Goal: Information Seeking & Learning: Learn about a topic

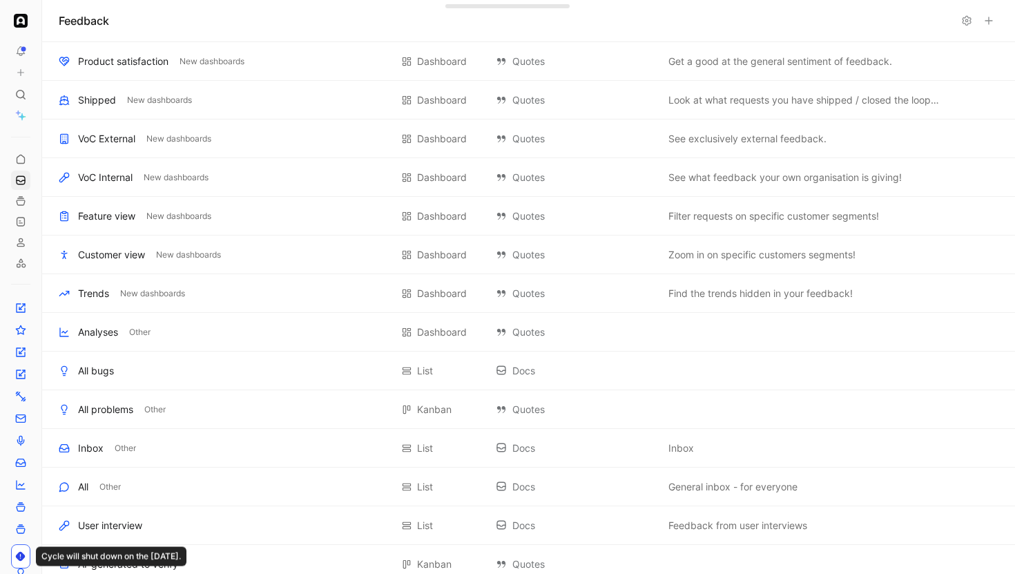
scroll to position [587, 0]
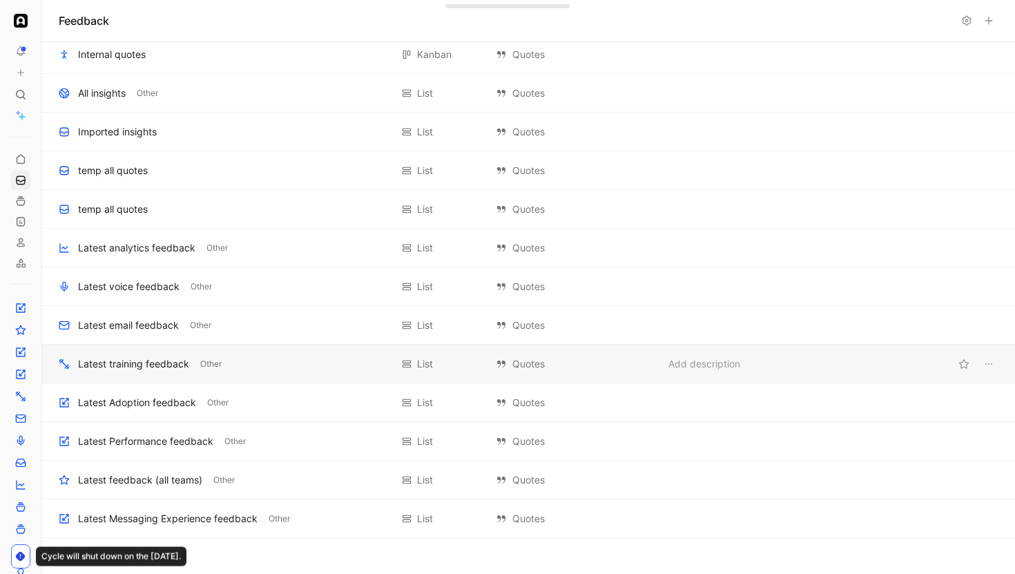
click at [139, 356] on div "Latest training feedback" at bounding box center [133, 363] width 111 height 17
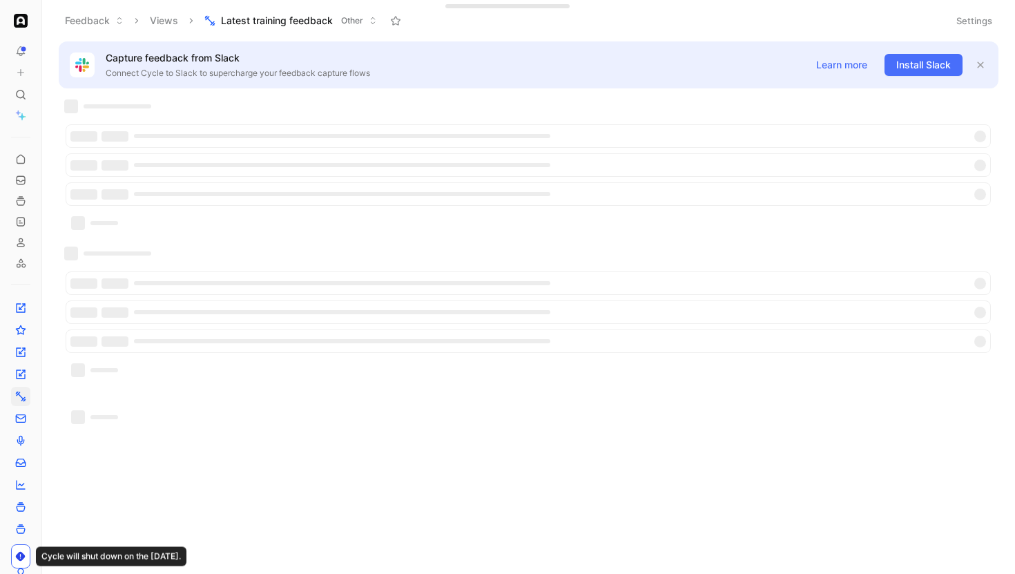
click at [973, 23] on button "Settings" at bounding box center [974, 20] width 48 height 19
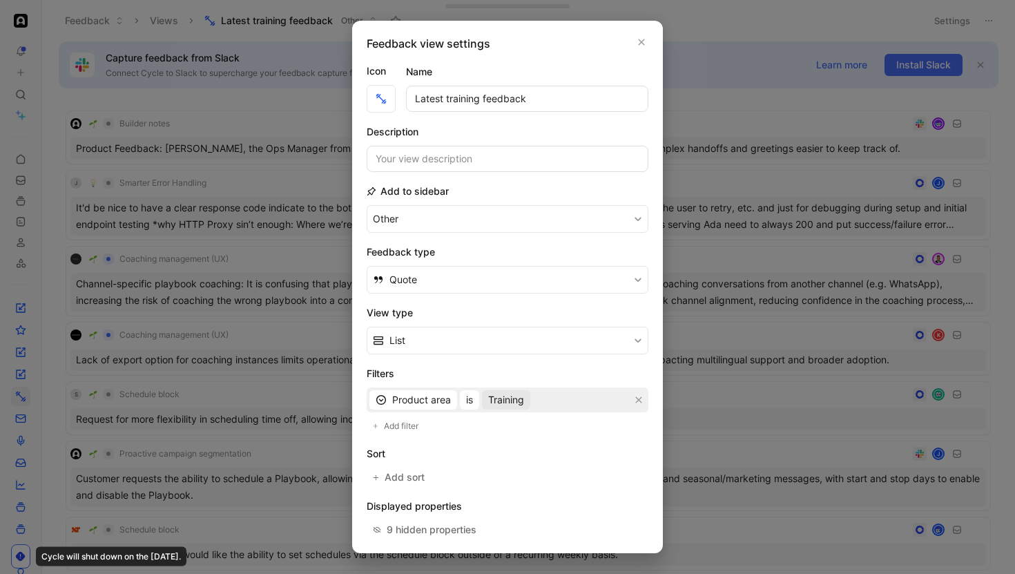
click at [514, 404] on span "Training" at bounding box center [506, 399] width 36 height 17
click at [458, 401] on div "Product area is Training" at bounding box center [507, 399] width 282 height 25
click at [462, 402] on button "is" at bounding box center [469, 399] width 19 height 19
click at [502, 430] on span "is empty" at bounding box center [485, 428] width 39 height 12
click at [676, 379] on div at bounding box center [507, 287] width 1015 height 574
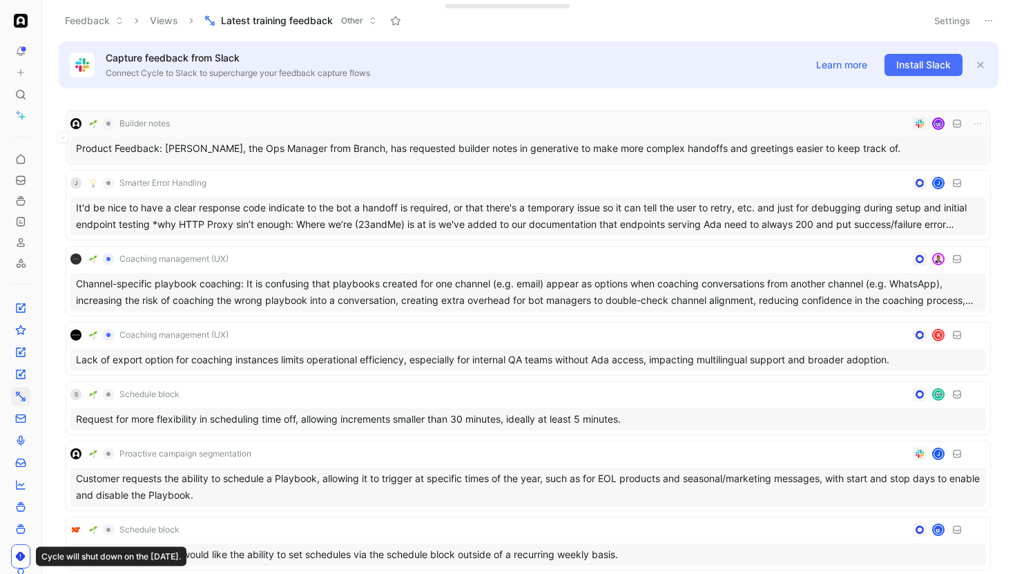
click at [418, 131] on div "Builder notes" at bounding box center [527, 123] width 915 height 17
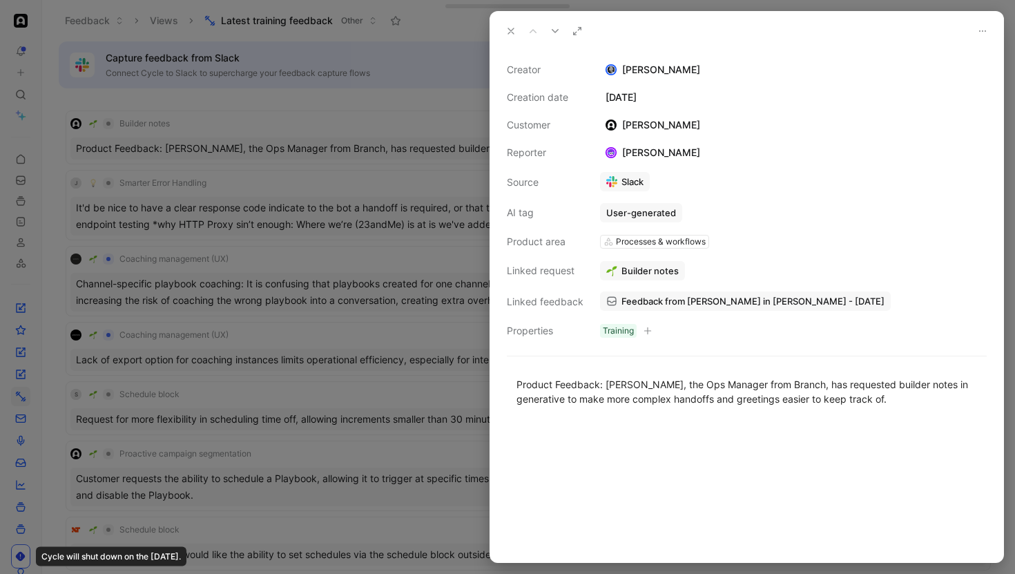
click at [382, 161] on div at bounding box center [507, 287] width 1015 height 574
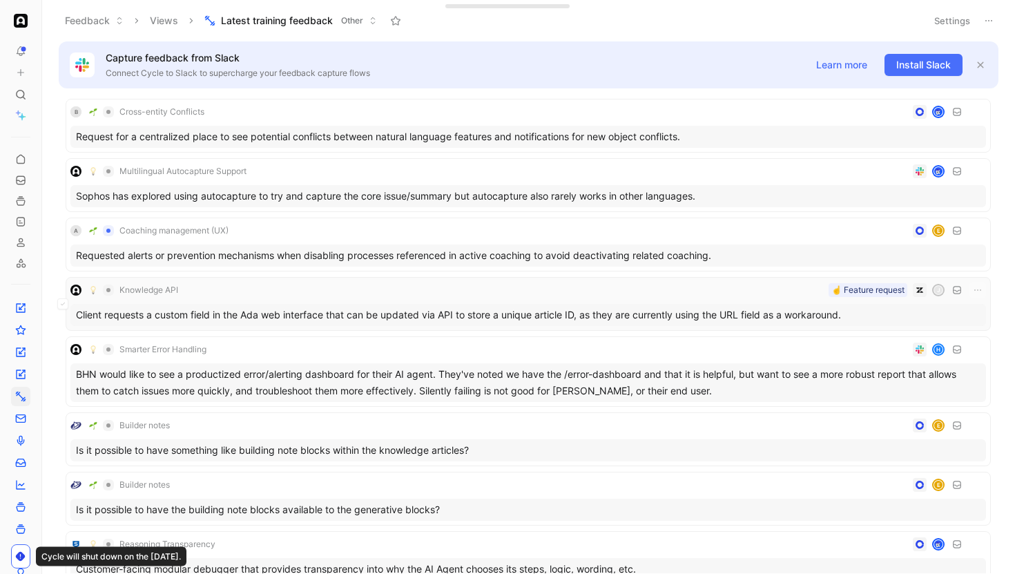
scroll to position [2089, 0]
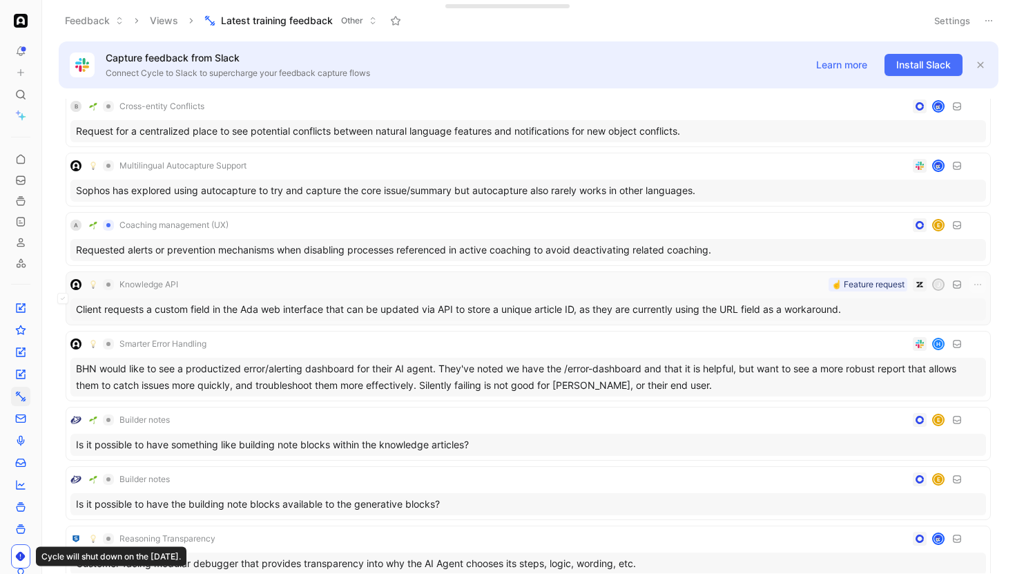
click at [376, 284] on div "Knowledge API ☝️ Feature request j" at bounding box center [527, 284] width 915 height 17
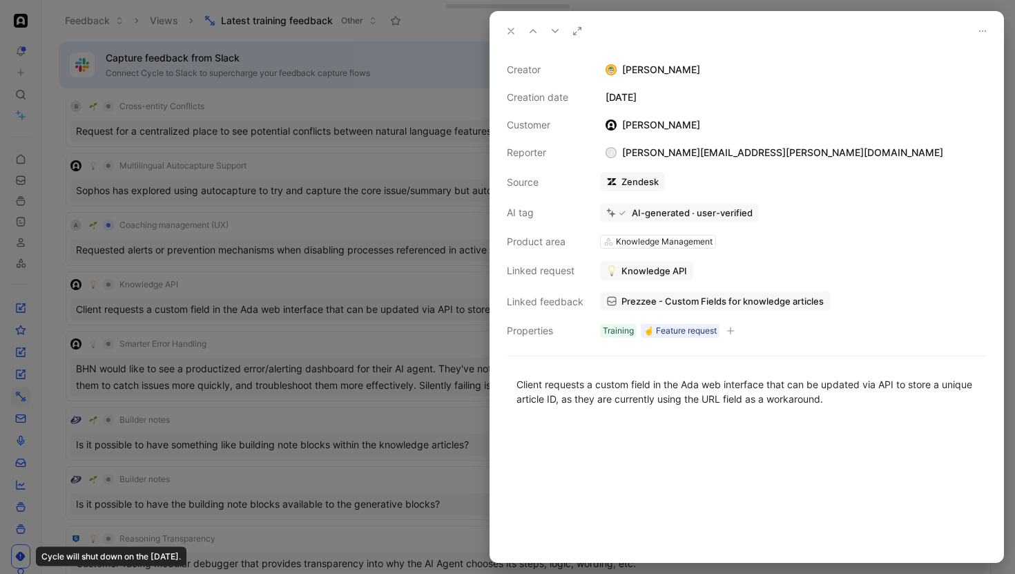
click at [376, 286] on div at bounding box center [507, 287] width 1015 height 574
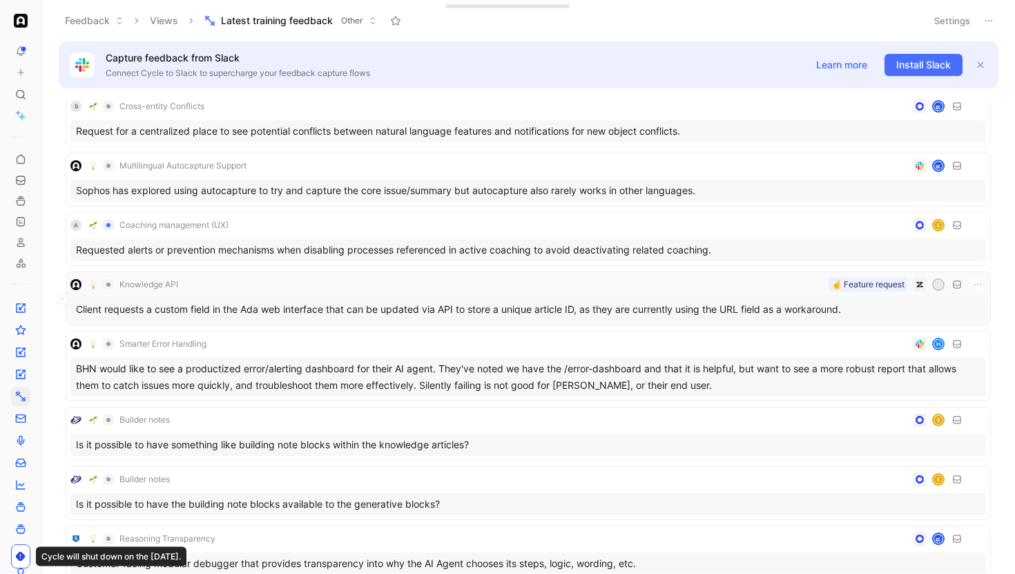
click at [366, 287] on div "Knowledge API ☝️ Feature request j" at bounding box center [527, 284] width 915 height 17
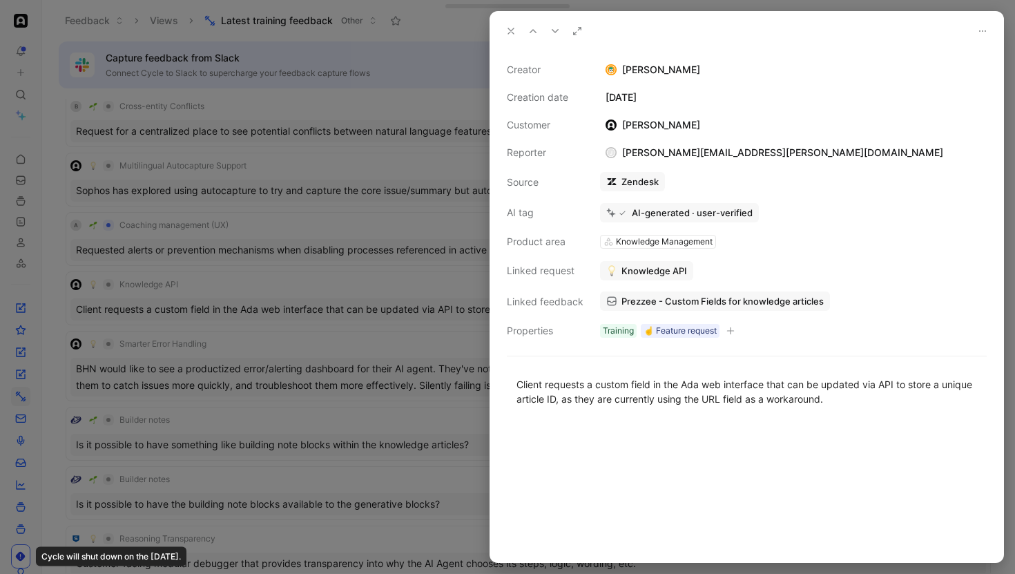
click at [516, 318] on div "Creator Adam Day Creation date June 2, 2025 Customer Trish Watson Reporter j je…" at bounding box center [747, 199] width 480 height 277
click at [452, 310] on div at bounding box center [507, 287] width 1015 height 574
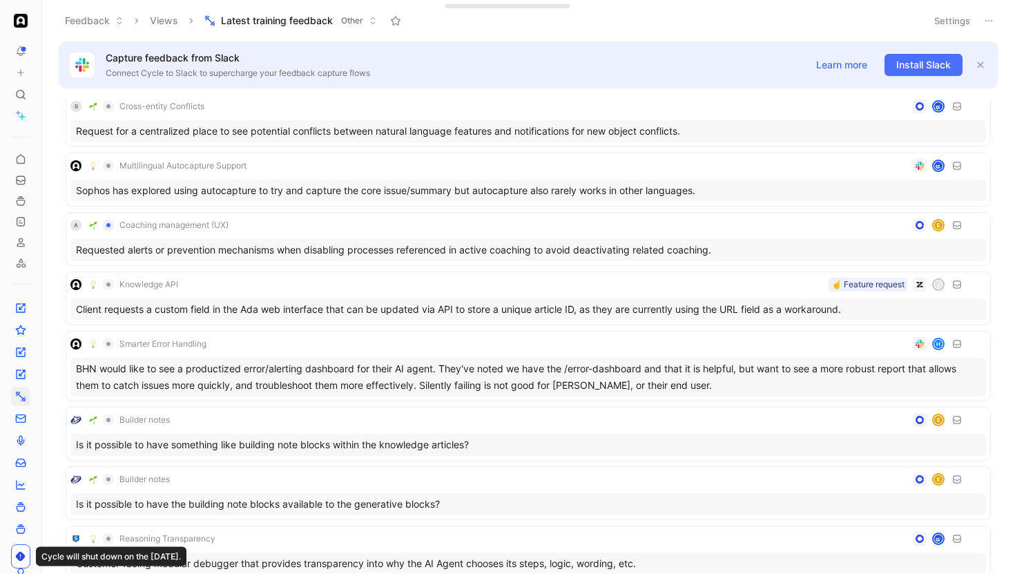
click at [958, 19] on button "Settings" at bounding box center [952, 20] width 48 height 19
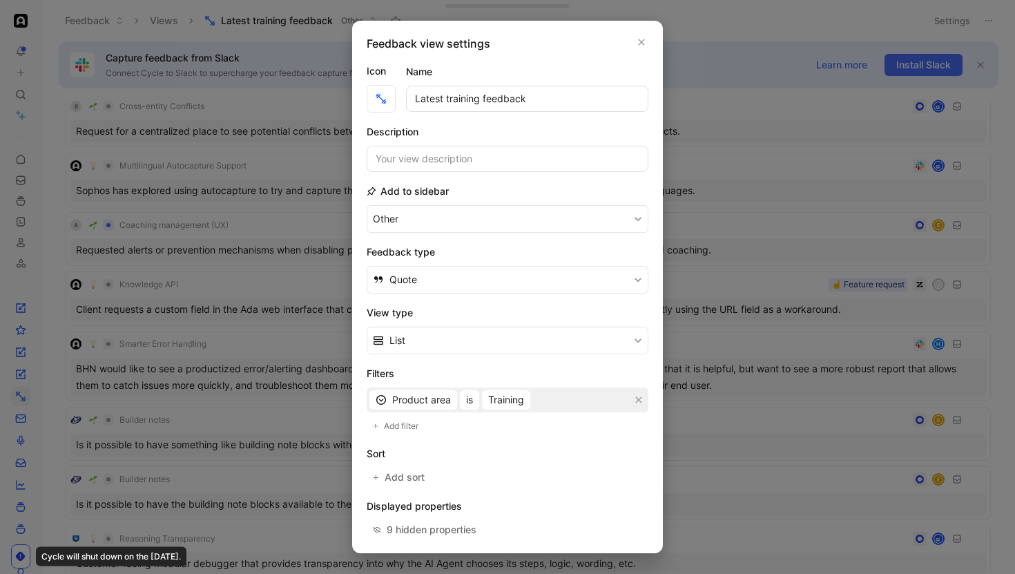
click at [480, 395] on div "Product area is Training" at bounding box center [507, 399] width 282 height 25
click at [463, 404] on button "is" at bounding box center [469, 399] width 19 height 19
click at [478, 429] on span "is empty" at bounding box center [485, 428] width 39 height 12
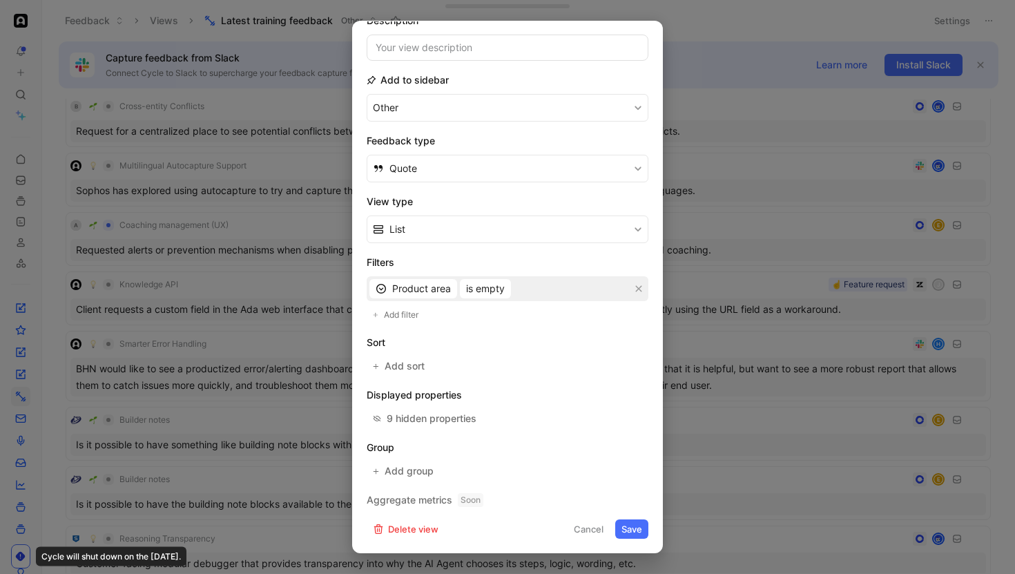
click at [633, 537] on button "Save" at bounding box center [631, 528] width 33 height 19
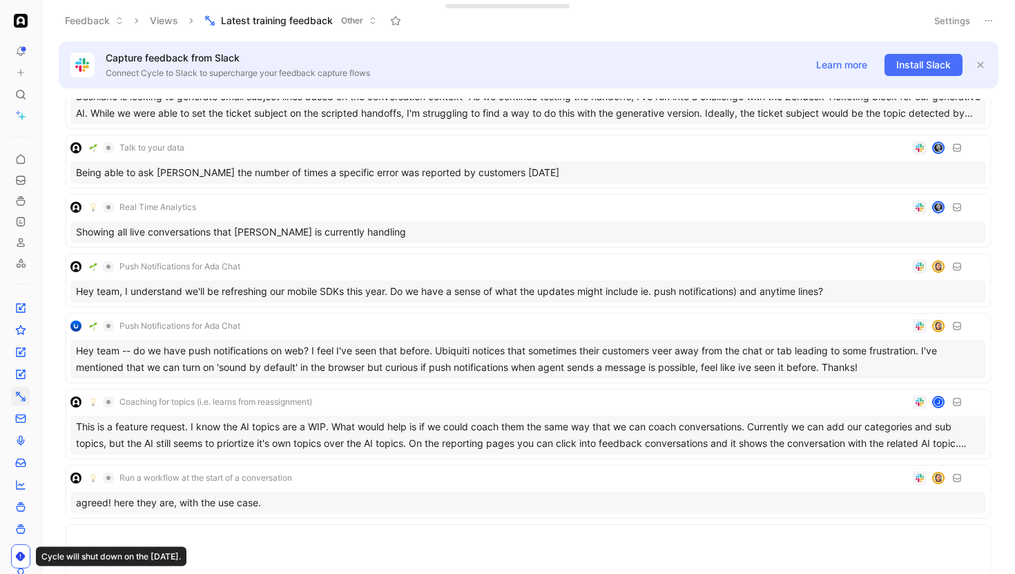
scroll to position [0, 0]
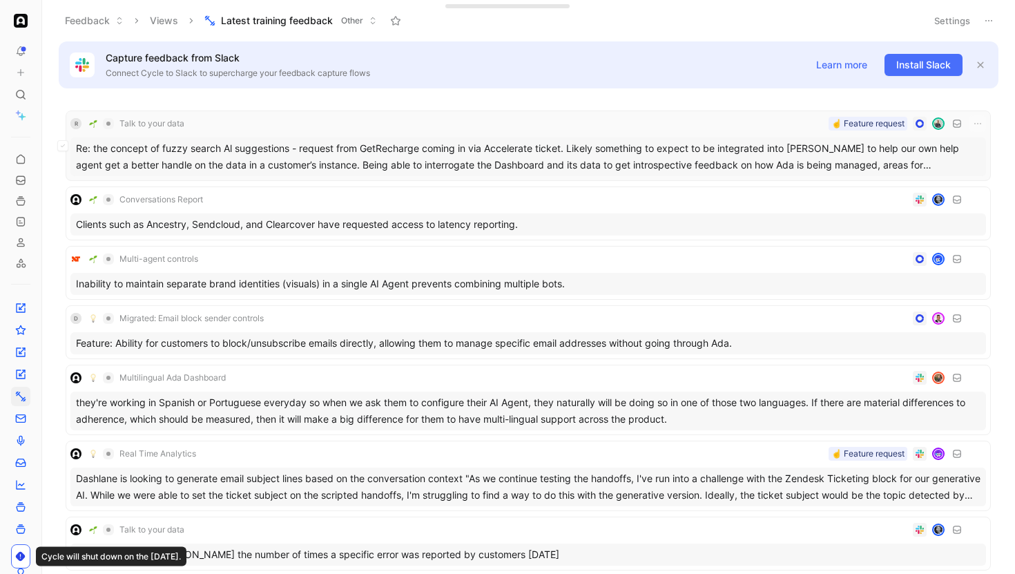
click at [309, 130] on div "R Talk to your data ☝️ Feature request" at bounding box center [527, 123] width 915 height 17
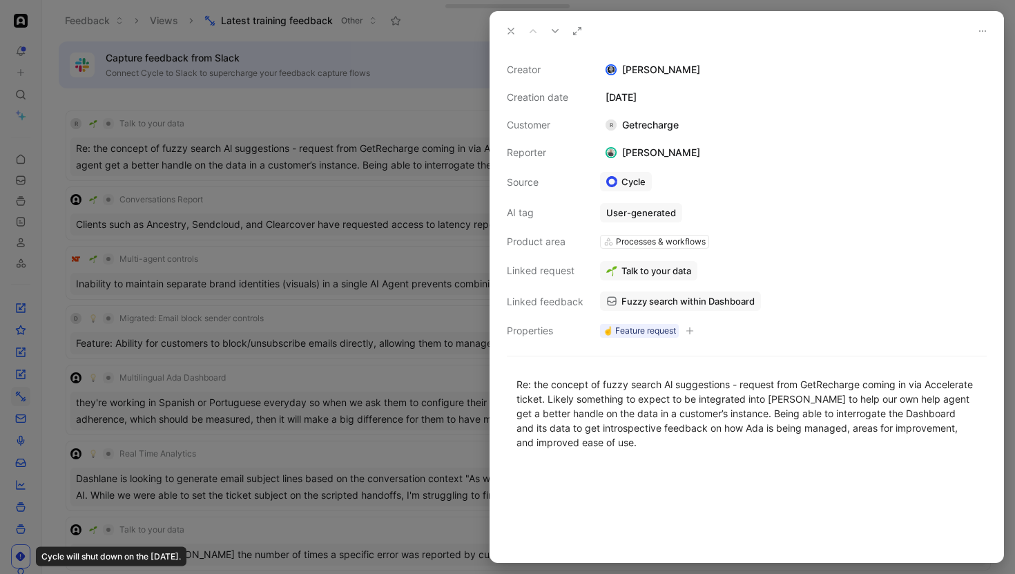
click at [374, 200] on div at bounding box center [507, 287] width 1015 height 574
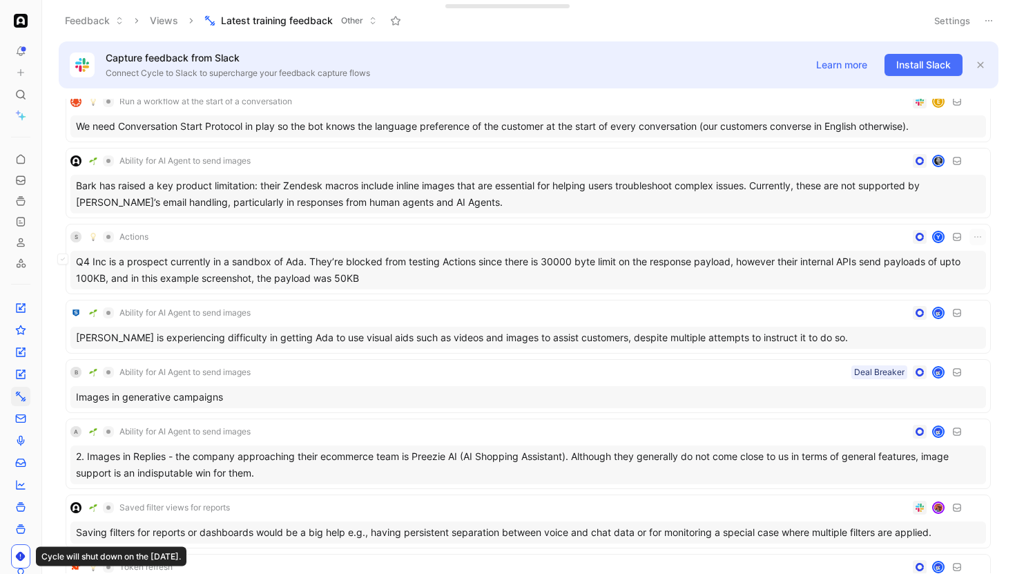
scroll to position [845, 0]
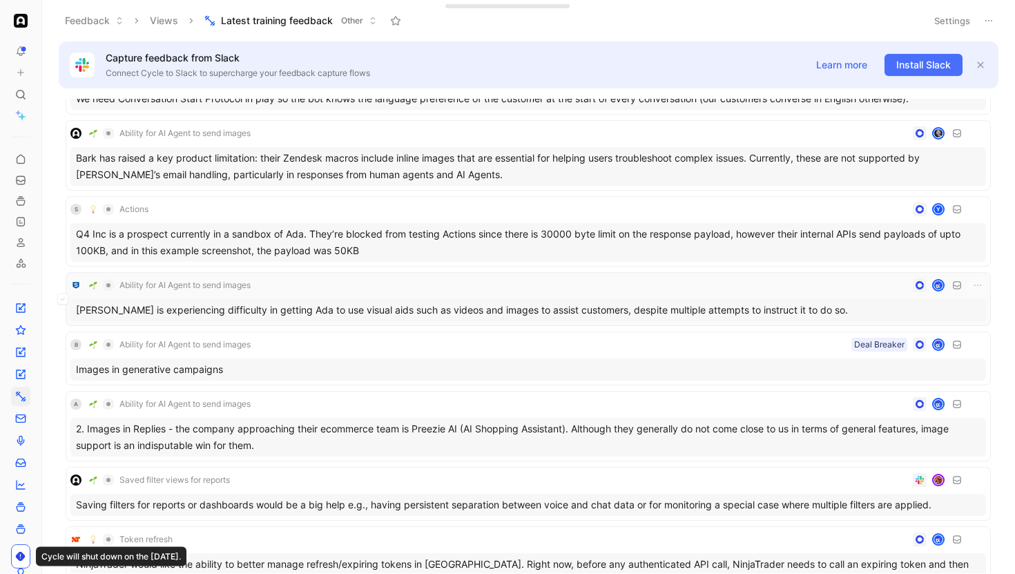
click at [356, 288] on div "Ability for AI Agent to send images" at bounding box center [527, 285] width 915 height 17
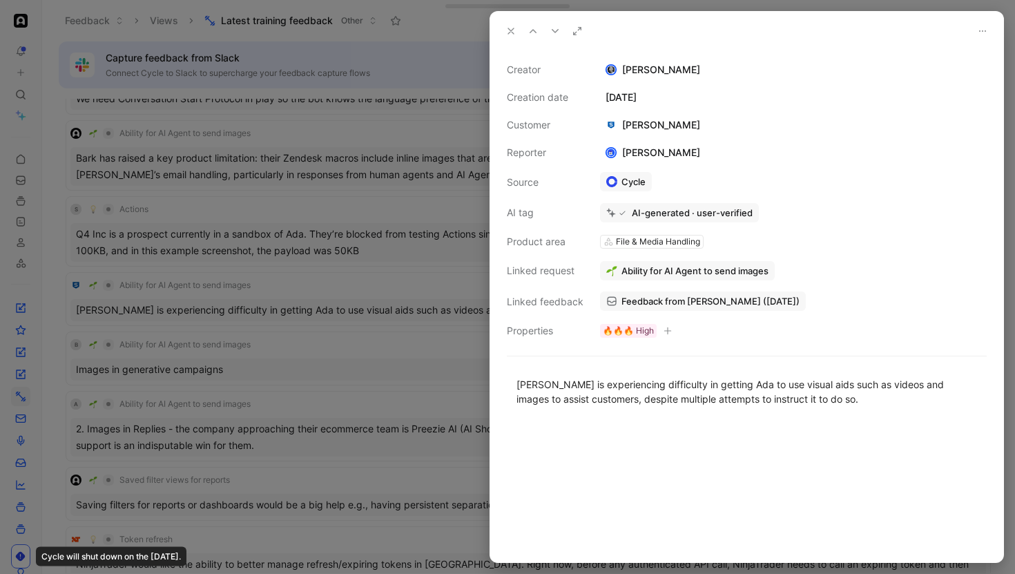
click at [342, 291] on div at bounding box center [507, 287] width 1015 height 574
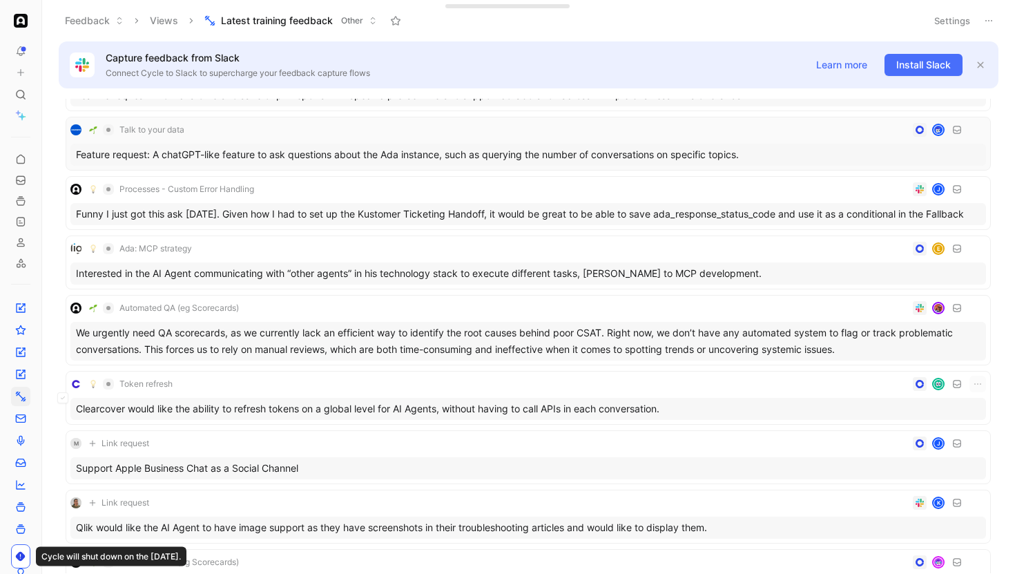
scroll to position [1607, 0]
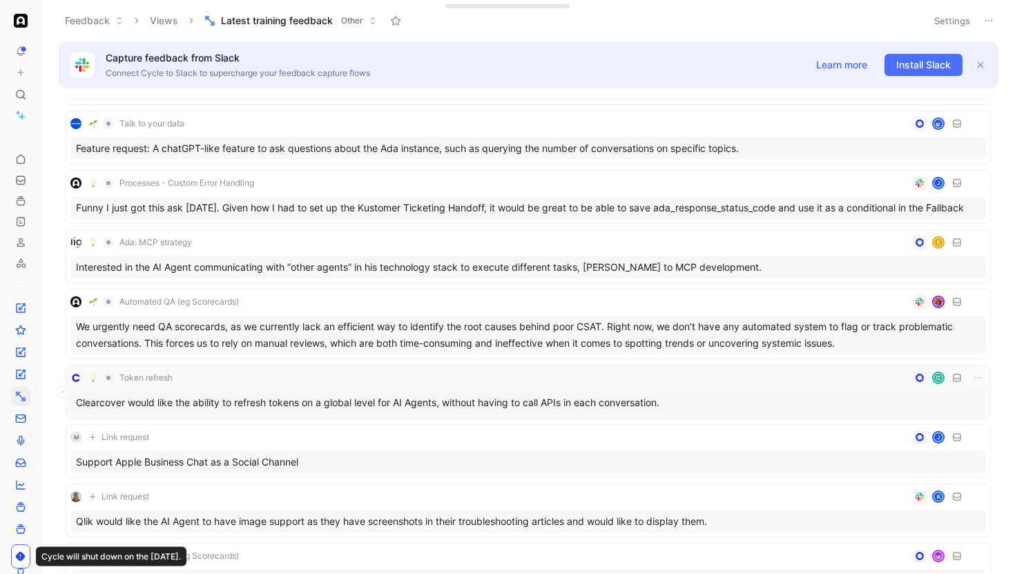
click at [364, 379] on div "Token refresh" at bounding box center [527, 377] width 915 height 17
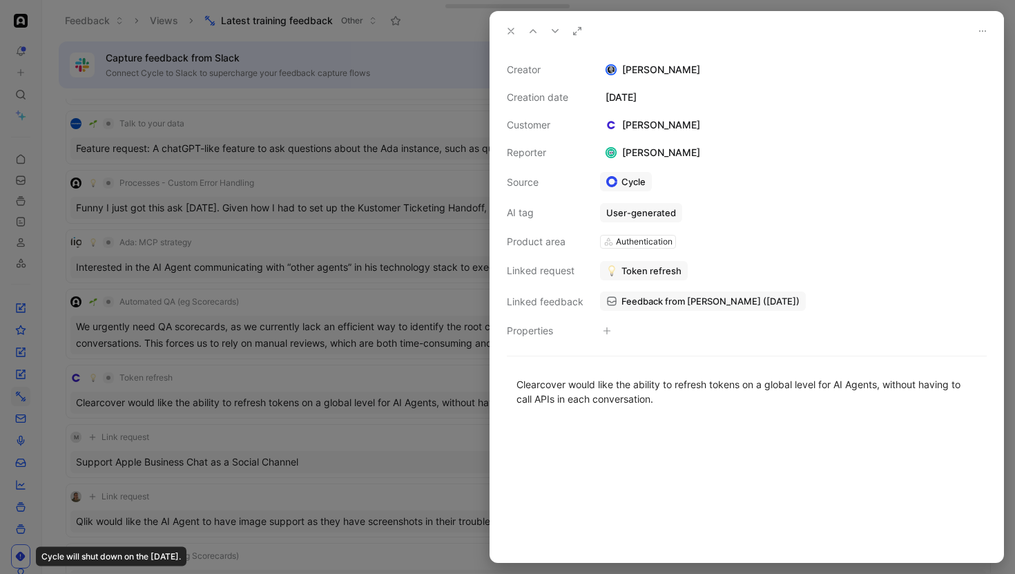
click at [353, 390] on div at bounding box center [507, 287] width 1015 height 574
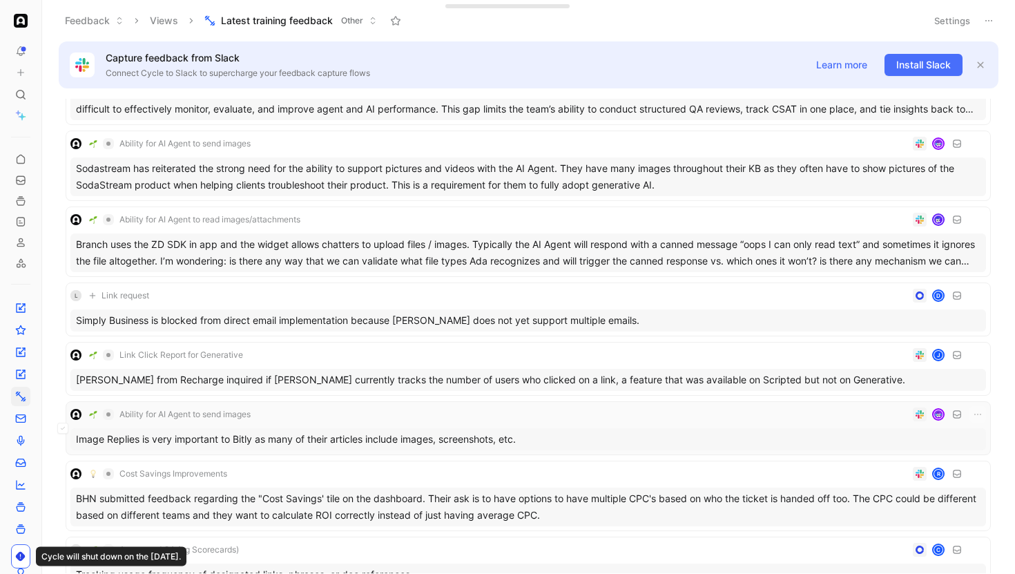
scroll to position [1865, 0]
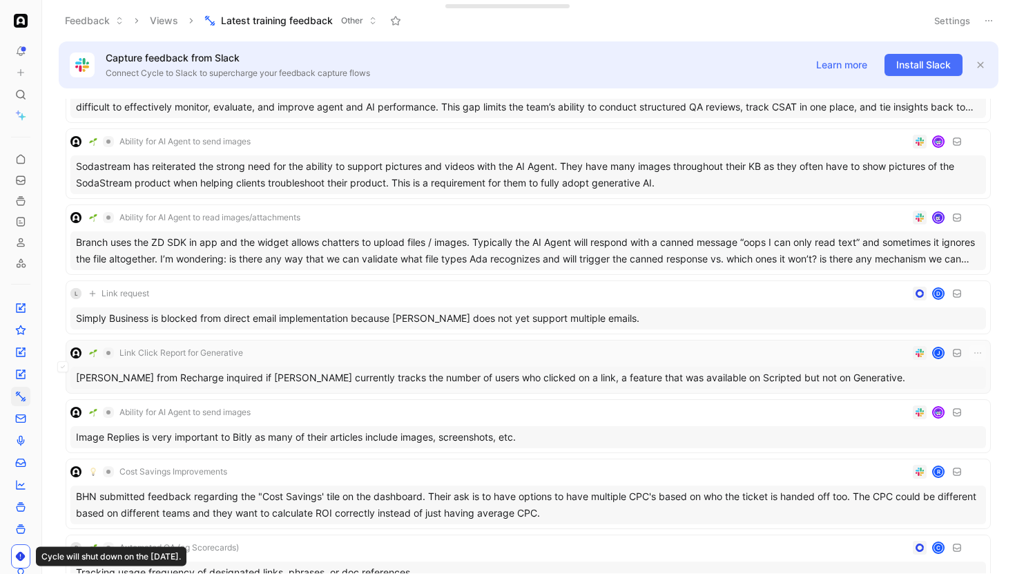
click at [366, 359] on div "Link Click Report for Generative J" at bounding box center [527, 352] width 915 height 17
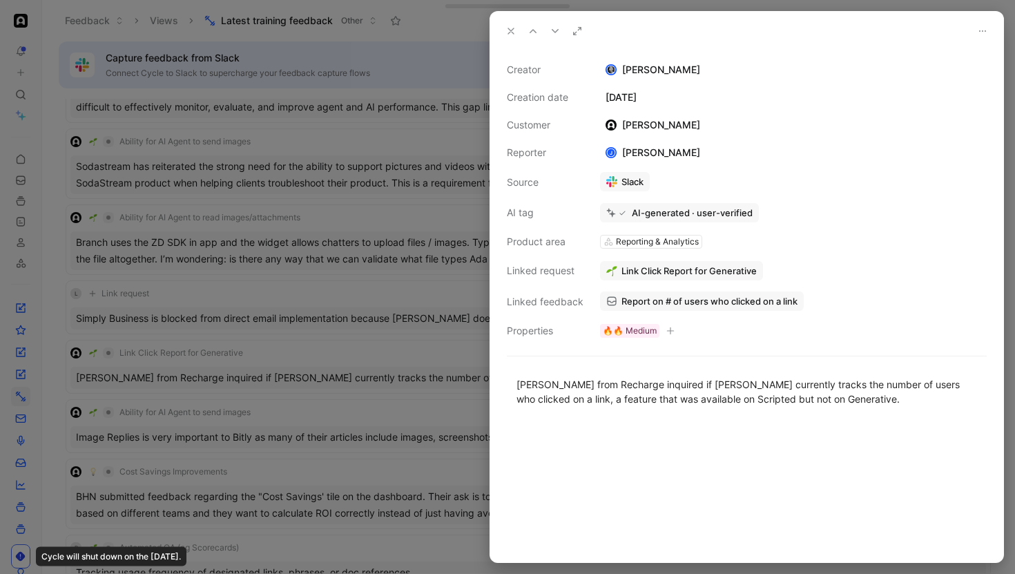
click at [246, 354] on div at bounding box center [507, 287] width 1015 height 574
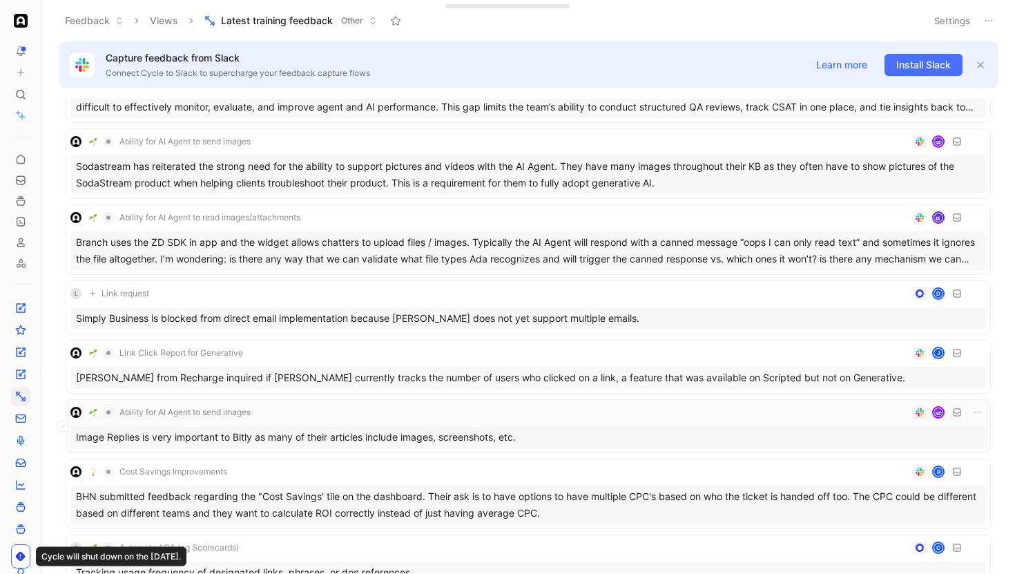
click at [301, 411] on div "Ability for AI Agent to send images" at bounding box center [527, 412] width 915 height 17
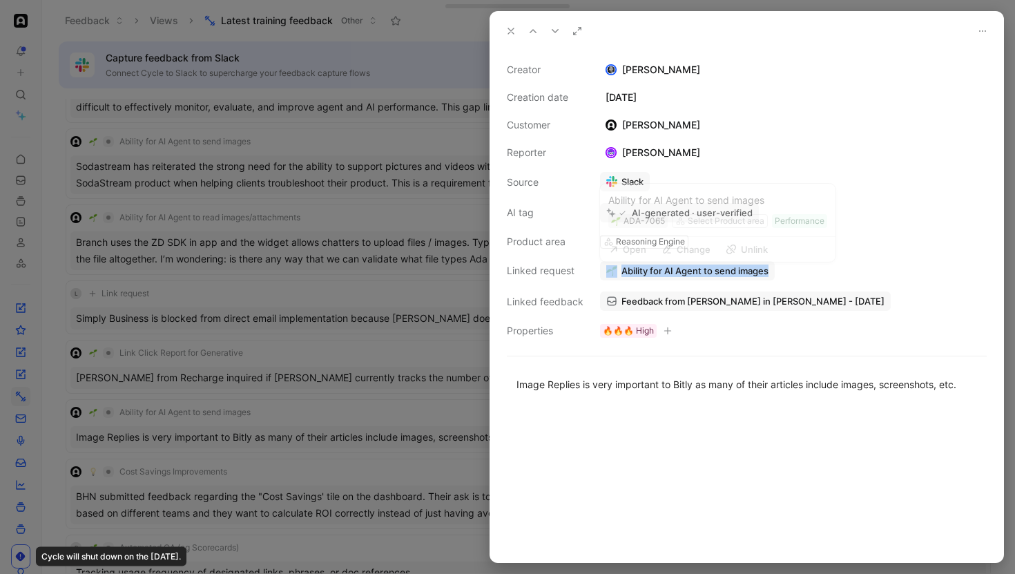
drag, startPoint x: 790, startPoint y: 268, endPoint x: 616, endPoint y: 268, distance: 174.6
click at [616, 268] on div "Ability for AI Agent to send images Ability for AI Agent to send images ADA-706…" at bounding box center [793, 270] width 387 height 19
copy button "Ability for AI Agent to send images"
click at [304, 202] on div at bounding box center [507, 287] width 1015 height 574
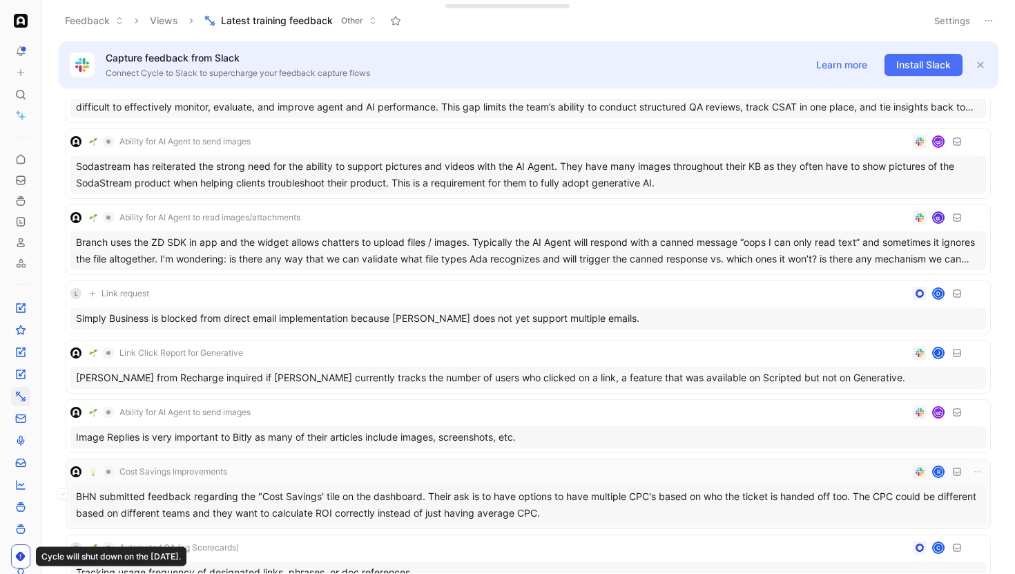
click at [314, 470] on div "Cost Savings Improvements R" at bounding box center [527, 471] width 915 height 17
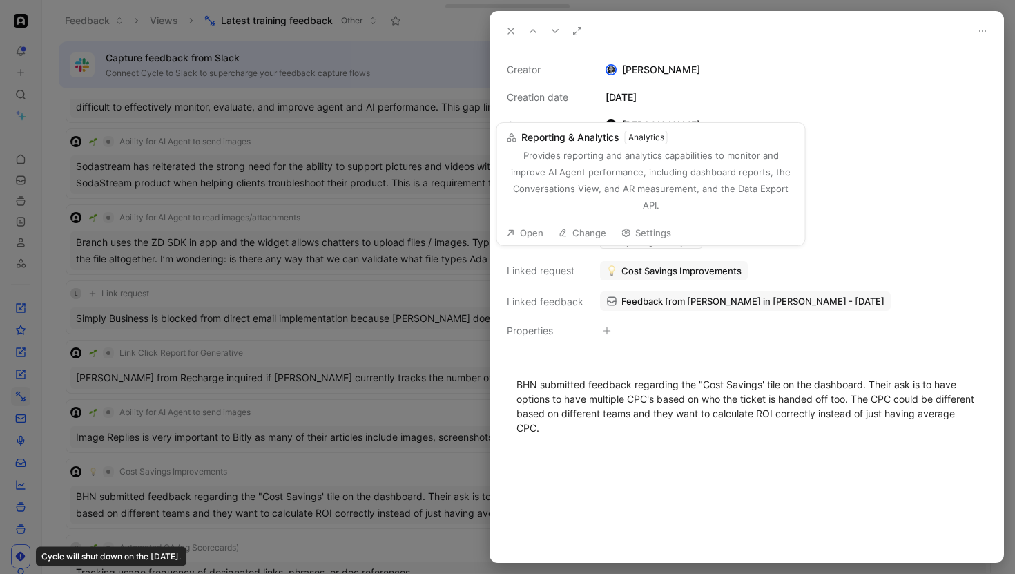
click at [752, 243] on div "Creator Adam Kruger Creation date June 16, 2025 Customer Ruta Ahirkar Reporter …" at bounding box center [747, 199] width 480 height 277
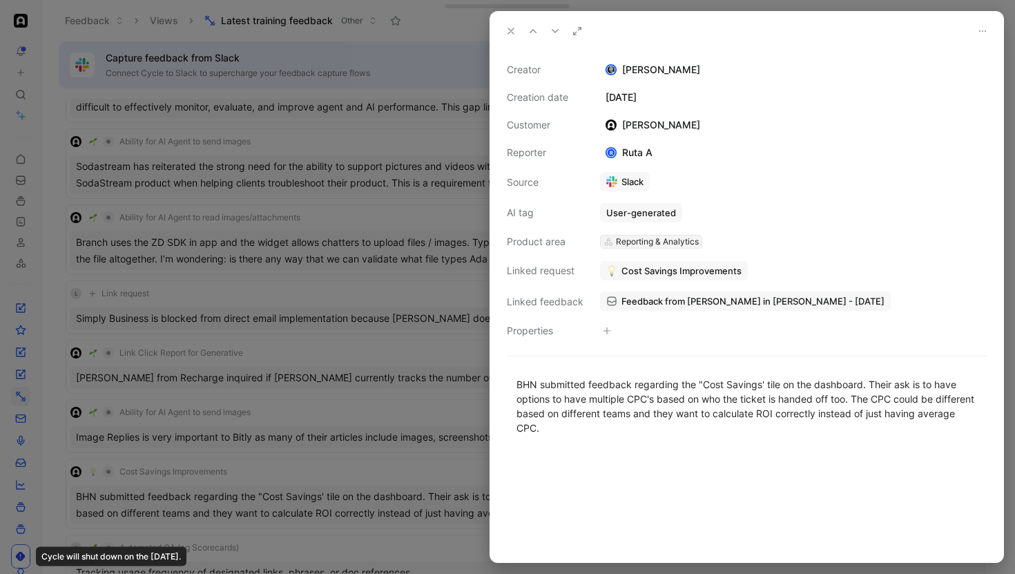
click at [671, 241] on div "Reporting & Analytics" at bounding box center [657, 242] width 83 height 14
click at [600, 331] on button "button" at bounding box center [607, 331] width 14 height 14
click at [347, 226] on div at bounding box center [507, 287] width 1015 height 574
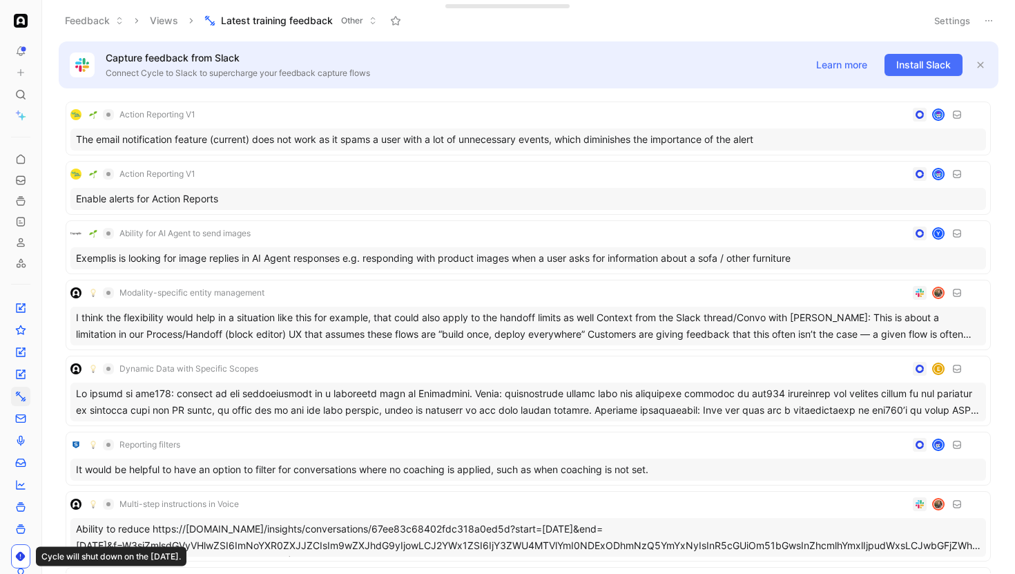
scroll to position [2632, 0]
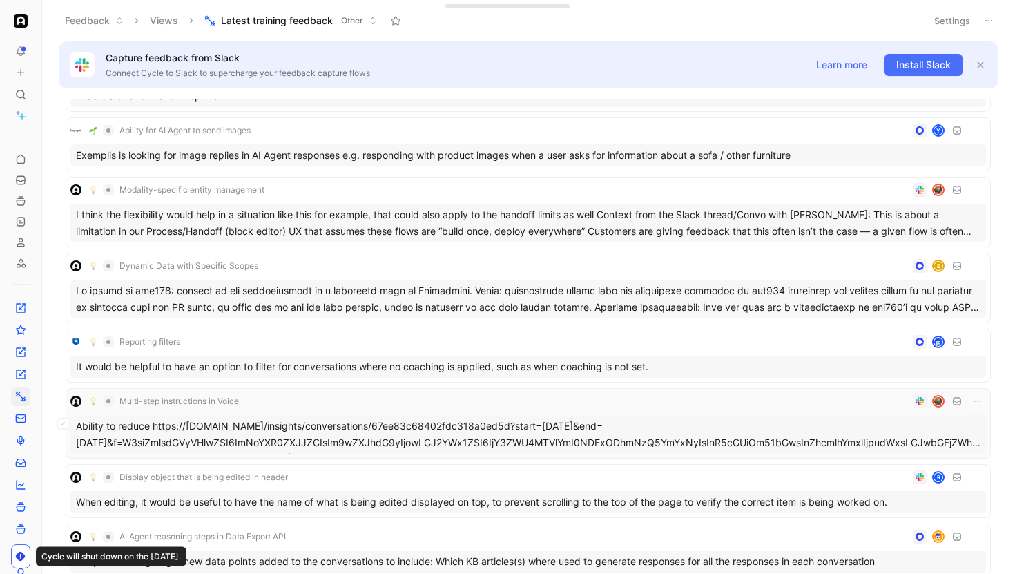
click at [347, 390] on div "Multi-step instructions in Voice Ability to reduce https://milesmobility-german…" at bounding box center [528, 423] width 925 height 70
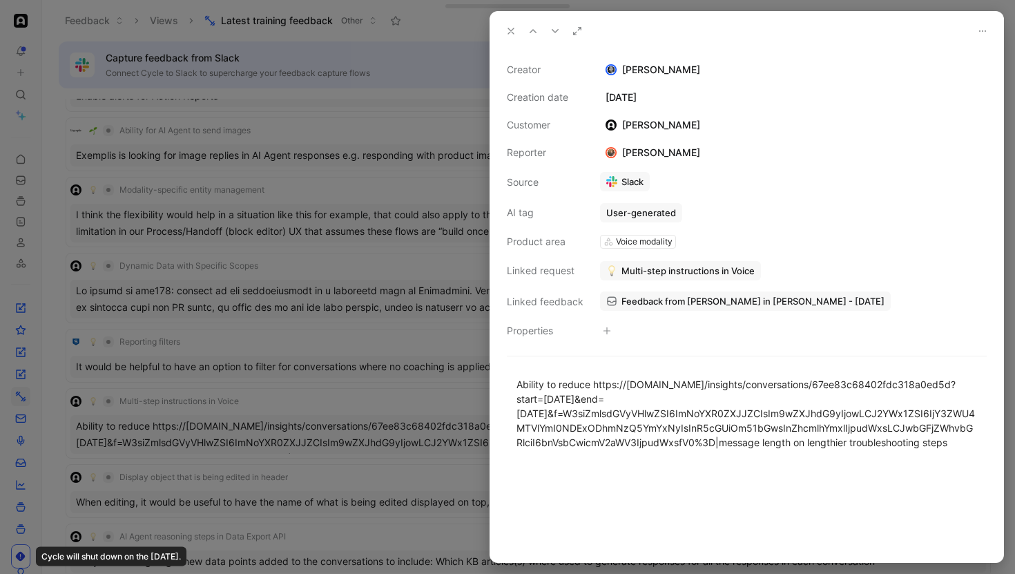
click at [344, 378] on div at bounding box center [507, 287] width 1015 height 574
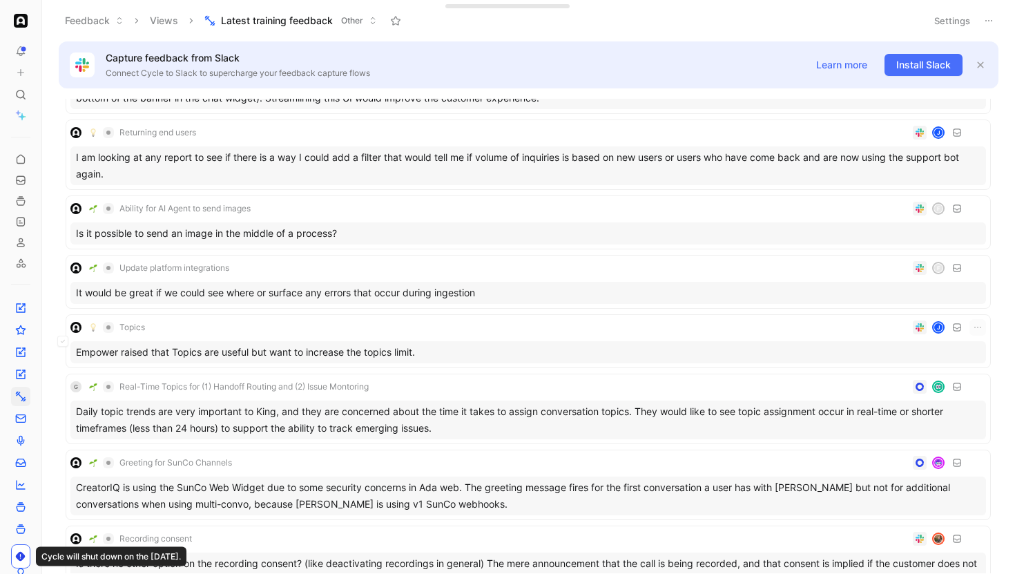
scroll to position [3243, 0]
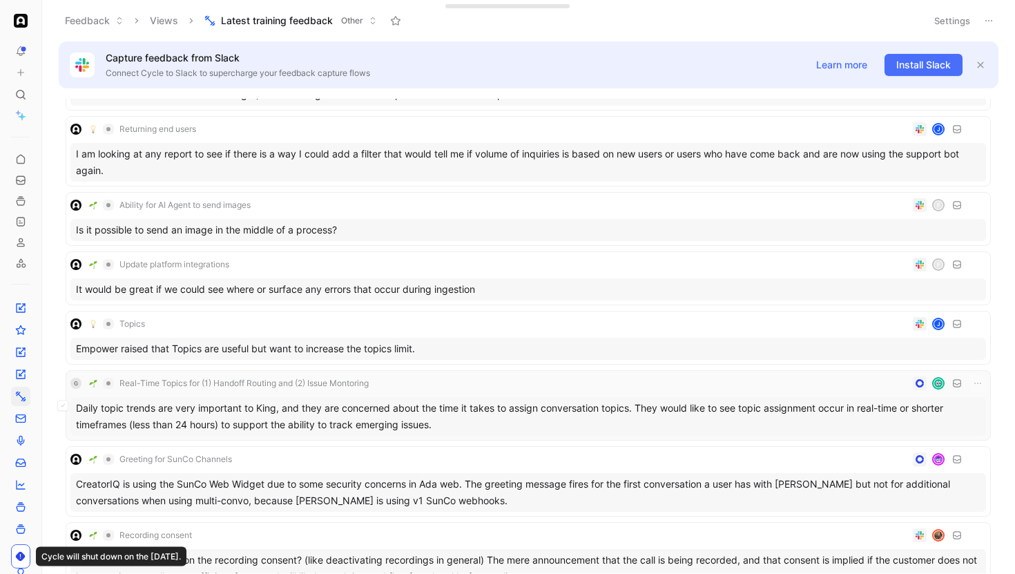
click at [429, 385] on div "G Real-Time Topics for (1) Handoff Routing and (2) Issue Montoring" at bounding box center [527, 383] width 915 height 17
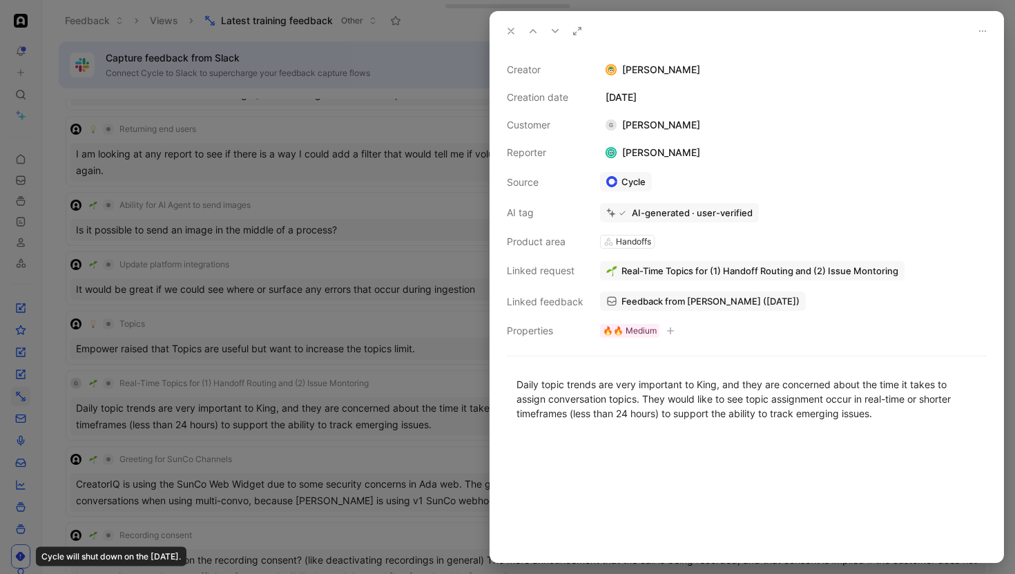
click at [642, 269] on span "Real-Time Topics for (1) Handoff Routing and (2) Issue Montoring" at bounding box center [759, 270] width 277 height 12
click at [641, 246] on button "Open" at bounding box center [628, 242] width 50 height 19
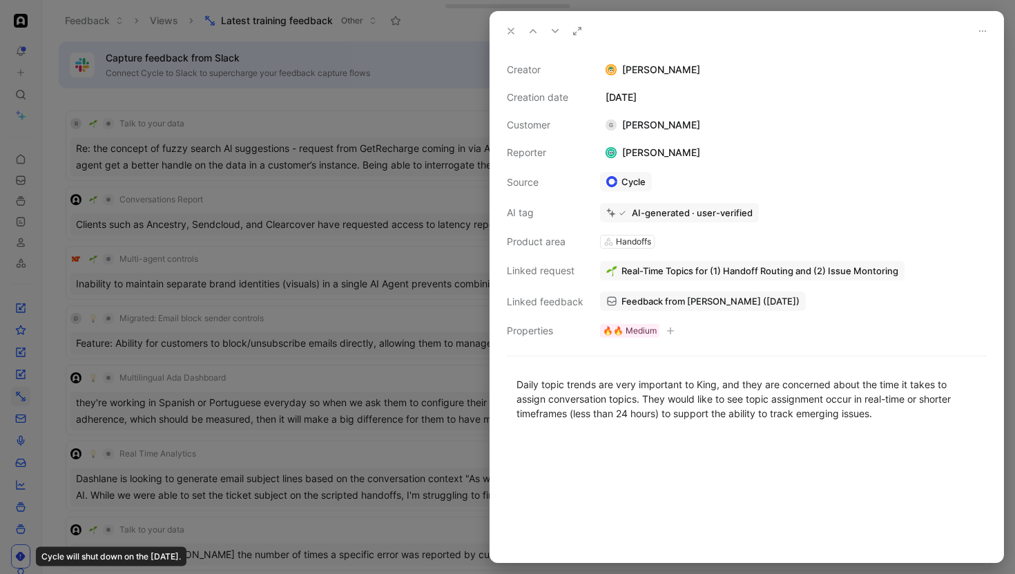
click at [384, 258] on div at bounding box center [507, 287] width 1015 height 574
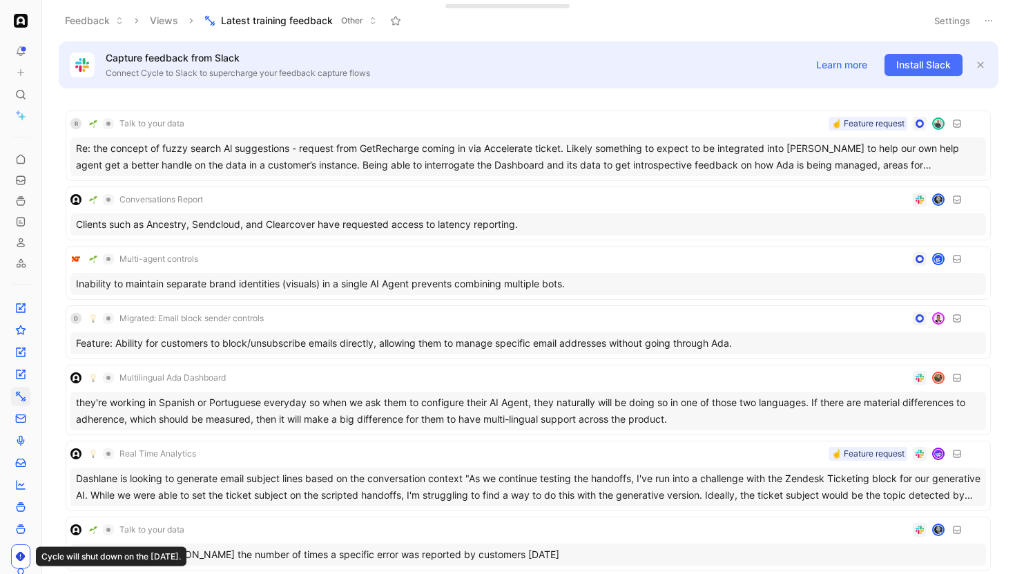
click at [943, 17] on button "Settings" at bounding box center [952, 20] width 48 height 19
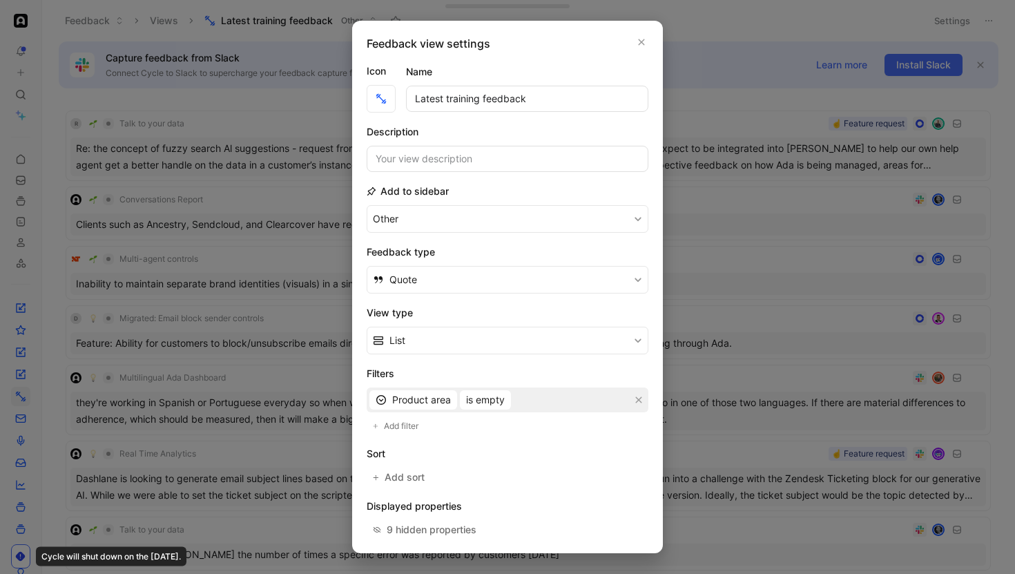
click at [734, 412] on div at bounding box center [507, 287] width 1015 height 574
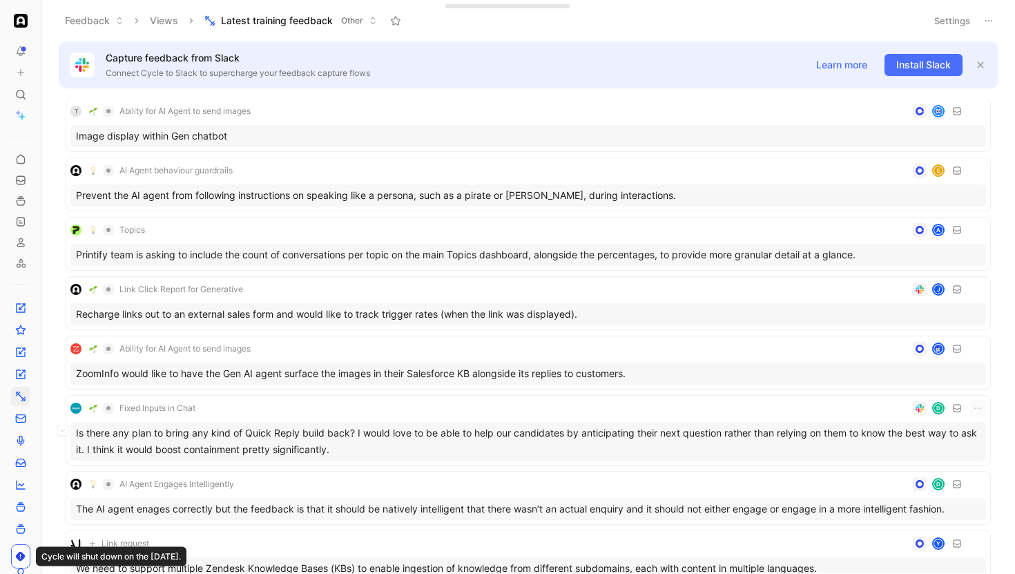
scroll to position [3312, 0]
click at [734, 410] on div "Fixed Inputs in Chat D" at bounding box center [527, 407] width 915 height 17
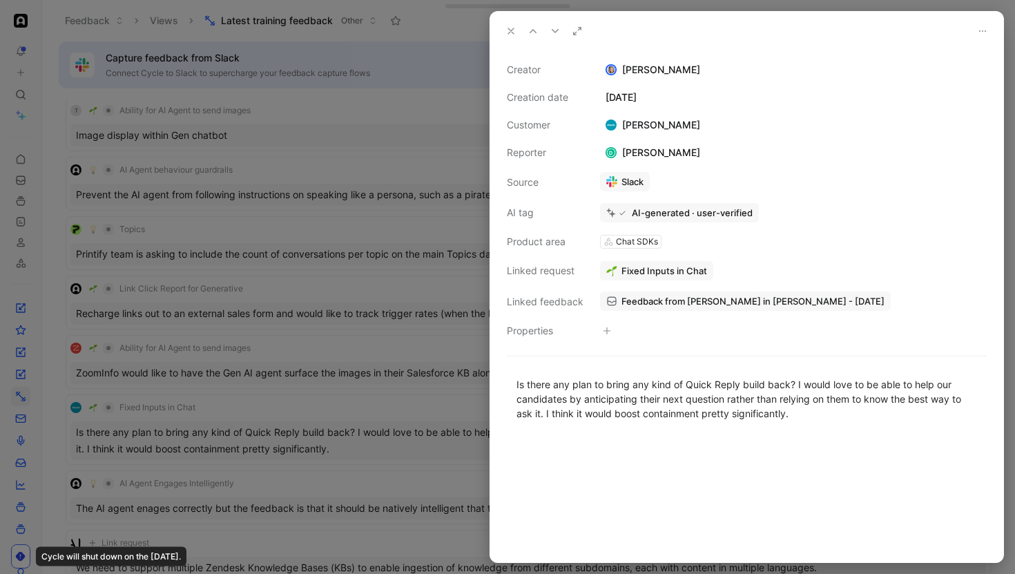
click at [478, 353] on div at bounding box center [507, 287] width 1015 height 574
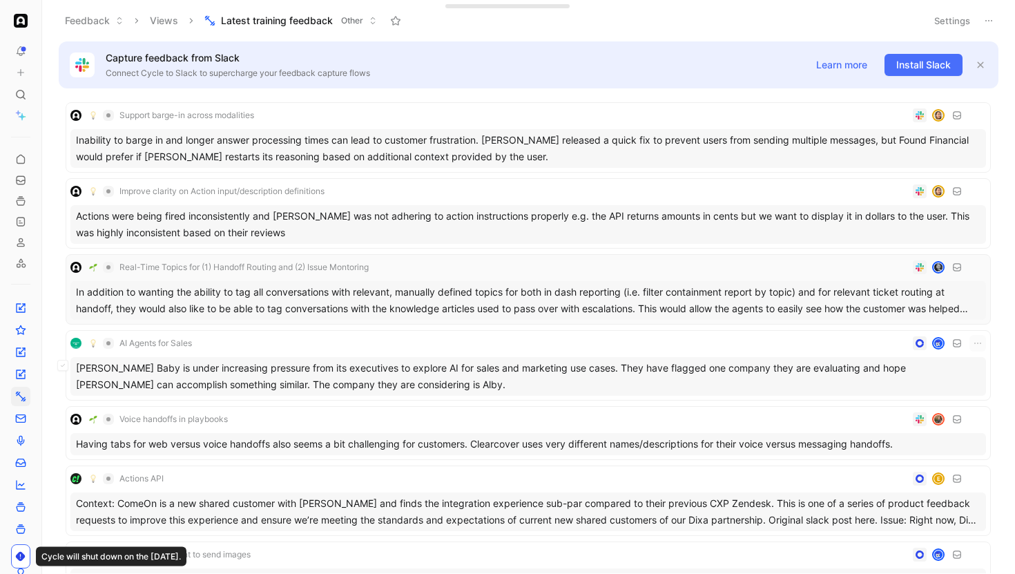
scroll to position [4007, 0]
click at [468, 280] on div "In addition to wanting the ability to tag all conversations with relevant, manu…" at bounding box center [527, 299] width 915 height 39
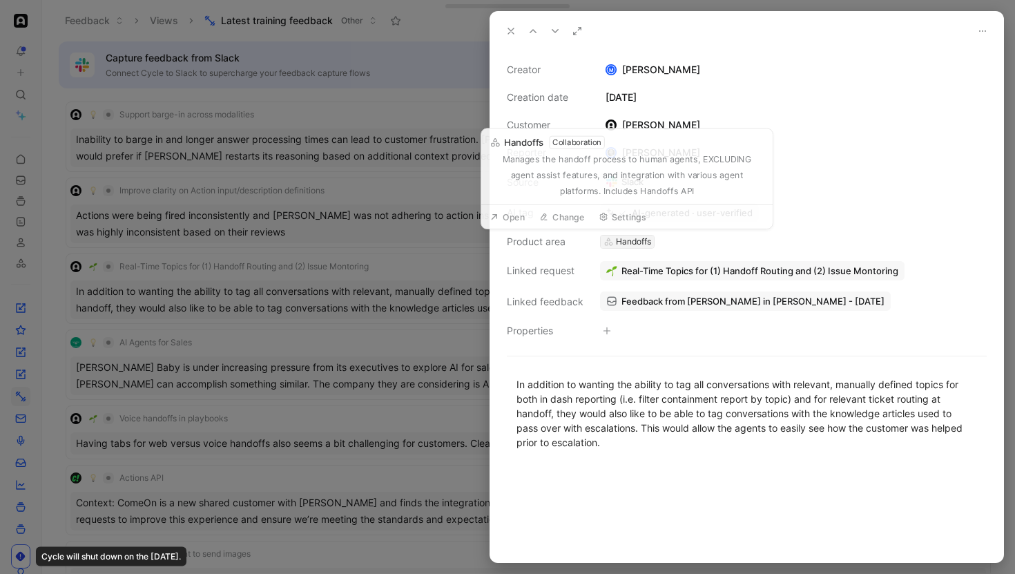
click at [614, 243] on div "Handoffs" at bounding box center [626, 241] width 53 height 12
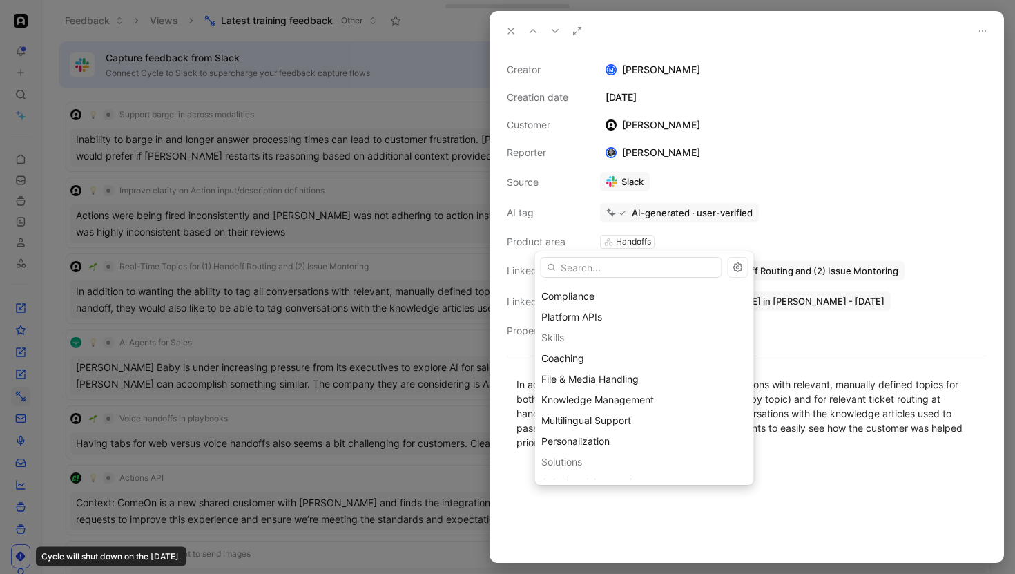
scroll to position [466, 0]
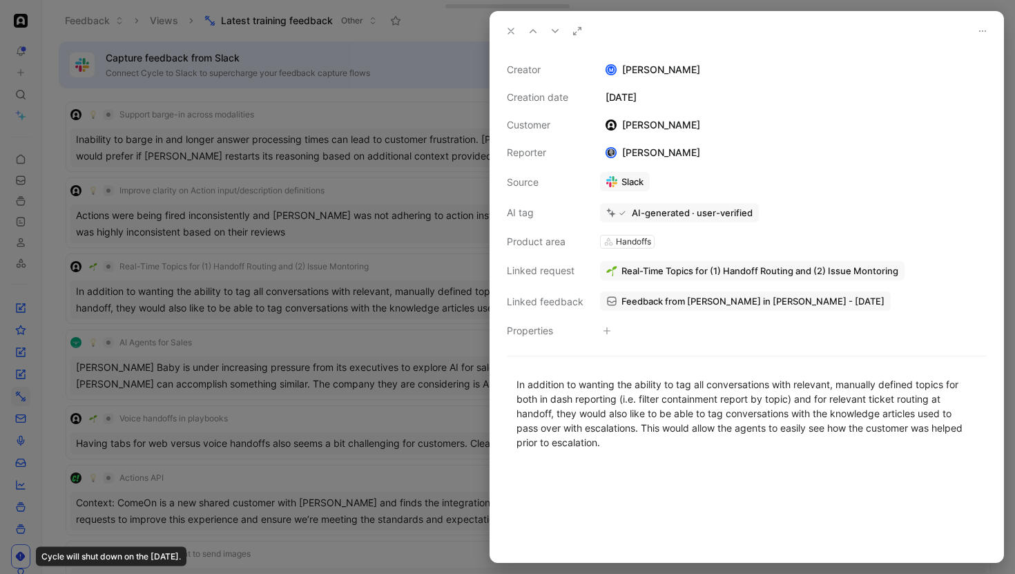
click at [427, 271] on div at bounding box center [507, 287] width 1015 height 574
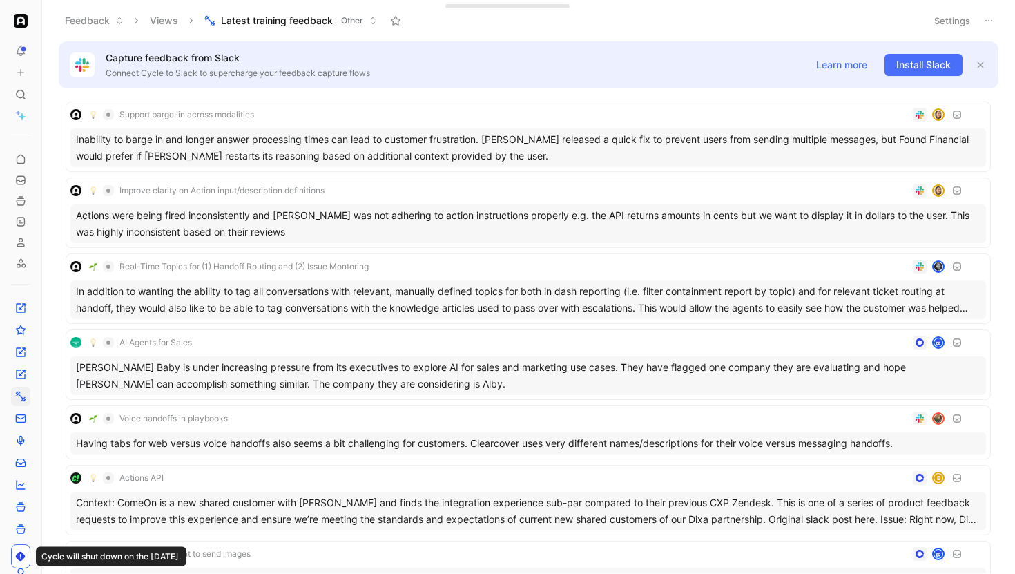
click at [942, 17] on button "Settings" at bounding box center [952, 20] width 48 height 19
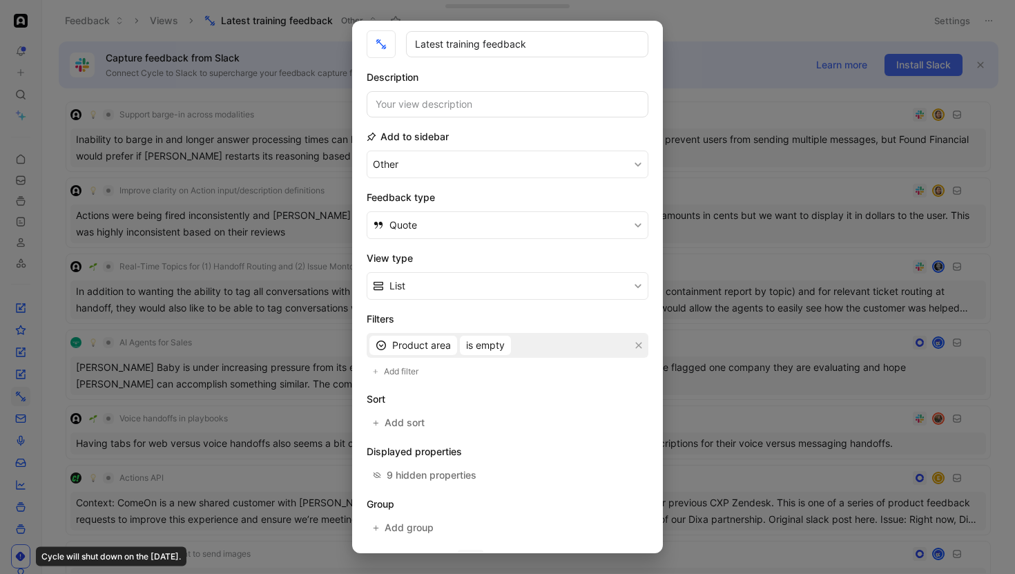
scroll to position [57, 0]
click at [485, 341] on span "is empty" at bounding box center [485, 342] width 39 height 17
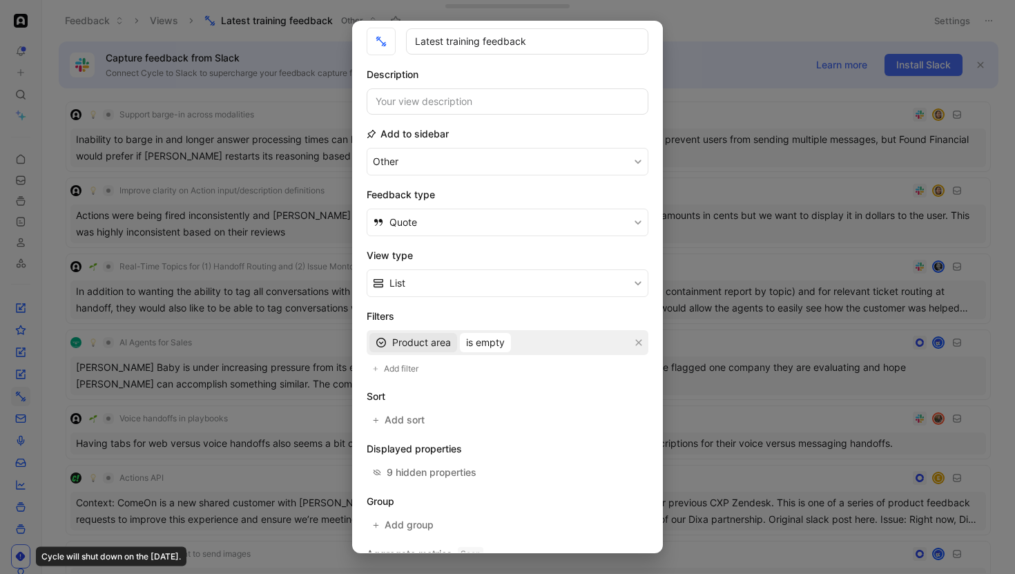
click at [434, 344] on span "Product area" at bounding box center [421, 342] width 59 height 17
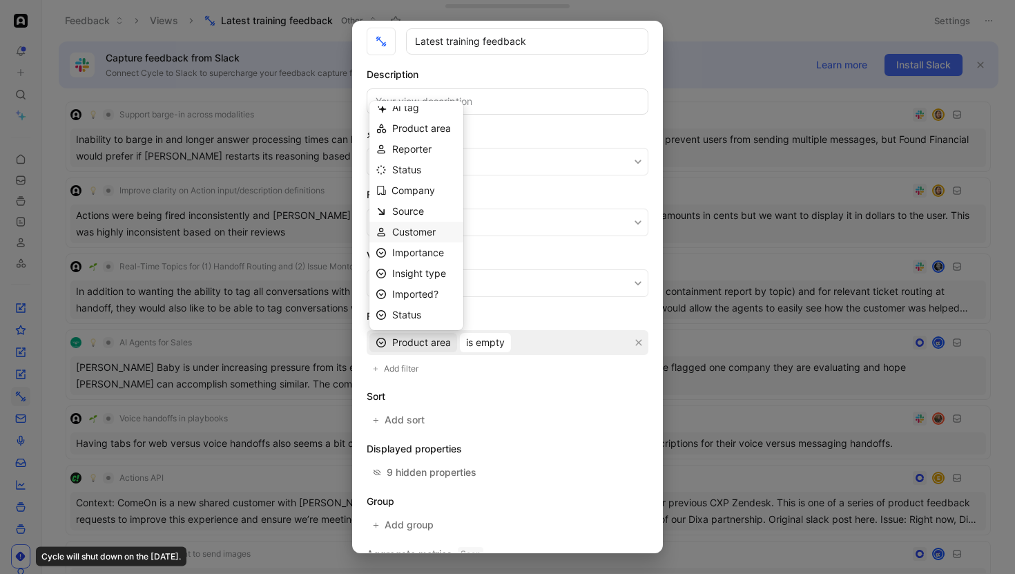
scroll to position [0, 0]
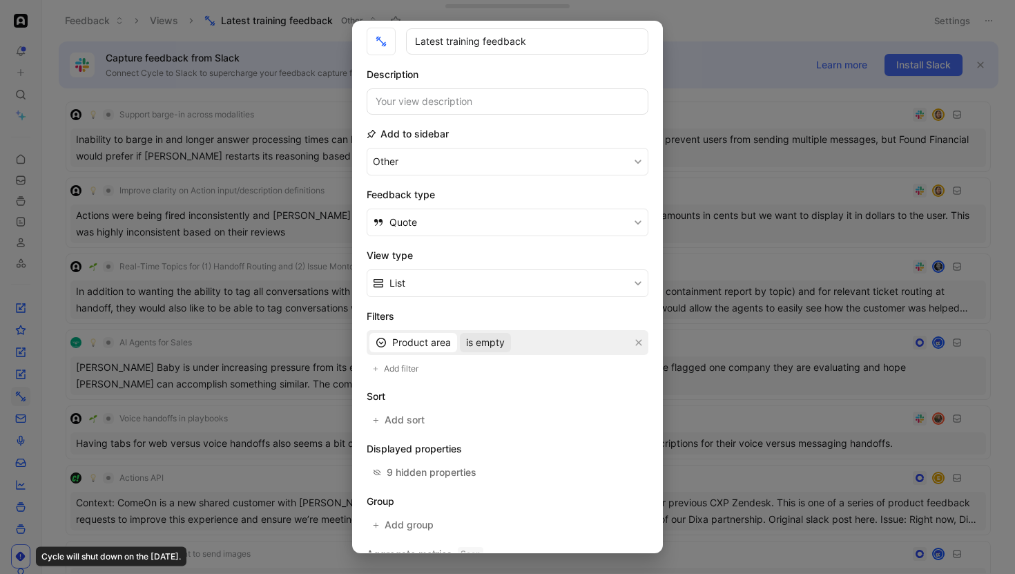
click at [486, 340] on span "is empty" at bounding box center [485, 342] width 39 height 17
click at [482, 414] on div "is" at bounding box center [506, 412] width 81 height 17
click at [505, 338] on div "Select values" at bounding box center [518, 342] width 60 height 17
click at [430, 340] on span "Product area" at bounding box center [421, 342] width 59 height 17
click at [506, 338] on div "Select values" at bounding box center [518, 342] width 60 height 17
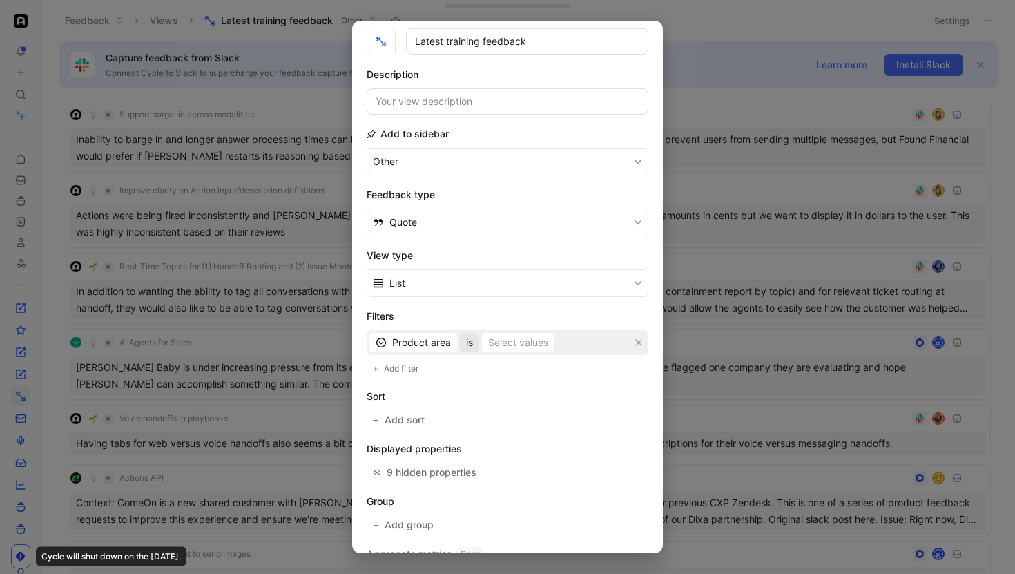
click at [467, 342] on span "is" at bounding box center [469, 342] width 7 height 17
click at [483, 368] on span "is empty" at bounding box center [485, 370] width 39 height 12
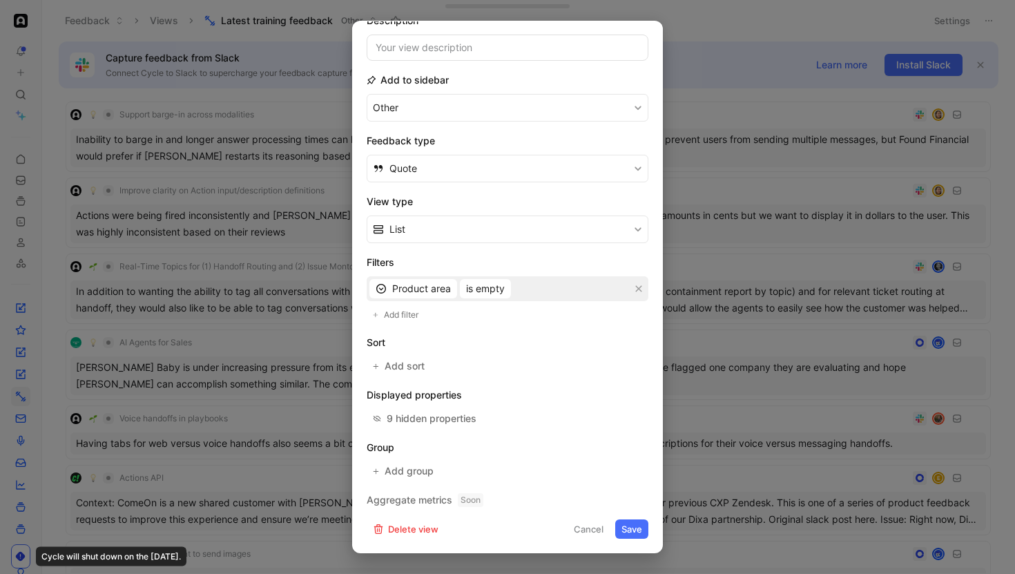
click at [639, 525] on button "Save" at bounding box center [631, 528] width 33 height 19
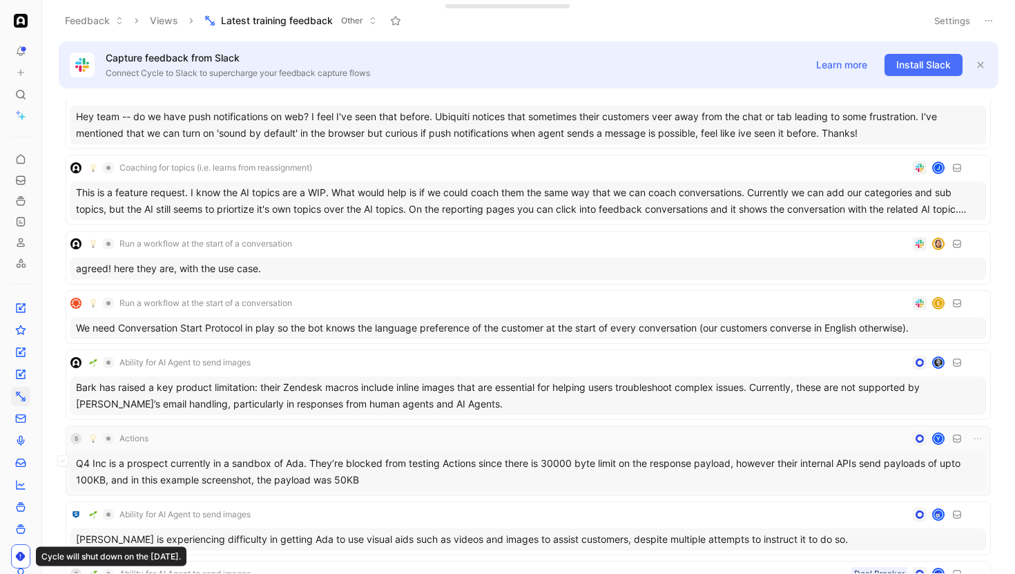
scroll to position [0, 0]
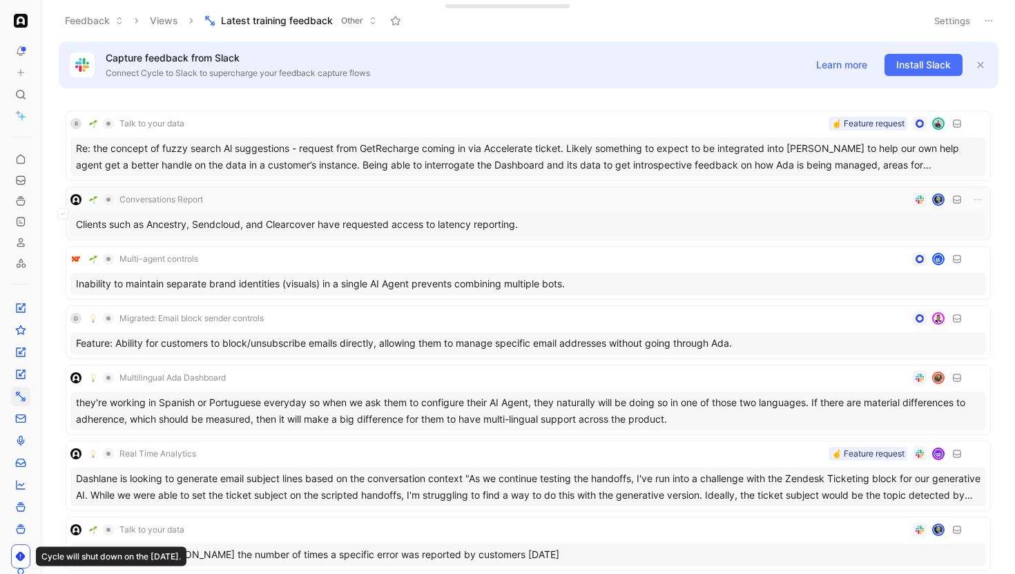
click at [413, 203] on div "Conversations Report" at bounding box center [527, 199] width 915 height 17
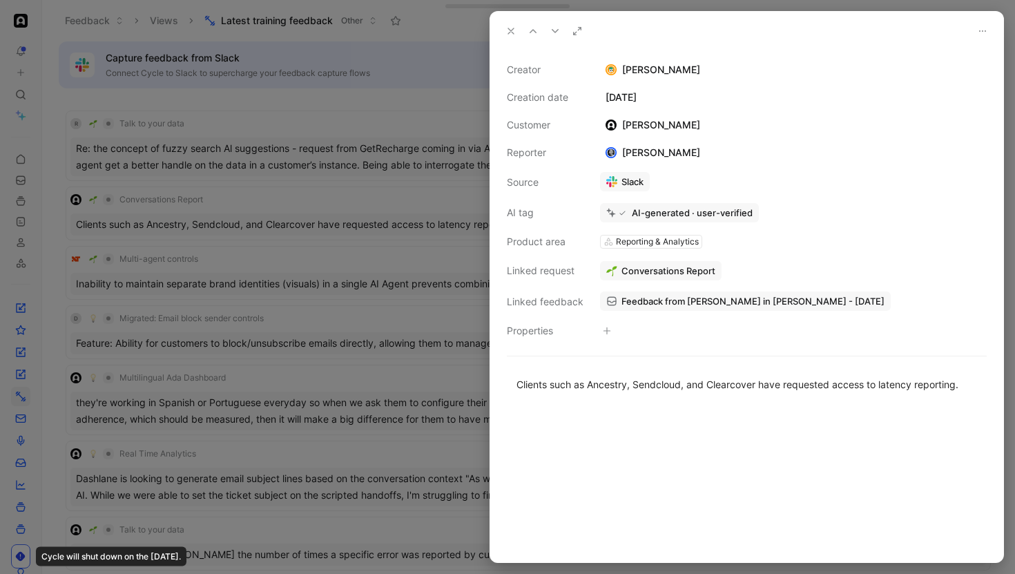
click at [672, 346] on div "Creator Adam Day Creation date August 25, 2025 Customer Cara Engelbrecht Report…" at bounding box center [746, 305] width 513 height 511
click at [623, 246] on button "Open" at bounding box center [628, 242] width 50 height 19
click at [211, 172] on div at bounding box center [507, 287] width 1015 height 574
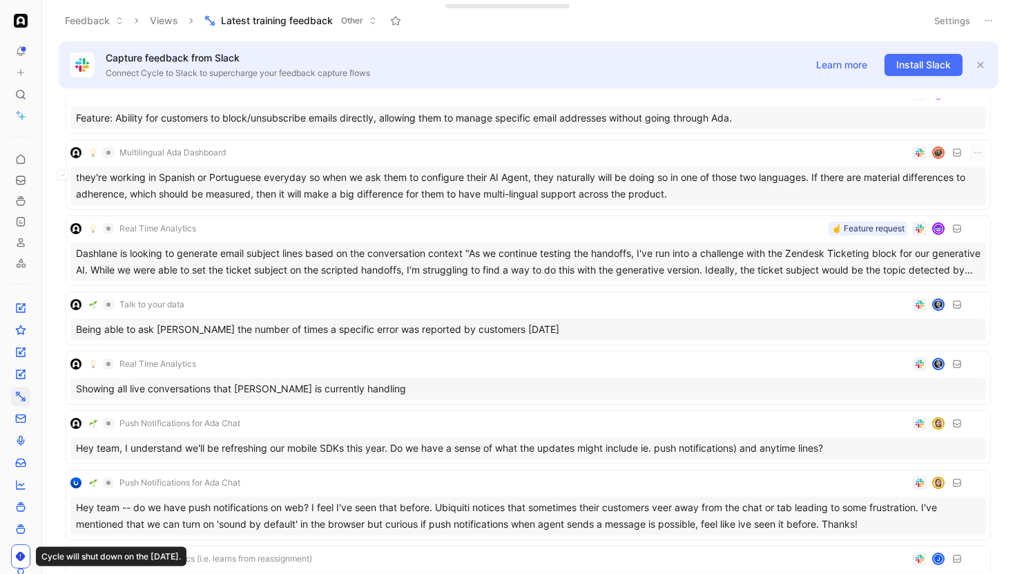
scroll to position [226, 0]
click at [242, 224] on div "Real Time Analytics ☝️ Feature request" at bounding box center [527, 227] width 915 height 17
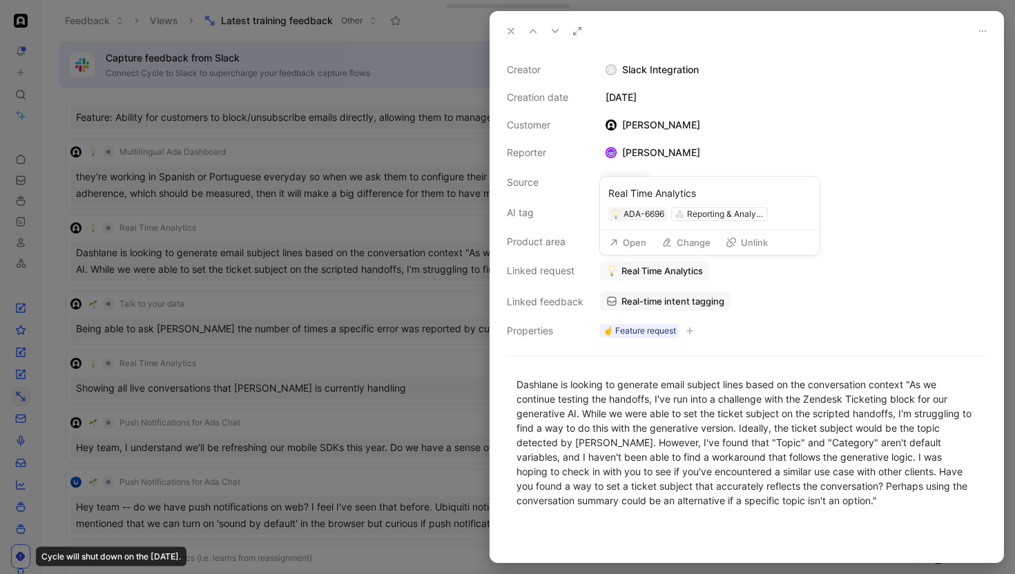
click at [632, 247] on button "Open" at bounding box center [628, 242] width 50 height 19
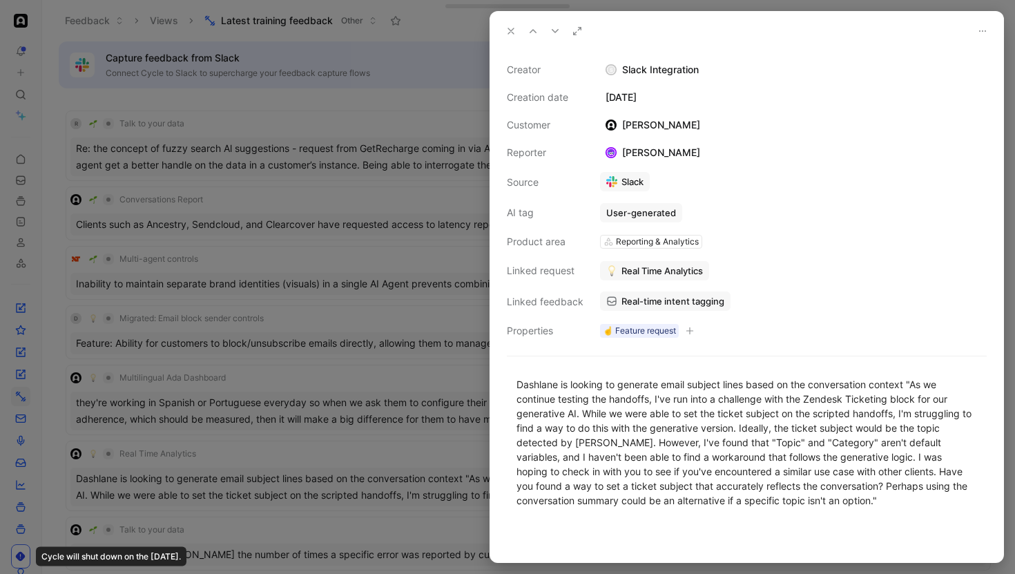
click at [173, 206] on div at bounding box center [507, 287] width 1015 height 574
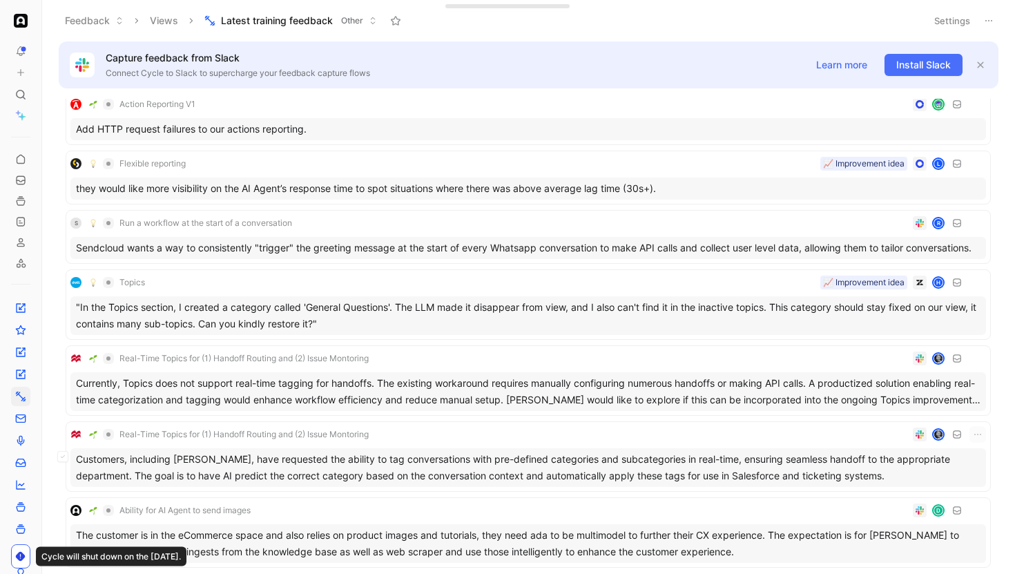
scroll to position [3814, 0]
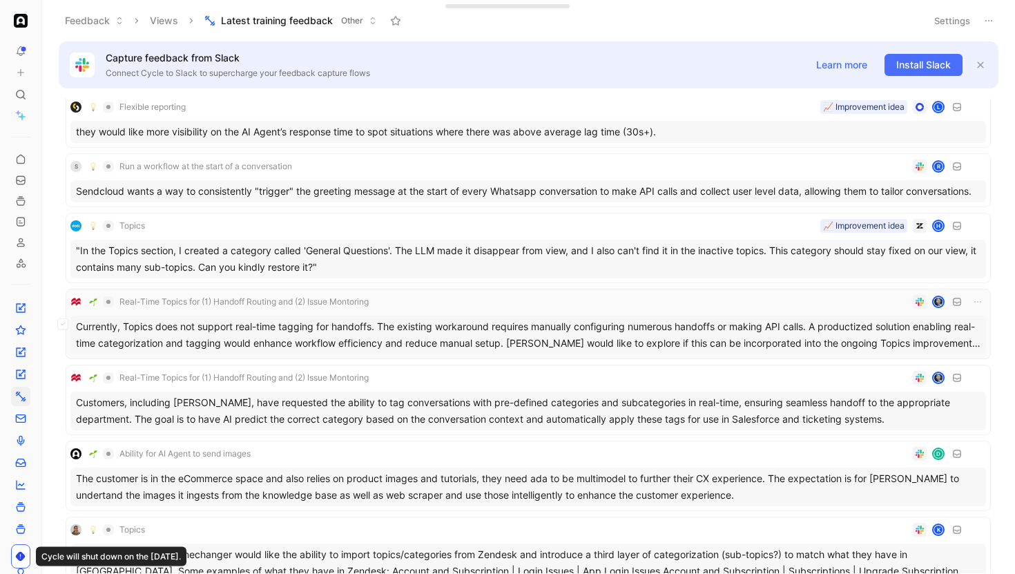
click at [307, 331] on div "Currently, Topics does not support real-time tagging for handoffs. The existing…" at bounding box center [527, 334] width 915 height 39
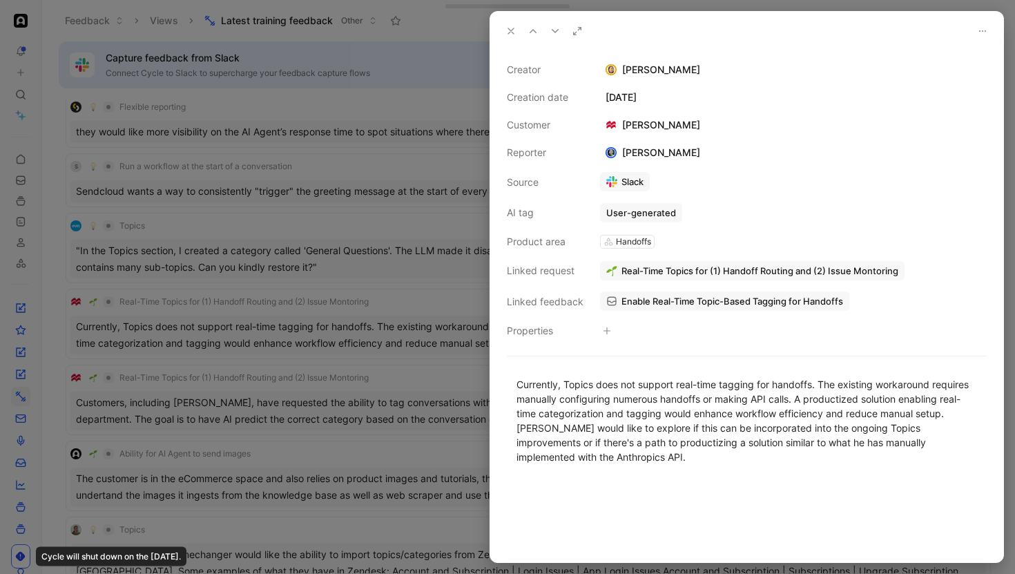
click at [286, 338] on div at bounding box center [507, 287] width 1015 height 574
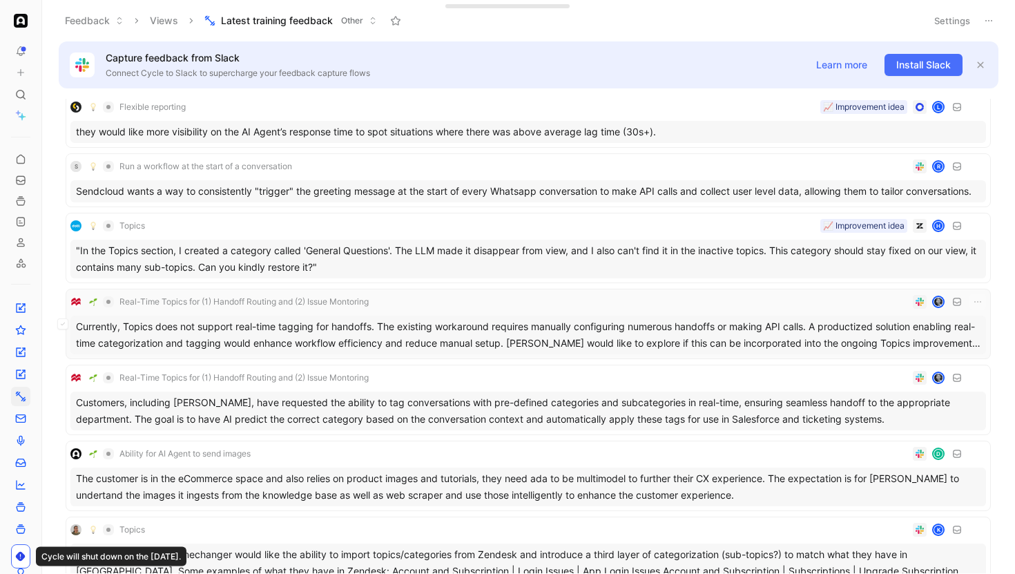
click at [304, 331] on div "Currently, Topics does not support real-time tagging for handoffs. The existing…" at bounding box center [527, 334] width 915 height 39
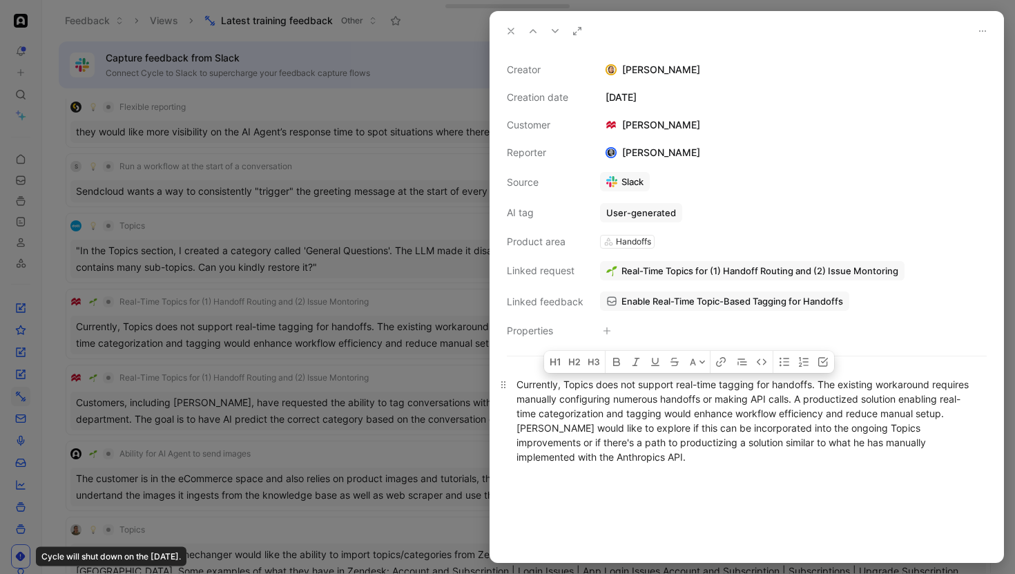
drag, startPoint x: 565, startPoint y: 382, endPoint x: 812, endPoint y: 389, distance: 247.2
click at [812, 389] on div "Currently, Topics does not support real-time tagging for handoffs. The existing…" at bounding box center [746, 420] width 460 height 87
copy div "Topics does not support real-time tagging for handoffs"
click at [393, 123] on div at bounding box center [507, 287] width 1015 height 574
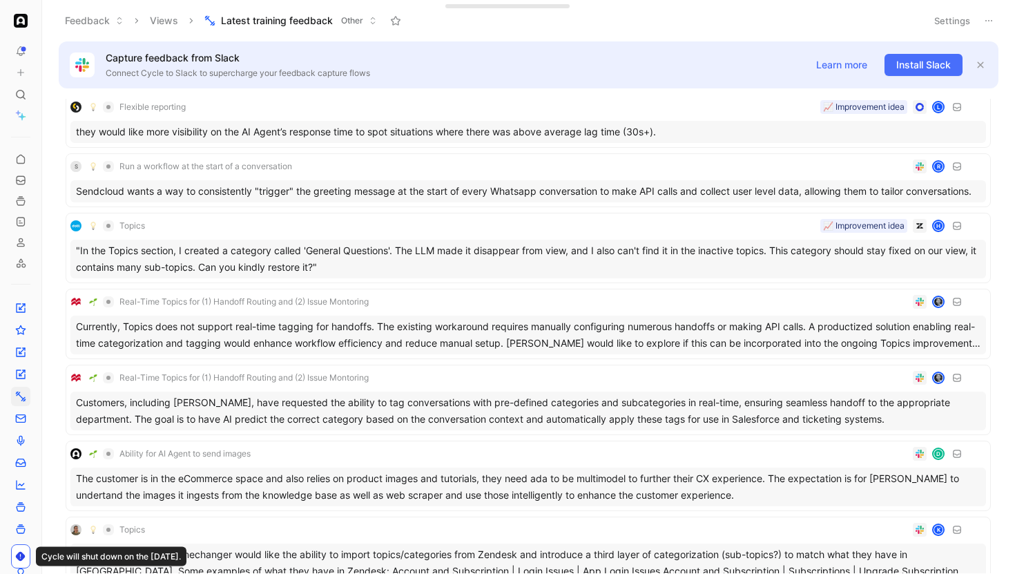
click at [948, 16] on button "Settings" at bounding box center [952, 20] width 48 height 19
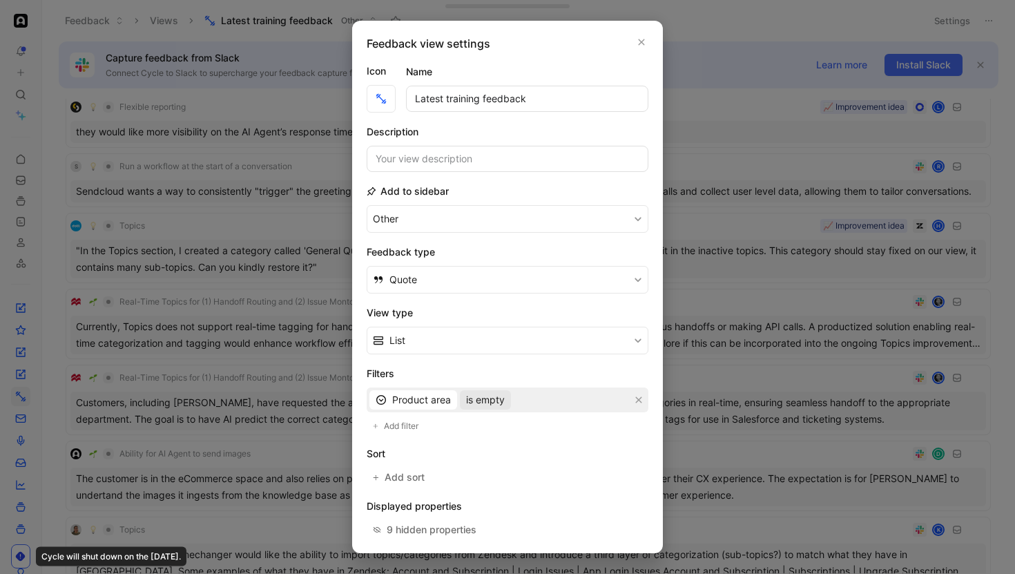
click at [502, 400] on span "is empty" at bounding box center [485, 399] width 39 height 17
click at [491, 469] on div "is" at bounding box center [506, 469] width 81 height 17
click at [507, 400] on div "Select values" at bounding box center [518, 399] width 60 height 17
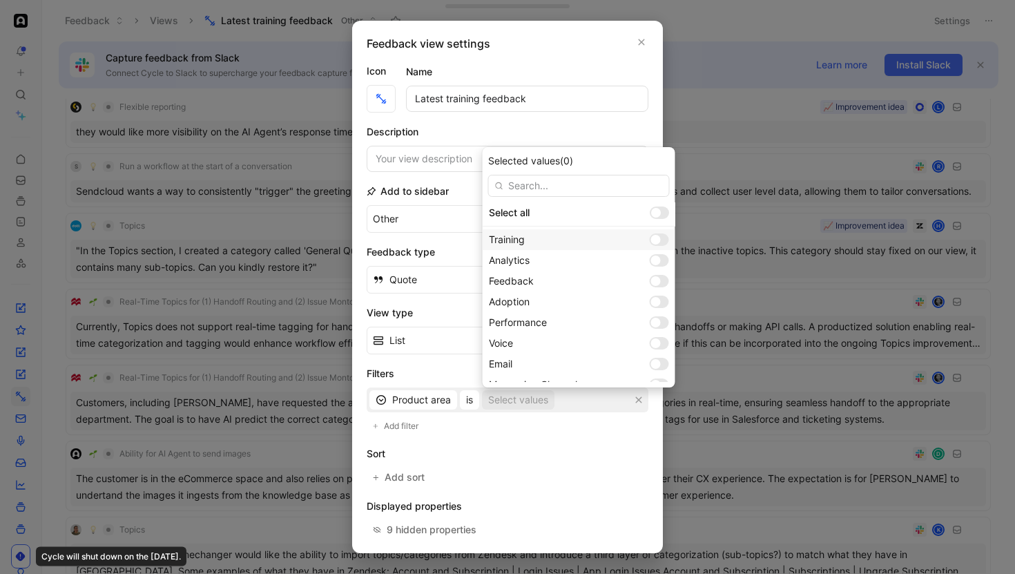
click at [649, 239] on div at bounding box center [658, 239] width 19 height 12
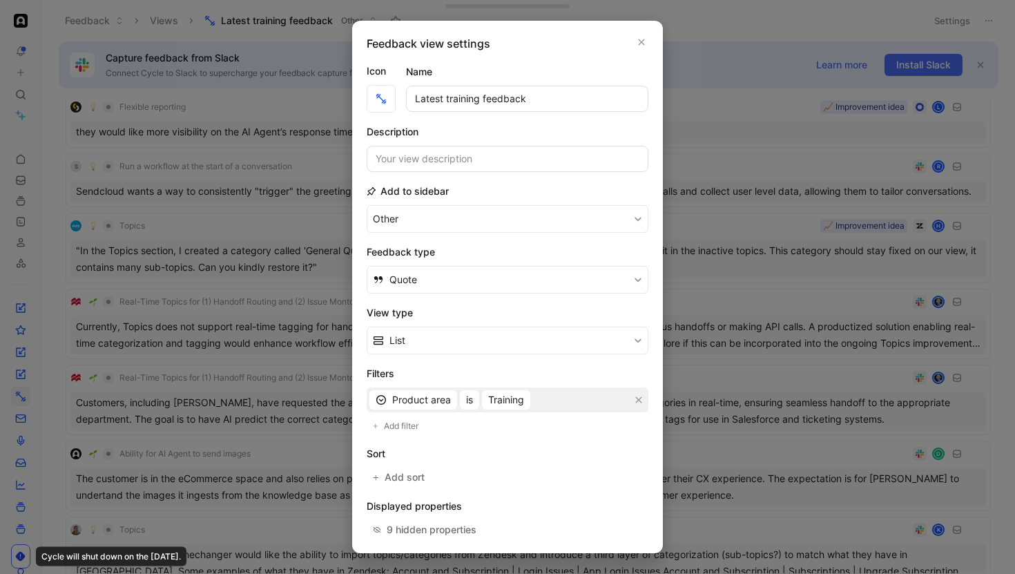
scroll to position [111, 0]
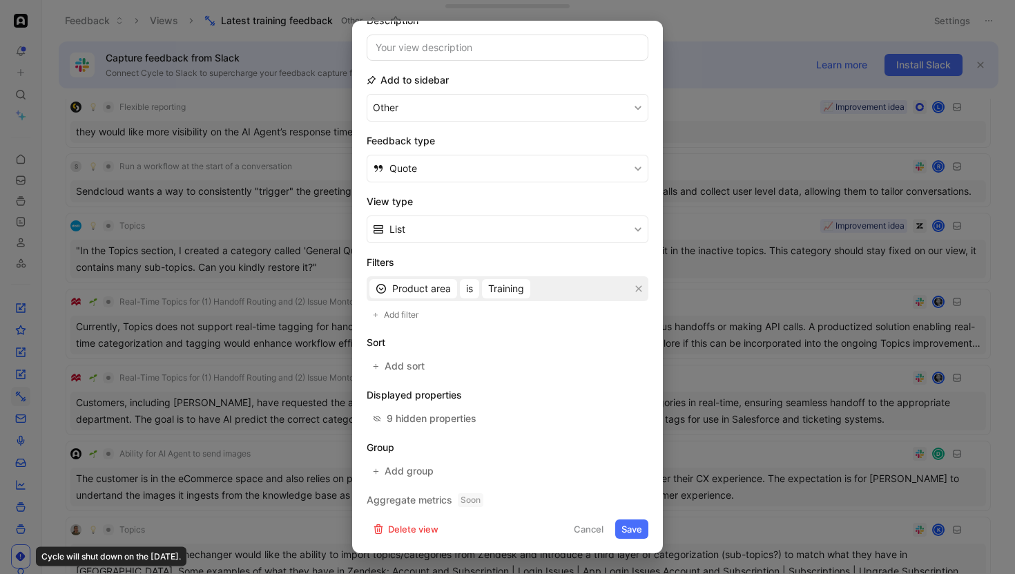
click at [630, 538] on button "Save" at bounding box center [631, 528] width 33 height 19
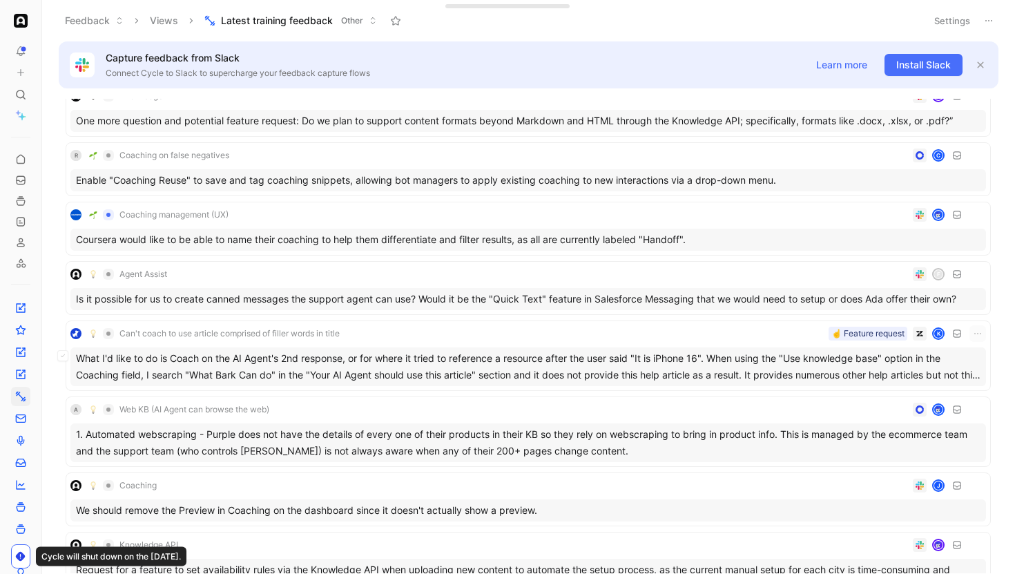
scroll to position [1151, 0]
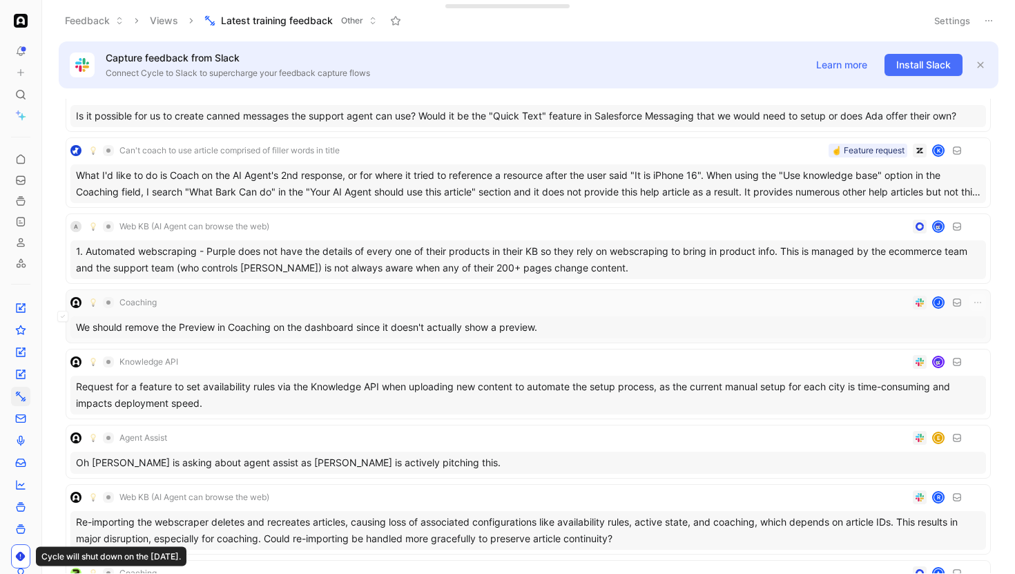
click at [395, 303] on div "Coaching J" at bounding box center [527, 302] width 915 height 17
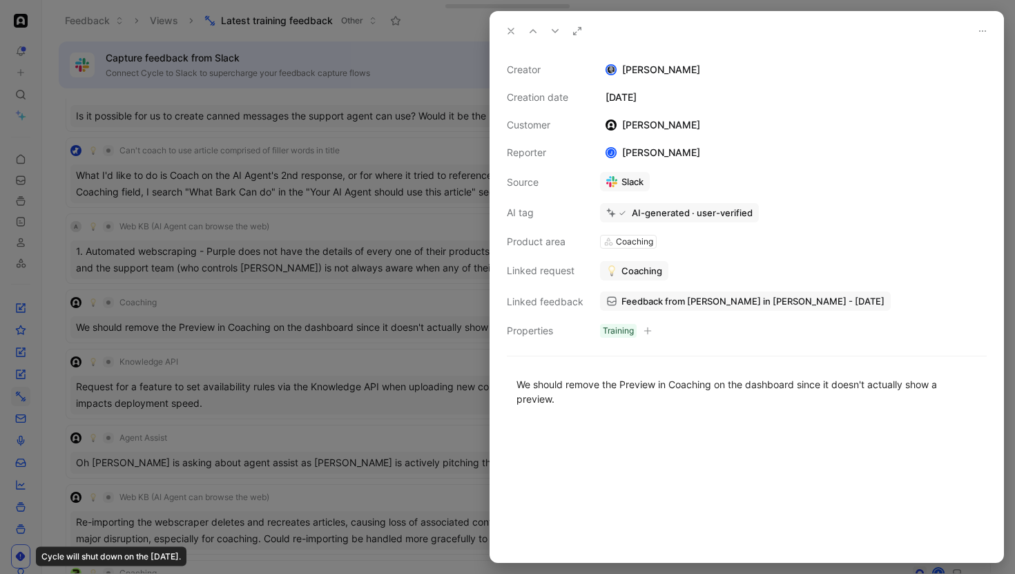
click at [384, 302] on div at bounding box center [507, 287] width 1015 height 574
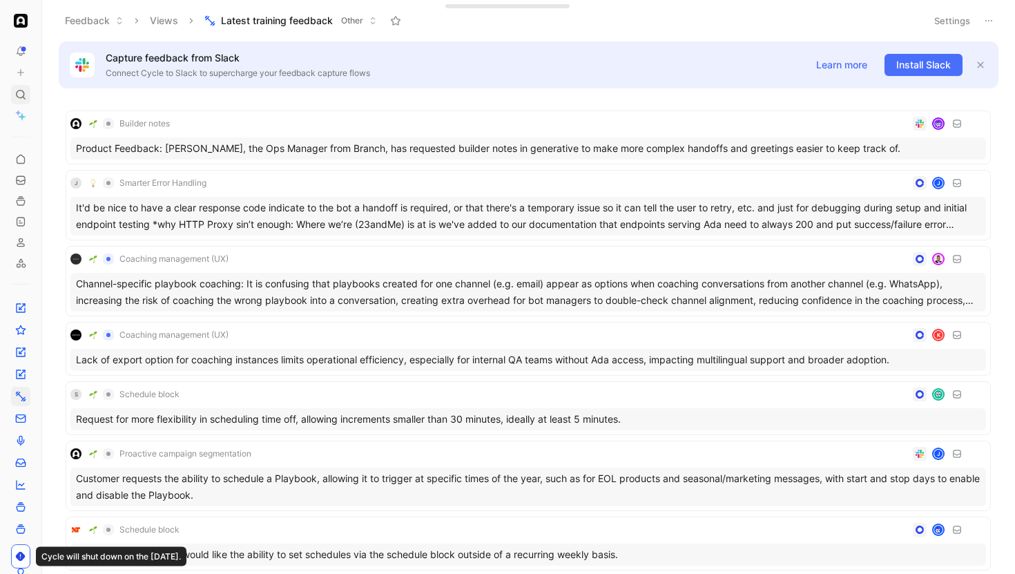
click at [17, 92] on use at bounding box center [21, 94] width 8 height 8
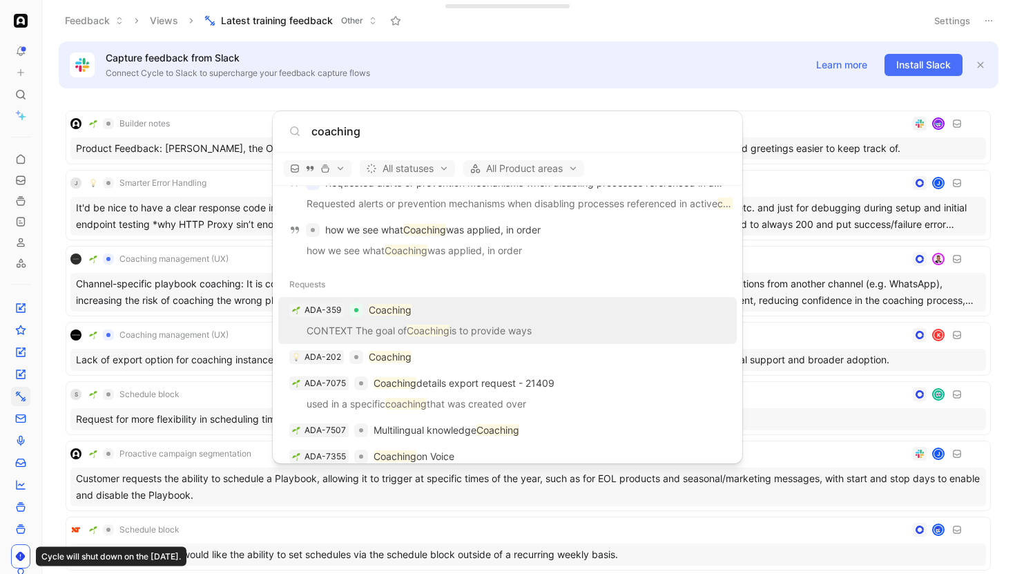
scroll to position [1886, 0]
type input "coaching"
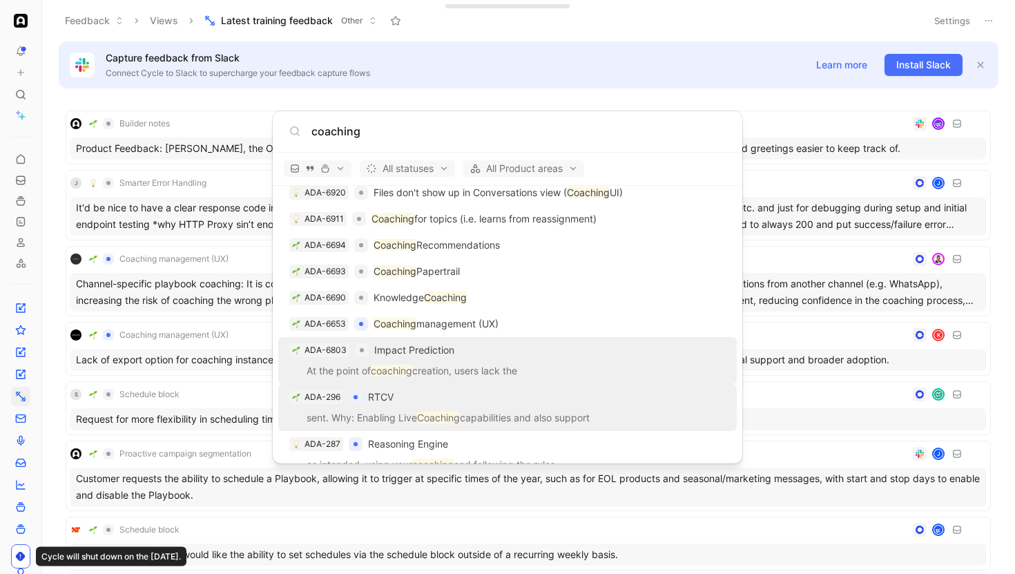
scroll to position [2265, 0]
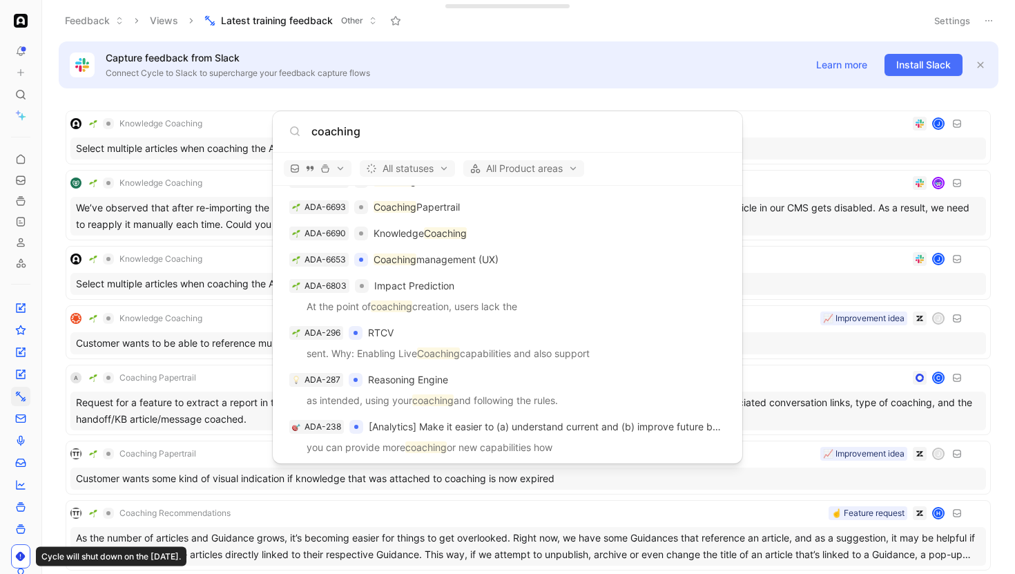
click at [487, 26] on body "To pick up a draggable item, press the space bar. While dragging, use the arrow…" at bounding box center [507, 287] width 1015 height 574
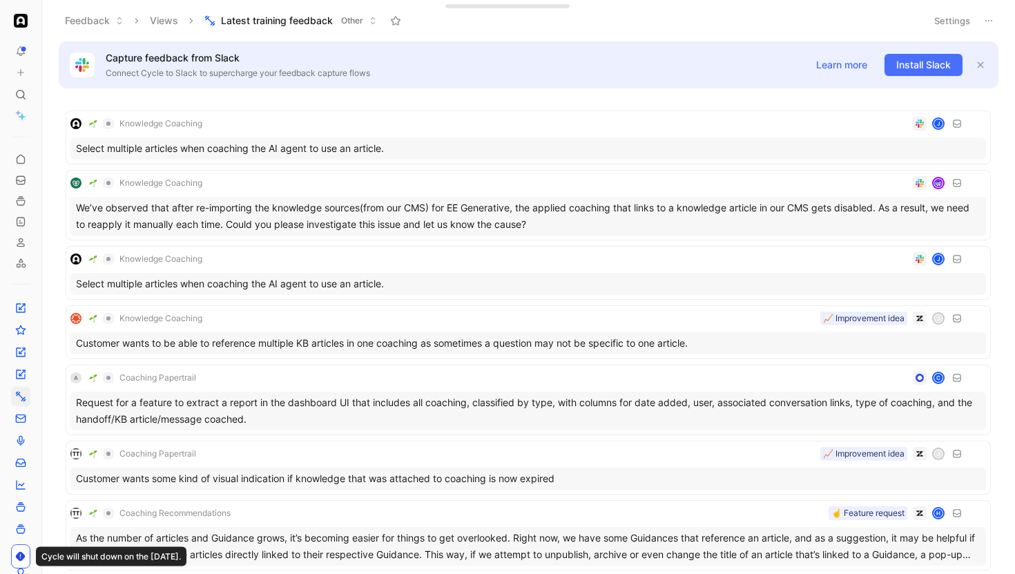
click at [969, 19] on button "Settings" at bounding box center [952, 20] width 48 height 19
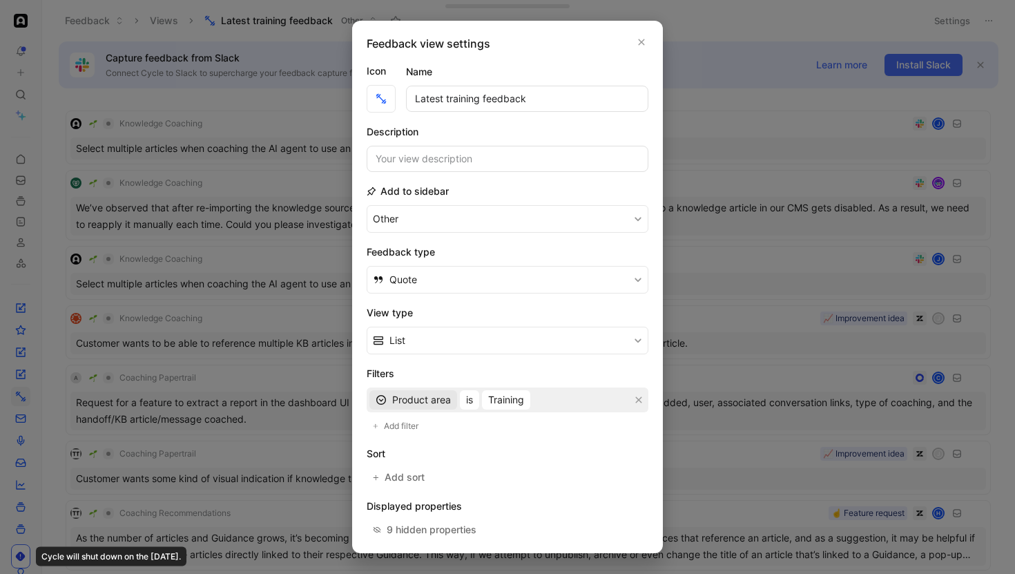
click at [455, 398] on button "Product area" at bounding box center [413, 399] width 88 height 19
click at [472, 407] on span "is" at bounding box center [469, 399] width 7 height 17
click at [490, 429] on span "is empty" at bounding box center [485, 428] width 39 height 12
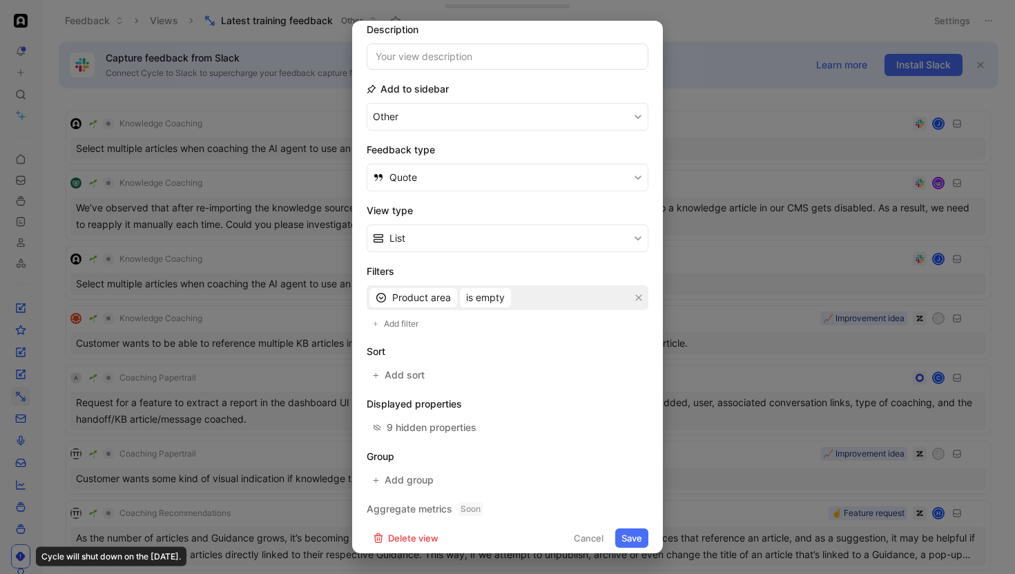
scroll to position [111, 0]
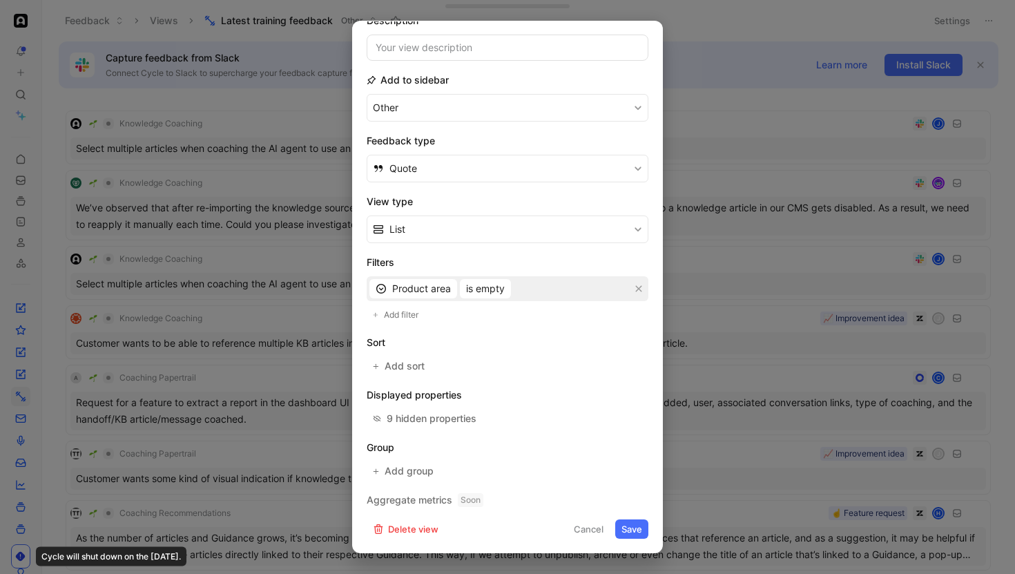
click at [634, 529] on button "Save" at bounding box center [631, 528] width 33 height 19
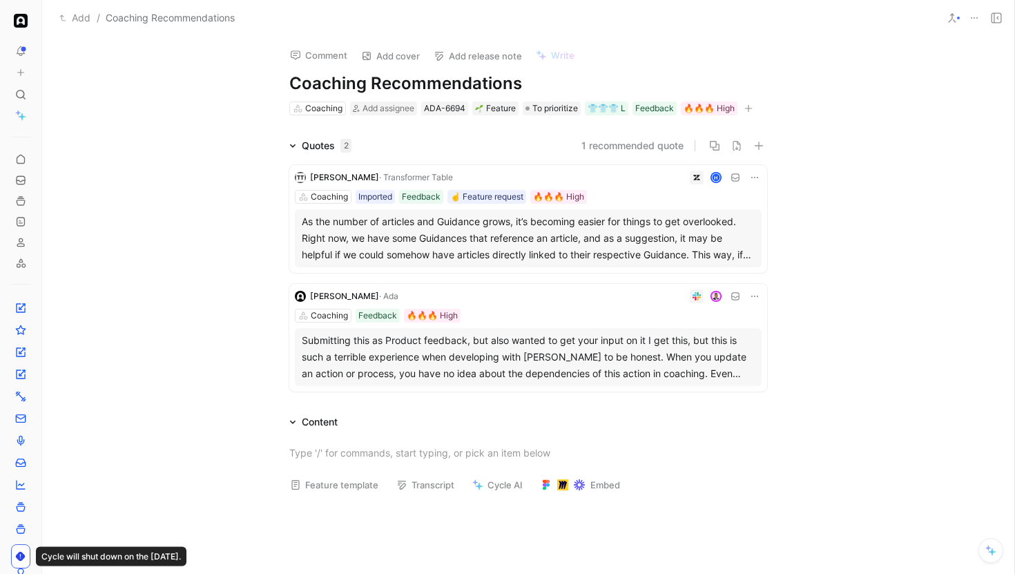
click at [623, 189] on div "Helen Armaos · Transformer Table H Coaching Imported Feedback ☝️ Feature reques…" at bounding box center [528, 219] width 478 height 108
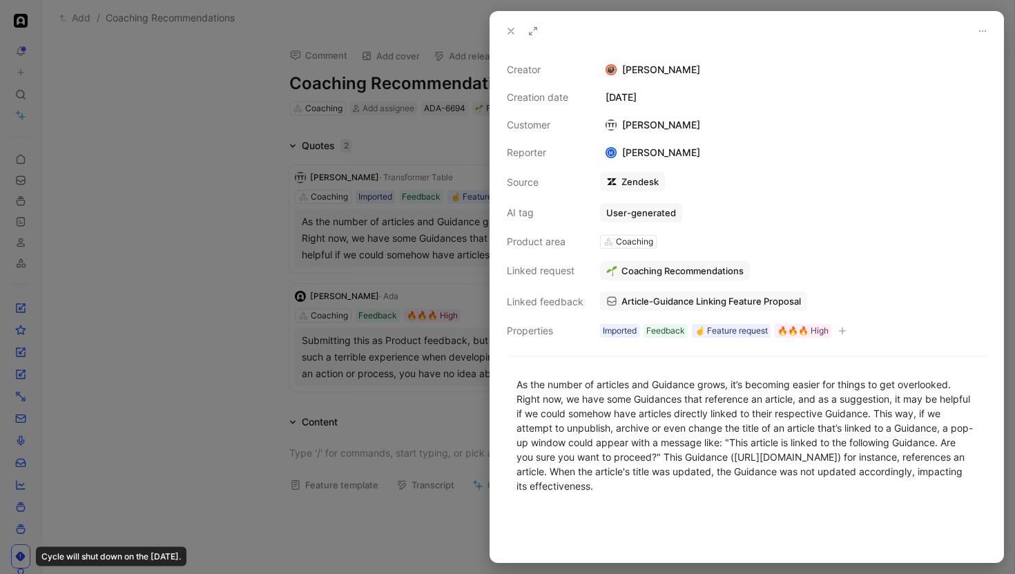
click at [413, 171] on div at bounding box center [507, 287] width 1015 height 574
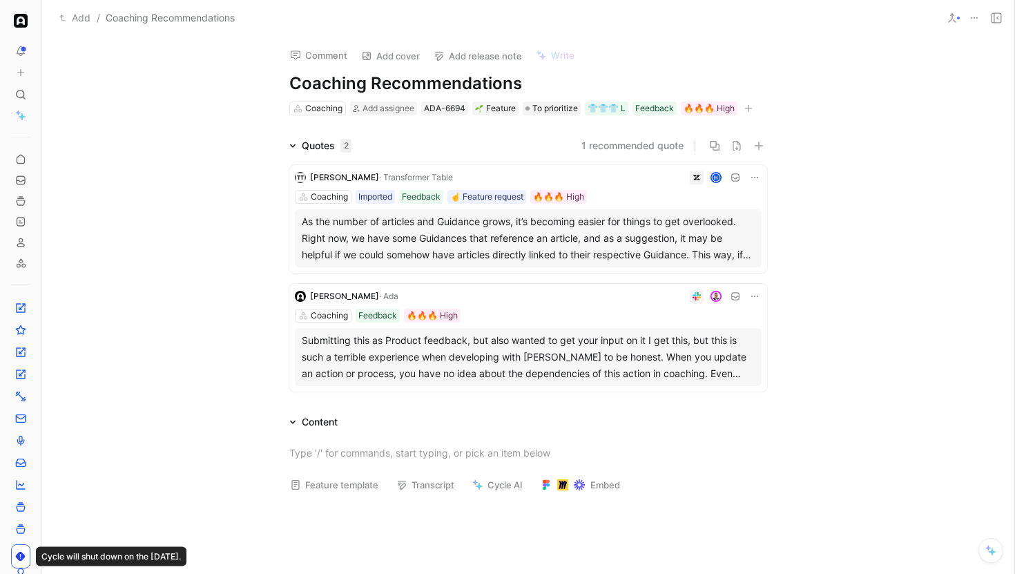
click at [546, 307] on div "Christophe Rezk · Ada Coaching Feedback 🔥🔥🔥 High Submitting this as Product fee…" at bounding box center [528, 338] width 478 height 108
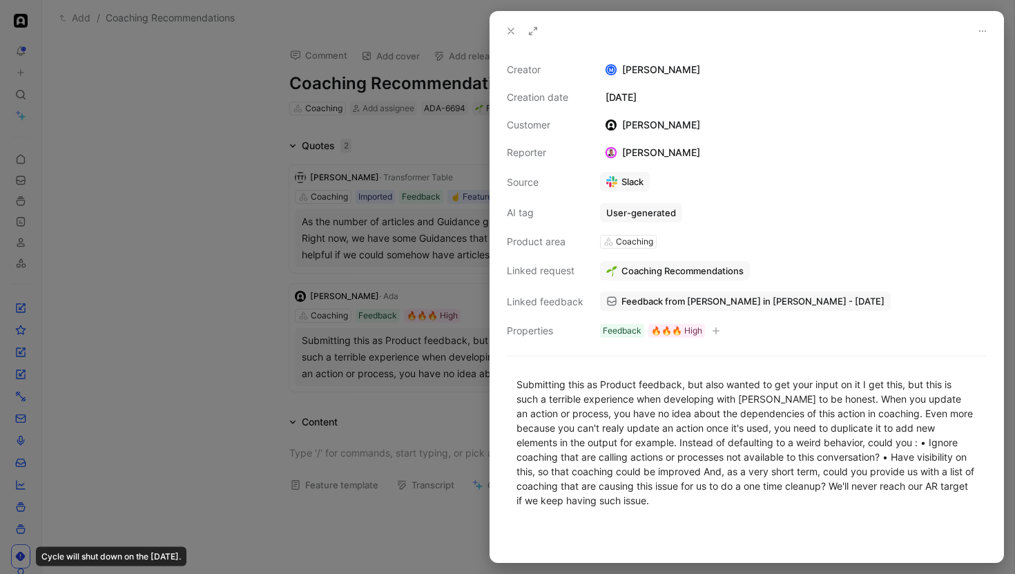
click at [472, 261] on div at bounding box center [507, 287] width 1015 height 574
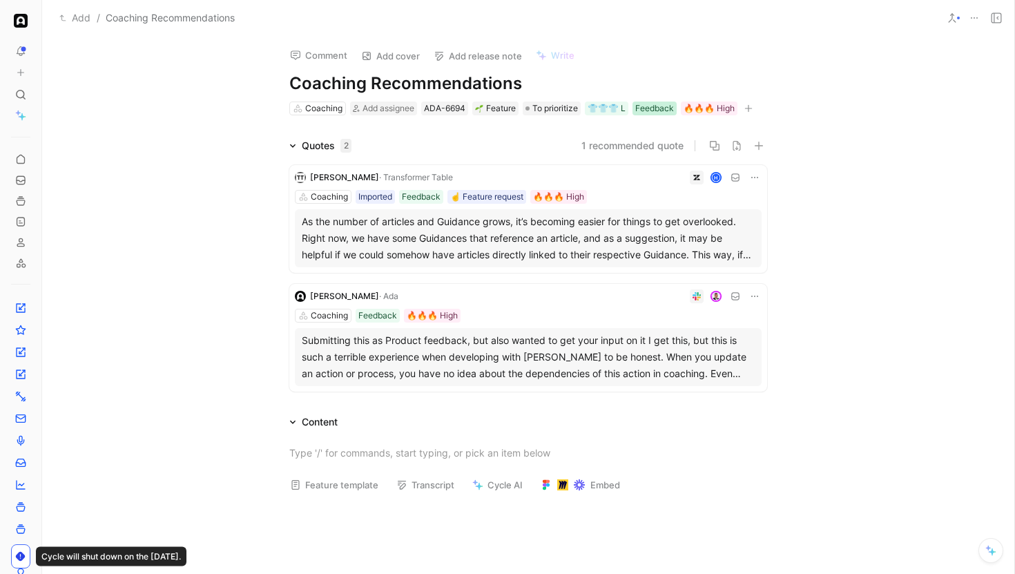
click at [657, 105] on div "Feedback" at bounding box center [654, 108] width 39 height 14
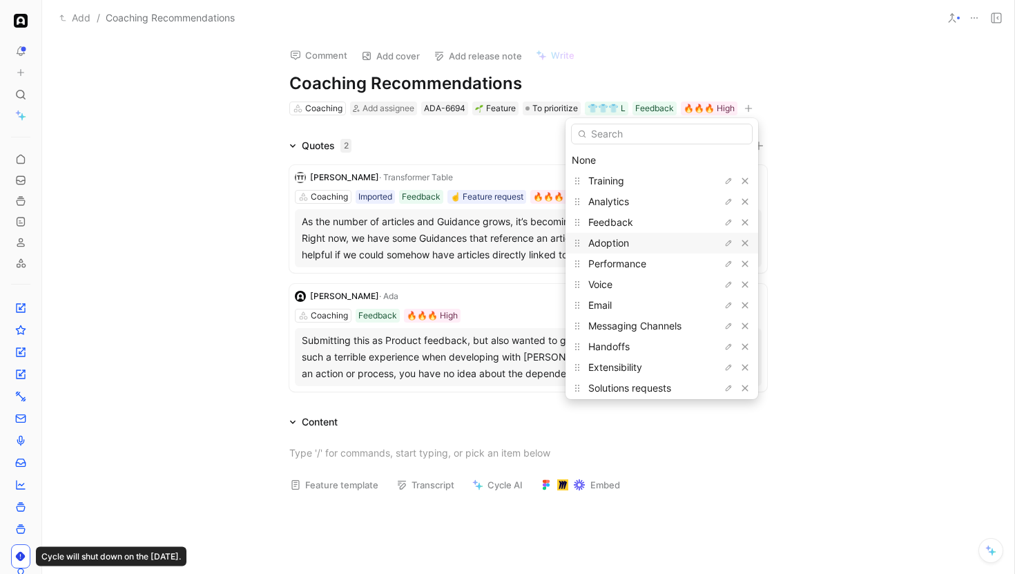
scroll to position [26, 0]
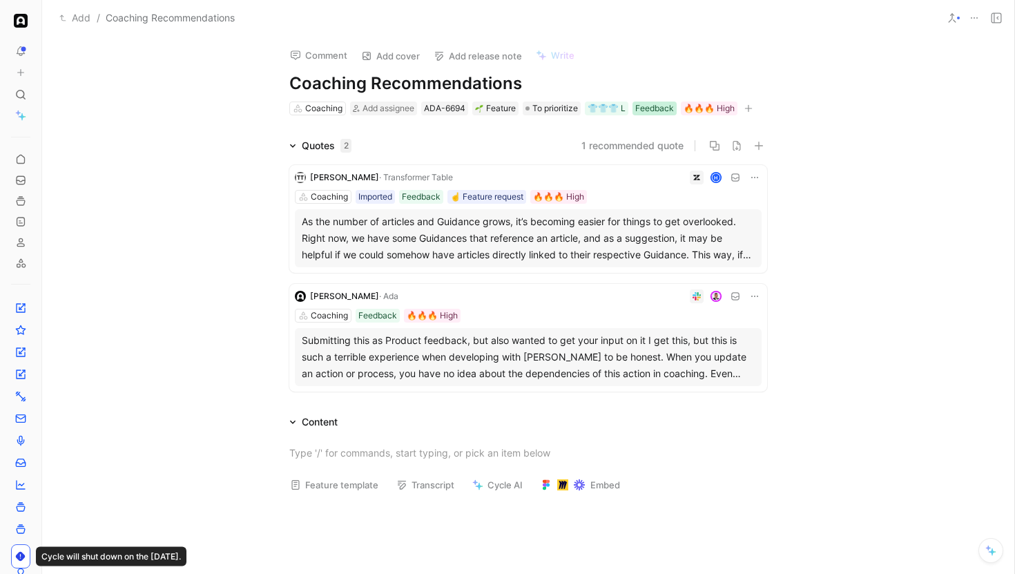
click at [649, 108] on div "Feedback" at bounding box center [654, 108] width 39 height 14
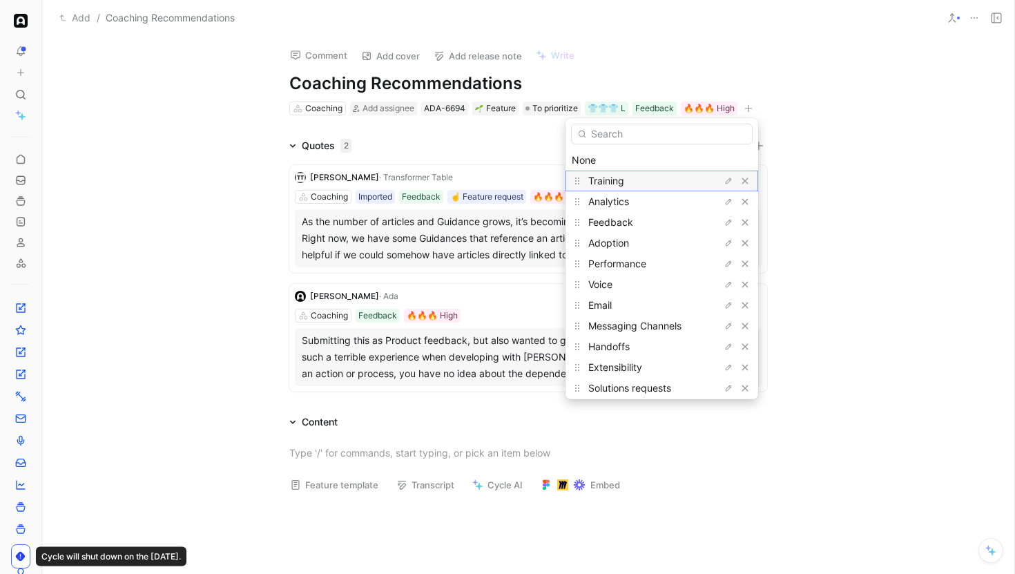
click at [626, 179] on div "Training" at bounding box center [640, 181] width 104 height 17
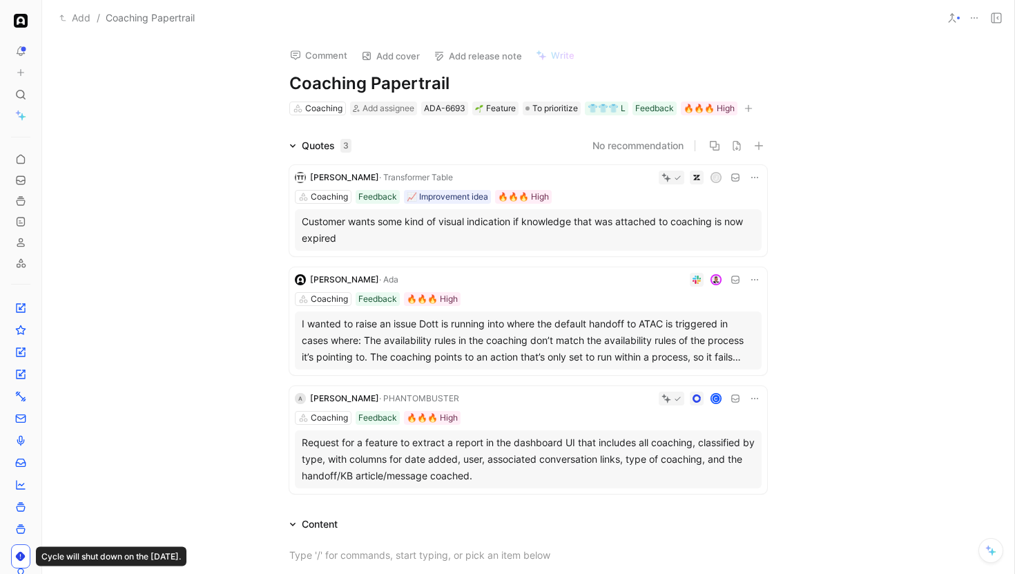
click at [638, 117] on div "Comment Add cover Add release note Write Coaching Papertrail Coaching Add assig…" at bounding box center [528, 305] width 972 height 538
click at [644, 110] on div "Feedback" at bounding box center [654, 108] width 39 height 14
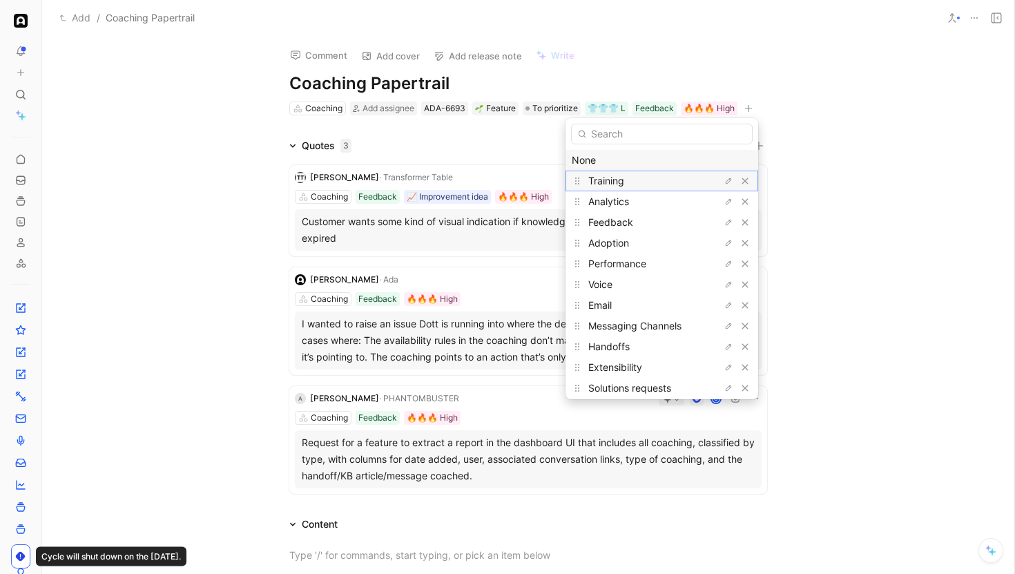
click at [618, 180] on span "Training" at bounding box center [606, 181] width 36 height 12
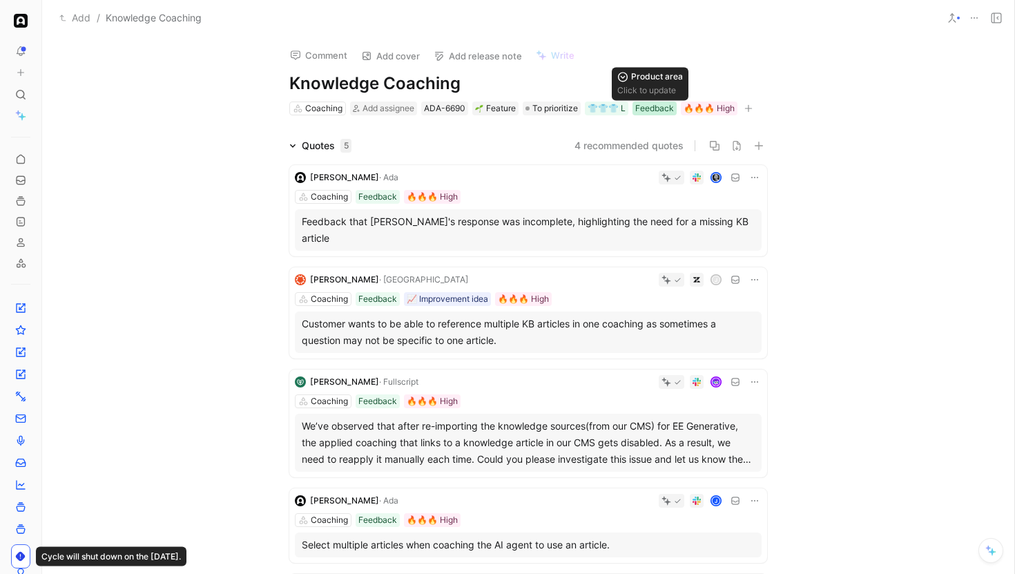
click at [652, 110] on div "Feedback" at bounding box center [654, 108] width 39 height 14
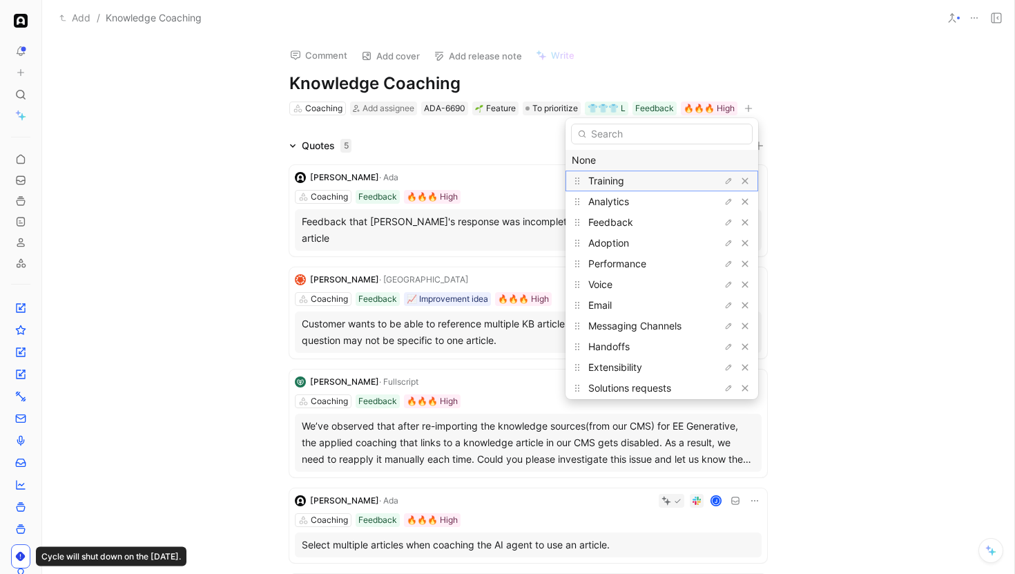
click at [629, 176] on div "Training" at bounding box center [640, 181] width 104 height 17
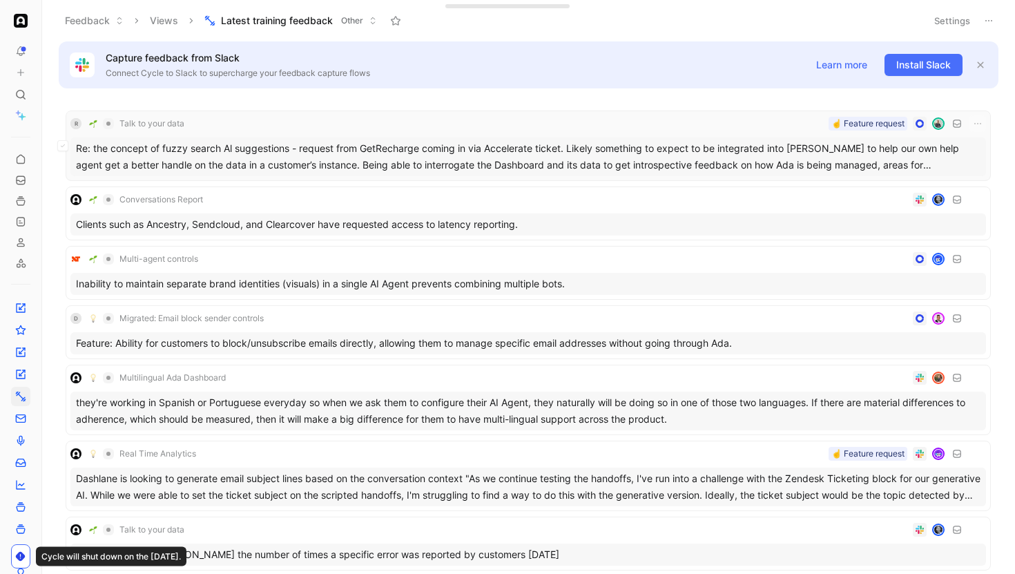
click at [516, 124] on div "R Talk to your data ☝️ Feature request" at bounding box center [527, 123] width 915 height 17
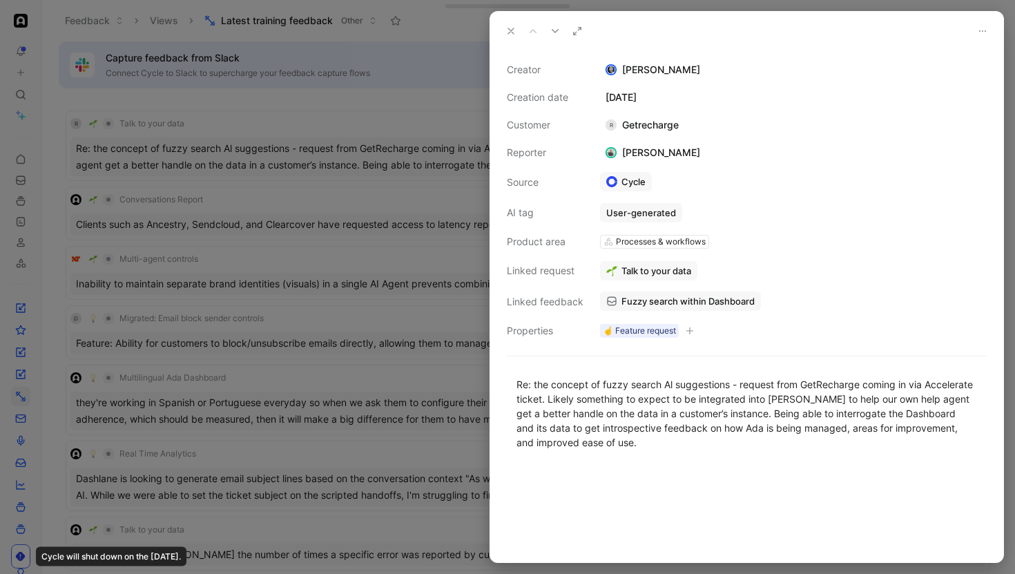
click at [400, 67] on div at bounding box center [507, 287] width 1015 height 574
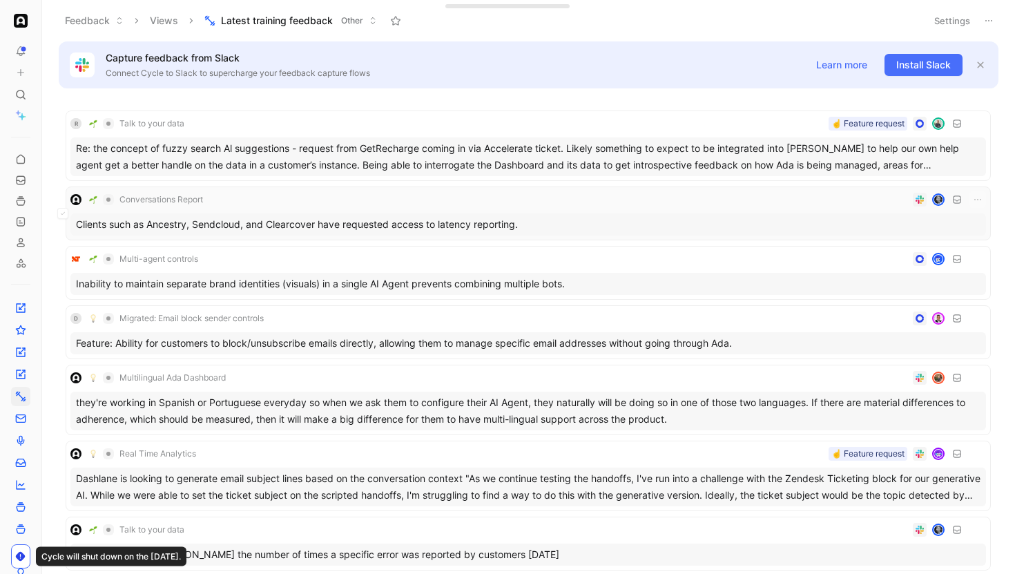
click at [322, 188] on div "Conversations Report Clients such as Ancestry, Sendcloud, and Clearcover have r…" at bounding box center [528, 213] width 925 height 54
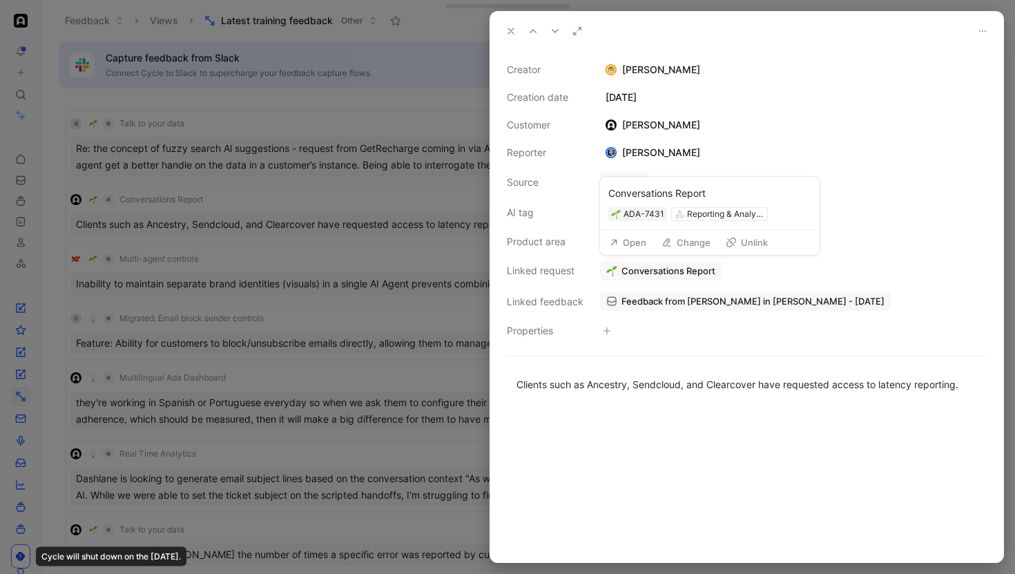
click at [634, 244] on button "Open" at bounding box center [628, 242] width 50 height 19
click at [219, 205] on div at bounding box center [507, 287] width 1015 height 574
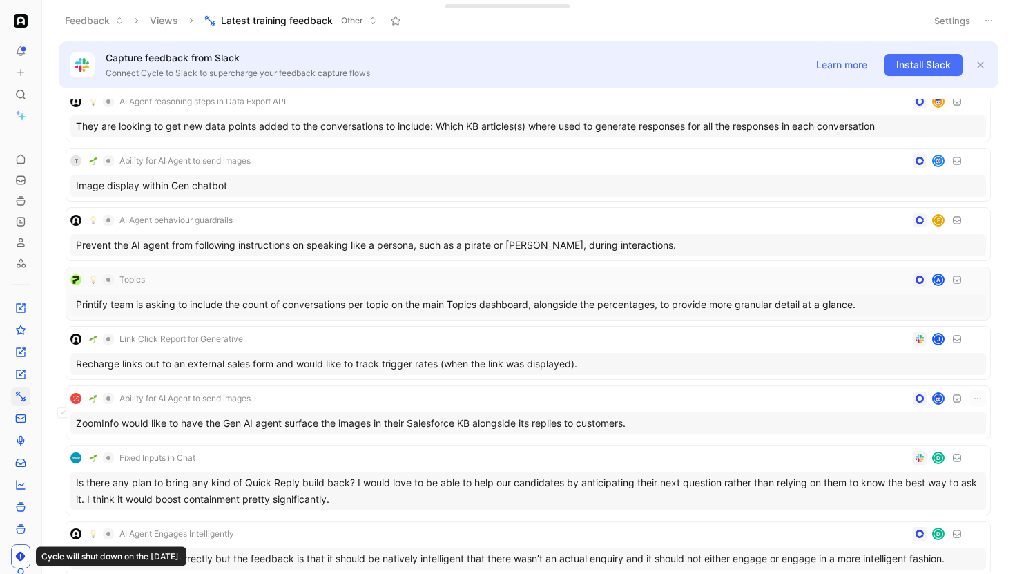
scroll to position [3851, 0]
click at [325, 403] on div "Ability for AI Agent to send images" at bounding box center [527, 397] width 915 height 17
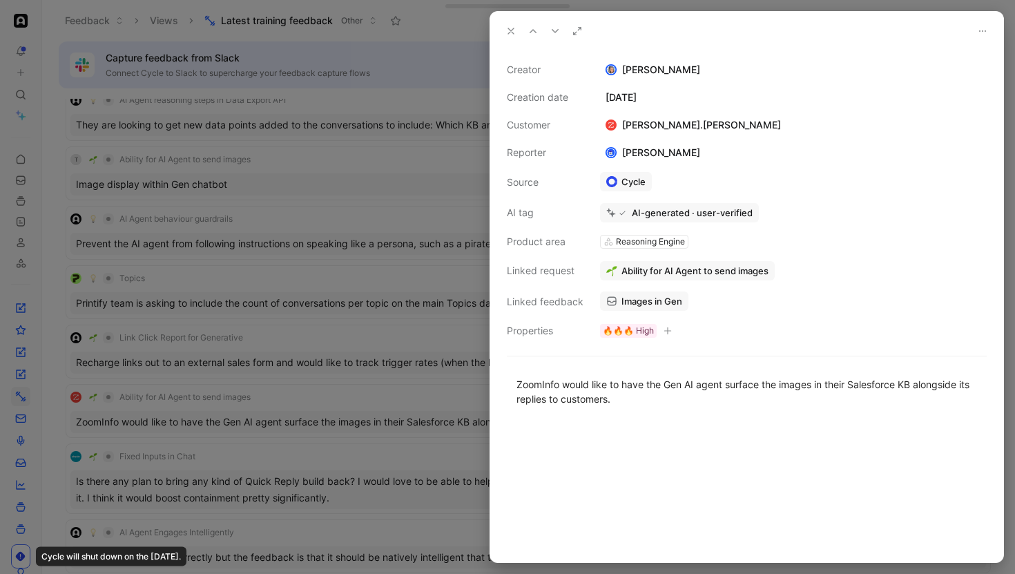
click at [304, 404] on div at bounding box center [507, 287] width 1015 height 574
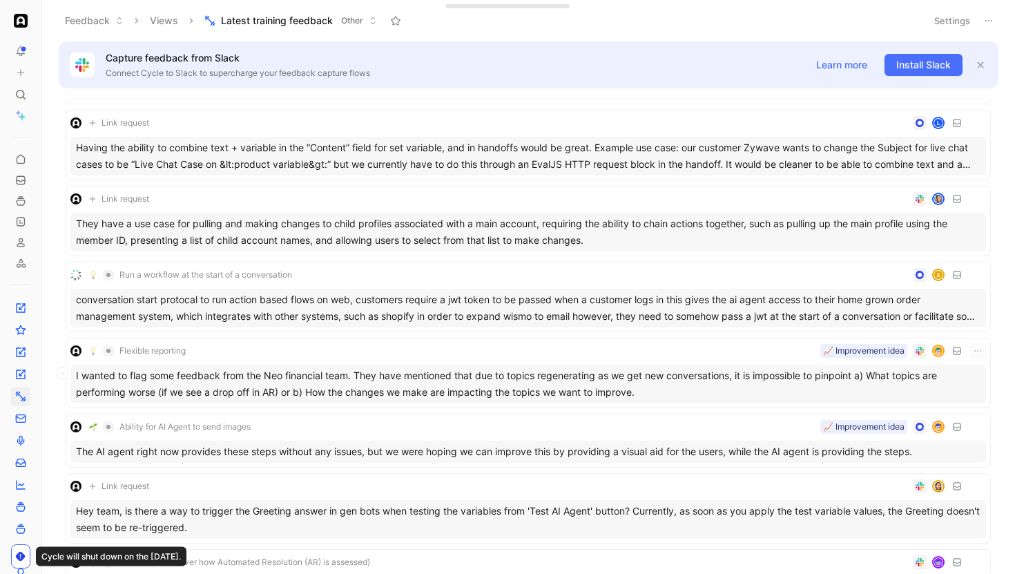
scroll to position [7180, 0]
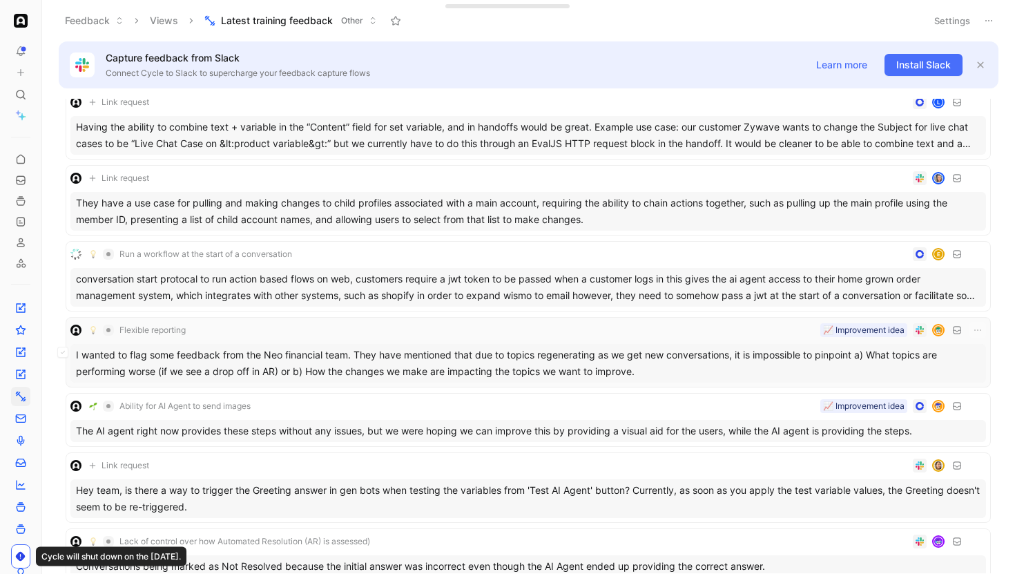
click at [307, 342] on div "Flexible reporting 📈 Improvement idea I wanted to flag some feedback from the N…" at bounding box center [527, 352] width 915 height 61
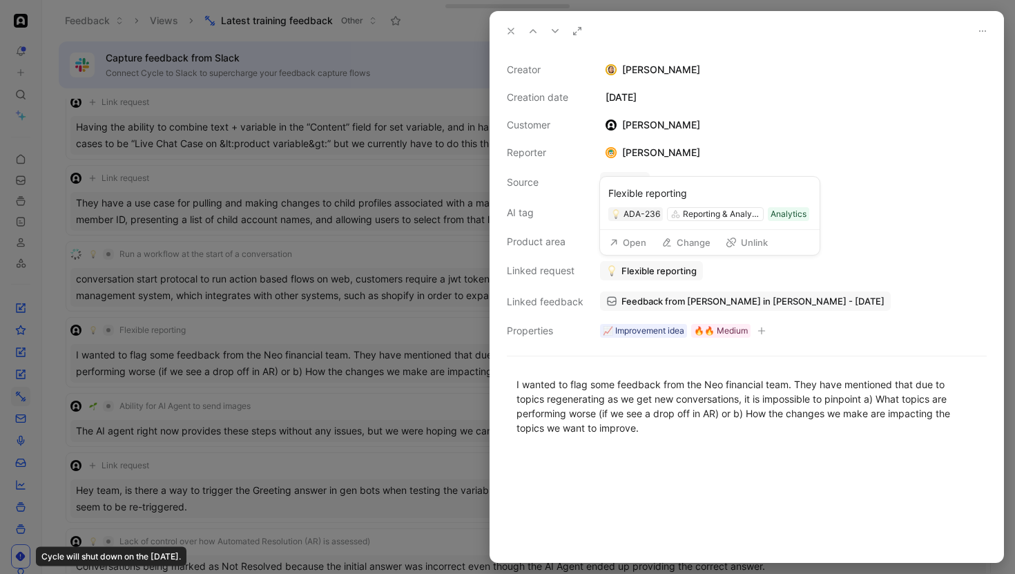
click at [626, 246] on button "Open" at bounding box center [628, 242] width 50 height 19
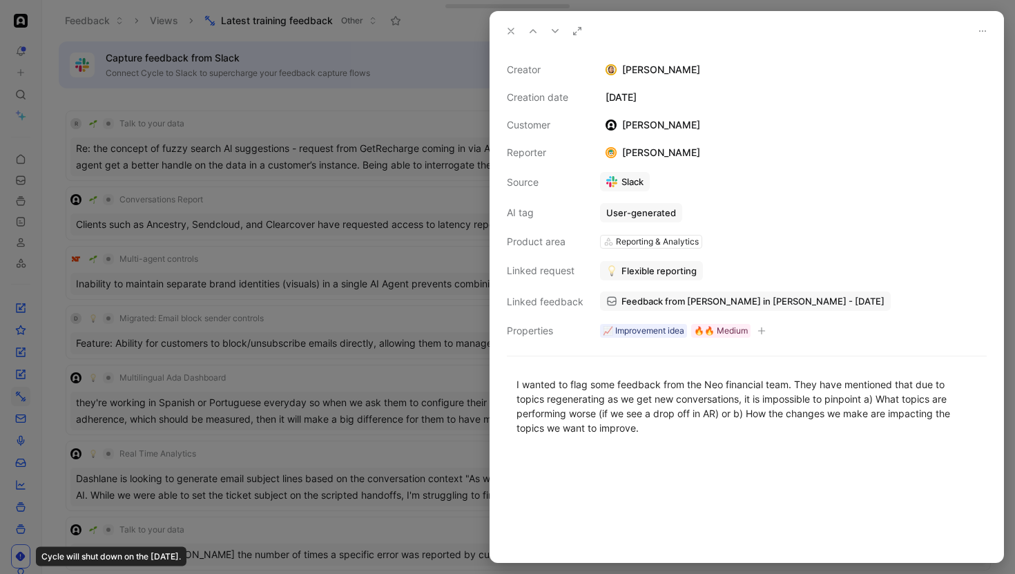
click at [246, 247] on div at bounding box center [507, 287] width 1015 height 574
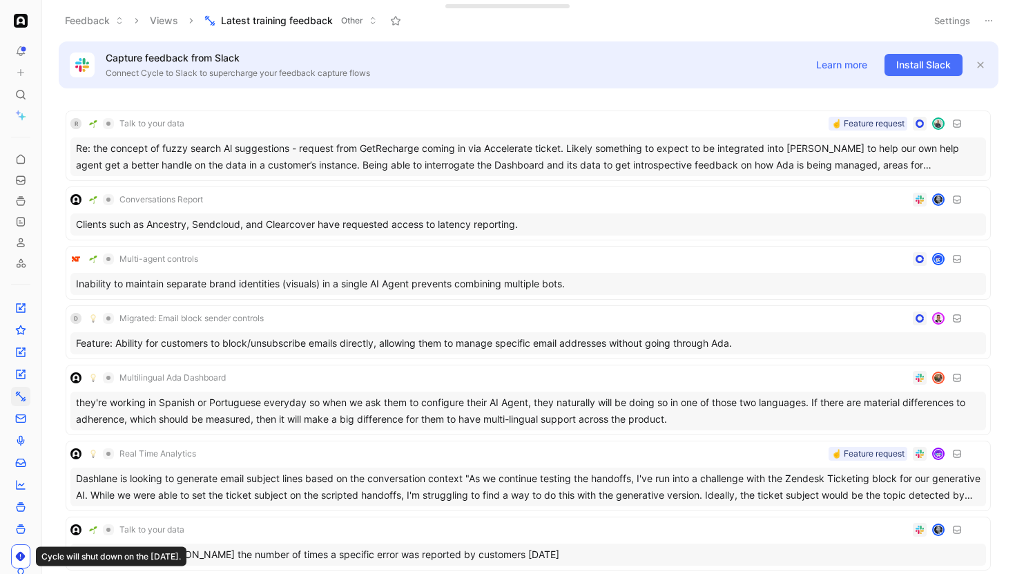
click at [966, 17] on button "Settings" at bounding box center [952, 20] width 48 height 19
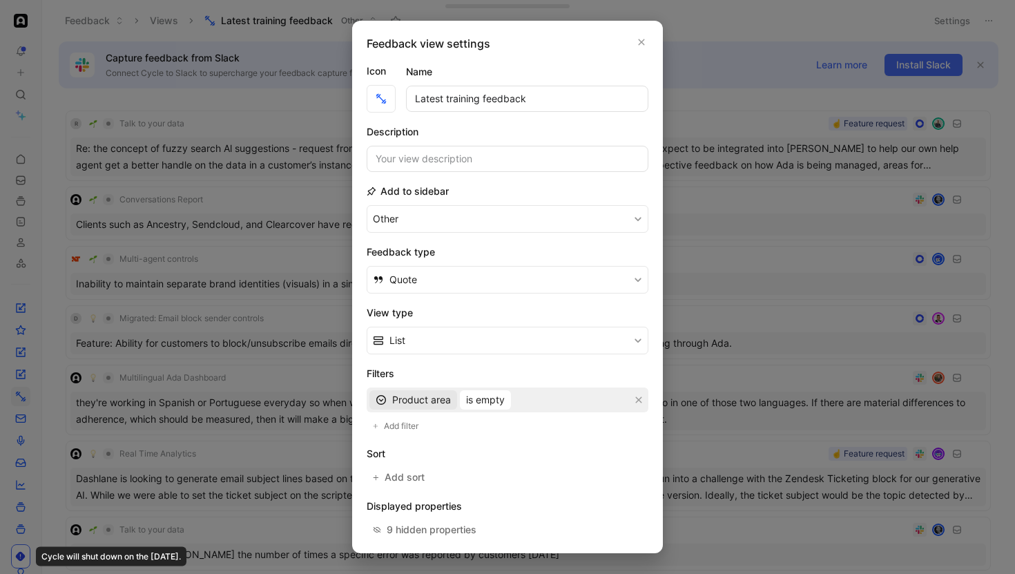
click at [411, 402] on span "Product area" at bounding box center [421, 399] width 59 height 17
click at [479, 396] on span "is empty" at bounding box center [485, 399] width 39 height 17
click at [482, 487] on span "is not" at bounding box center [478, 490] width 24 height 12
click at [513, 397] on div "Select values" at bounding box center [535, 399] width 60 height 17
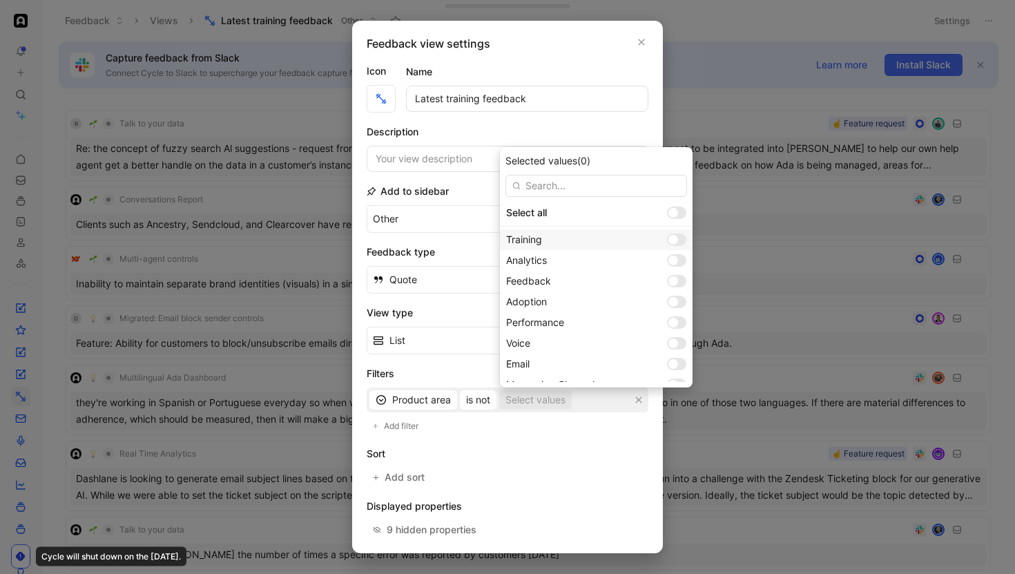
click at [668, 237] on div at bounding box center [673, 240] width 10 height 10
click at [668, 262] on div at bounding box center [673, 260] width 10 height 10
click at [668, 303] on div at bounding box center [673, 302] width 10 height 10
click at [638, 330] on div "Performance" at bounding box center [596, 322] width 193 height 21
click at [636, 333] on div "Voice" at bounding box center [596, 343] width 193 height 21
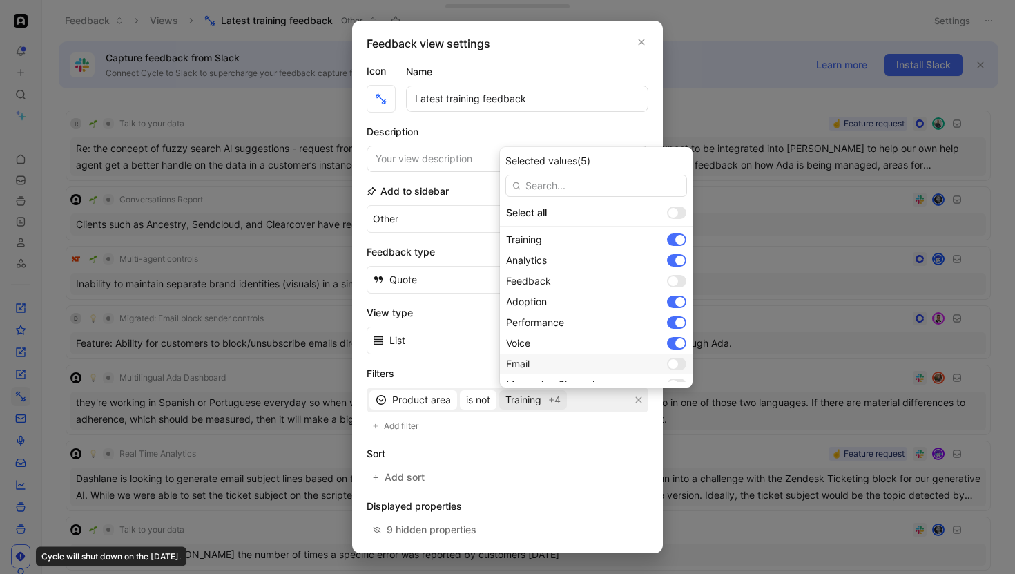
click at [667, 358] on div at bounding box center [676, 364] width 19 height 12
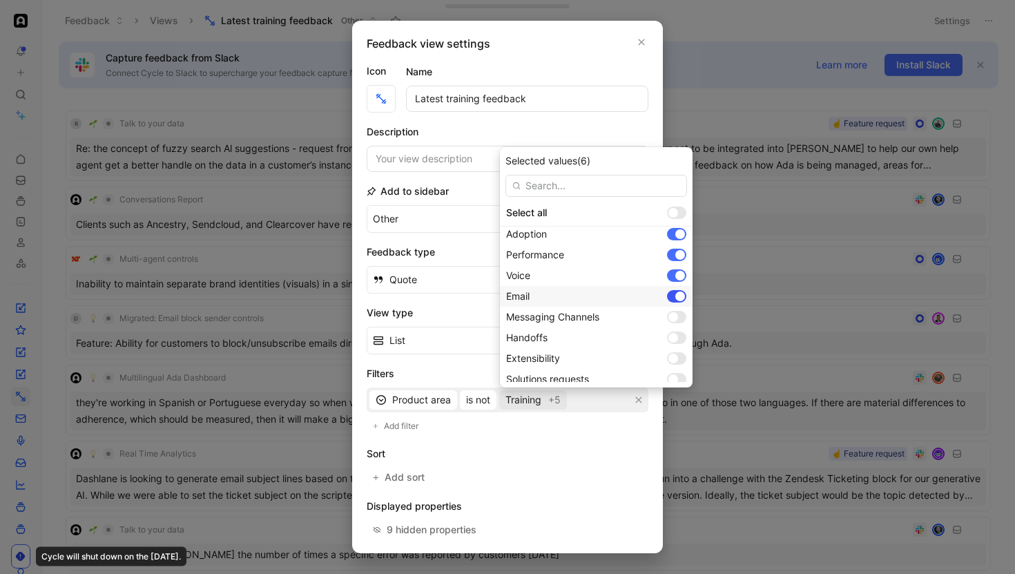
scroll to position [75, 0]
click at [667, 304] on div at bounding box center [676, 310] width 19 height 12
click at [668, 329] on div at bounding box center [673, 331] width 10 height 10
click at [668, 349] on div at bounding box center [673, 351] width 10 height 10
click at [668, 374] on div at bounding box center [673, 372] width 10 height 10
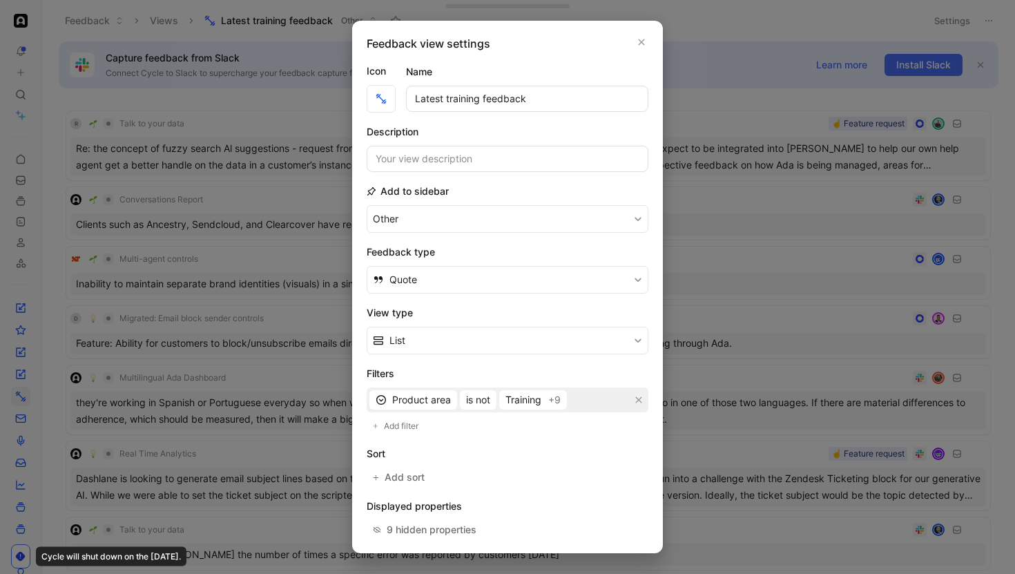
scroll to position [111, 0]
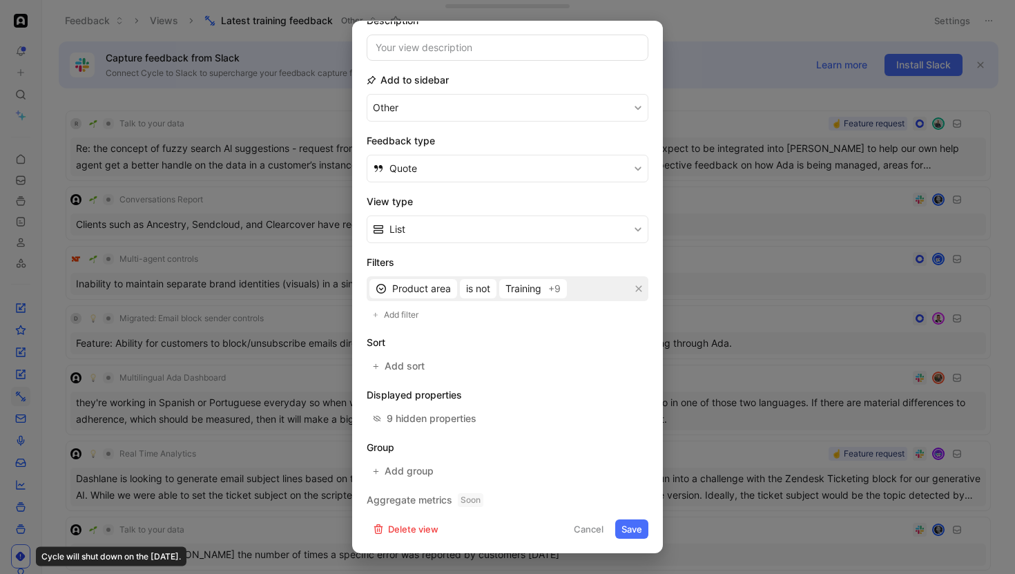
click at [629, 529] on button "Save" at bounding box center [631, 528] width 33 height 19
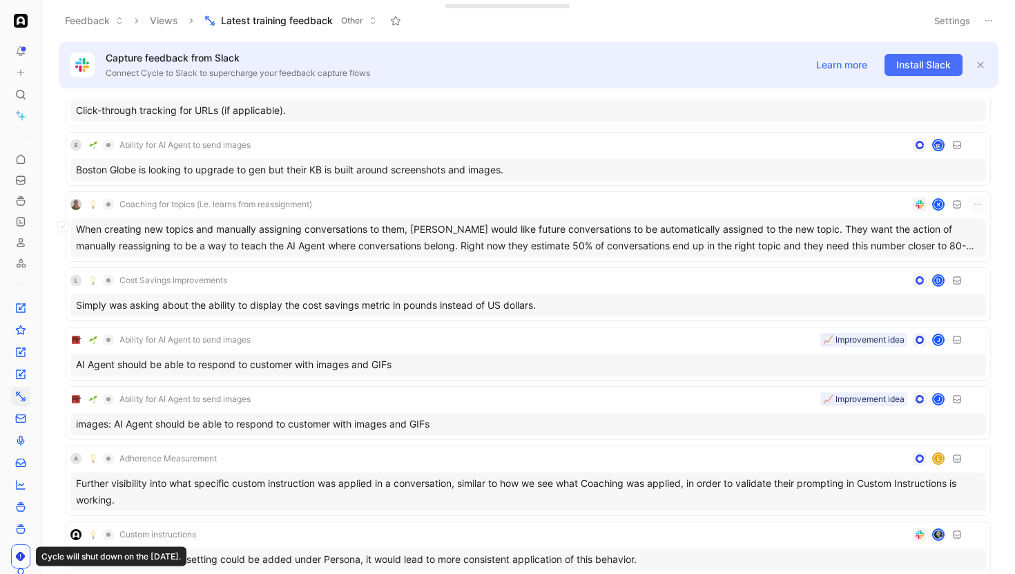
scroll to position [2481, 0]
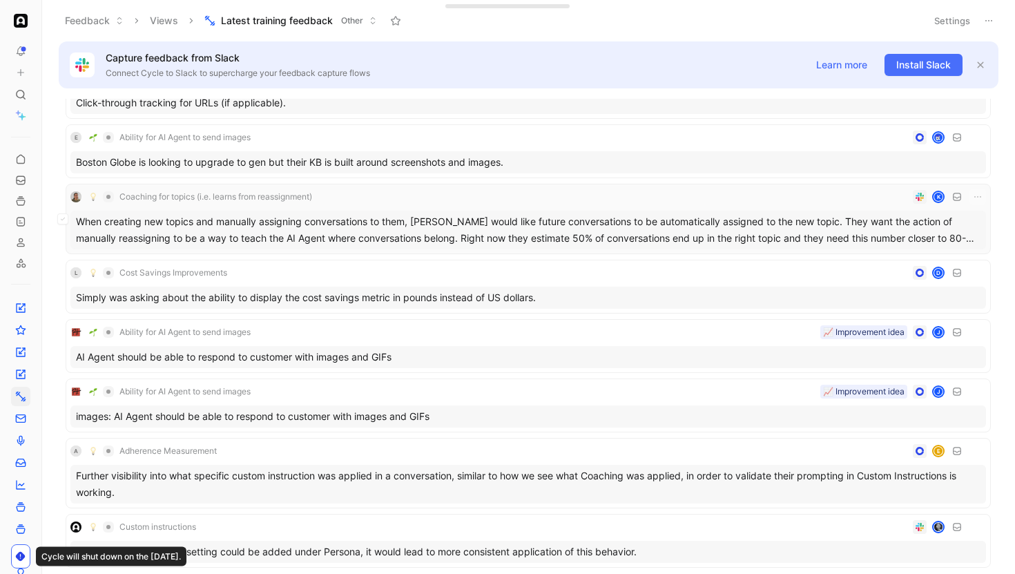
click at [358, 195] on div "Coaching for topics (i.e. learns from reassignment) K" at bounding box center [527, 196] width 915 height 17
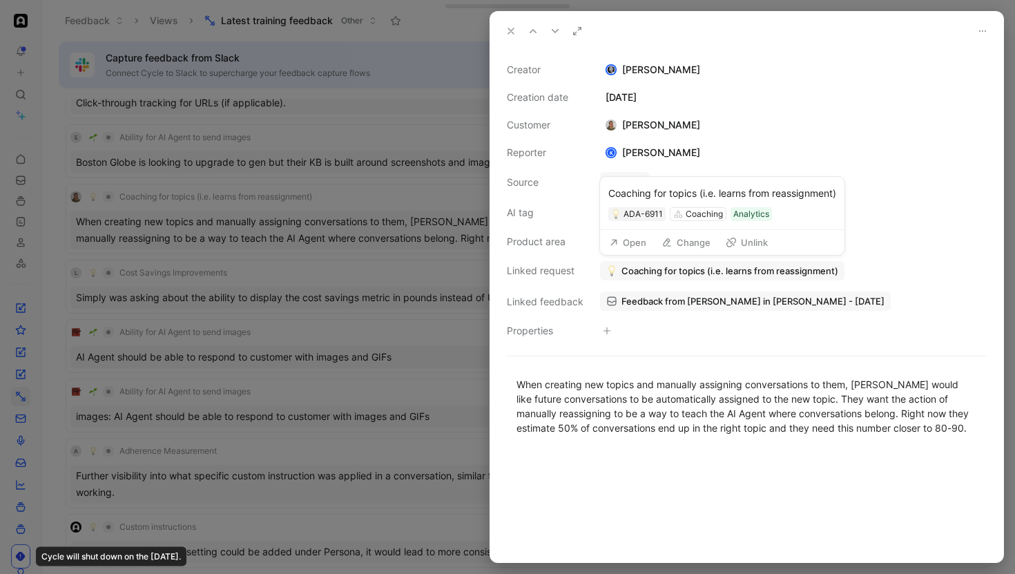
click at [630, 243] on button "Open" at bounding box center [628, 242] width 50 height 19
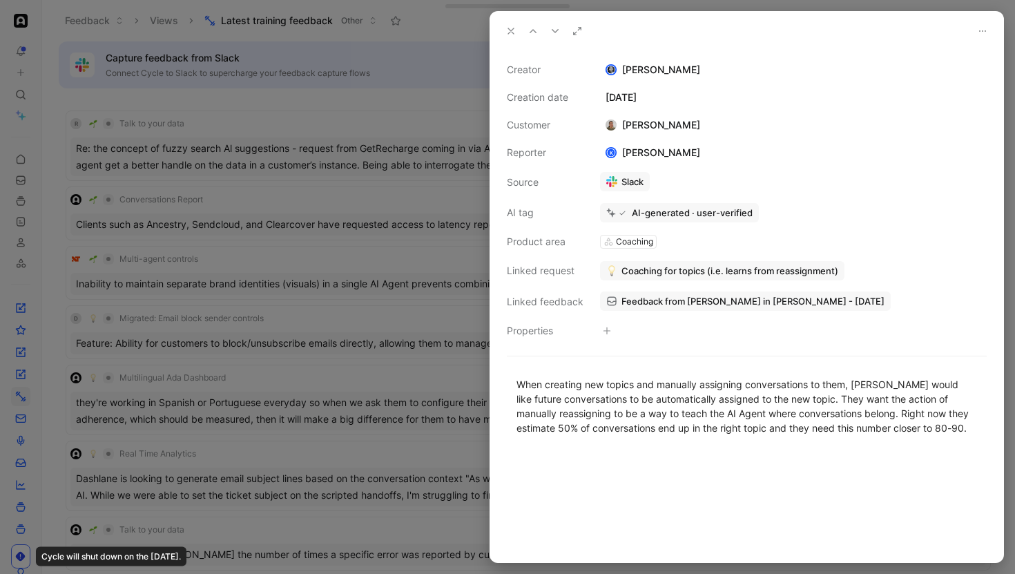
click at [221, 143] on div at bounding box center [507, 287] width 1015 height 574
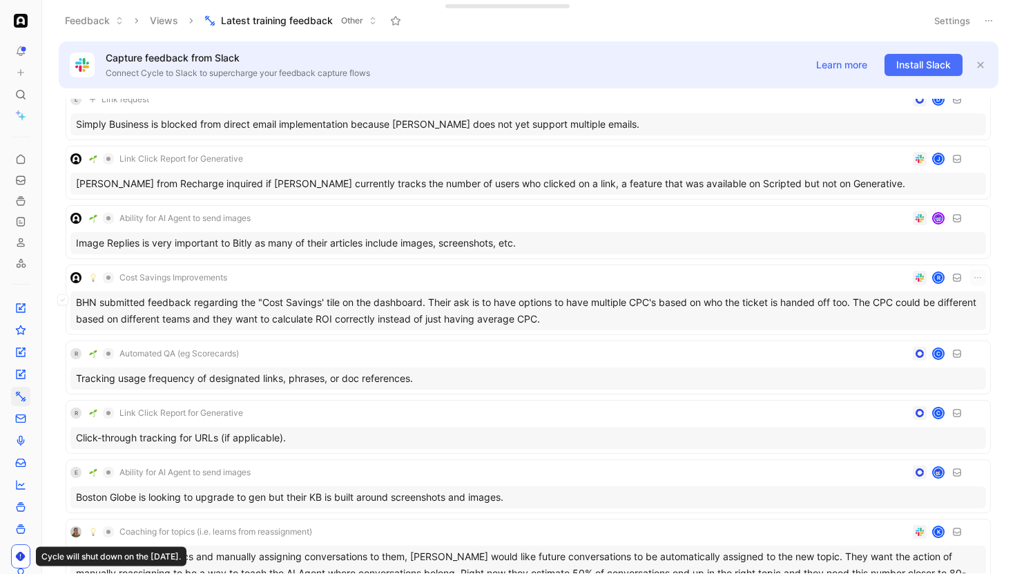
scroll to position [2171, 0]
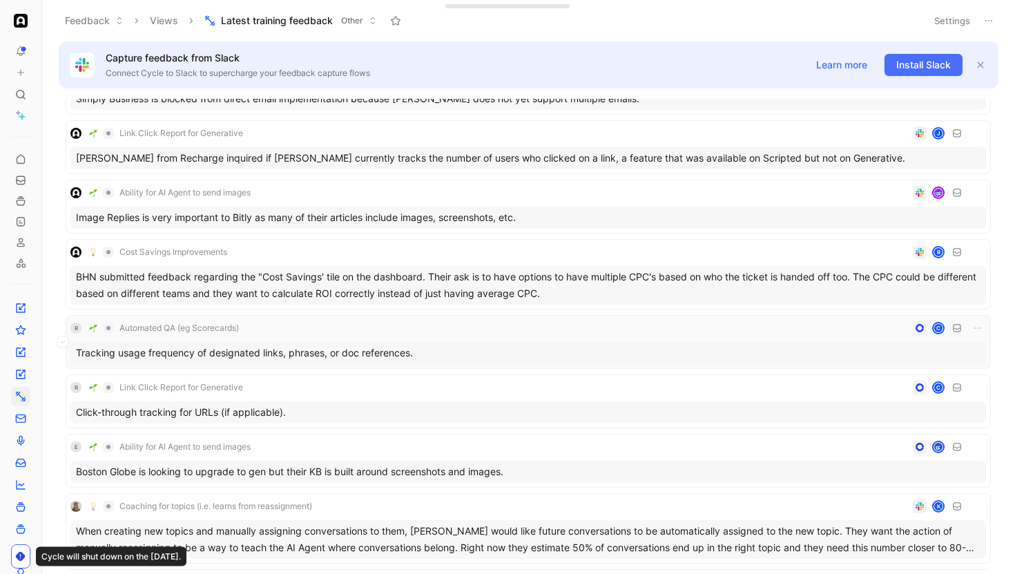
click at [511, 324] on div "R Automated QA (eg Scorecards) C" at bounding box center [527, 328] width 915 height 17
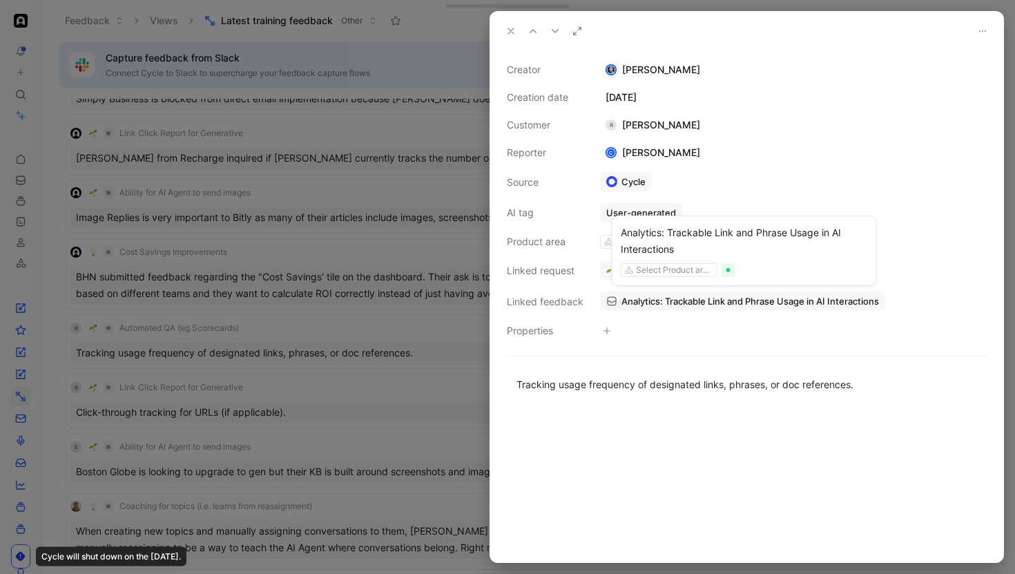
click at [661, 296] on span "Analytics: Trackable Link and Phrase Usage in AI Interactions" at bounding box center [749, 301] width 257 height 12
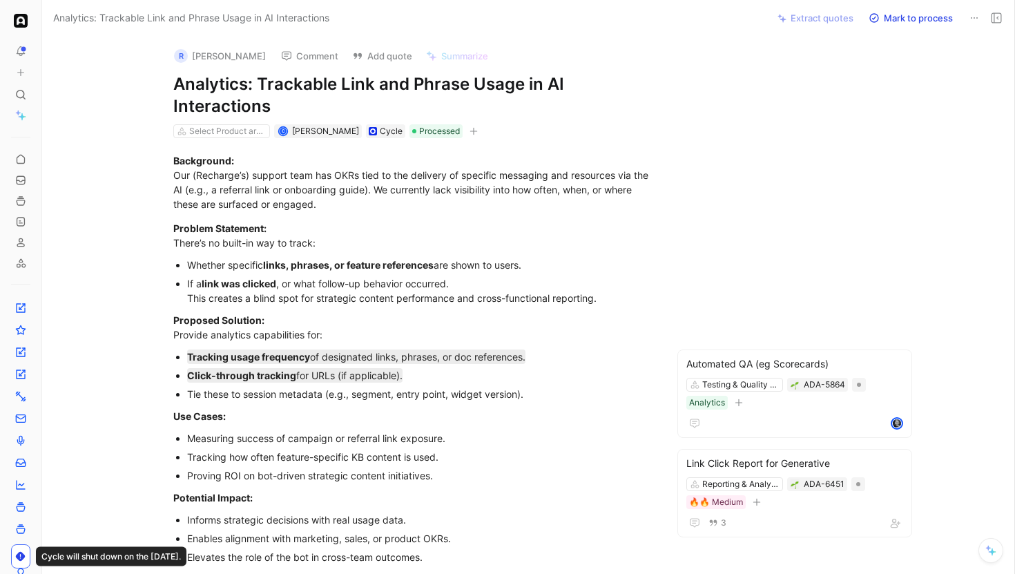
click at [469, 133] on icon "button" at bounding box center [473, 131] width 8 height 8
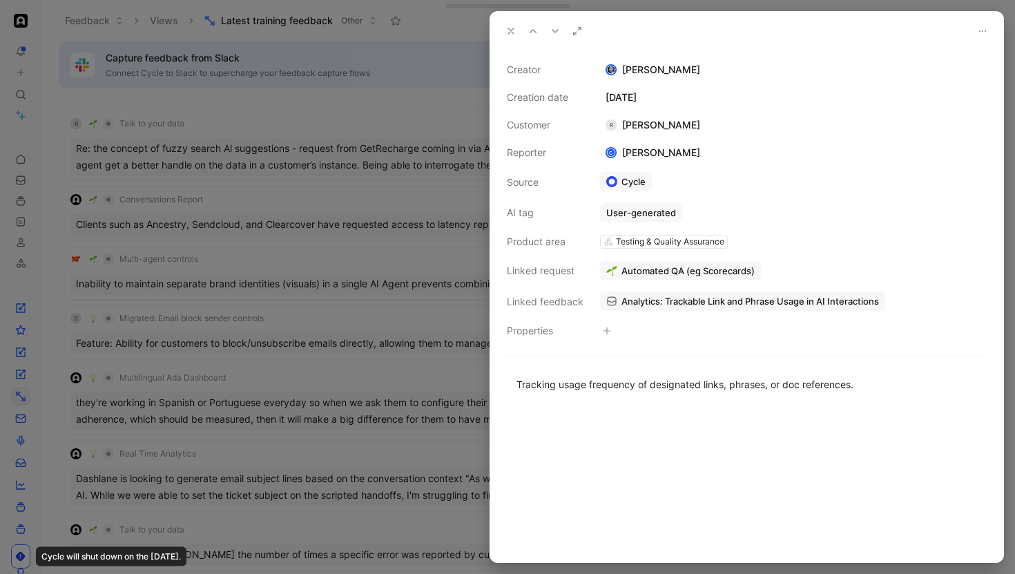
click at [247, 153] on div at bounding box center [507, 287] width 1015 height 574
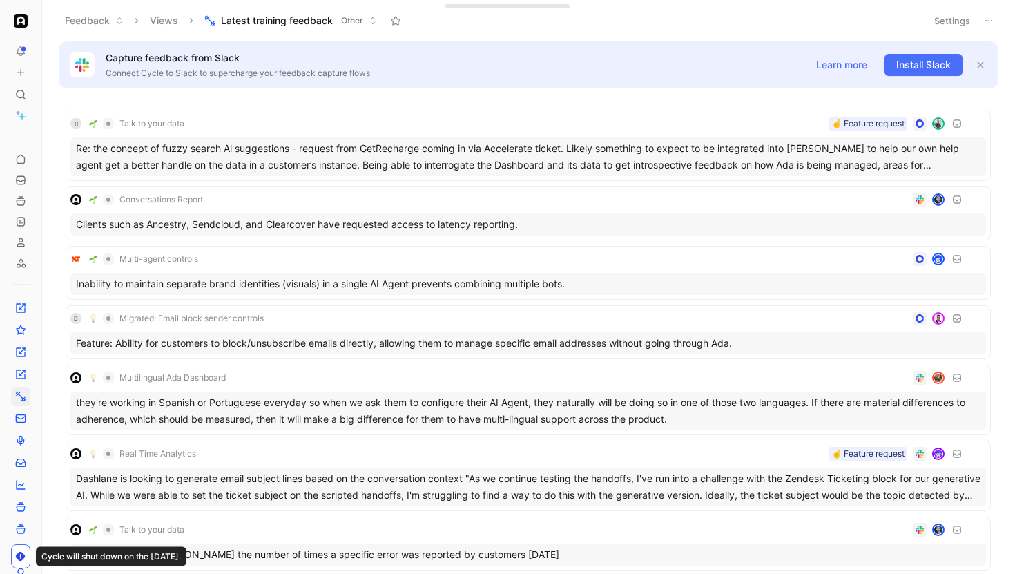
click at [957, 21] on button "Settings" at bounding box center [952, 20] width 48 height 19
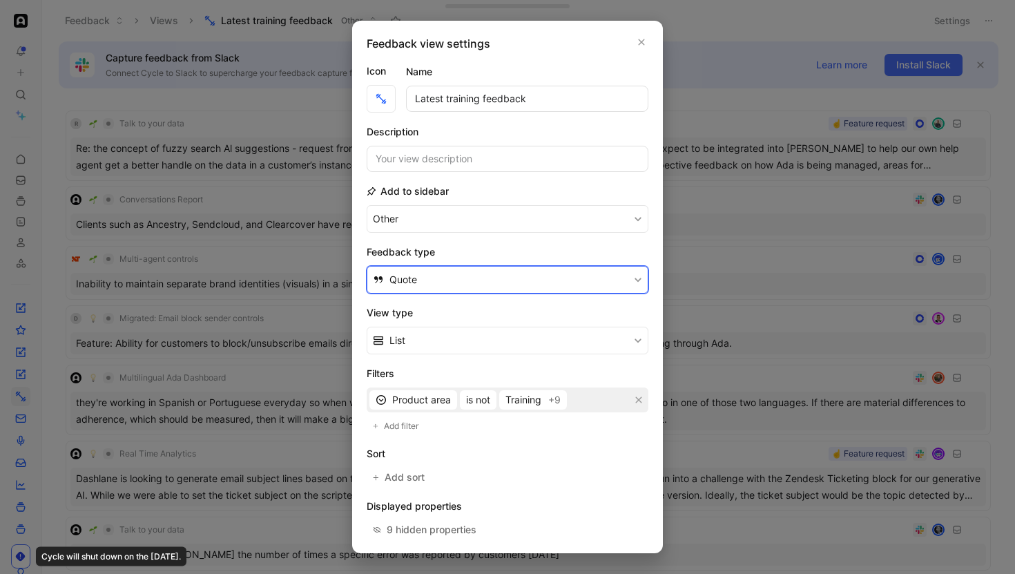
click at [455, 290] on button "Quote" at bounding box center [507, 280] width 282 height 28
click at [432, 307] on span "Feedback" at bounding box center [411, 312] width 45 height 12
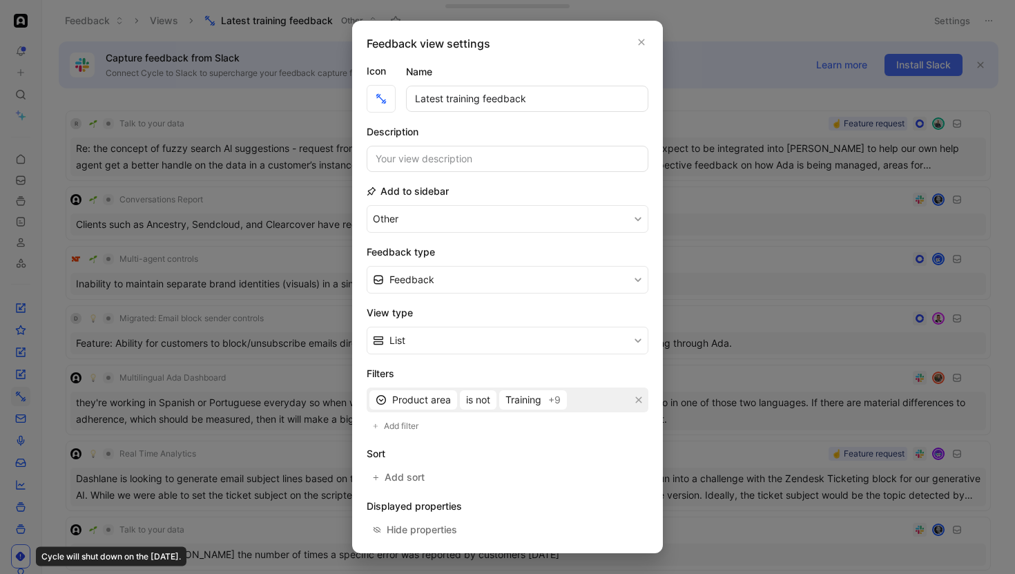
scroll to position [111, 0]
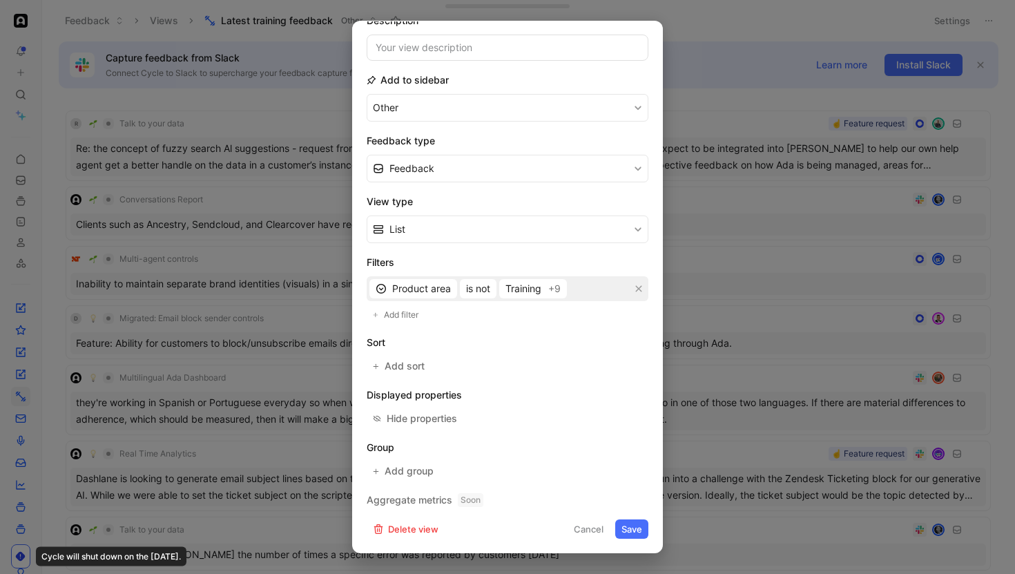
click at [625, 527] on button "Save" at bounding box center [631, 528] width 33 height 19
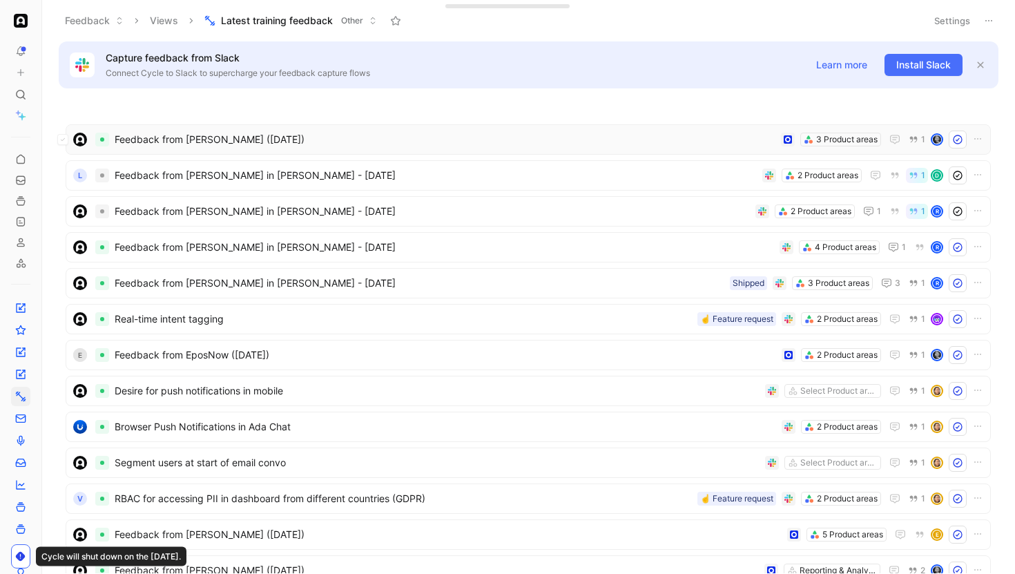
click at [359, 144] on span "Feedback from Adam Kruger (Sep 05, 2025)" at bounding box center [445, 139] width 661 height 17
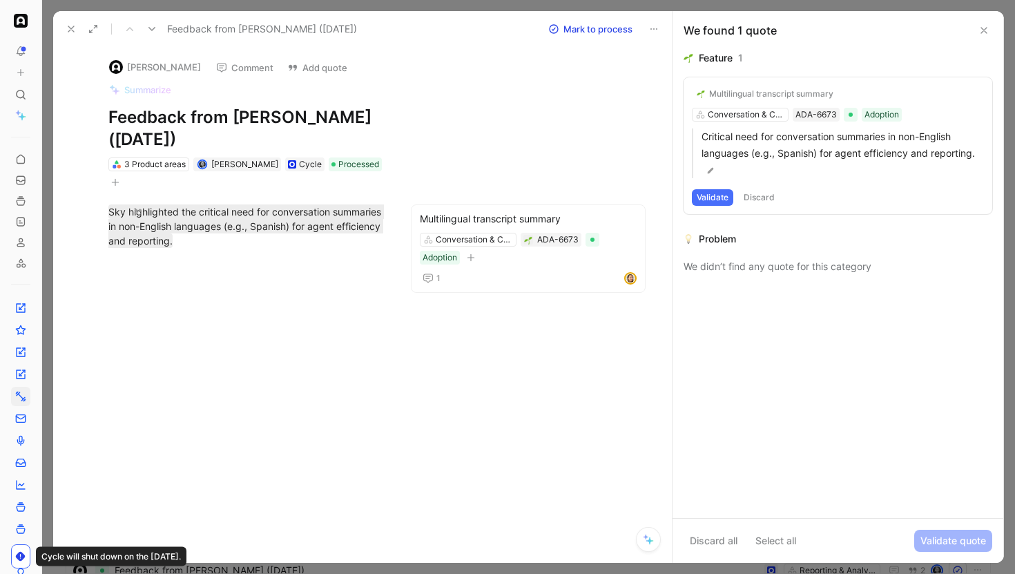
click at [356, 2] on div at bounding box center [528, 287] width 972 height 574
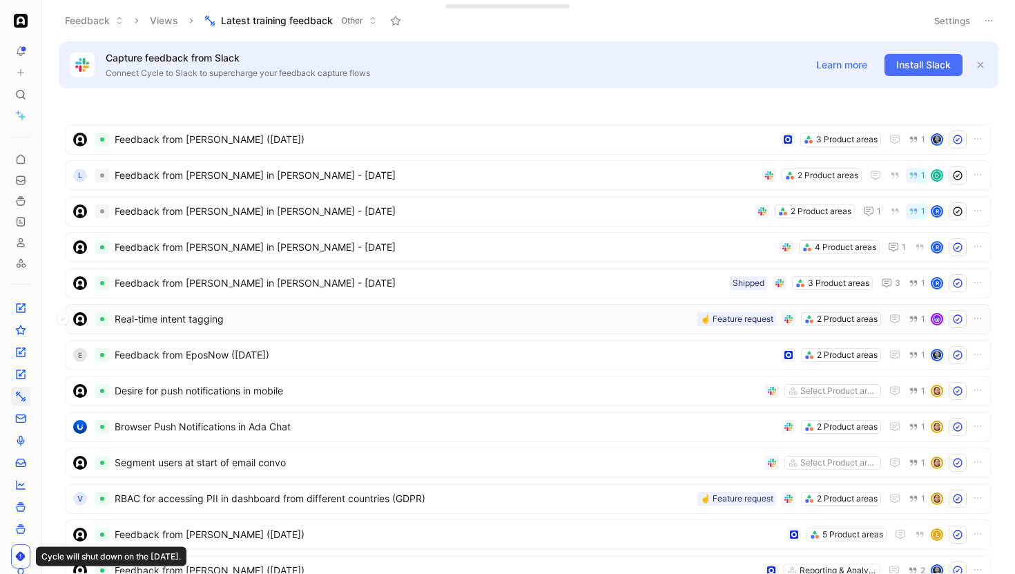
click at [261, 317] on span "Real-time intent tagging" at bounding box center [403, 319] width 577 height 17
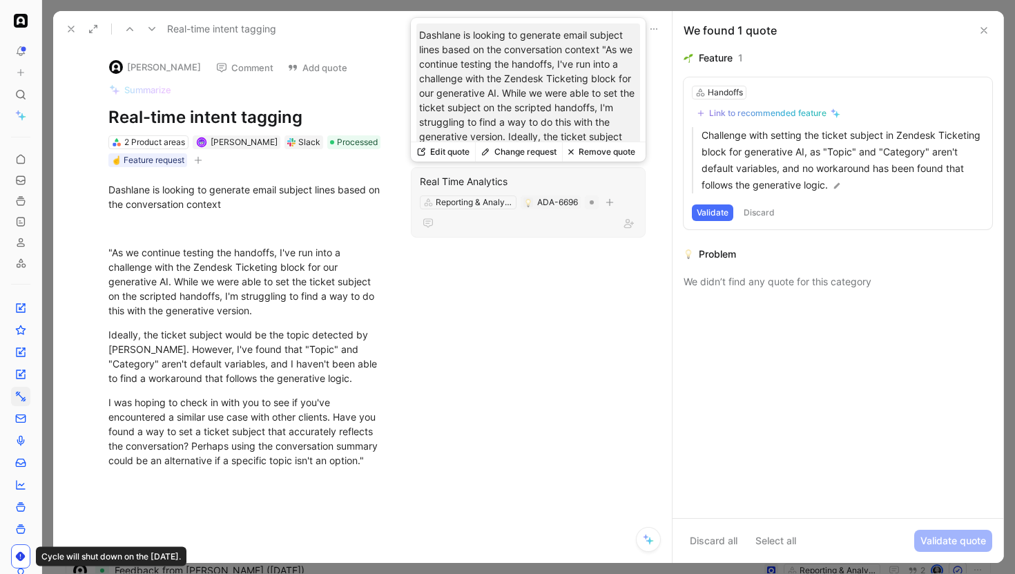
click at [439, 179] on div "Real Time Analytics" at bounding box center [528, 181] width 217 height 17
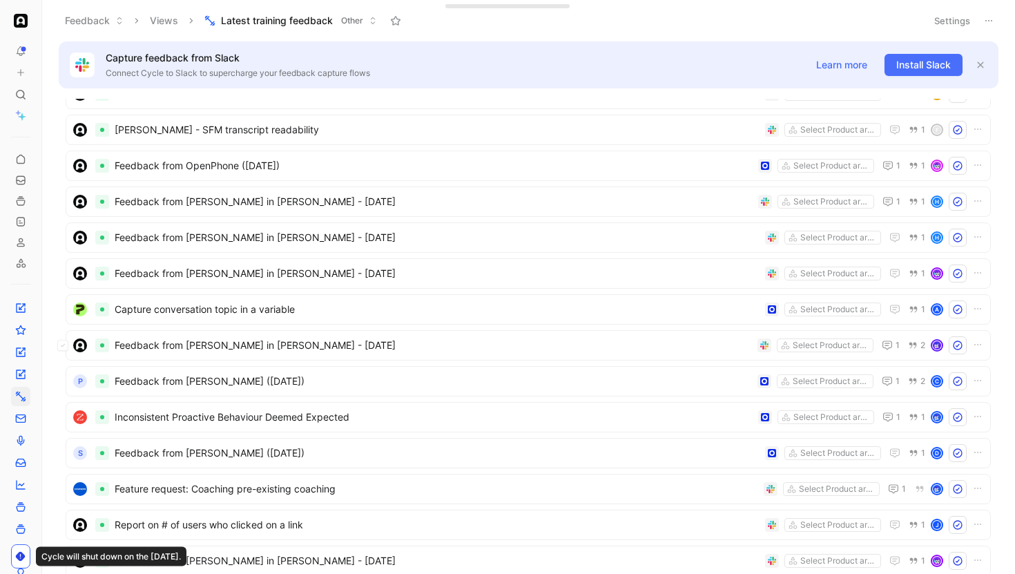
scroll to position [1055, 0]
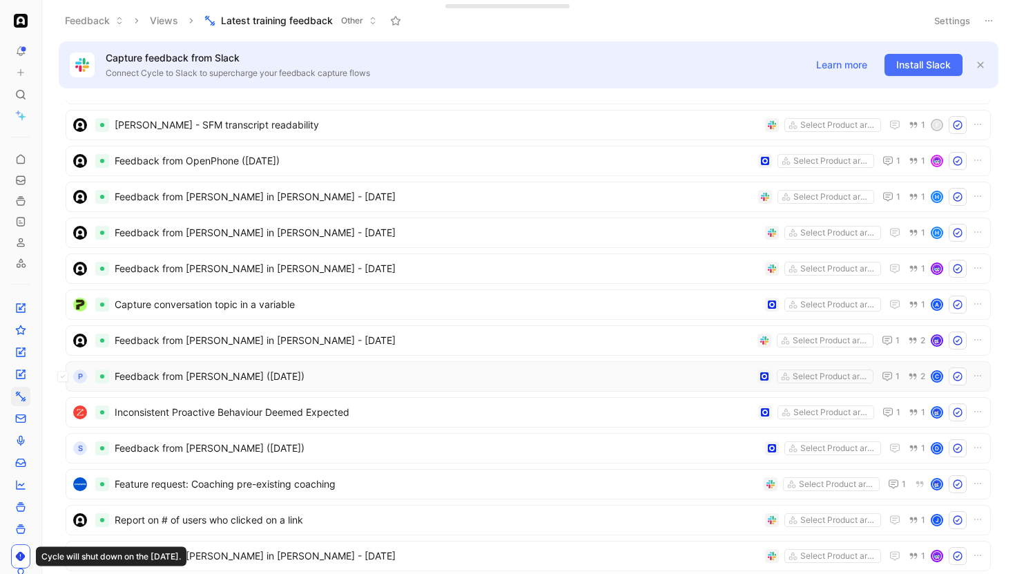
click at [213, 371] on span "Feedback from Annaelle Sabban (Jun 20, 2025)" at bounding box center [433, 376] width 637 height 17
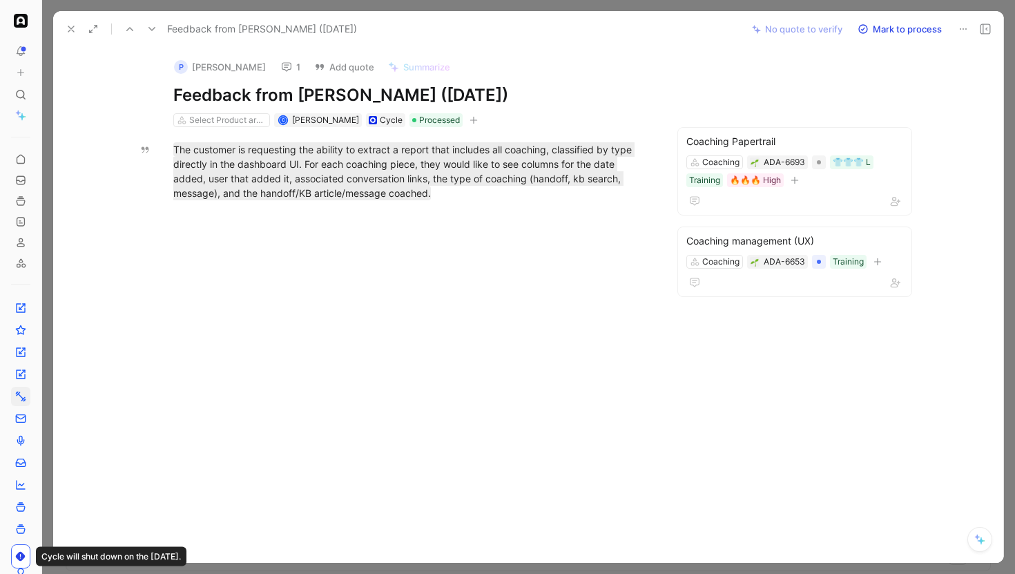
click at [496, 6] on div at bounding box center [528, 287] width 972 height 574
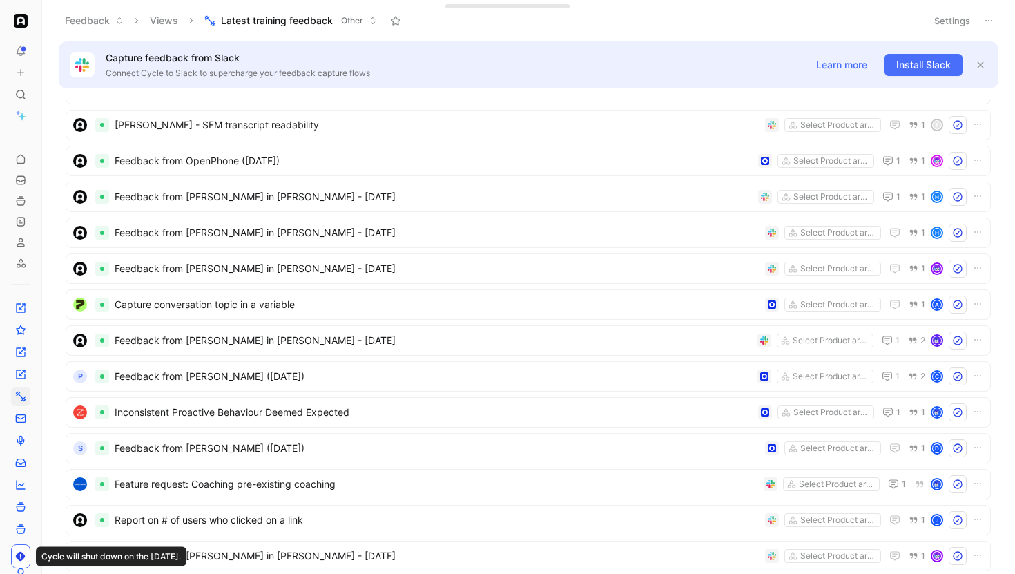
click at [957, 22] on button "Settings" at bounding box center [952, 20] width 48 height 19
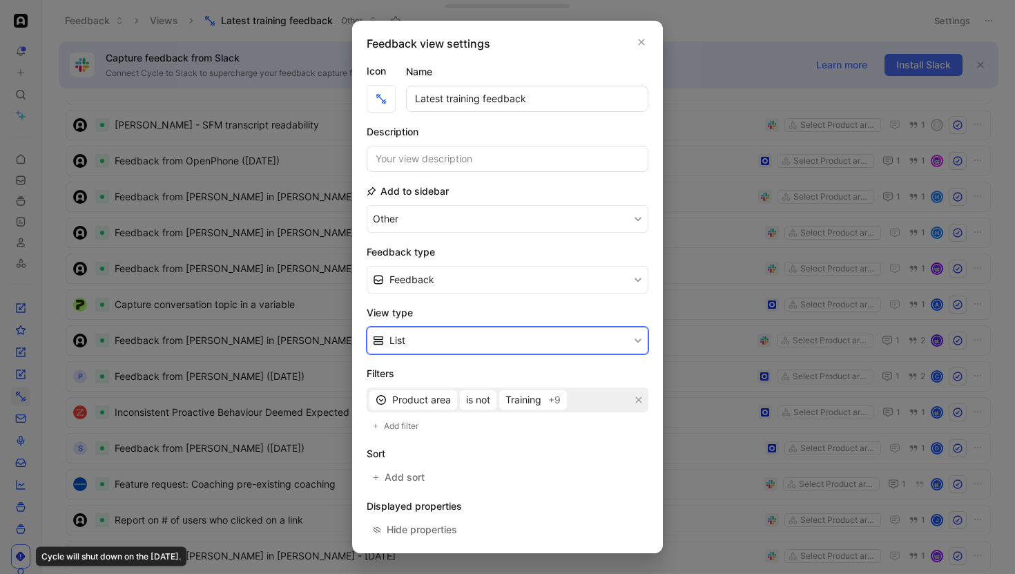
click at [440, 345] on button "List" at bounding box center [507, 340] width 282 height 28
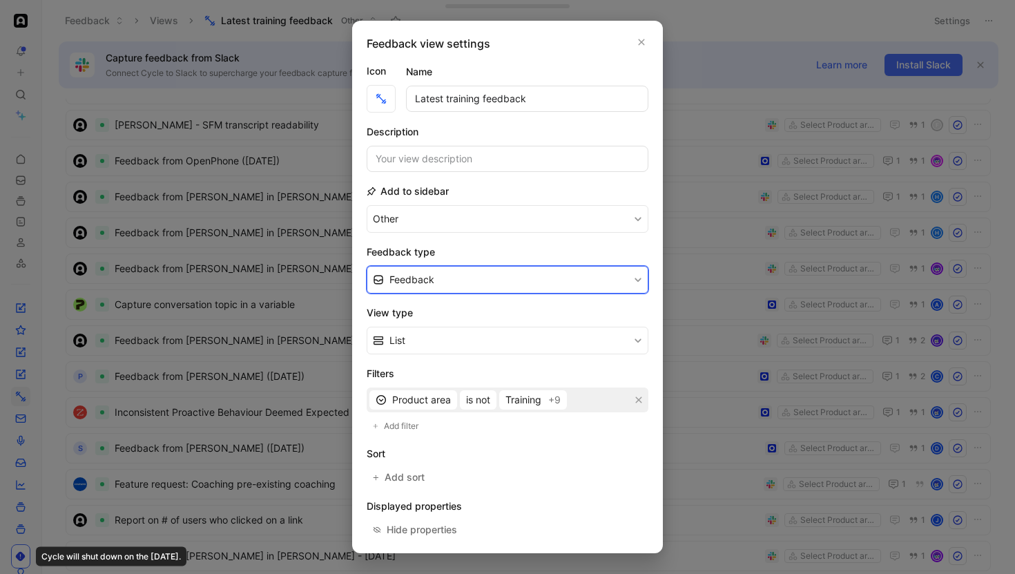
click at [460, 275] on button "Feedback" at bounding box center [507, 280] width 282 height 28
click at [442, 325] on div "Quote" at bounding box center [515, 332] width 253 height 17
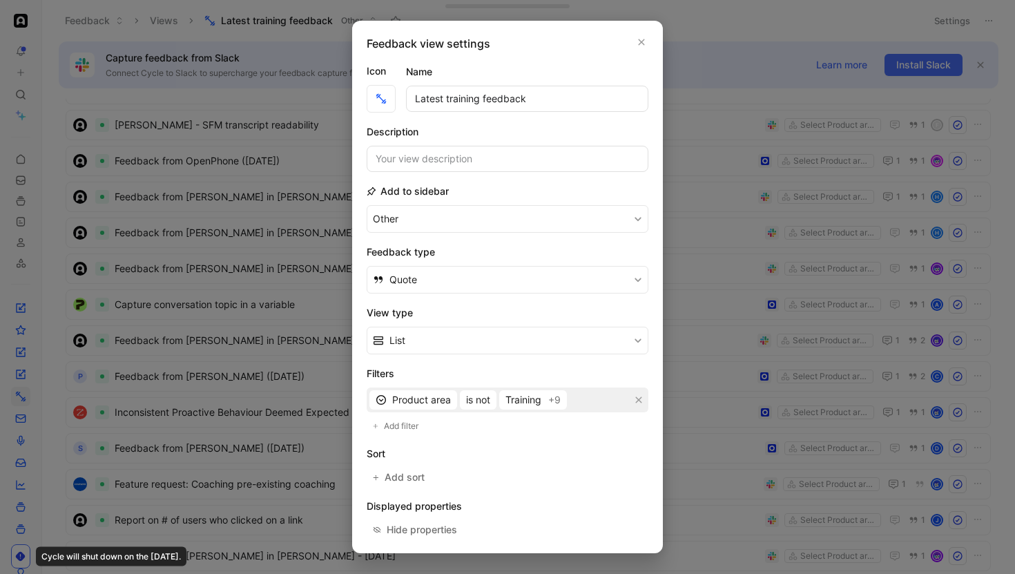
scroll to position [111, 0]
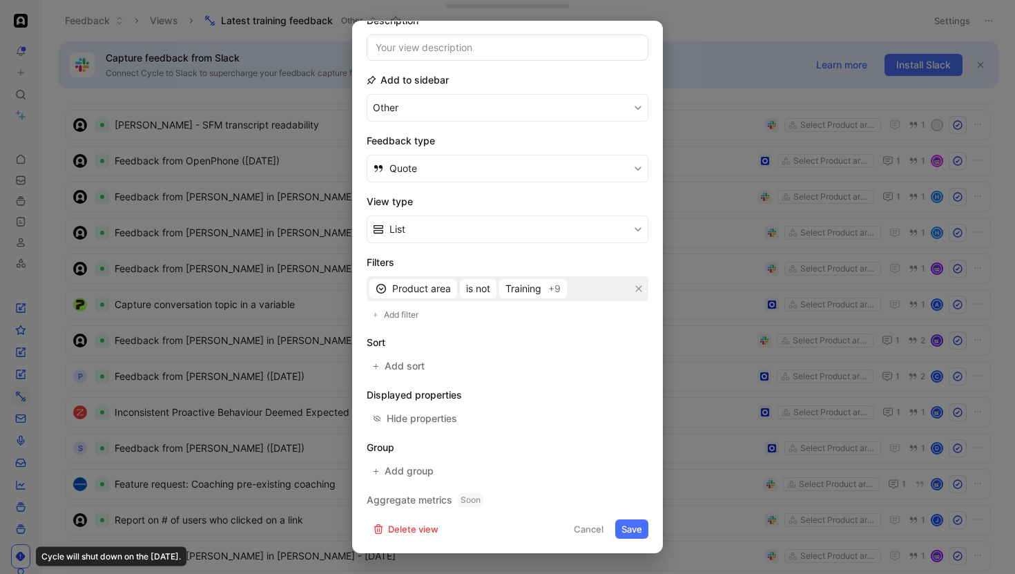
click at [636, 531] on button "Save" at bounding box center [631, 528] width 33 height 19
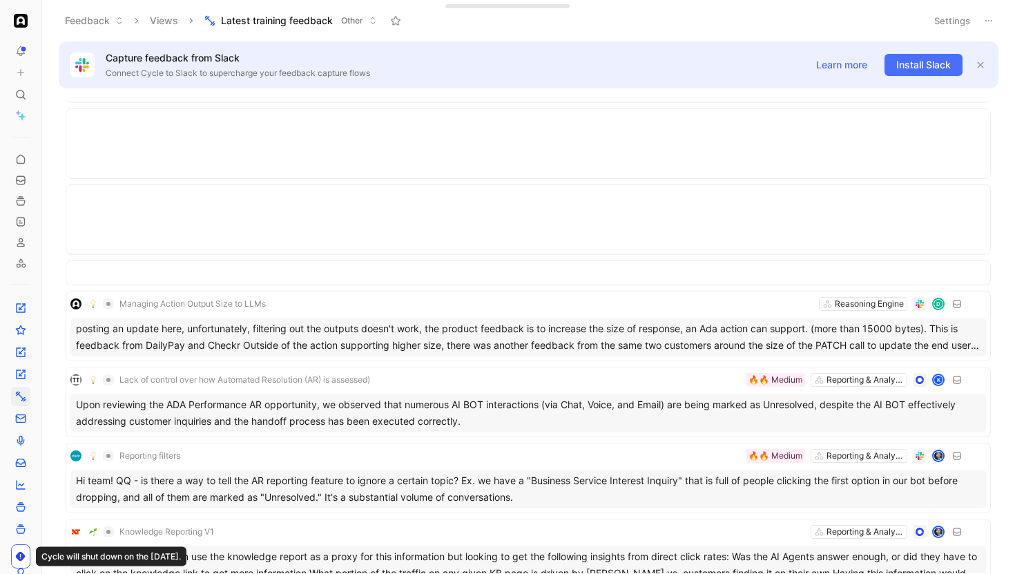
scroll to position [7507, 0]
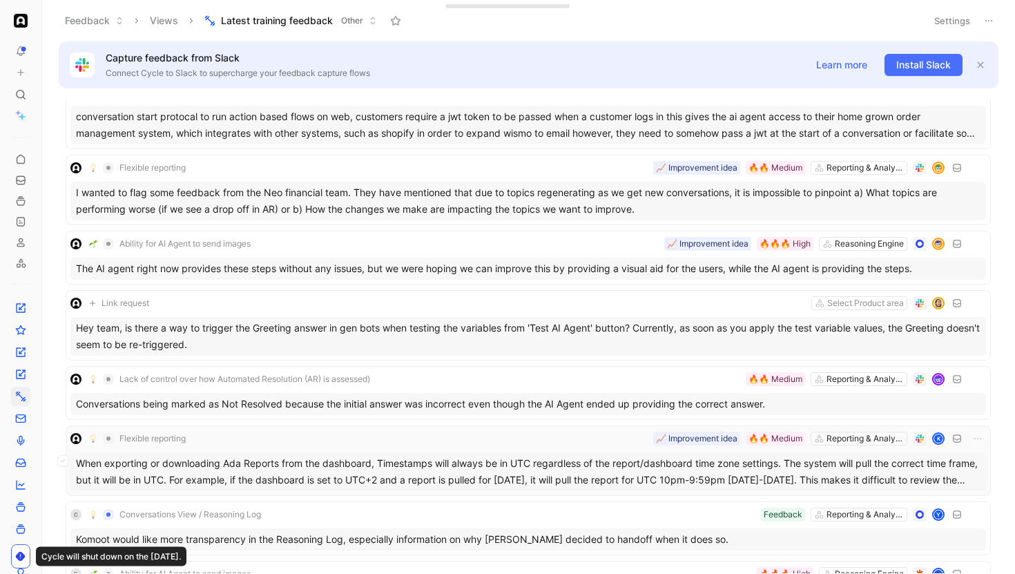
click at [480, 439] on div "Flexible reporting Reporting & Analytics 🔥🔥 Medium 📈 Improvement idea K" at bounding box center [527, 438] width 915 height 17
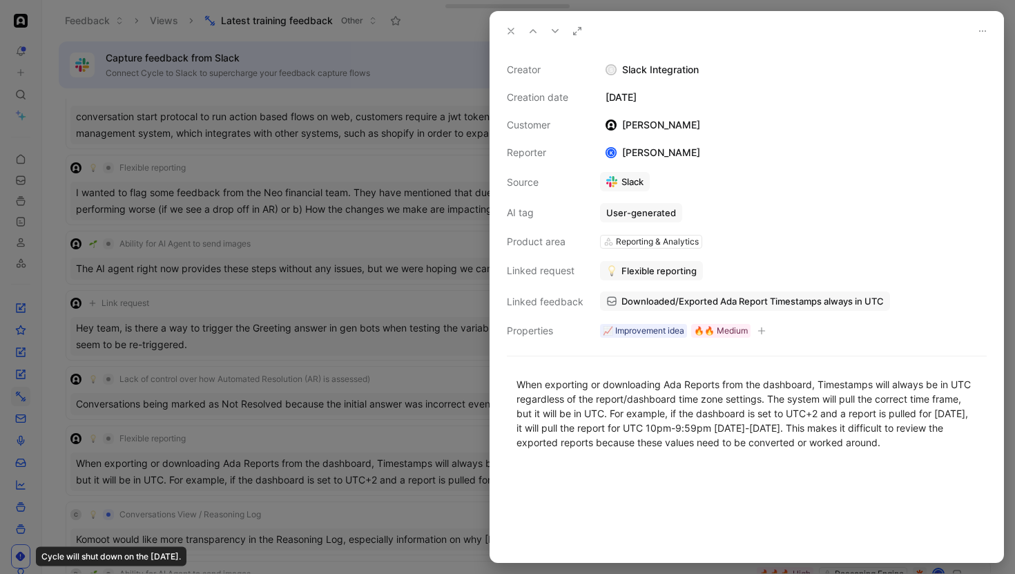
click at [464, 438] on div at bounding box center [507, 287] width 1015 height 574
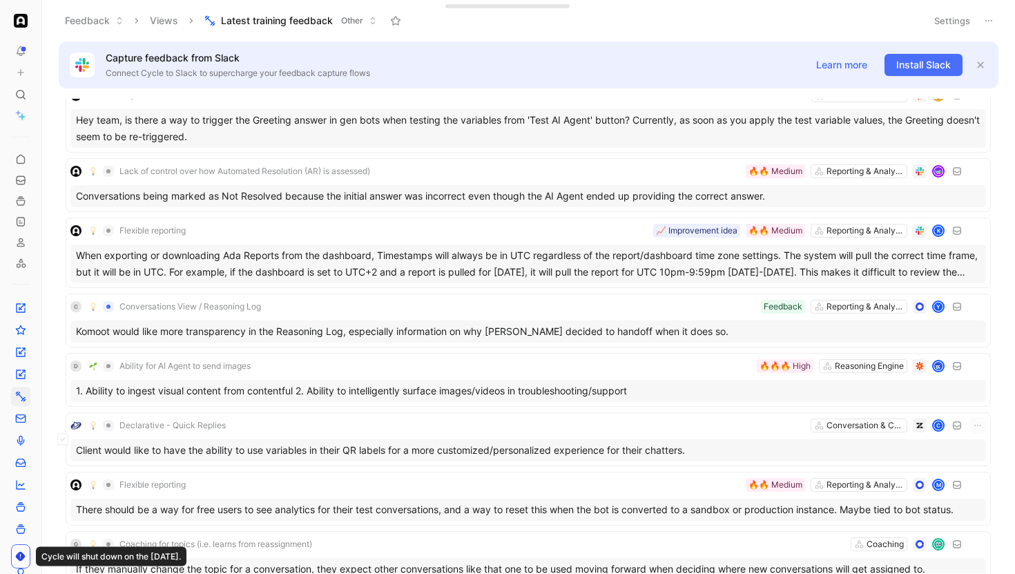
scroll to position [7716, 0]
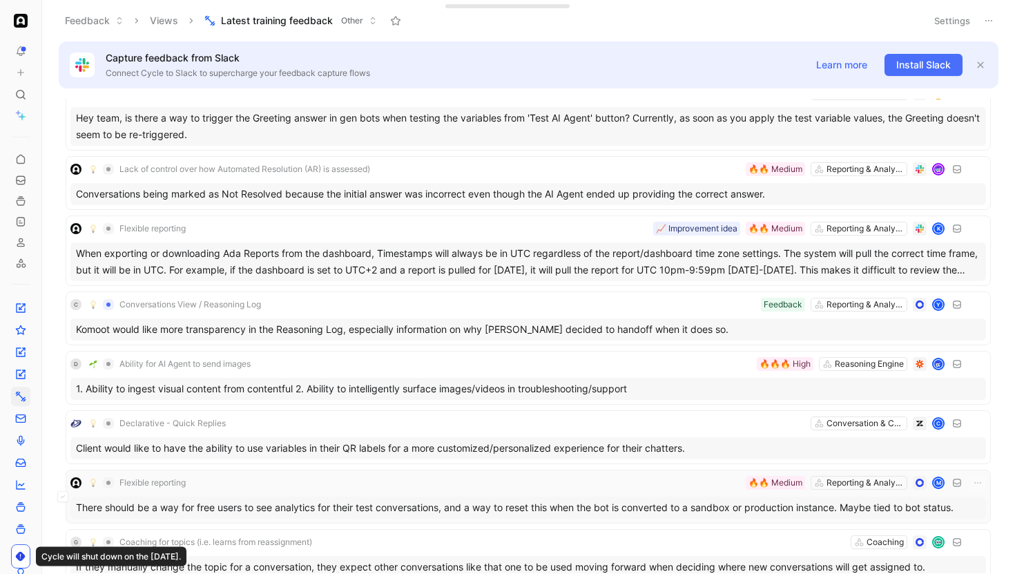
click at [436, 476] on div "Flexible reporting Reporting & Analytics 🔥🔥 Medium M" at bounding box center [527, 482] width 915 height 17
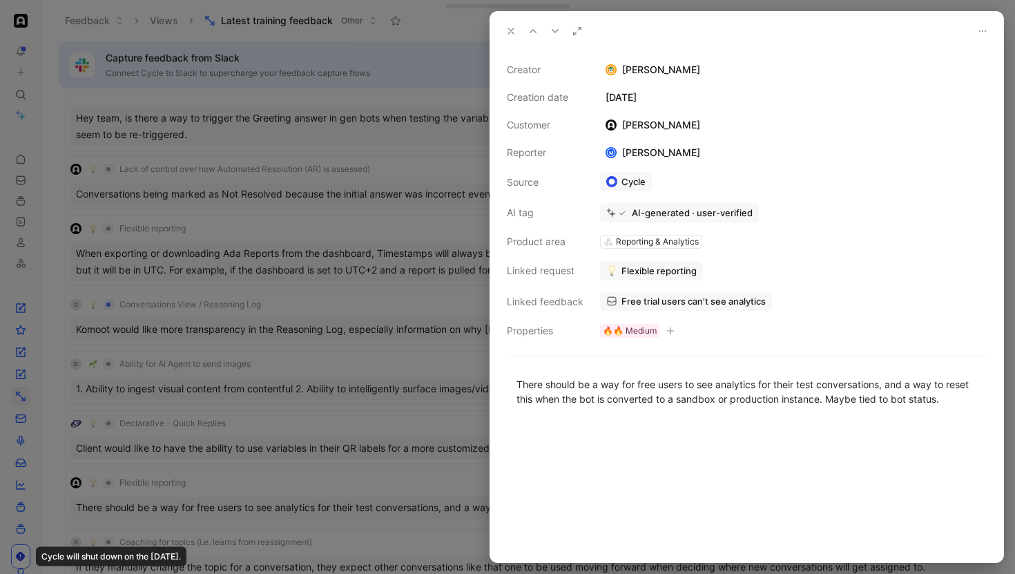
click at [422, 479] on div at bounding box center [507, 287] width 1015 height 574
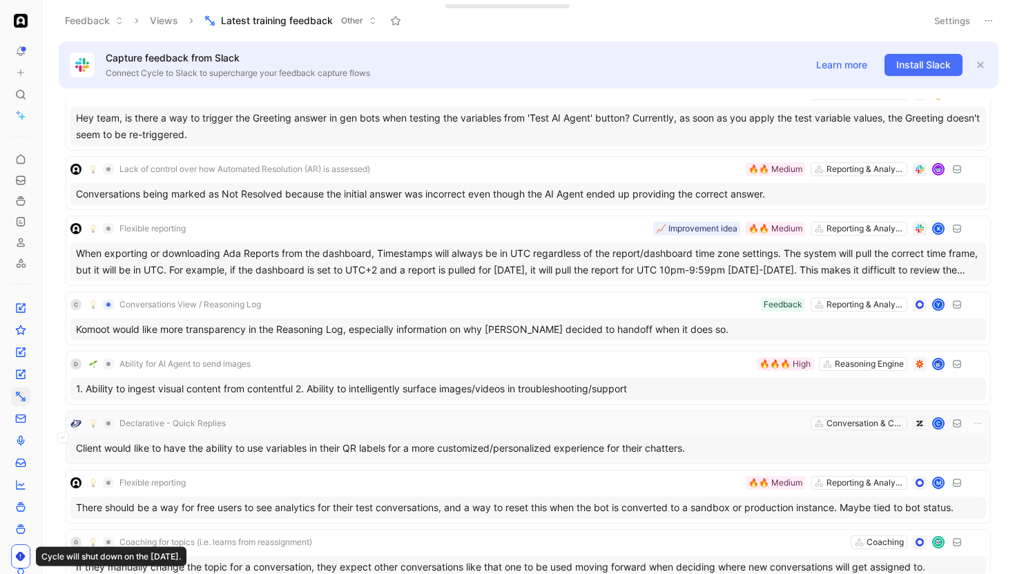
click at [413, 428] on div "Declarative - Quick Replies Conversation & Channel Management C" at bounding box center [527, 423] width 915 height 17
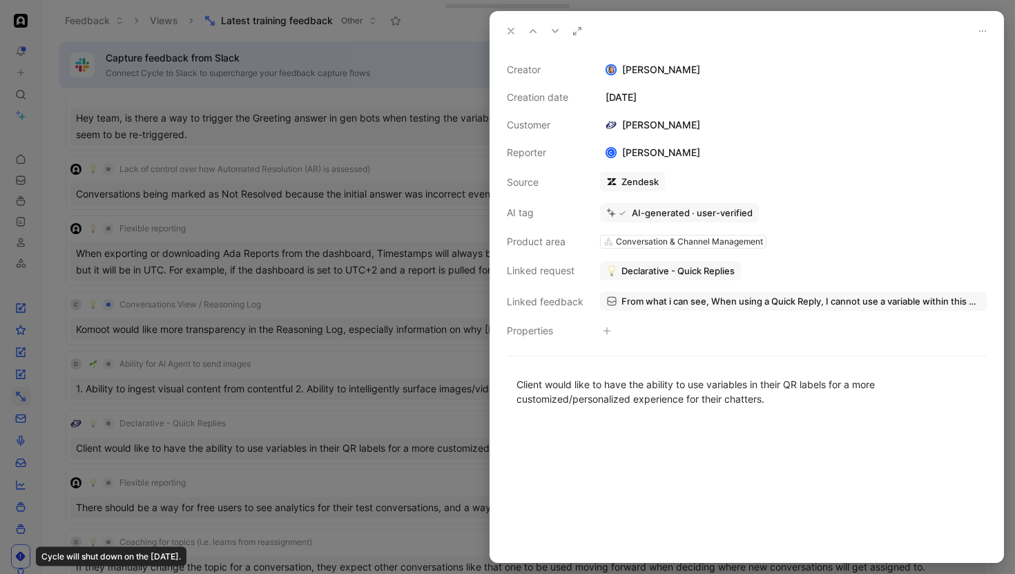
click at [384, 416] on div at bounding box center [507, 287] width 1015 height 574
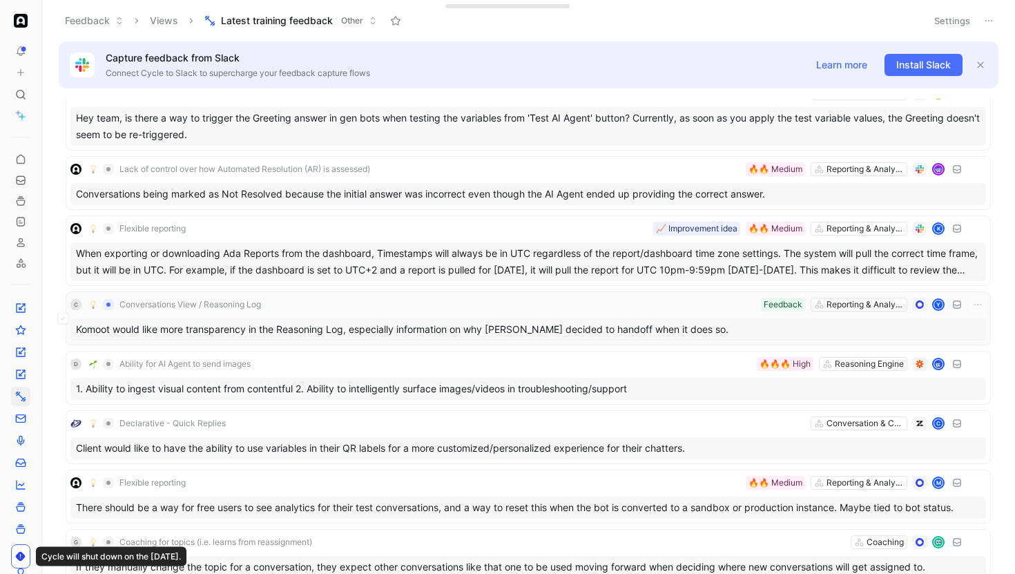
click at [352, 306] on div "C Conversations View / Reasoning Log Reporting & Analytics Feedback Y" at bounding box center [527, 304] width 915 height 17
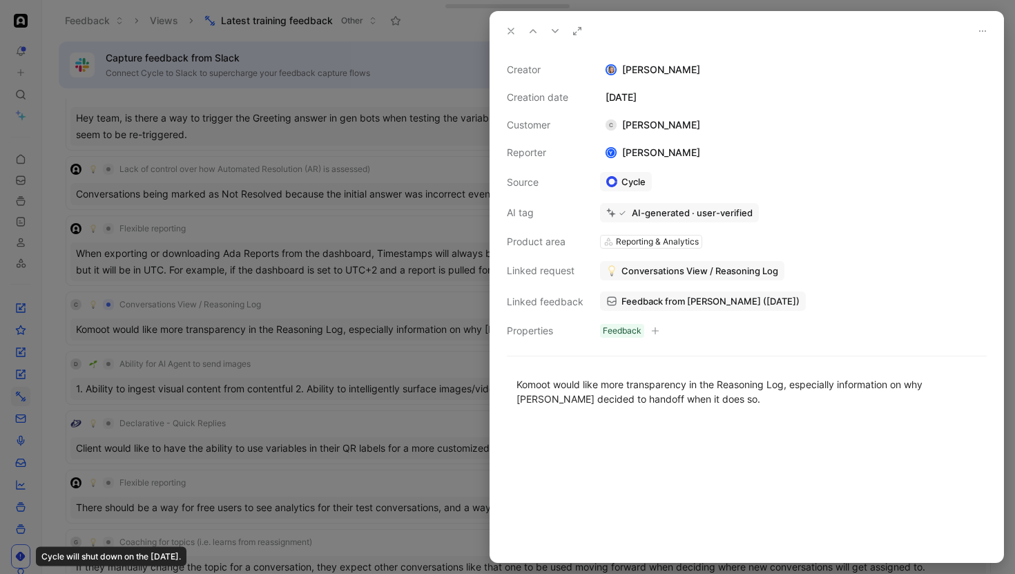
click at [389, 387] on div at bounding box center [507, 287] width 1015 height 574
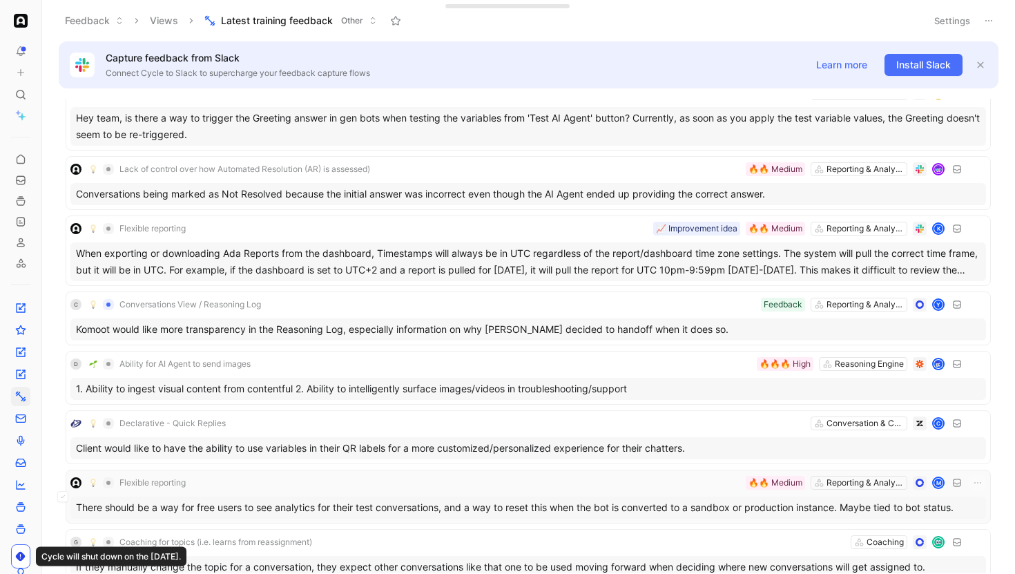
click at [447, 478] on div "Flexible reporting Reporting & Analytics 🔥🔥 Medium M" at bounding box center [527, 482] width 915 height 17
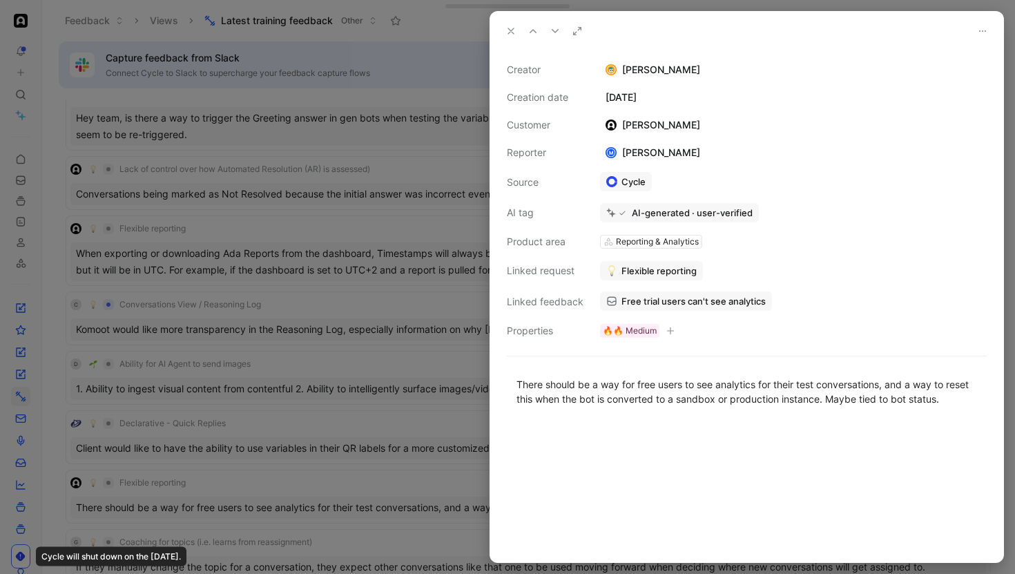
click at [447, 478] on div at bounding box center [507, 287] width 1015 height 574
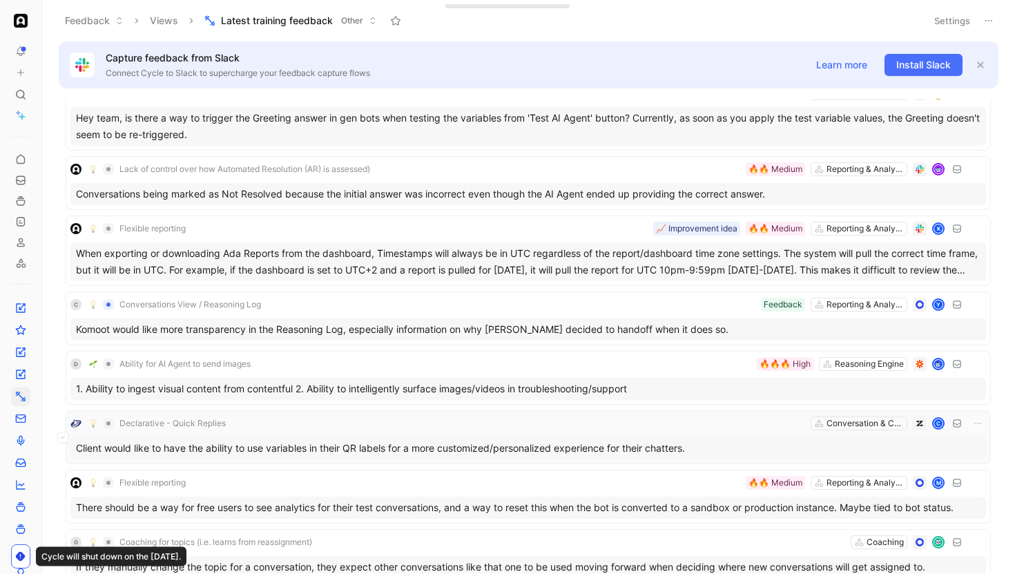
click at [449, 431] on div "Declarative - Quick Replies Conversation & Channel Management C" at bounding box center [527, 423] width 915 height 17
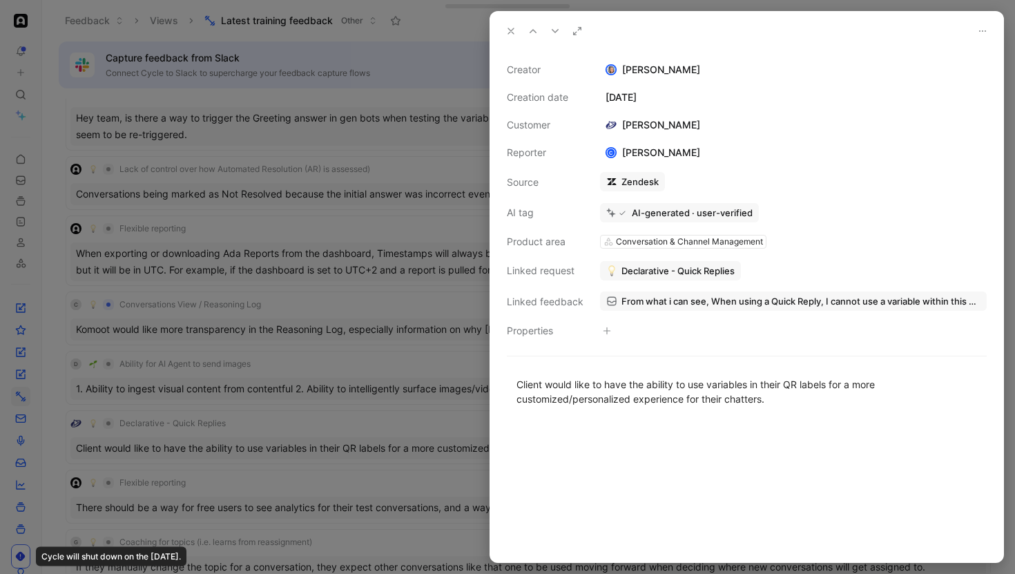
click at [435, 428] on div at bounding box center [507, 287] width 1015 height 574
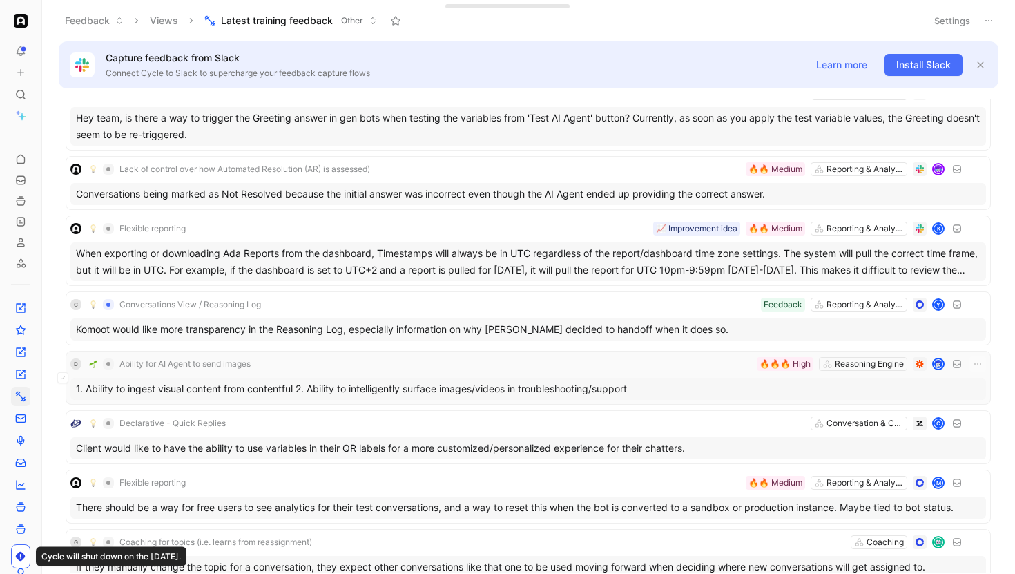
click at [426, 365] on div "D Ability for AI Agent to send images Reasoning Engine 🔥🔥🔥 High" at bounding box center [527, 363] width 915 height 17
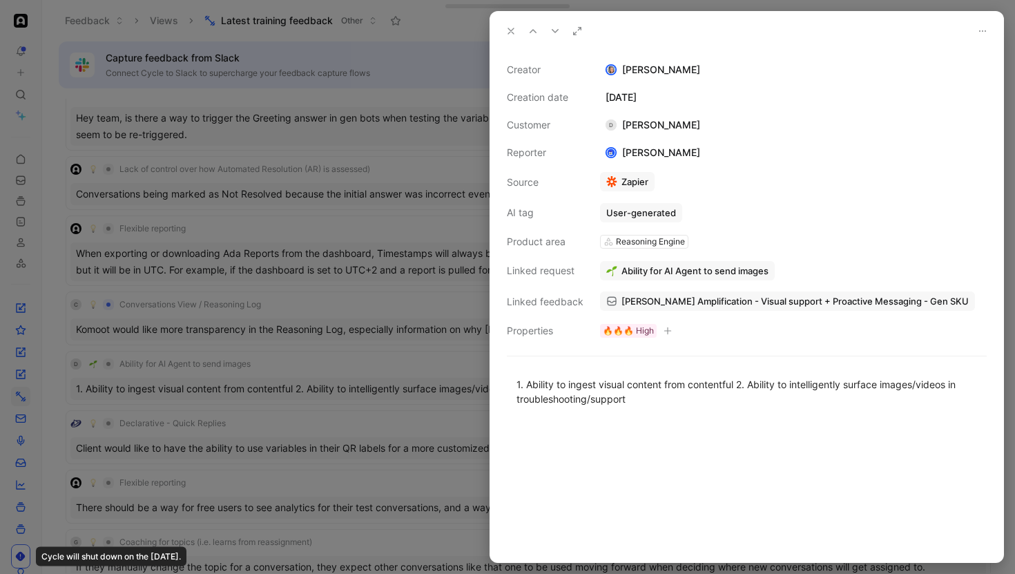
click at [424, 366] on div at bounding box center [507, 287] width 1015 height 574
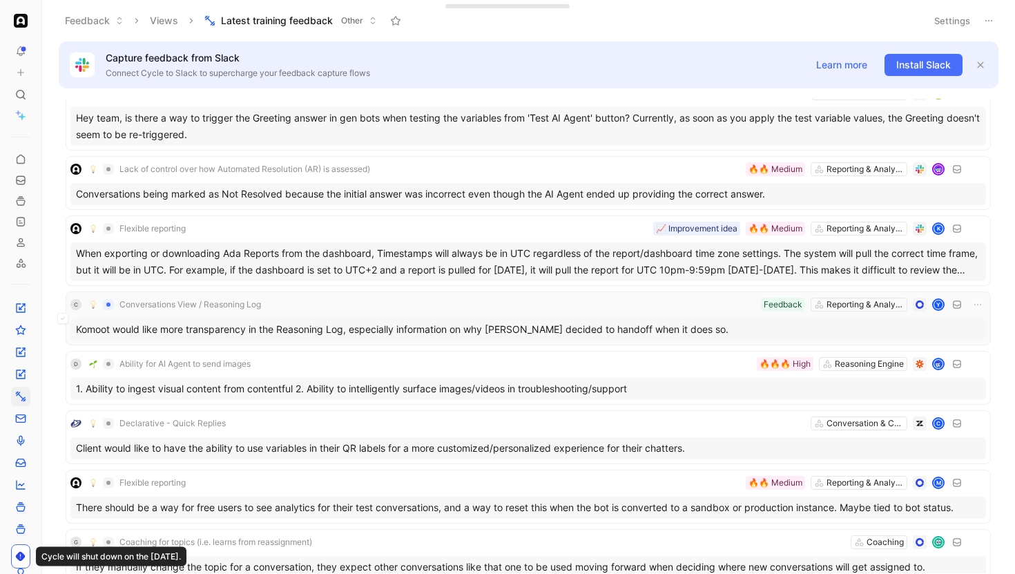
click at [390, 313] on div "C Conversations View / Reasoning Log Reporting & Analytics Feedback Y Komoot wo…" at bounding box center [527, 318] width 915 height 44
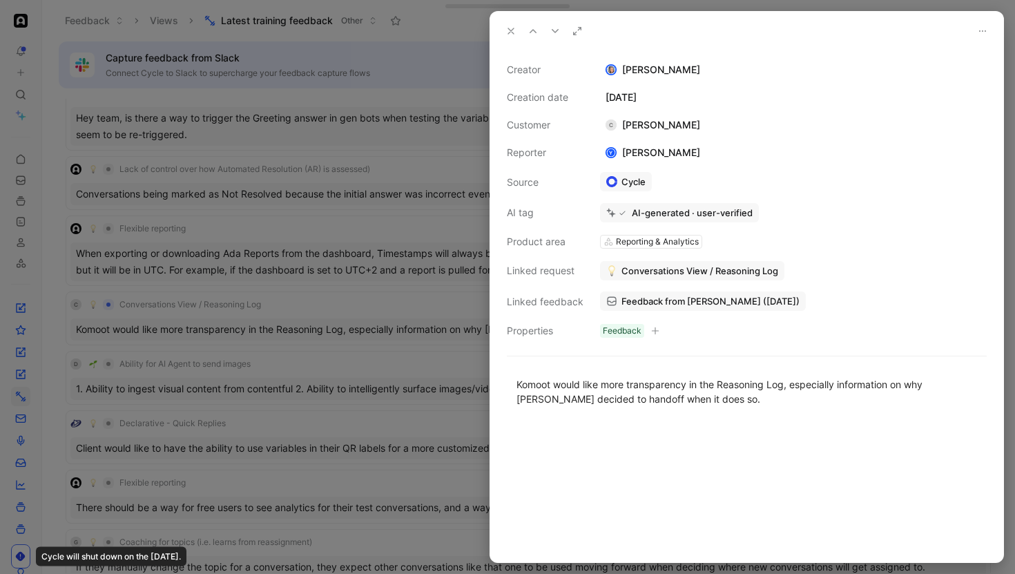
click at [413, 311] on div at bounding box center [507, 287] width 1015 height 574
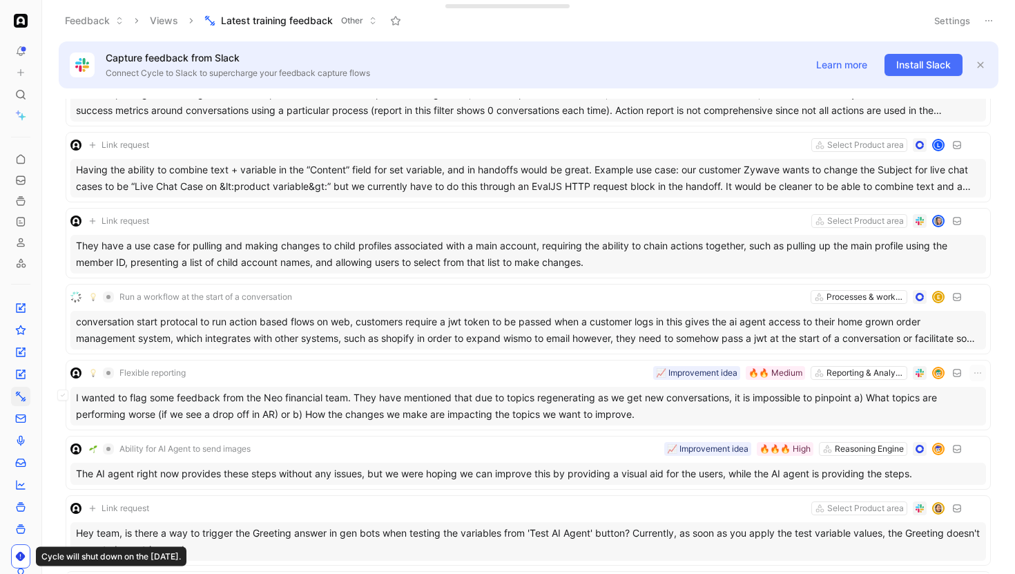
scroll to position [7300, 0]
click at [336, 297] on div "Run a workflow at the start of a conversation Processes & workflows E" at bounding box center [527, 298] width 915 height 17
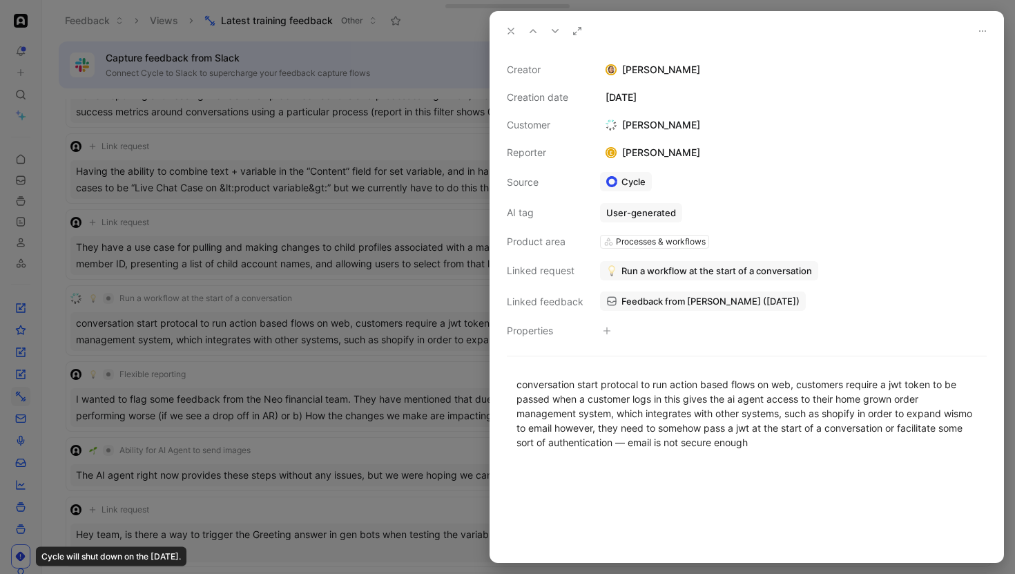
click at [208, 373] on div at bounding box center [507, 287] width 1015 height 574
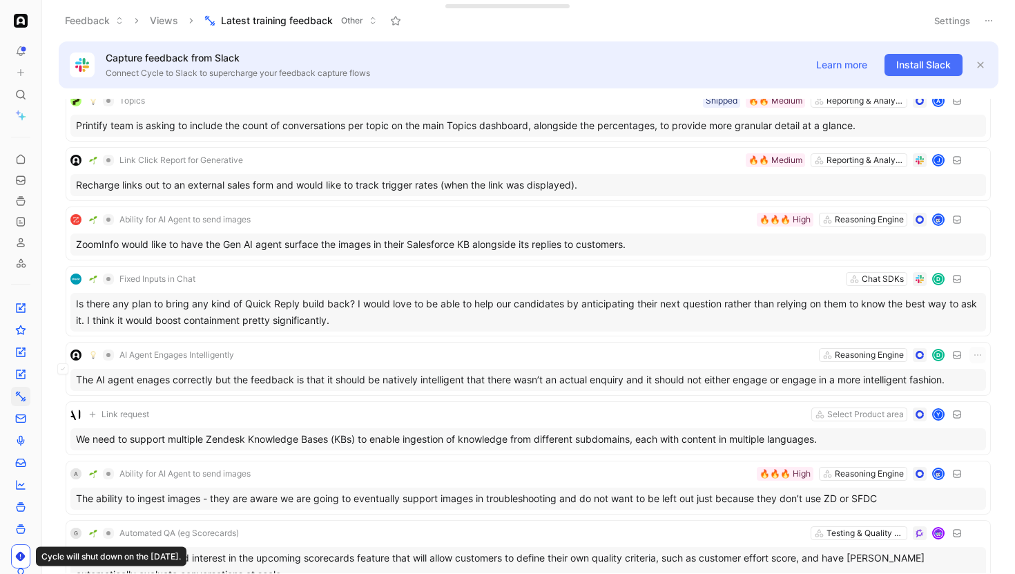
scroll to position [4114, 0]
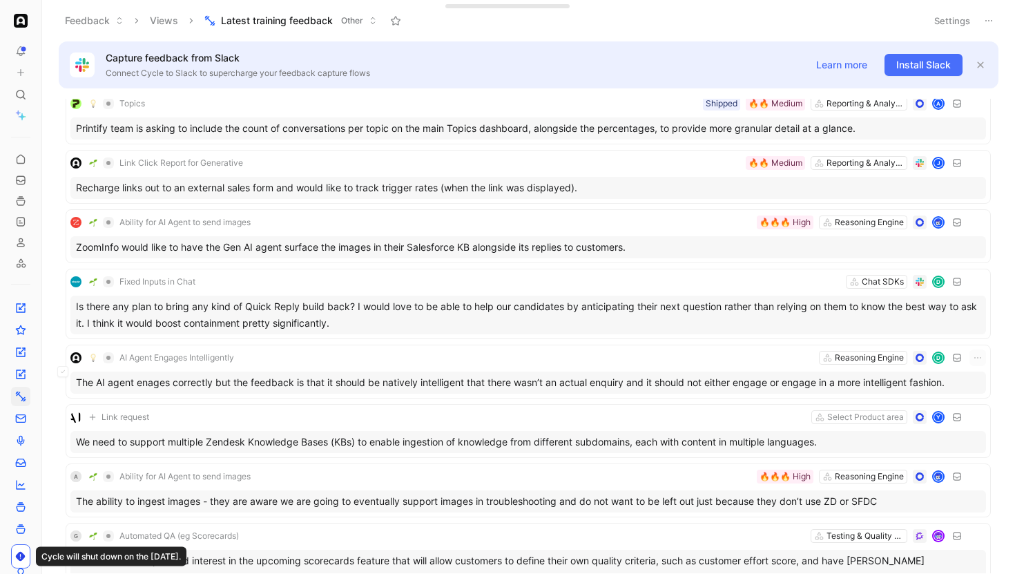
click at [331, 365] on div "AI Agent Engages Intelligently Reasoning Engine D" at bounding box center [527, 357] width 915 height 17
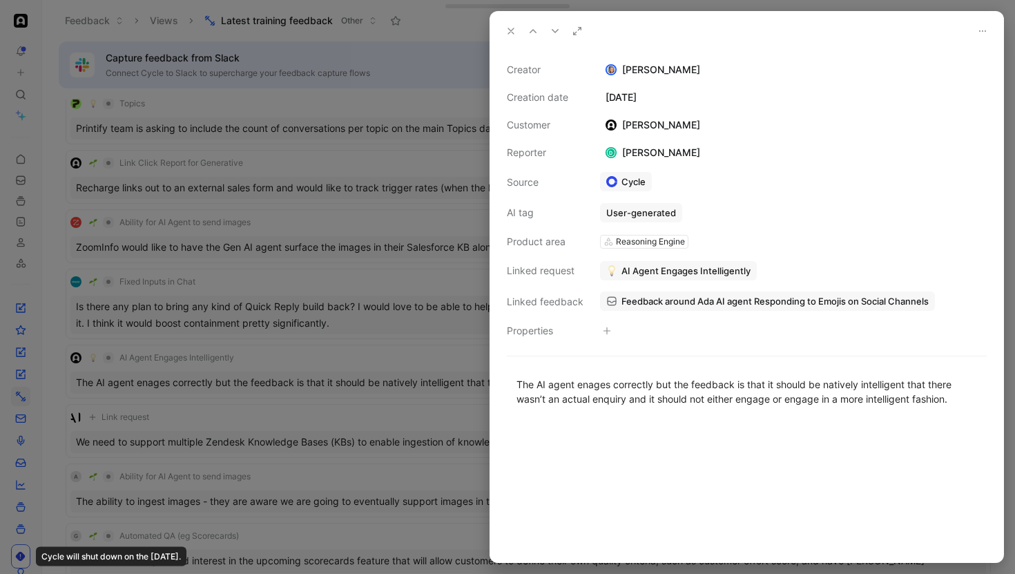
click at [329, 354] on div at bounding box center [507, 287] width 1015 height 574
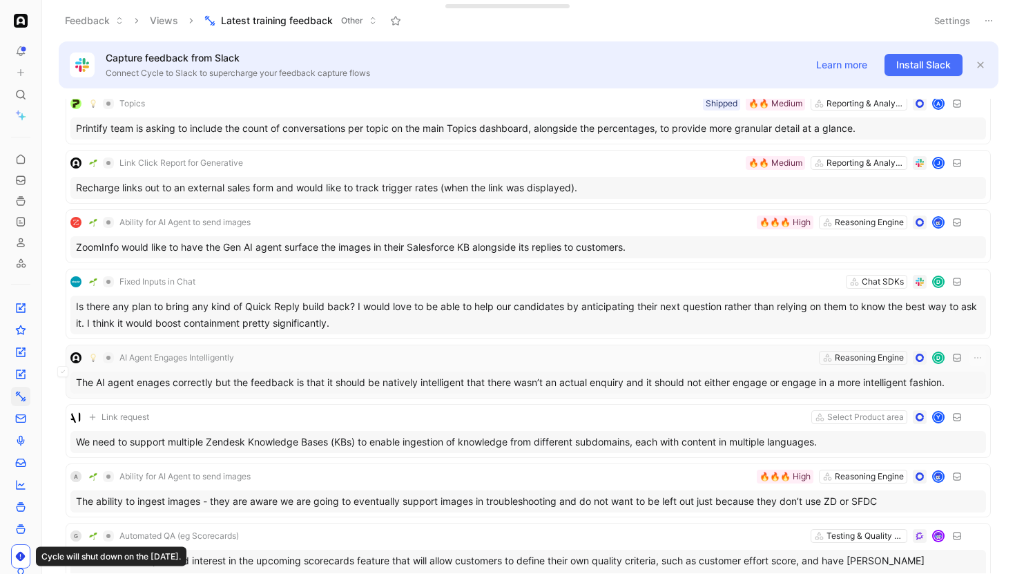
click at [338, 359] on div "AI Agent Engages Intelligently Reasoning Engine D" at bounding box center [527, 357] width 915 height 17
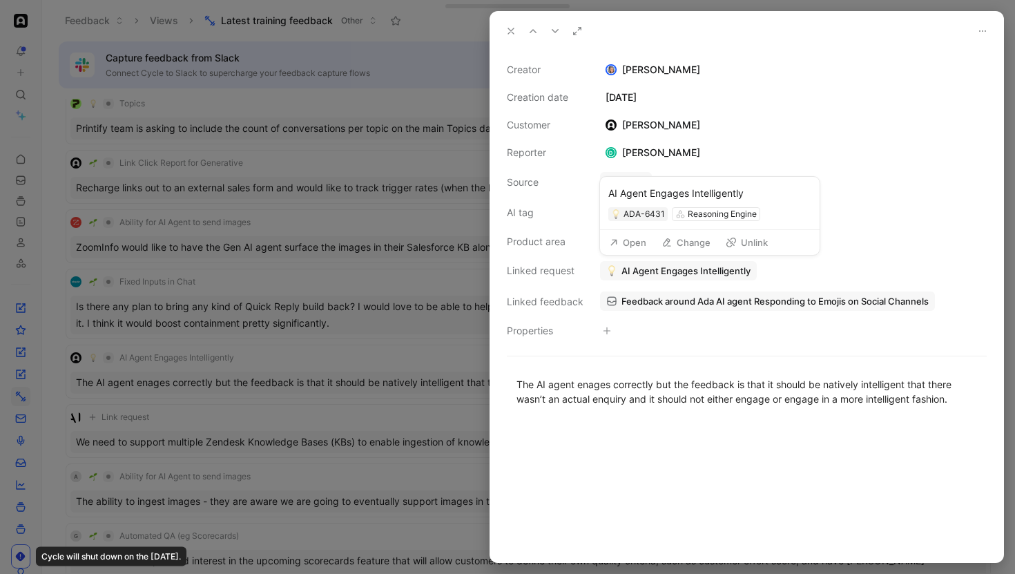
click at [612, 246] on icon at bounding box center [614, 242] width 10 height 10
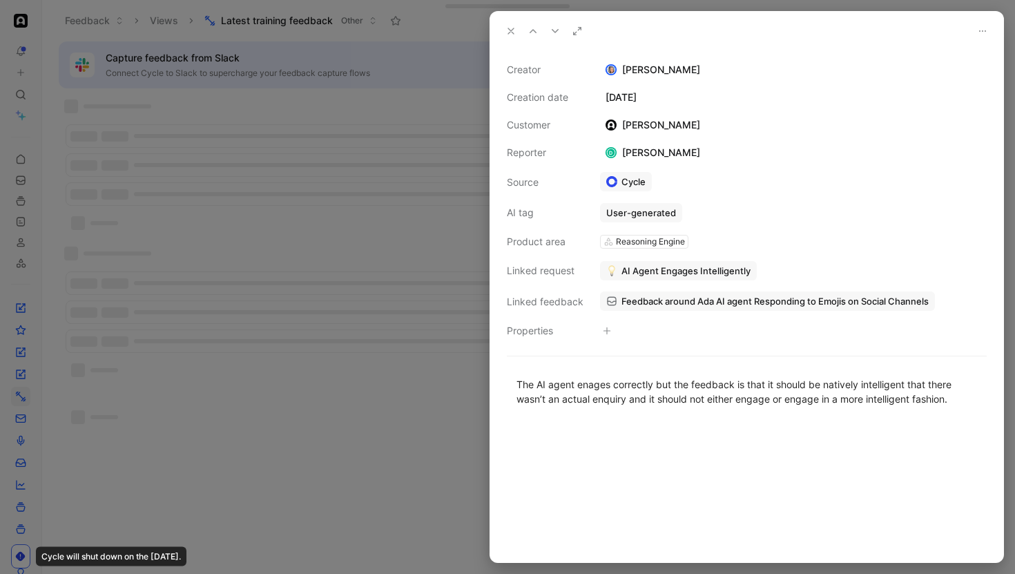
click at [283, 371] on div at bounding box center [507, 287] width 1015 height 574
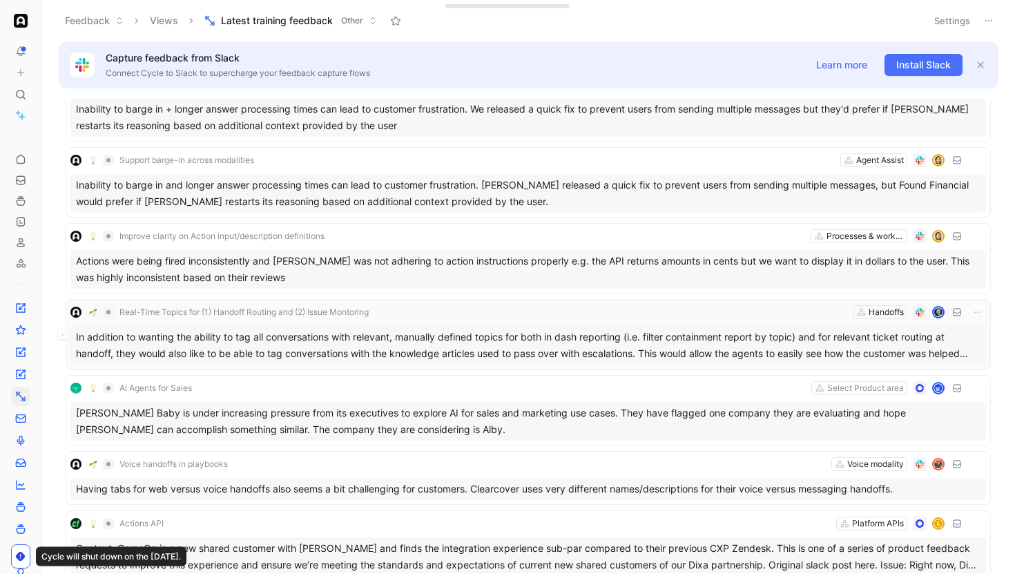
scroll to position [5194, 0]
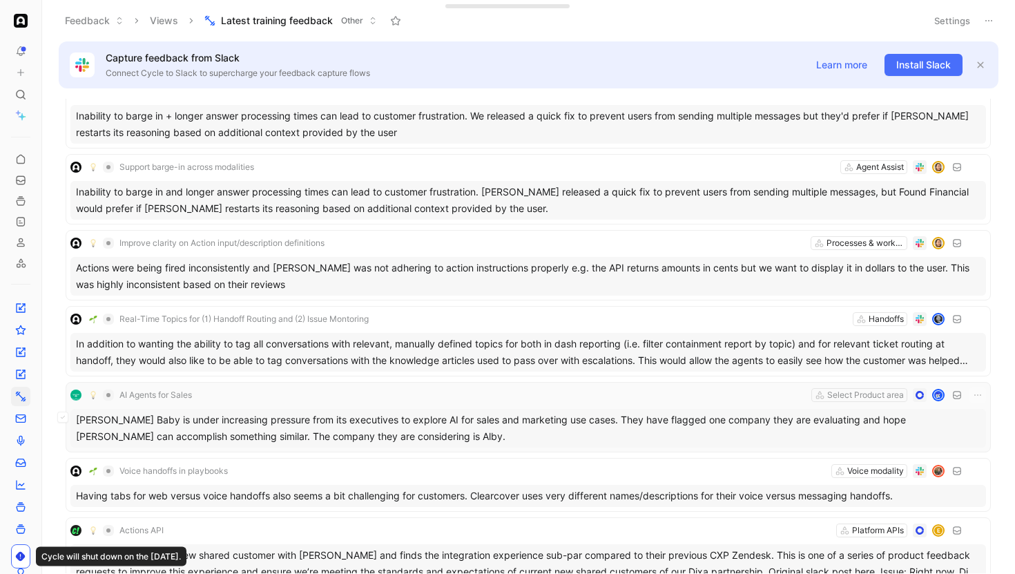
click at [392, 411] on div "Newton Baby is under increasing pressure from its executives to explore AI for …" at bounding box center [527, 428] width 915 height 39
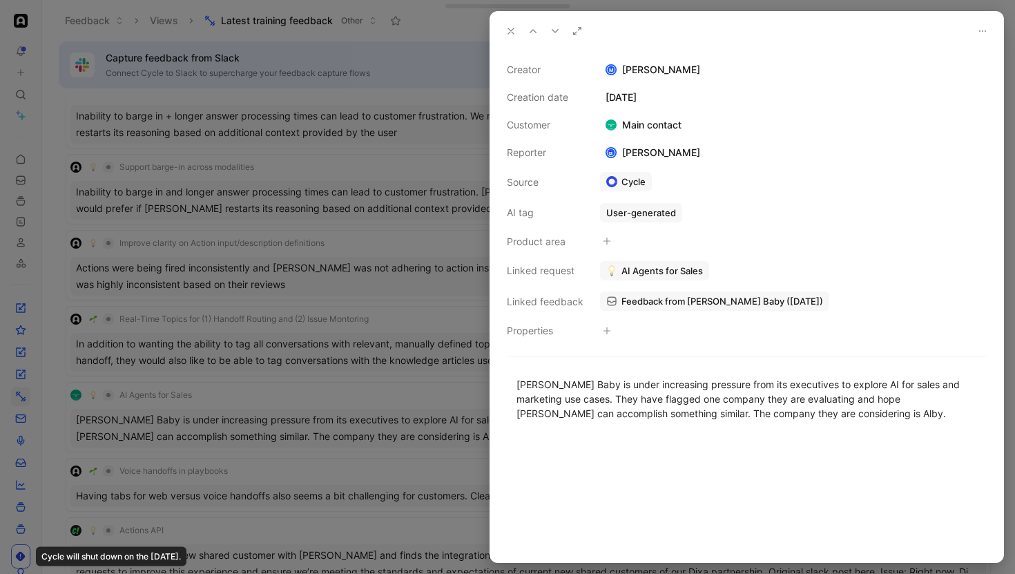
click at [374, 409] on div at bounding box center [507, 287] width 1015 height 574
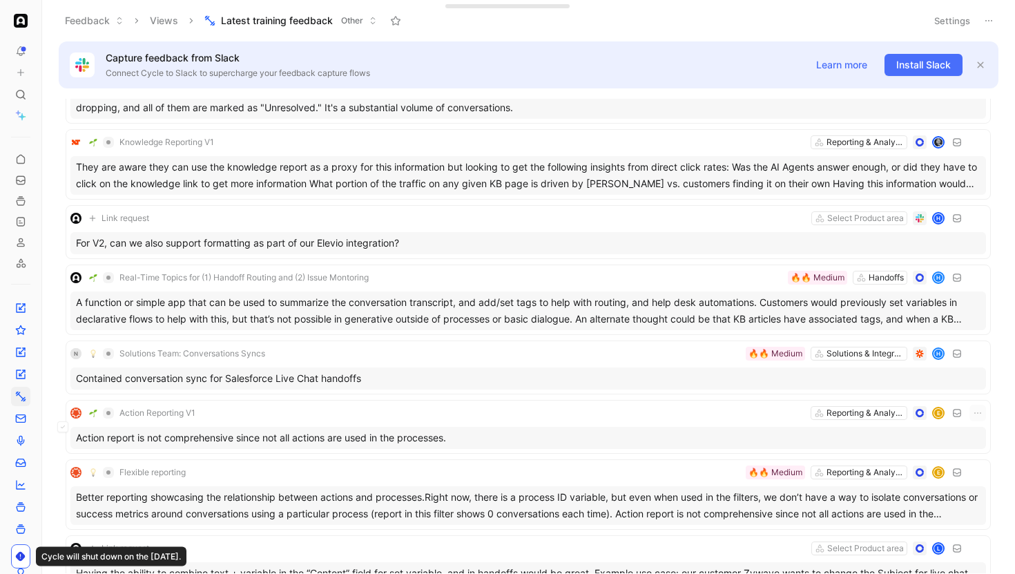
scroll to position [6481, 0]
click at [395, 294] on div "A function or simple app that can be used to summarize the conversation transcr…" at bounding box center [527, 310] width 915 height 39
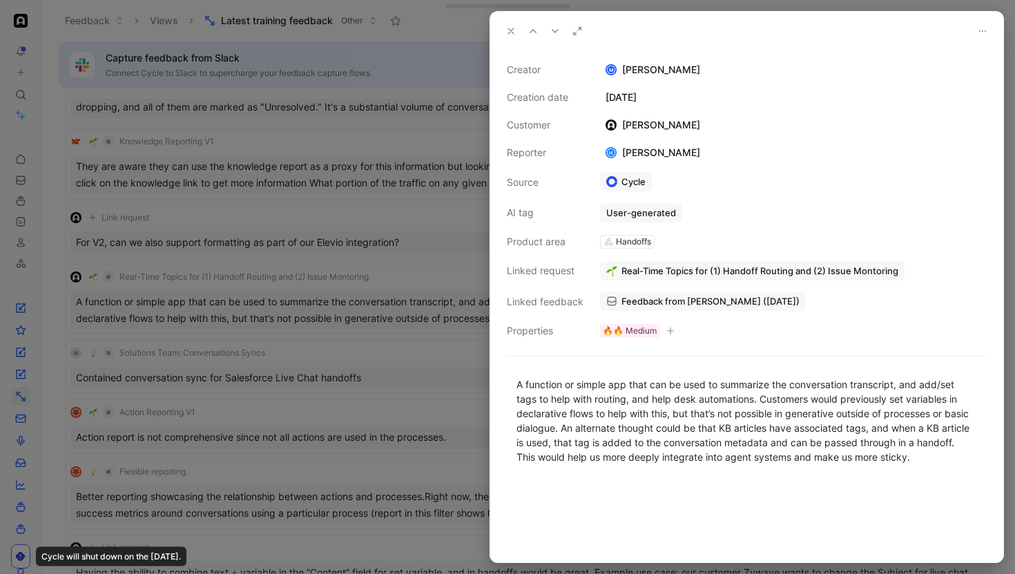
click at [387, 292] on div at bounding box center [507, 287] width 1015 height 574
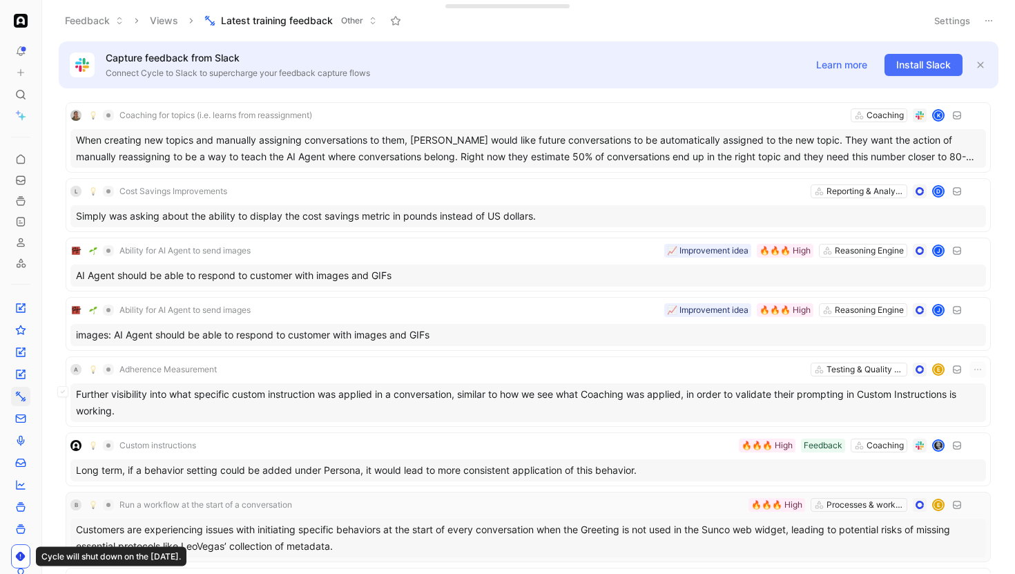
scroll to position [2559, 0]
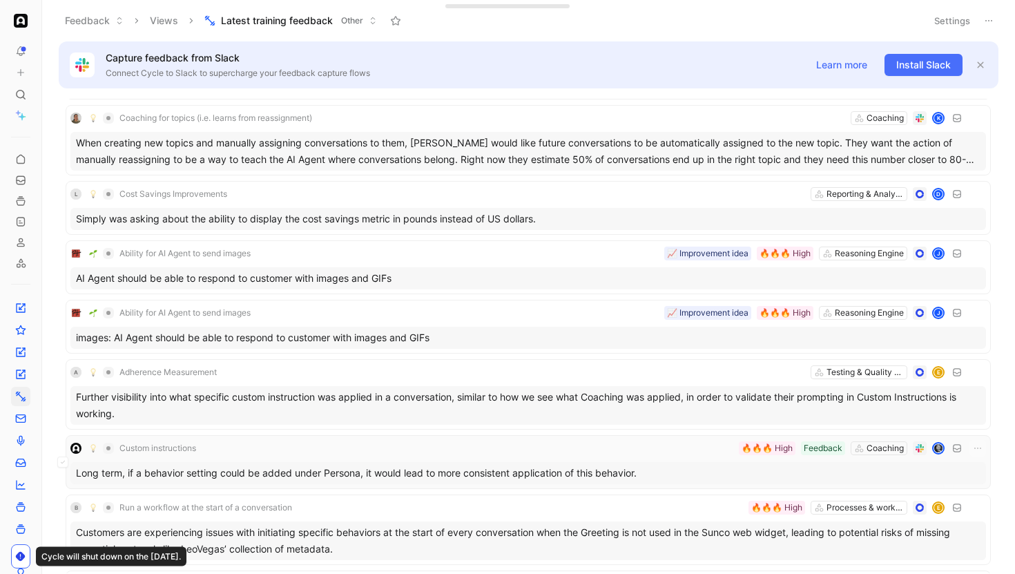
click at [353, 440] on div "Custom instructions Coaching Feedback 🔥🔥🔥 High" at bounding box center [527, 448] width 915 height 17
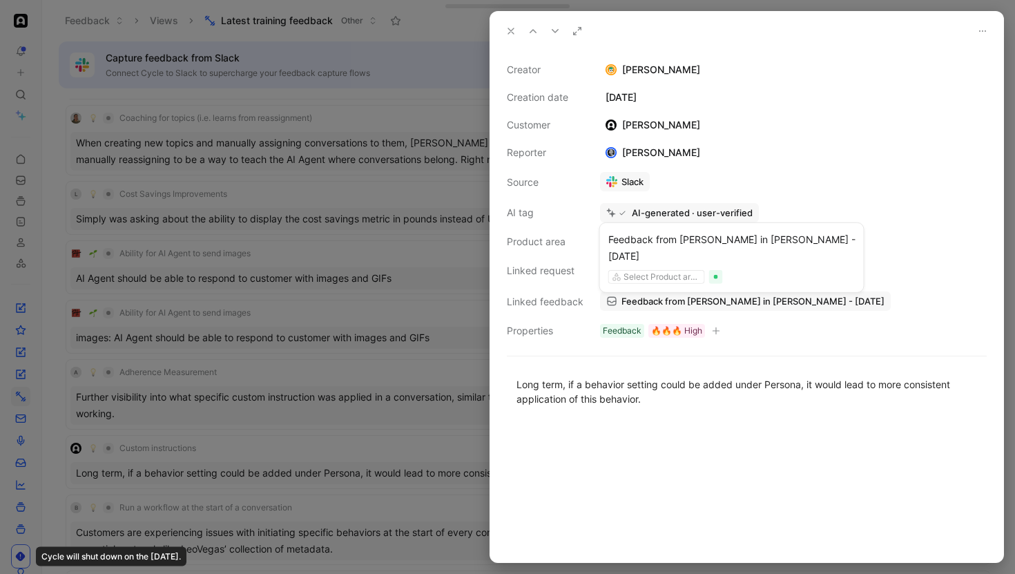
click at [631, 302] on span "Feedback from Hamish McDonnell in Slack - 5/26/2025" at bounding box center [752, 301] width 263 height 12
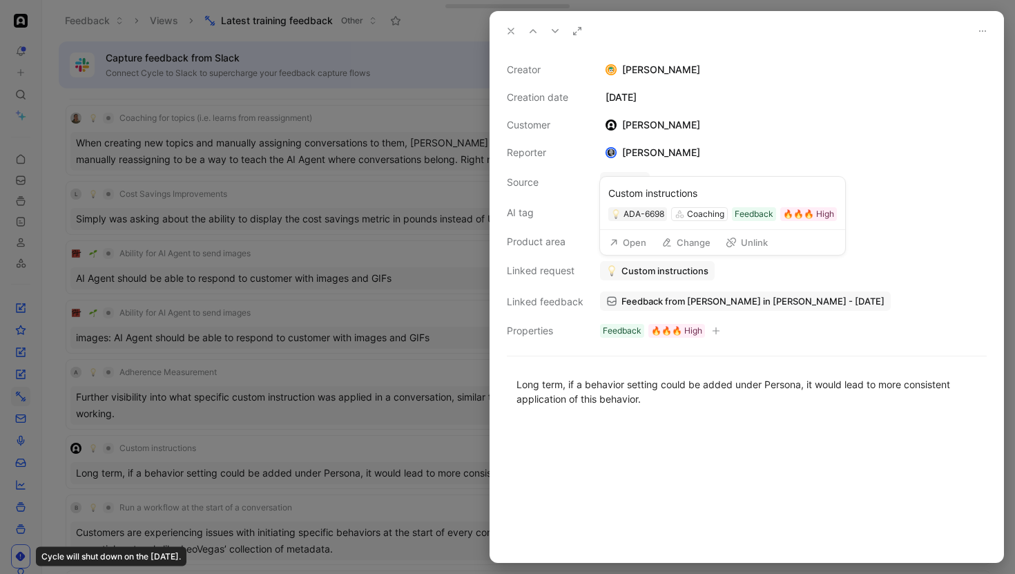
click at [630, 239] on button "Open" at bounding box center [628, 242] width 50 height 19
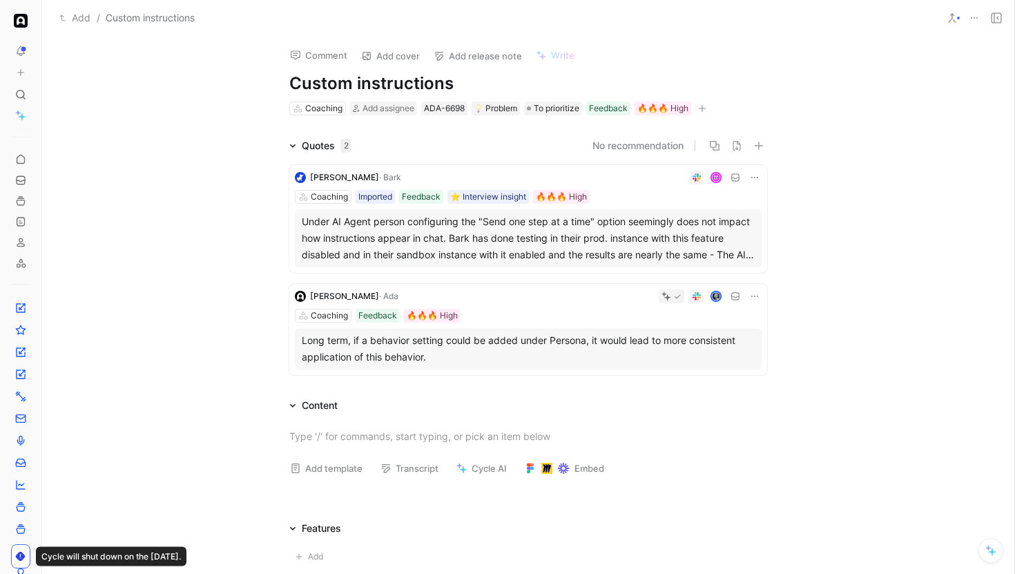
click at [701, 110] on icon "button" at bounding box center [702, 108] width 8 height 8
click at [612, 108] on div "Feedback" at bounding box center [608, 108] width 39 height 14
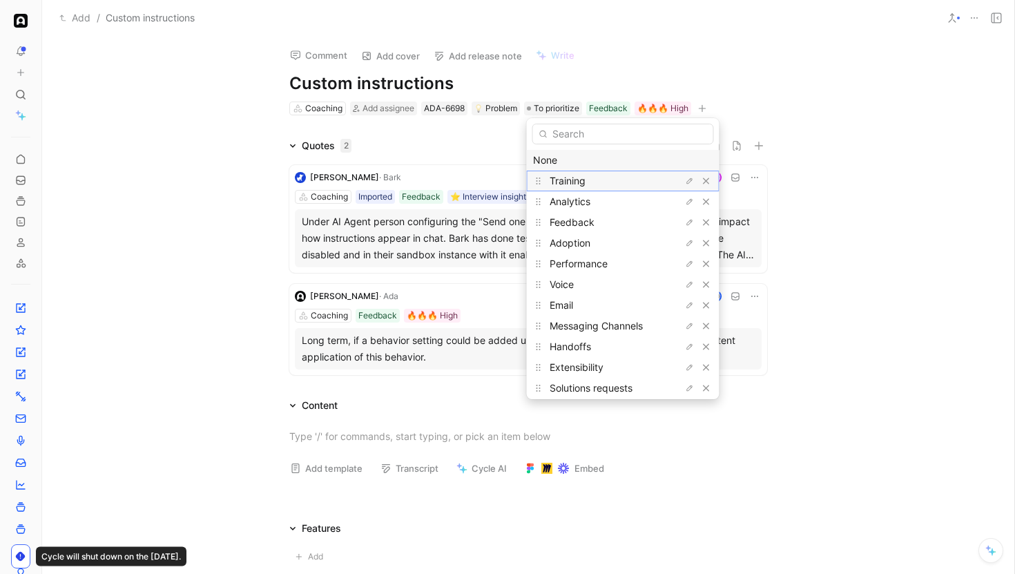
click at [583, 173] on div "Training" at bounding box center [601, 181] width 104 height 17
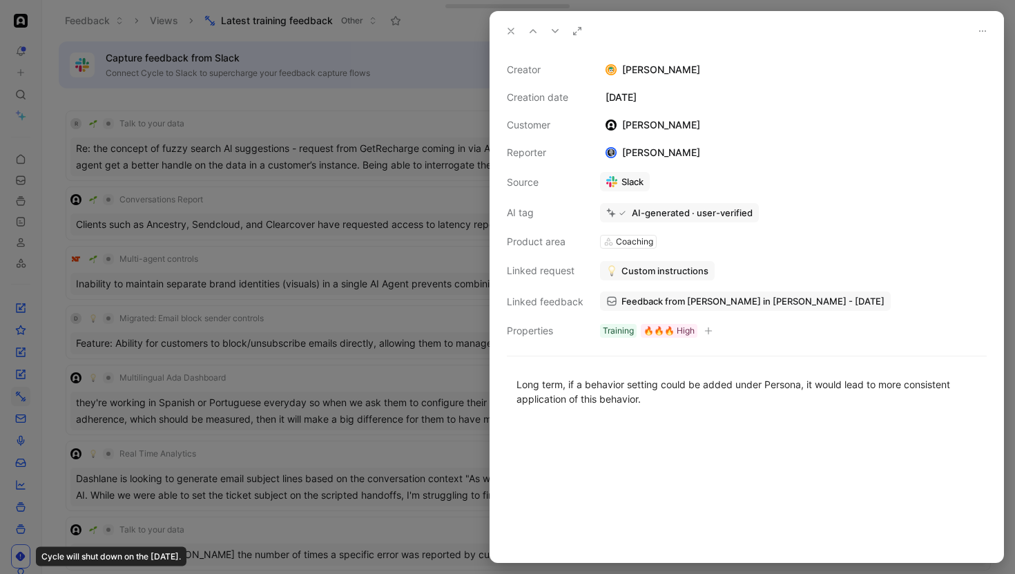
click at [175, 218] on div at bounding box center [507, 287] width 1015 height 574
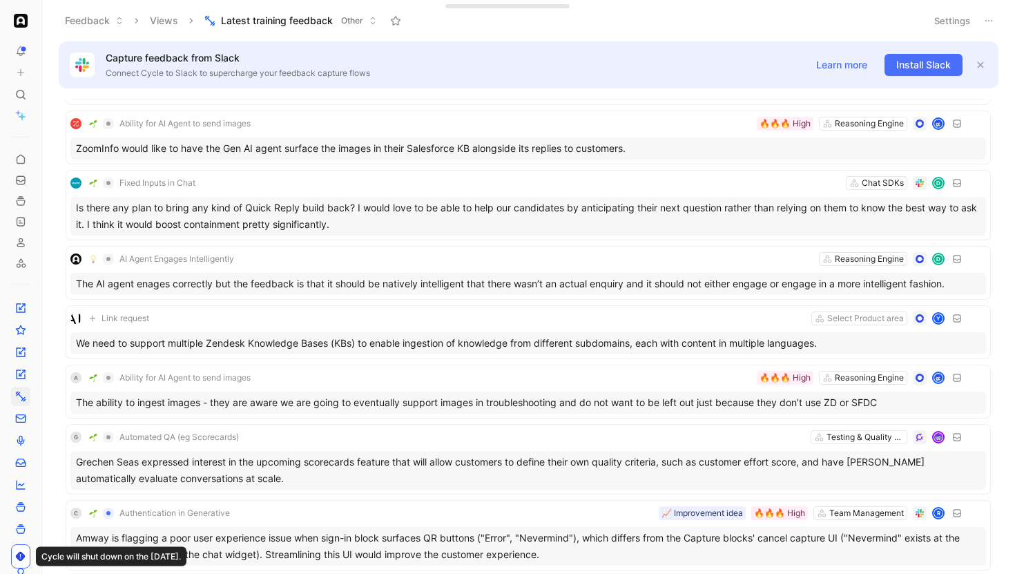
scroll to position [4492, 0]
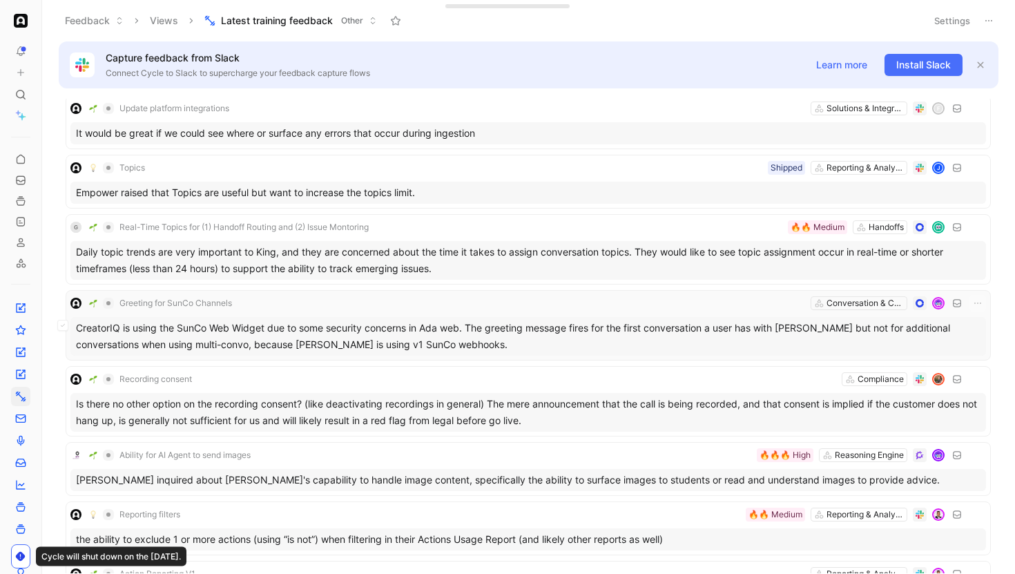
click at [326, 302] on div "Greeting for SunCo Channels Conversation & Channel Management" at bounding box center [527, 303] width 915 height 17
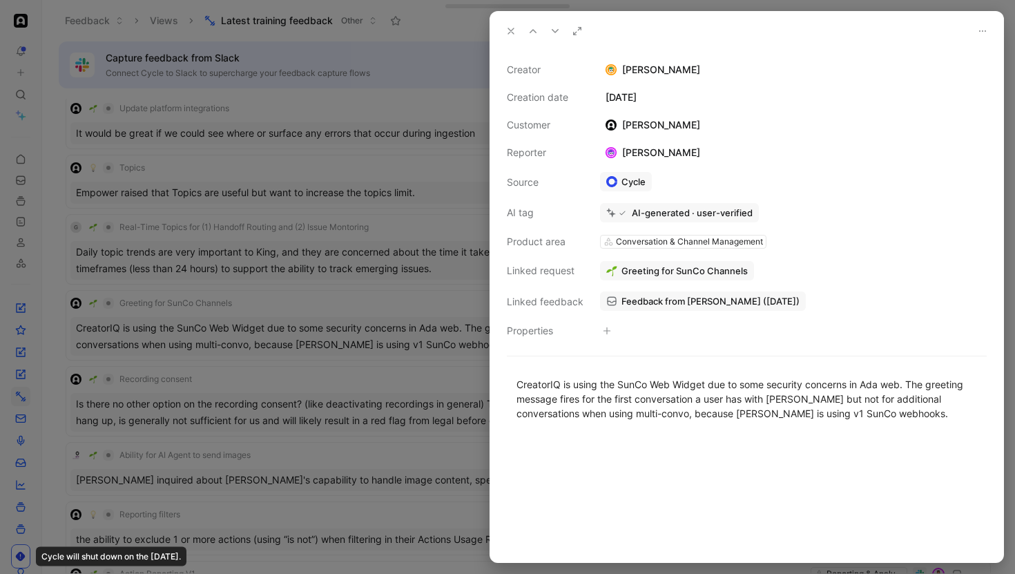
click at [324, 302] on div at bounding box center [507, 287] width 1015 height 574
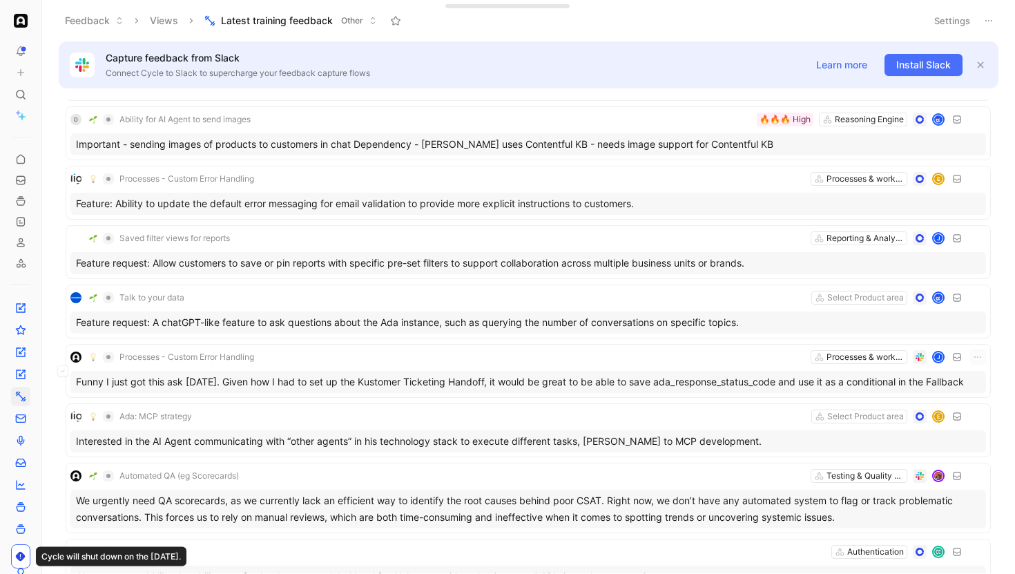
scroll to position [1537, 0]
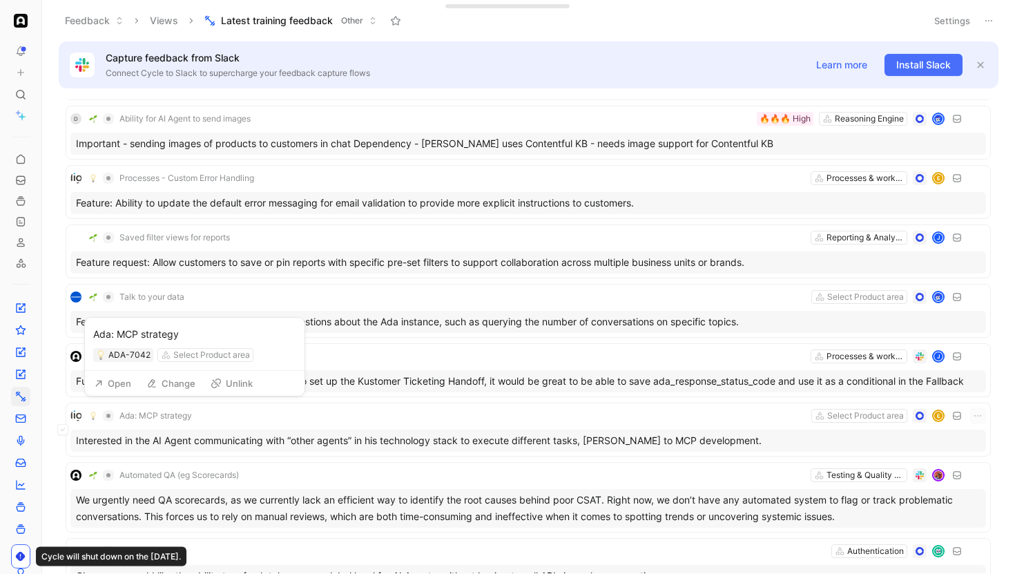
click at [104, 373] on button "Open" at bounding box center [113, 382] width 50 height 19
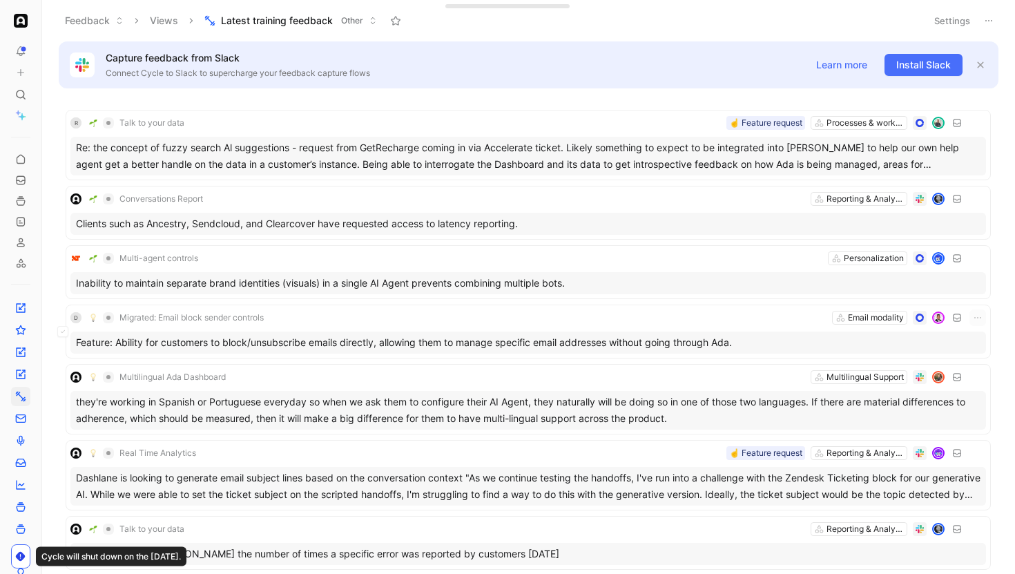
scroll to position [0, 0]
click at [938, 21] on button "Settings" at bounding box center [952, 20] width 48 height 19
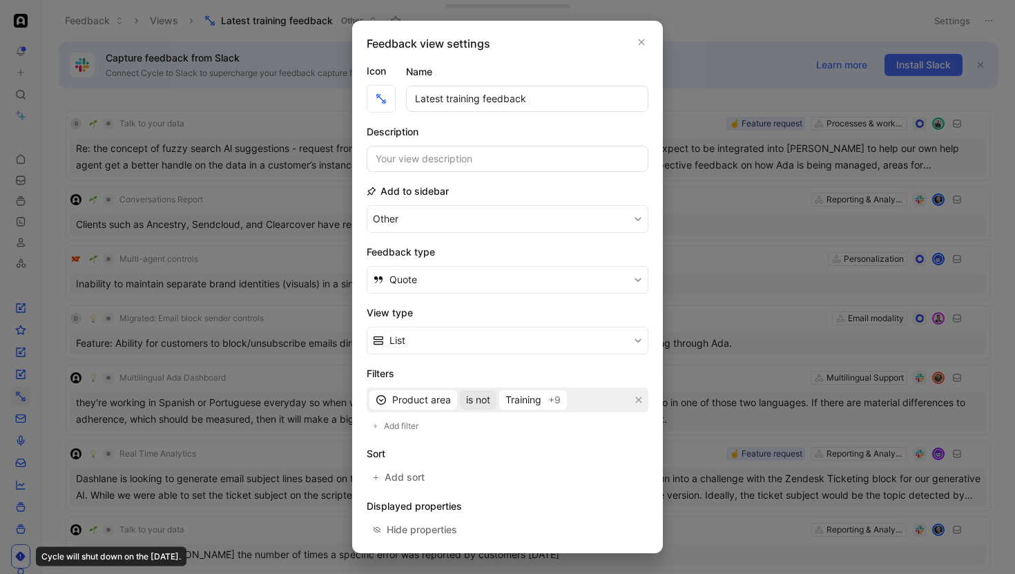
click at [487, 409] on button "is not" at bounding box center [478, 399] width 37 height 19
click at [489, 470] on div "is" at bounding box center [506, 469] width 81 height 17
click at [511, 400] on div "Select values" at bounding box center [518, 399] width 60 height 17
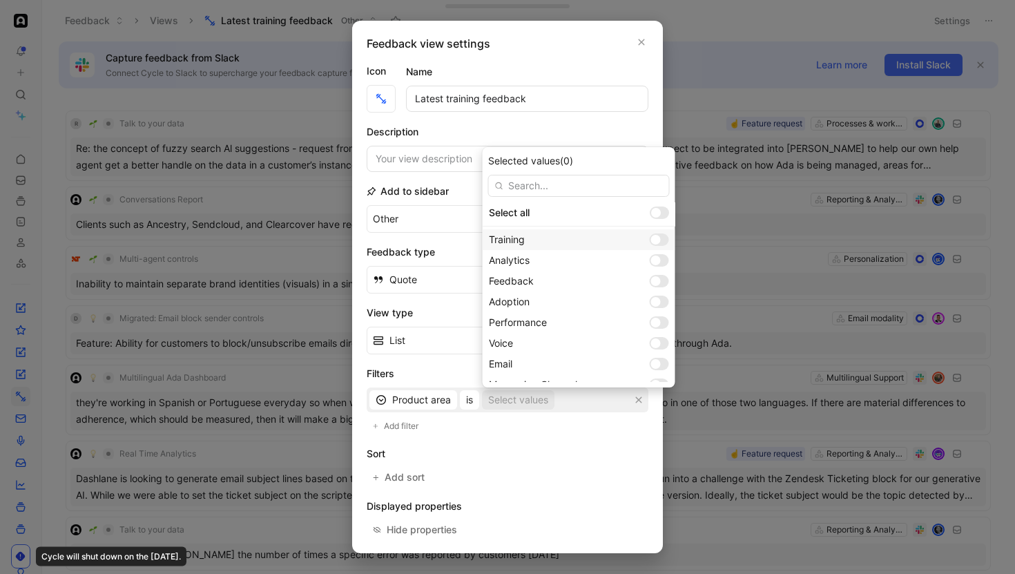
click at [649, 238] on div at bounding box center [658, 239] width 19 height 12
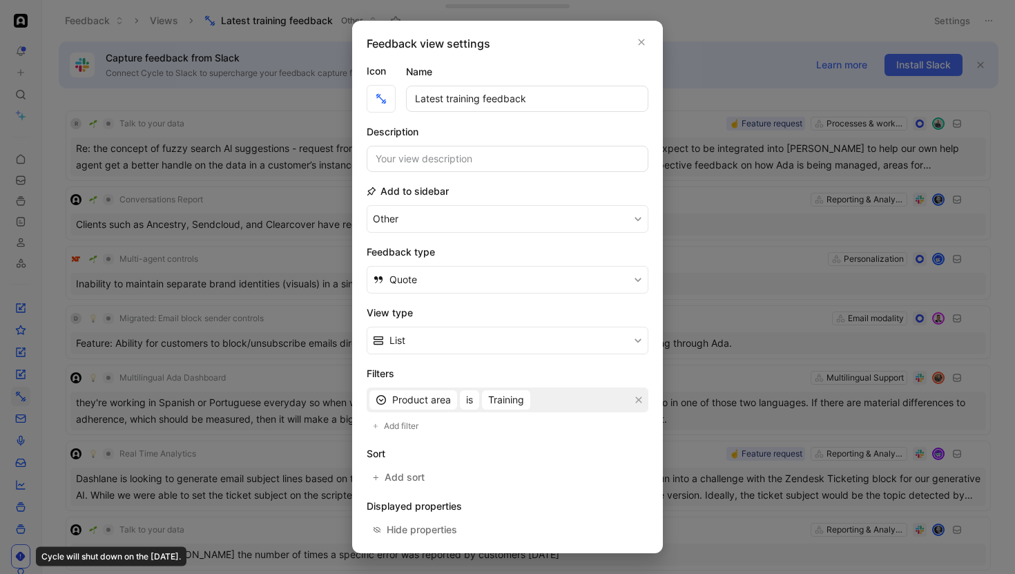
scroll to position [111, 0]
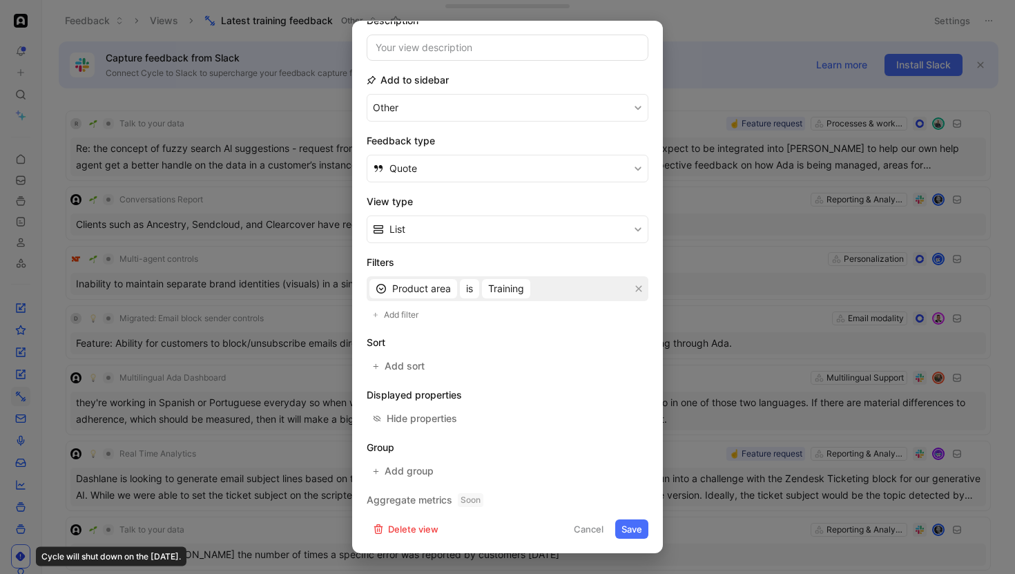
click at [625, 533] on button "Save" at bounding box center [631, 528] width 33 height 19
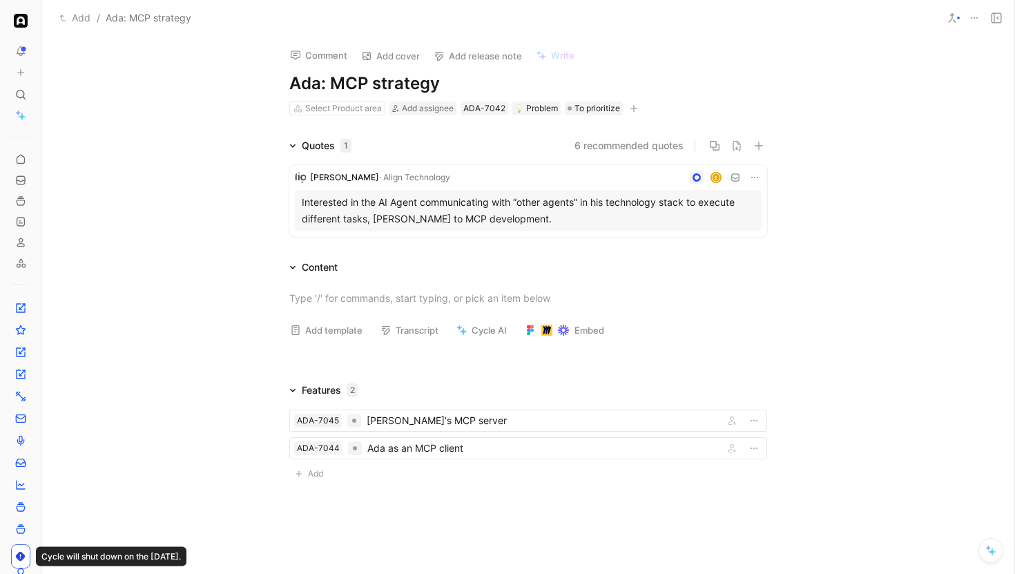
click at [636, 106] on icon "button" at bounding box center [633, 108] width 8 height 8
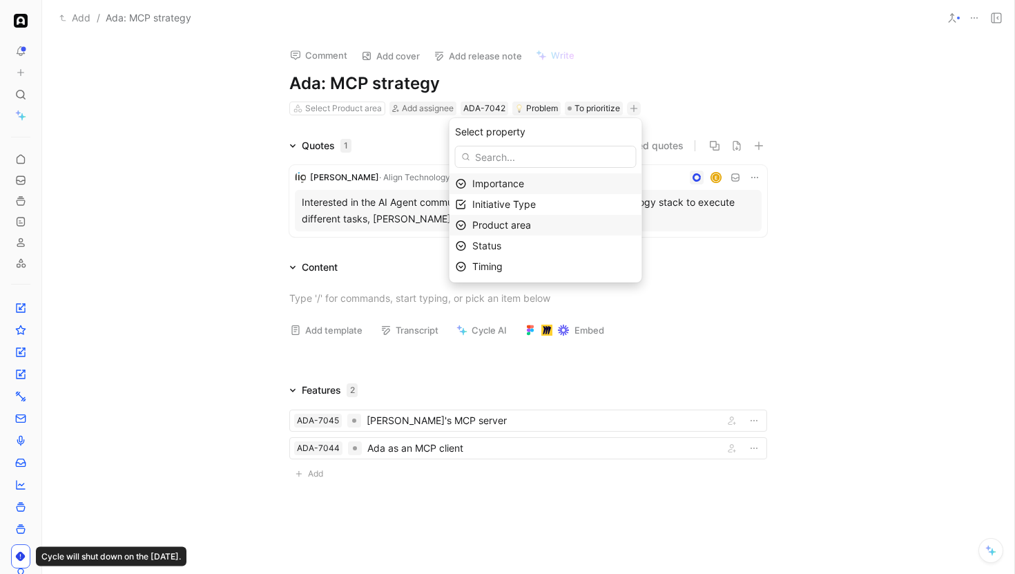
click at [547, 228] on div "Product area" at bounding box center [554, 225] width 164 height 17
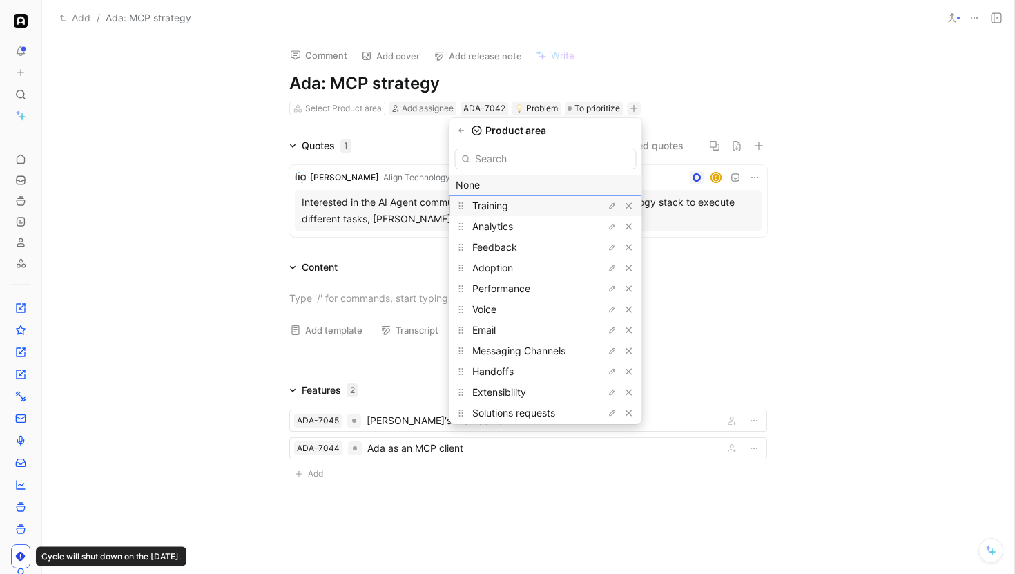
click at [508, 208] on span "Training" at bounding box center [490, 205] width 36 height 12
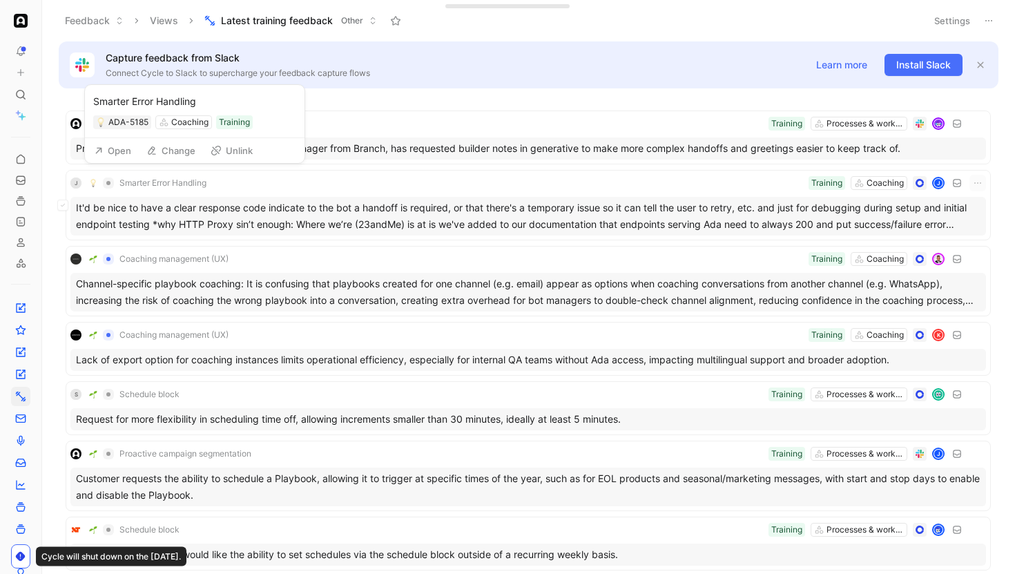
click at [119, 155] on button "Open" at bounding box center [113, 150] width 50 height 19
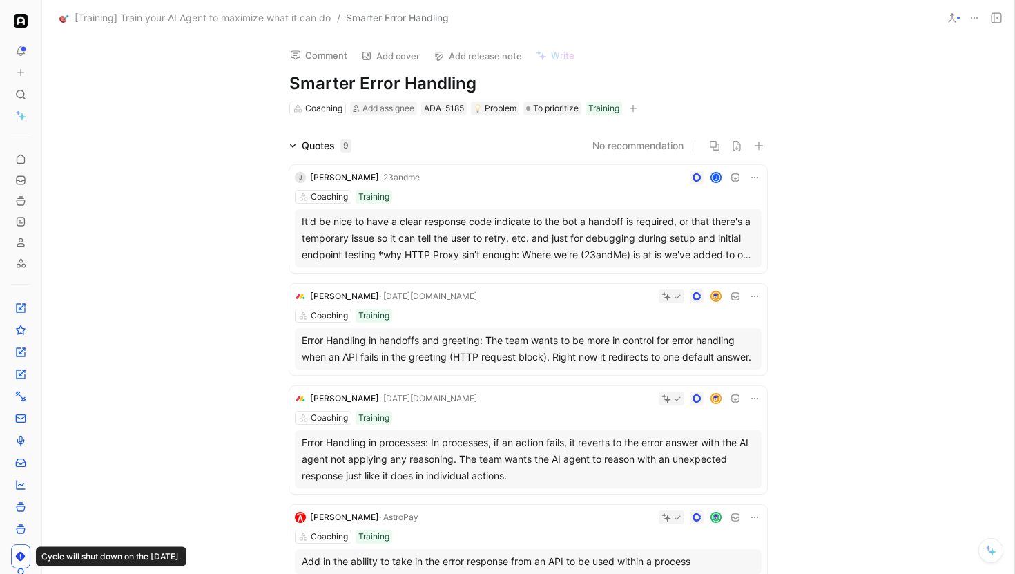
click at [765, 66] on div "Comment Add cover Add release note Write Smarter Error Handling Coaching Add as…" at bounding box center [528, 76] width 530 height 81
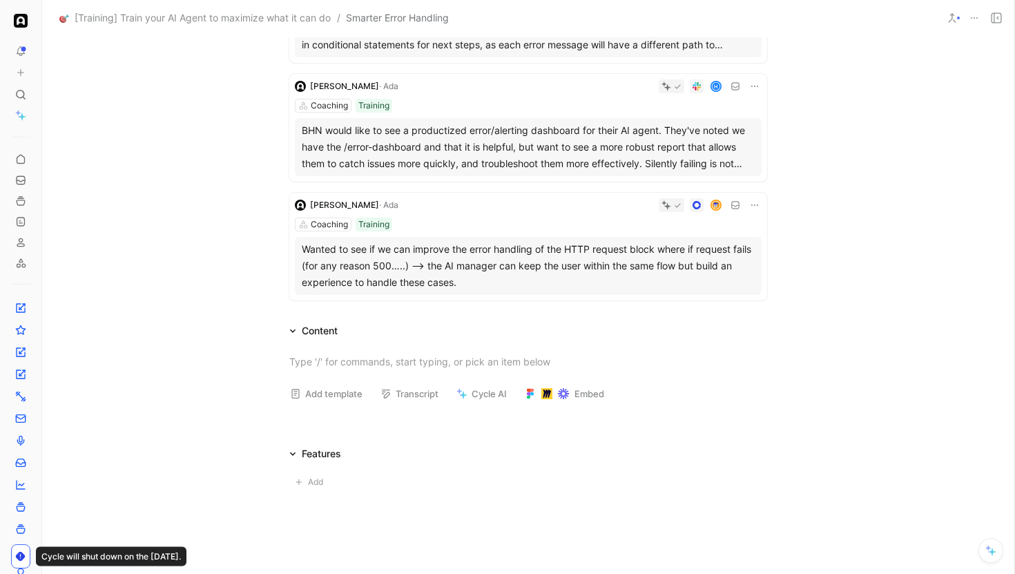
scroll to position [873, 0]
click at [465, 211] on div at bounding box center [583, 204] width 358 height 14
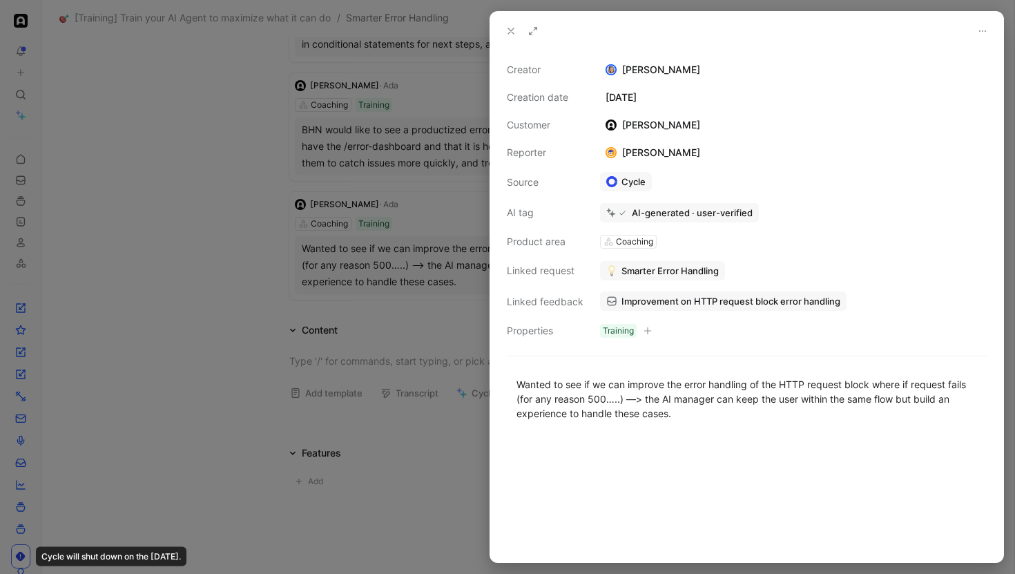
click at [454, 228] on div at bounding box center [507, 287] width 1015 height 574
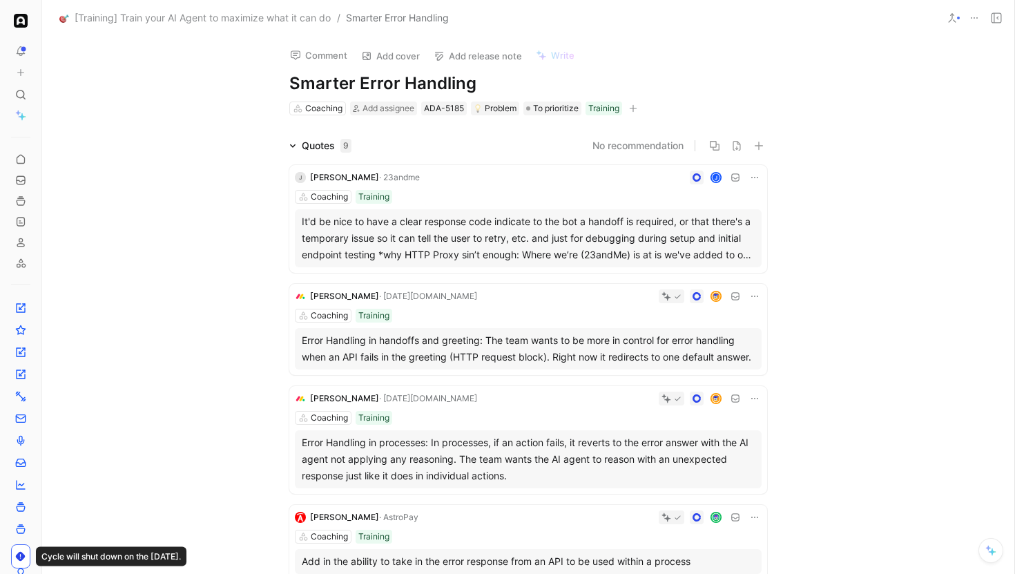
click at [487, 186] on div "J [PERSON_NAME] · 23andme J Coaching Training It'd be nice to have a clear resp…" at bounding box center [528, 219] width 478 height 108
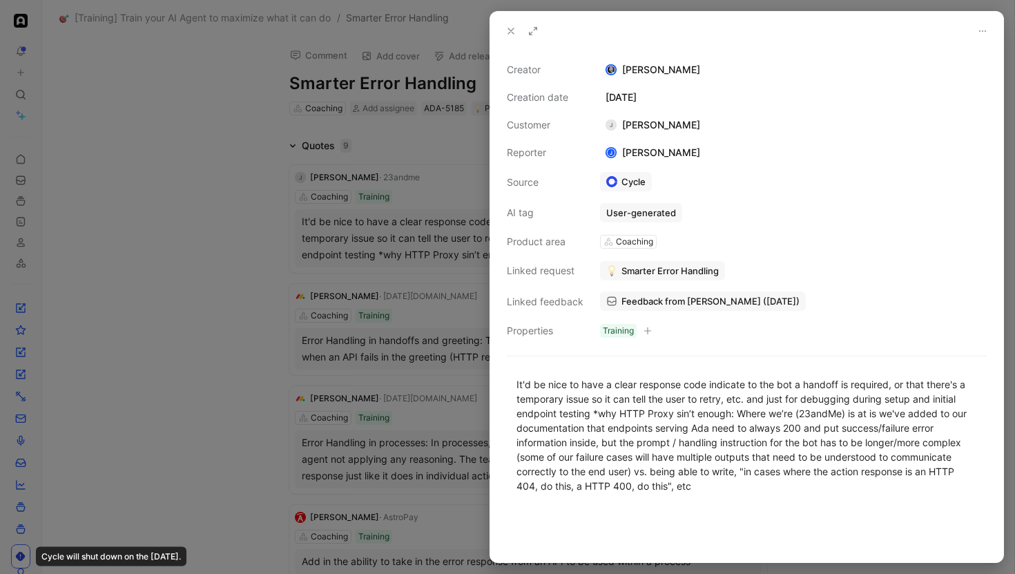
click at [376, 255] on div at bounding box center [507, 287] width 1015 height 574
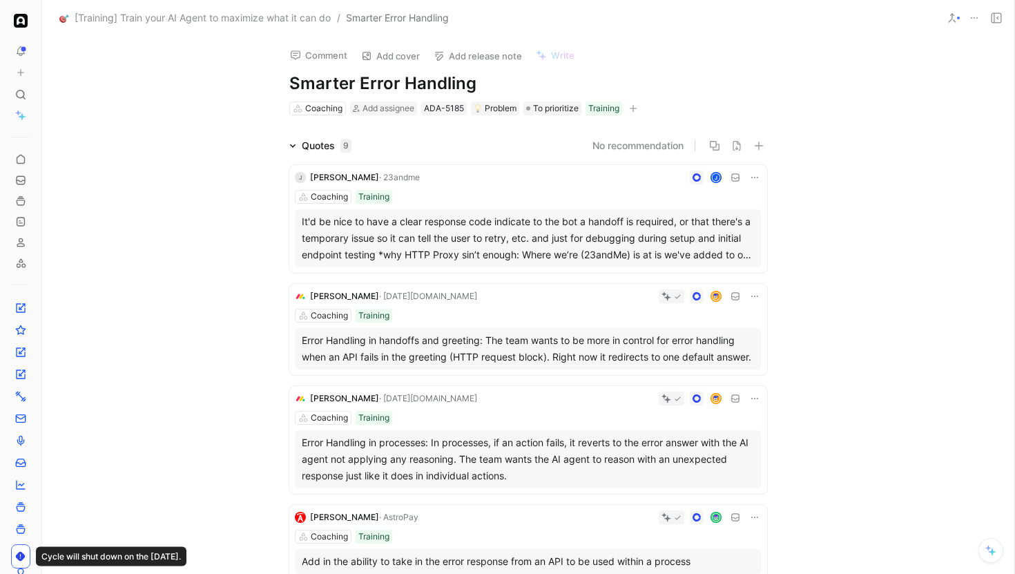
click at [462, 188] on div "J [PERSON_NAME] · 23andme J Coaching Training It'd be nice to have a clear resp…" at bounding box center [528, 219] width 478 height 108
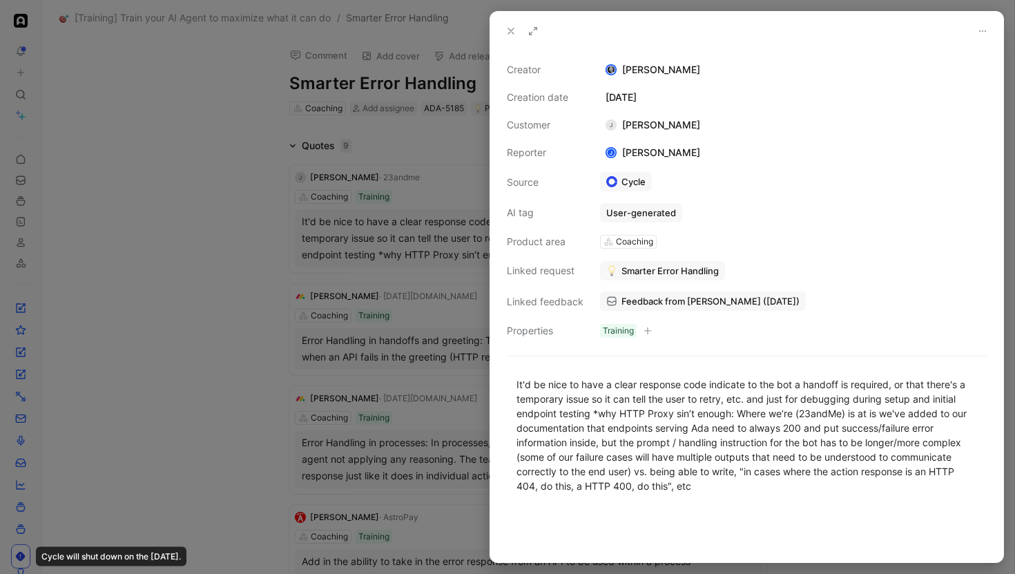
click at [399, 329] on div at bounding box center [507, 287] width 1015 height 574
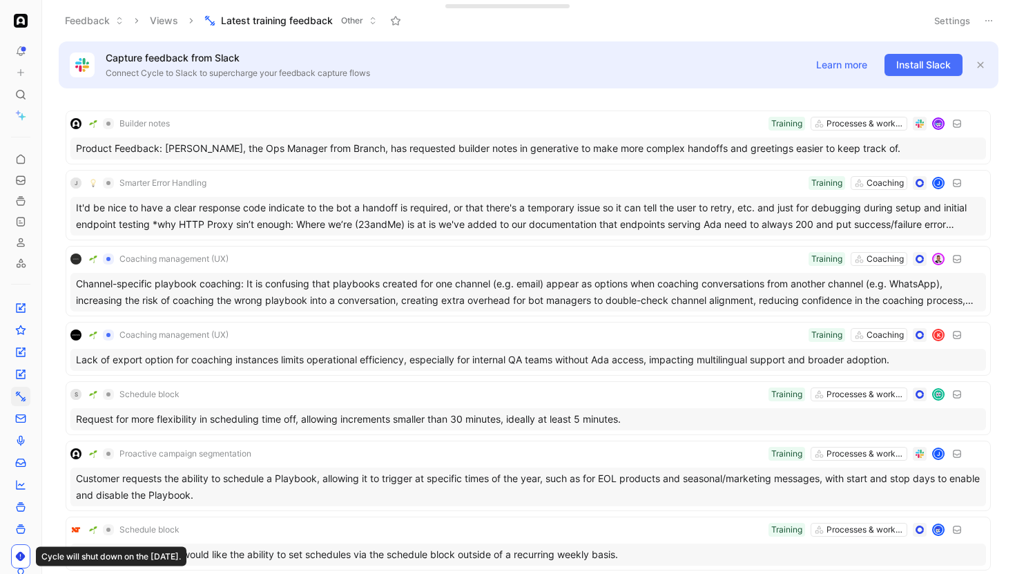
click at [934, 23] on button "Settings" at bounding box center [952, 20] width 48 height 19
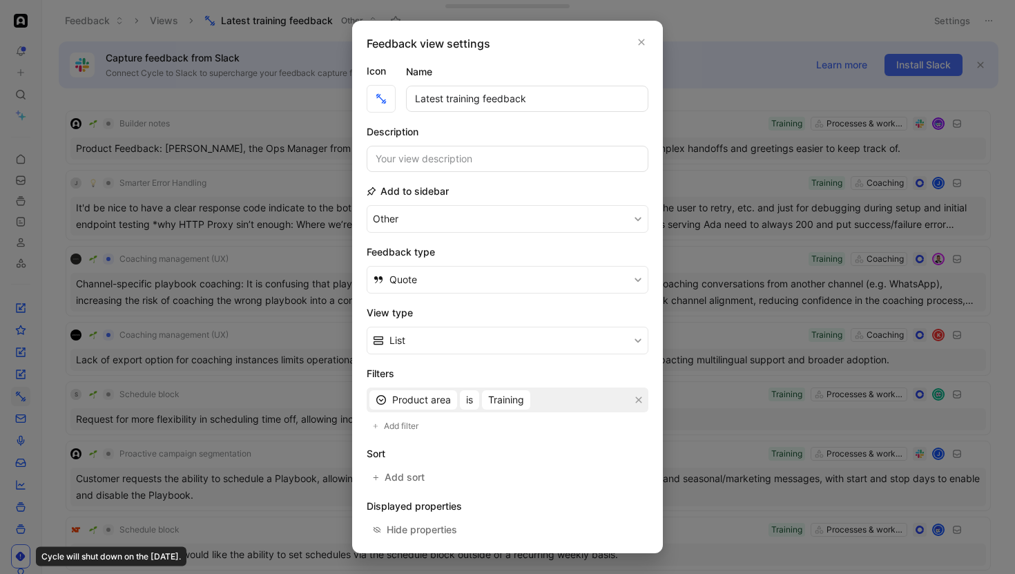
click at [704, 104] on div at bounding box center [507, 287] width 1015 height 574
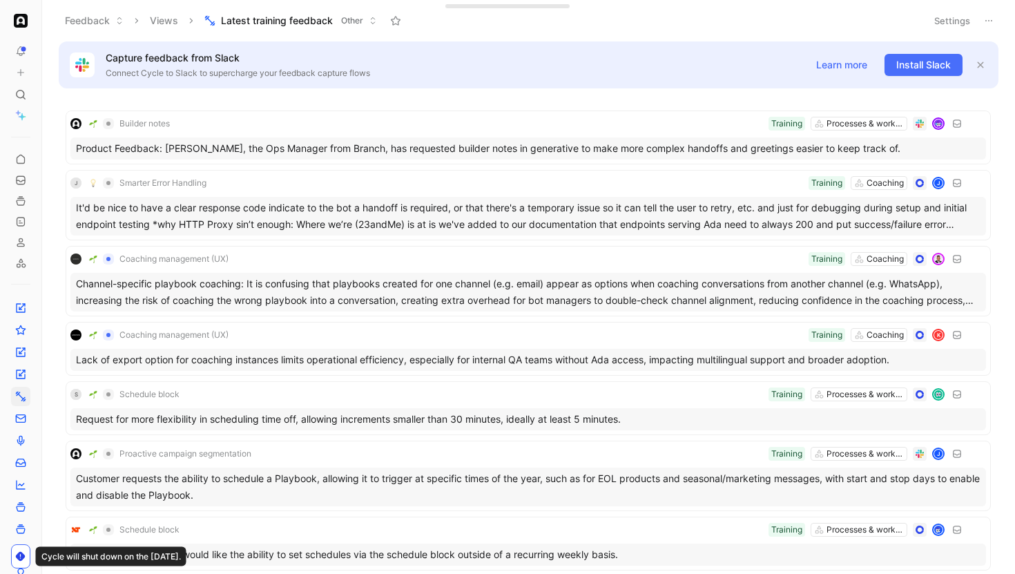
click at [990, 17] on icon at bounding box center [988, 20] width 11 height 11
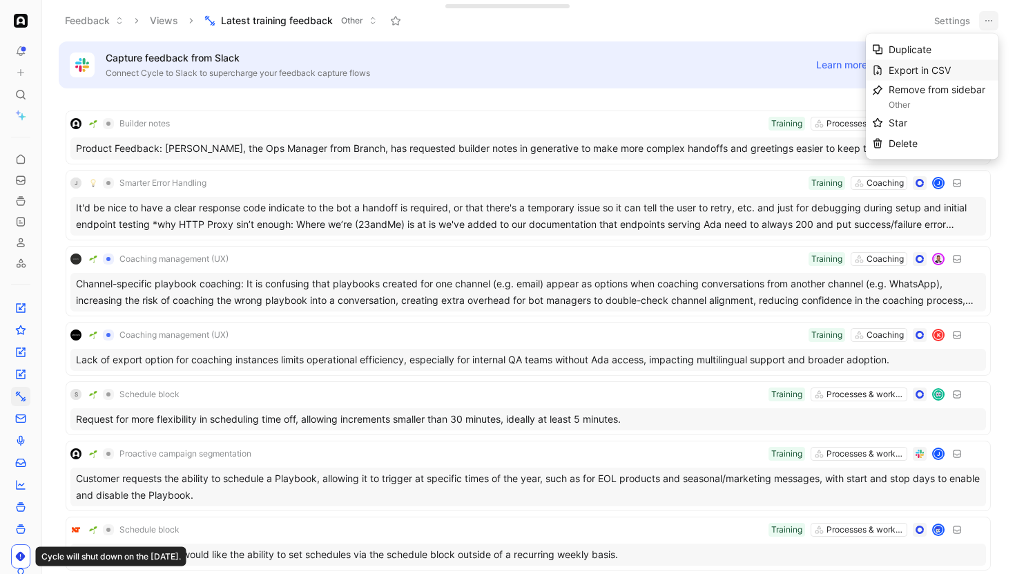
click at [924, 68] on span "Export in CSV" at bounding box center [919, 70] width 62 height 12
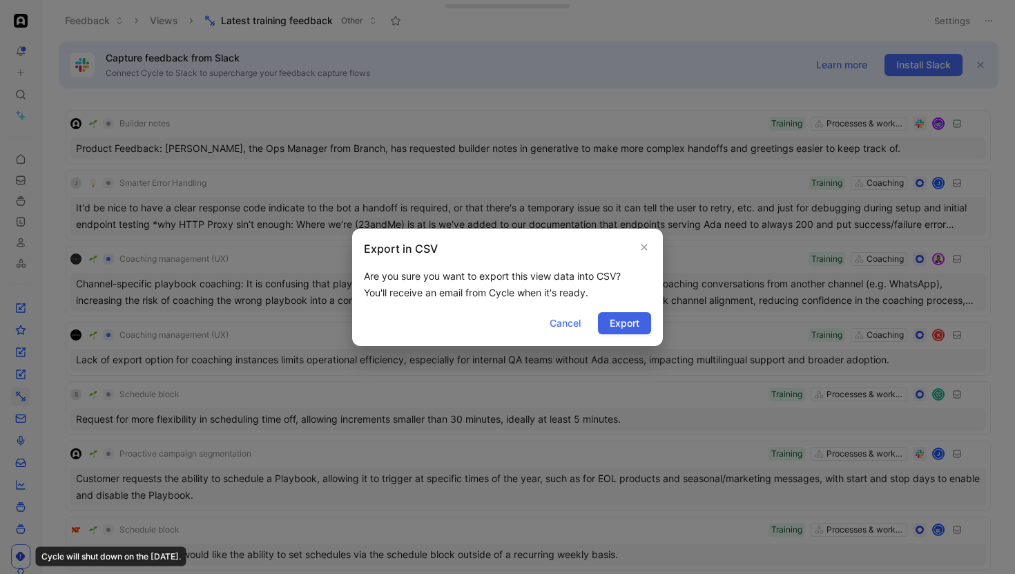
click at [641, 323] on button "Export" at bounding box center [624, 323] width 53 height 22
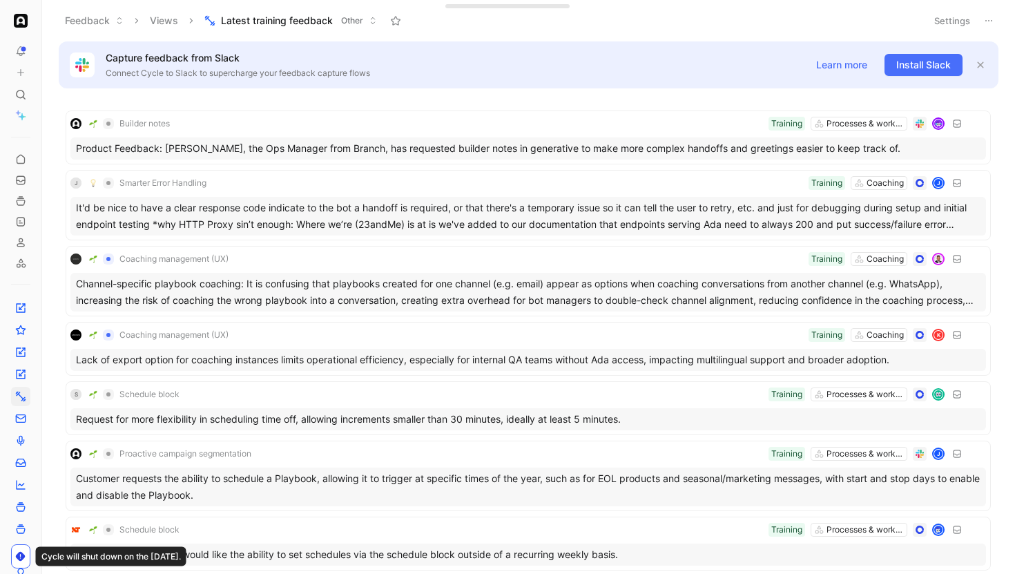
click at [241, 93] on body "To pick up a draggable item, press the space bar. While dragging, use the arrow…" at bounding box center [507, 287] width 1015 height 574
click at [983, 28] on button at bounding box center [988, 20] width 19 height 19
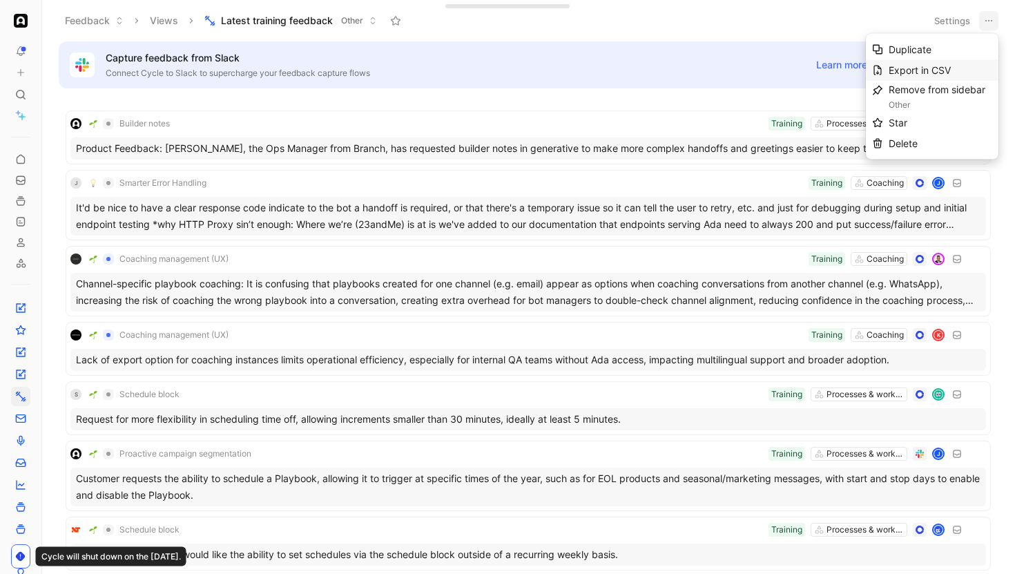
click at [930, 72] on span "Export in CSV" at bounding box center [919, 70] width 62 height 12
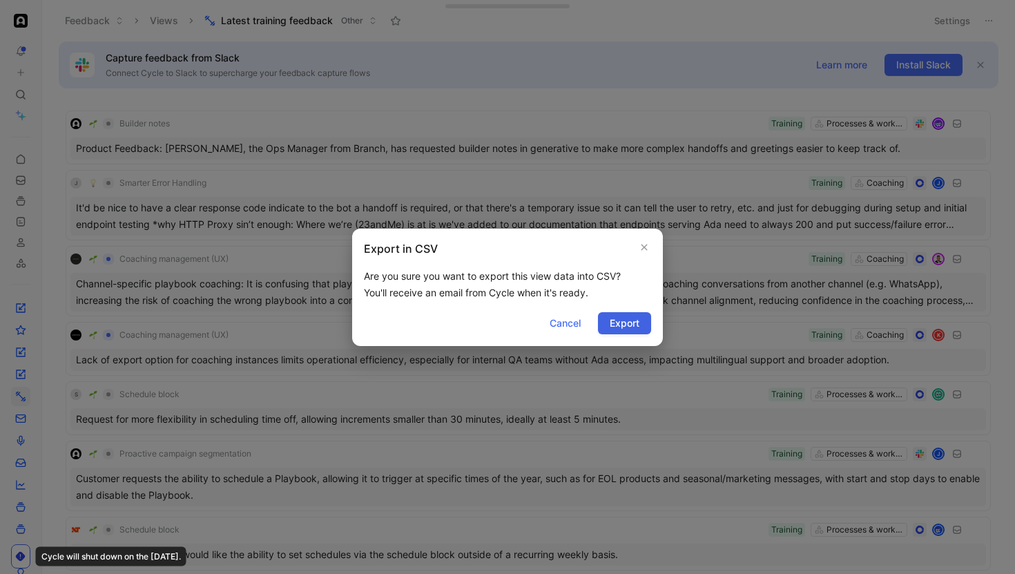
click at [638, 318] on span "Export" at bounding box center [624, 323] width 30 height 17
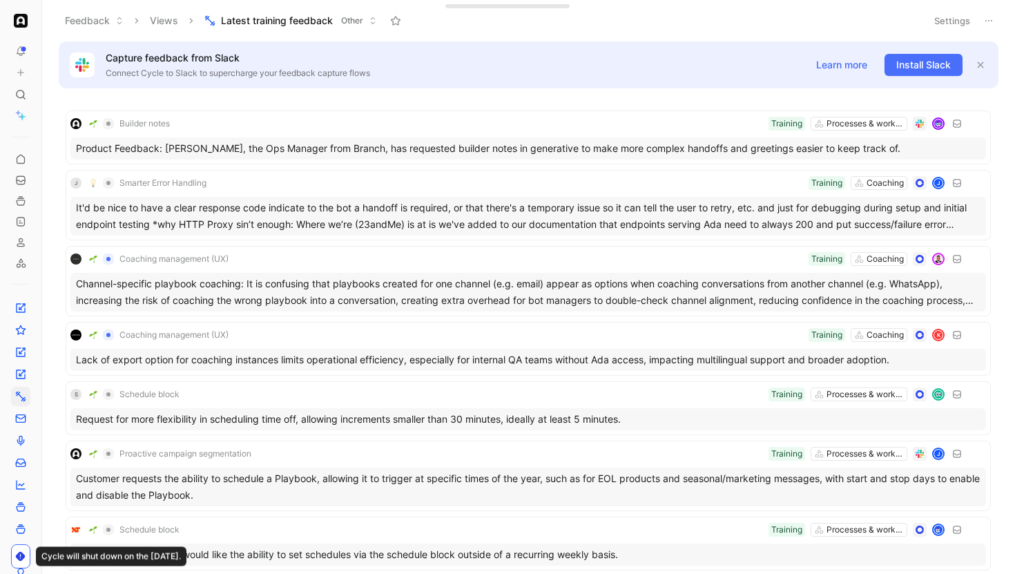
click at [984, 23] on icon at bounding box center [988, 20] width 11 height 11
click at [932, 19] on button "Settings" at bounding box center [952, 20] width 48 height 19
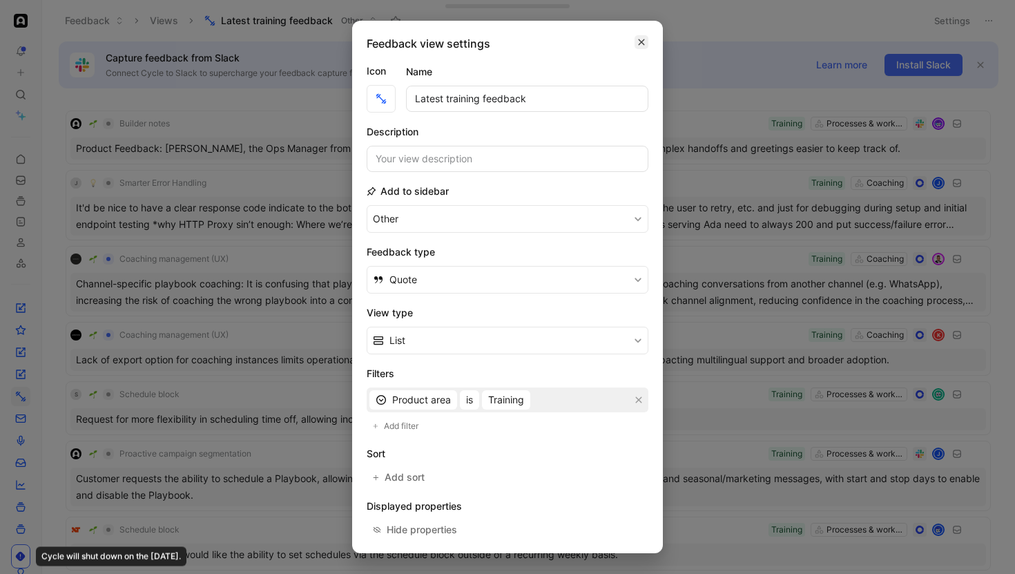
click at [642, 47] on icon "button" at bounding box center [641, 42] width 8 height 11
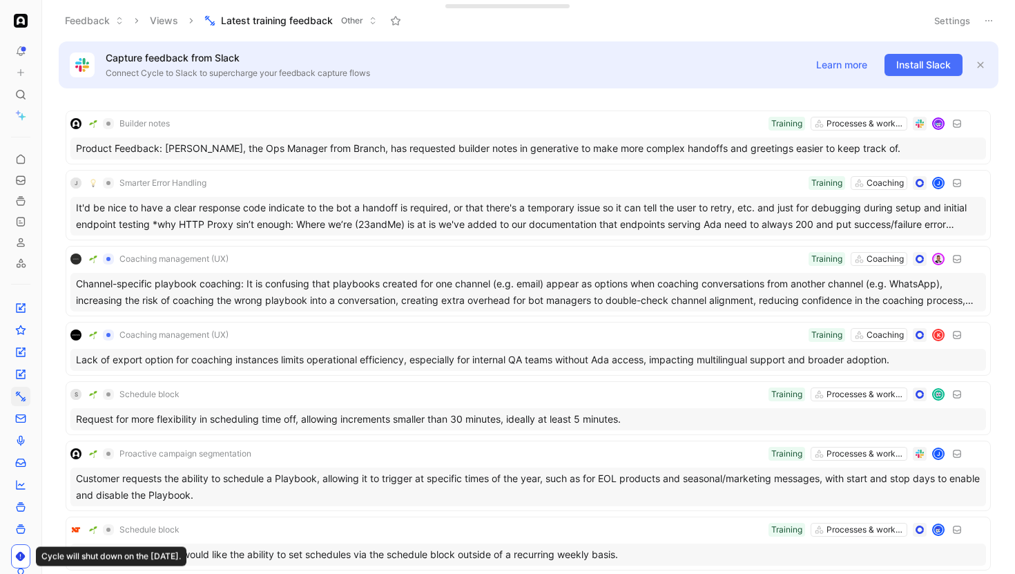
click at [988, 23] on icon at bounding box center [988, 20] width 11 height 11
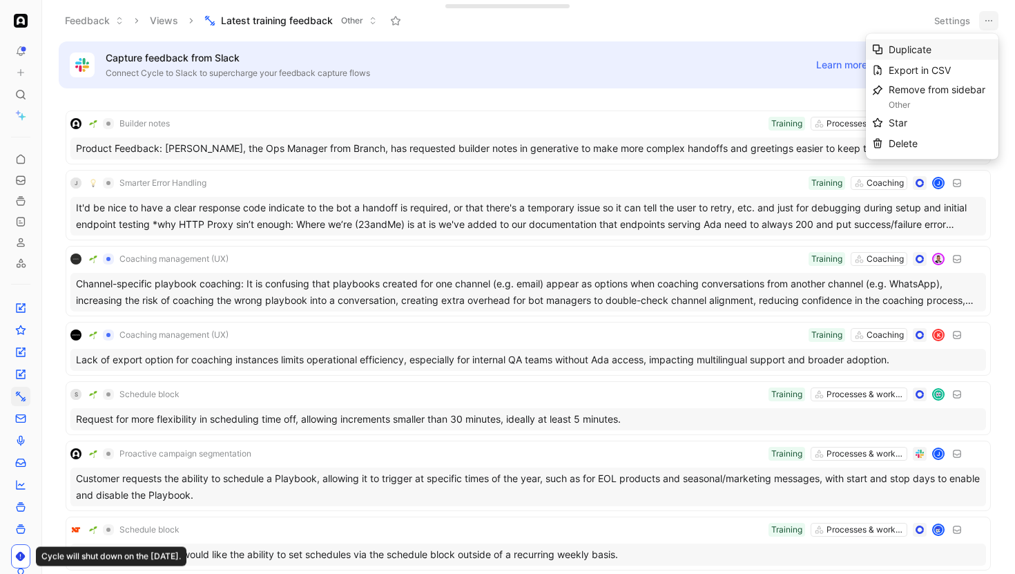
click at [933, 44] on div "Duplicate" at bounding box center [940, 49] width 104 height 17
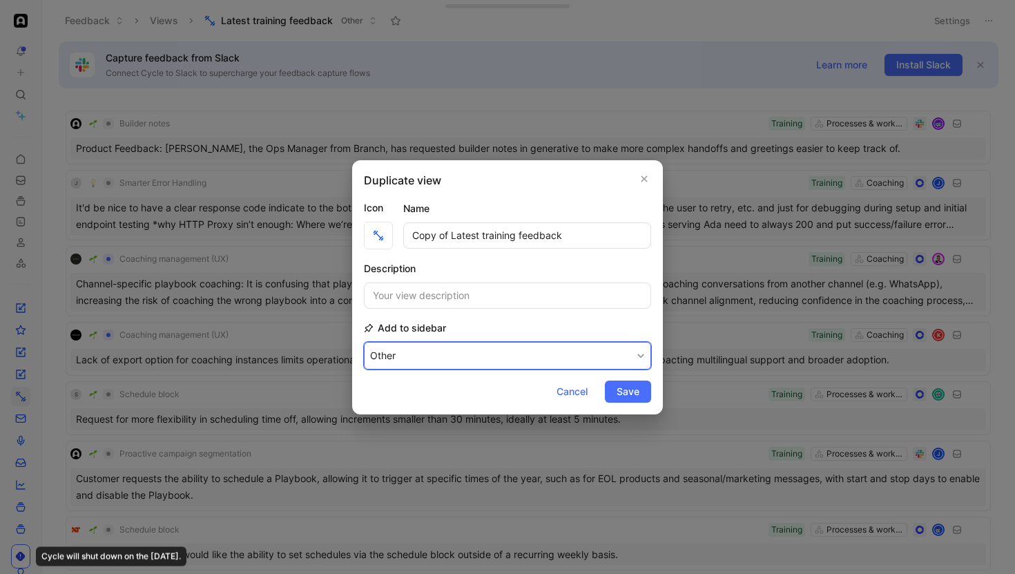
click at [544, 342] on button "Other" at bounding box center [507, 356] width 287 height 28
click at [434, 402] on div "None" at bounding box center [410, 407] width 81 height 17
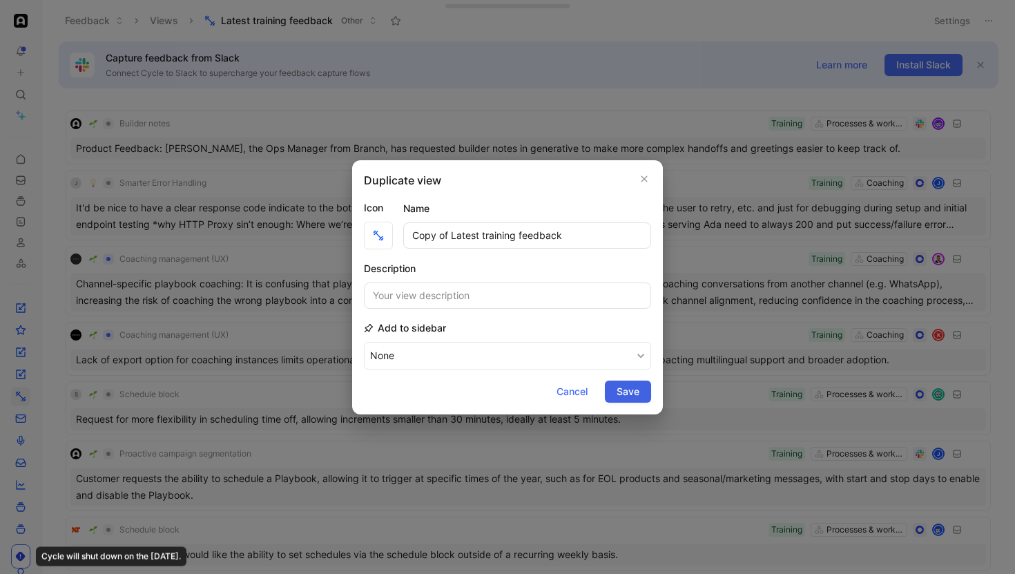
click at [627, 393] on span "Save" at bounding box center [627, 391] width 23 height 17
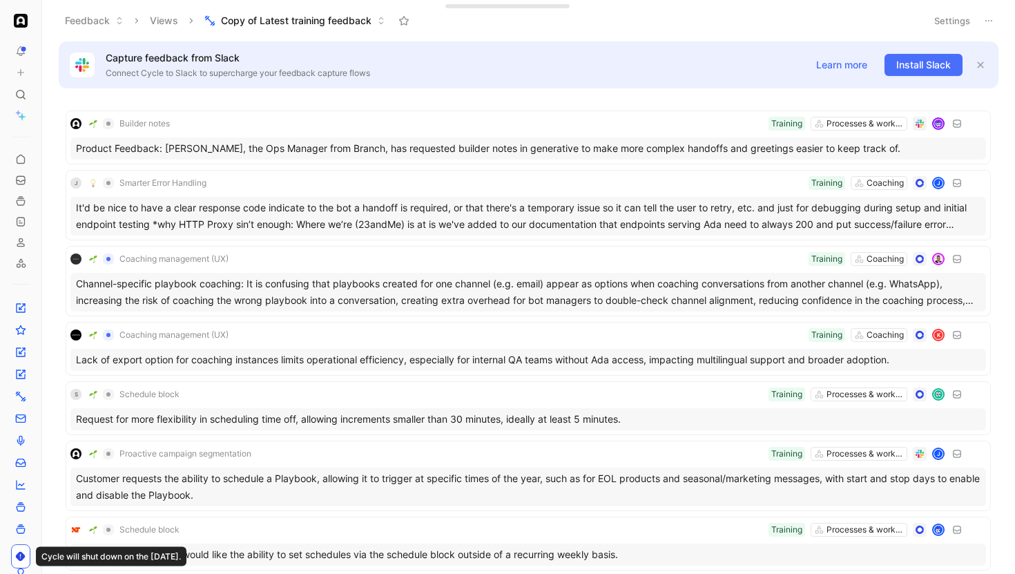
click at [986, 23] on icon at bounding box center [988, 20] width 11 height 11
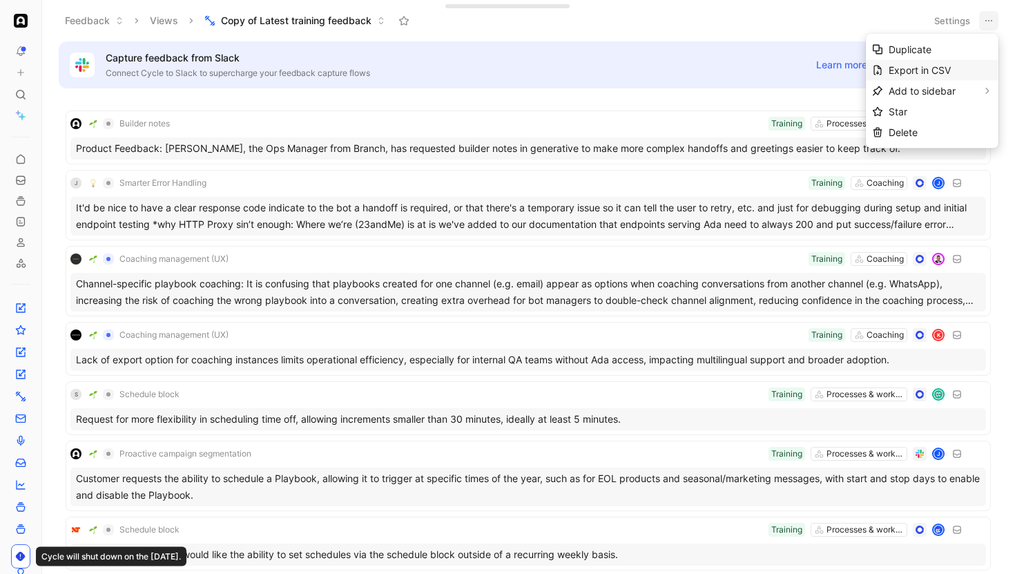
click at [898, 72] on span "Export in CSV" at bounding box center [919, 70] width 62 height 12
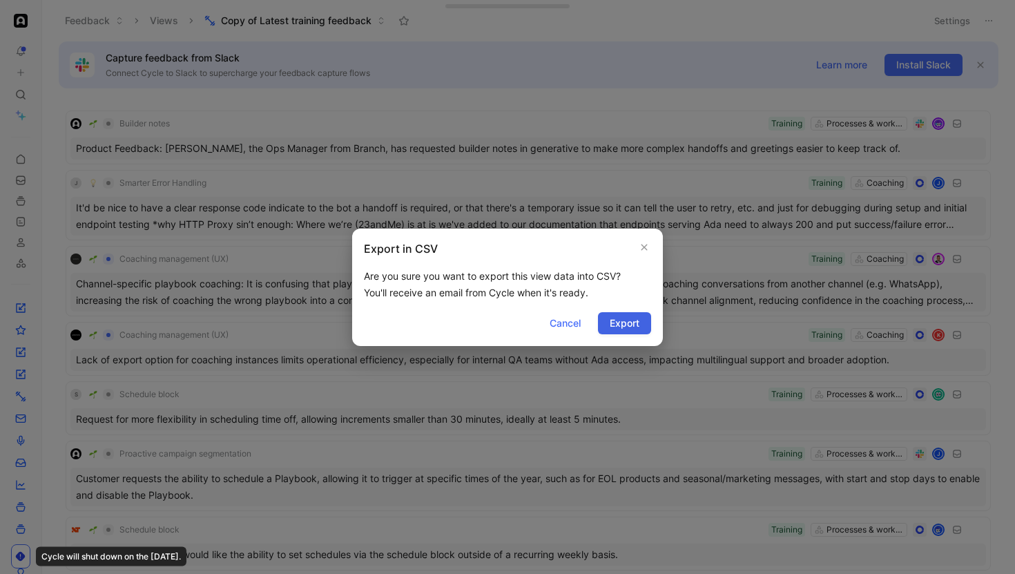
click at [625, 321] on span "Export" at bounding box center [624, 323] width 30 height 17
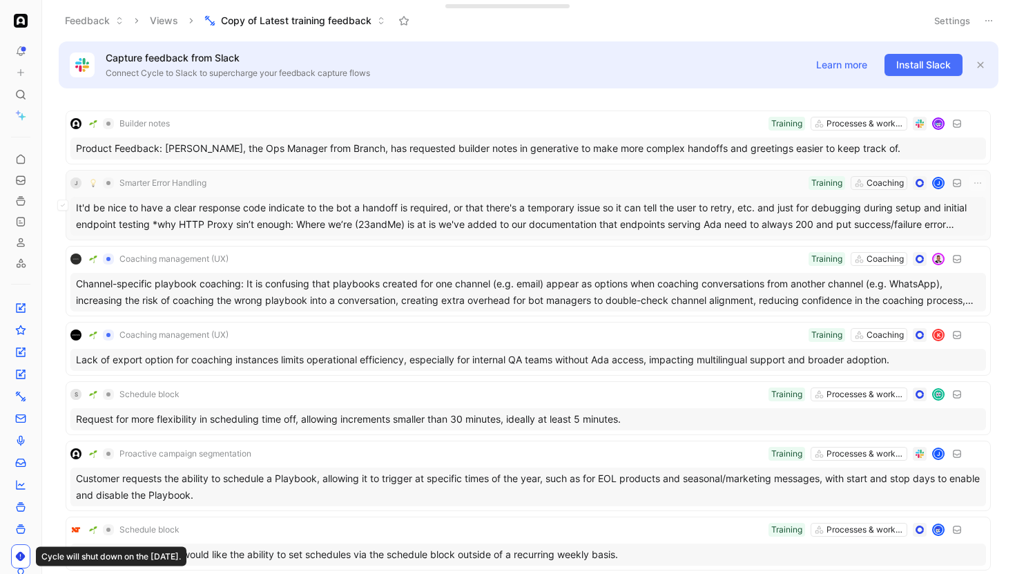
click at [371, 214] on div "It'd be nice to have a clear response code indicate to the bot a handoff is req…" at bounding box center [527, 216] width 915 height 39
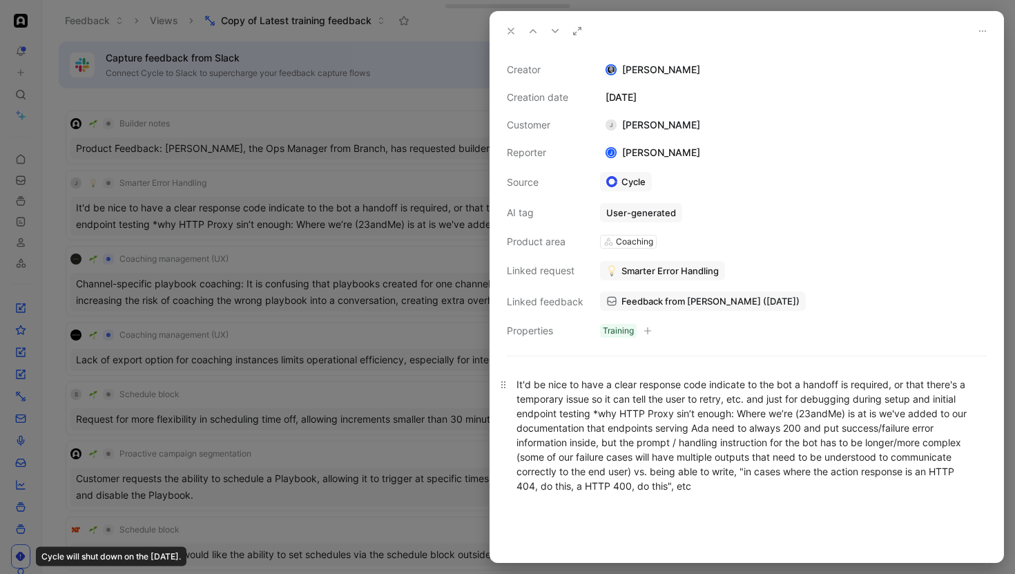
click at [554, 380] on div "It'd be nice to have a clear response code indicate to the bot a handoff is req…" at bounding box center [746, 435] width 460 height 116
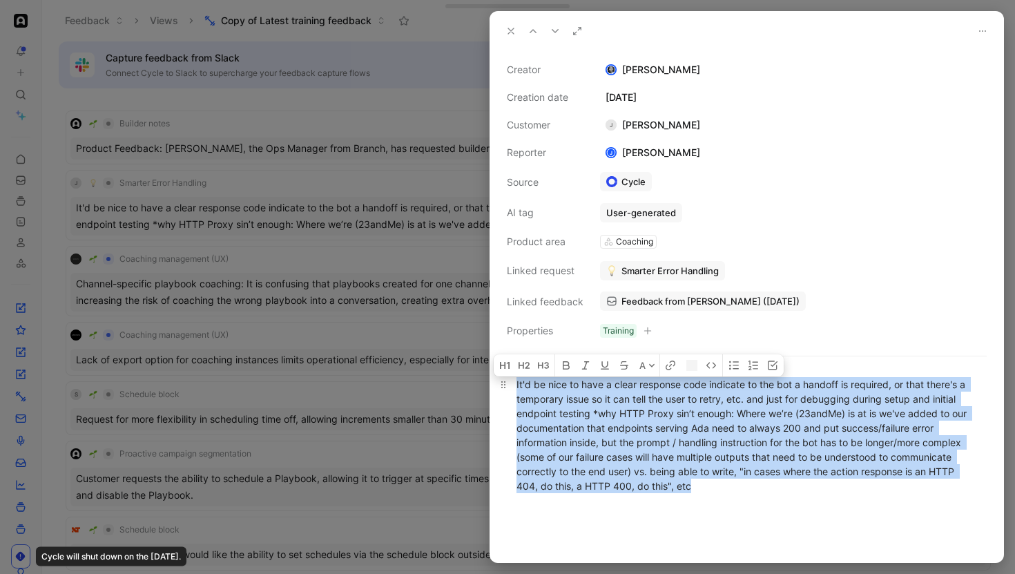
click at [554, 380] on div "It'd be nice to have a clear response code indicate to the bot a handoff is req…" at bounding box center [746, 435] width 460 height 116
copy div "It'd be nice to have a clear response code indicate to the bot a handoff is req…"
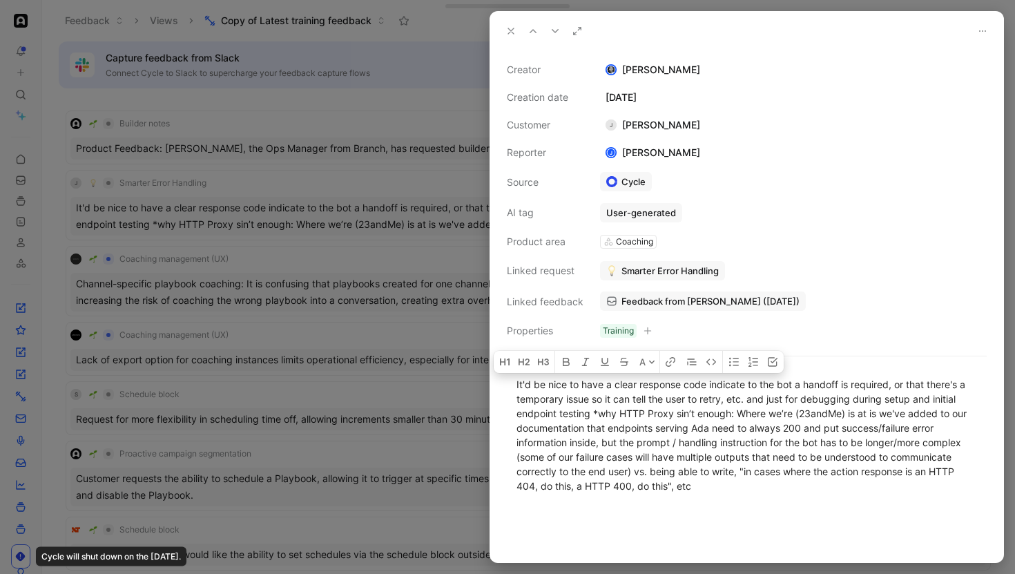
click at [322, 59] on div at bounding box center [507, 287] width 1015 height 574
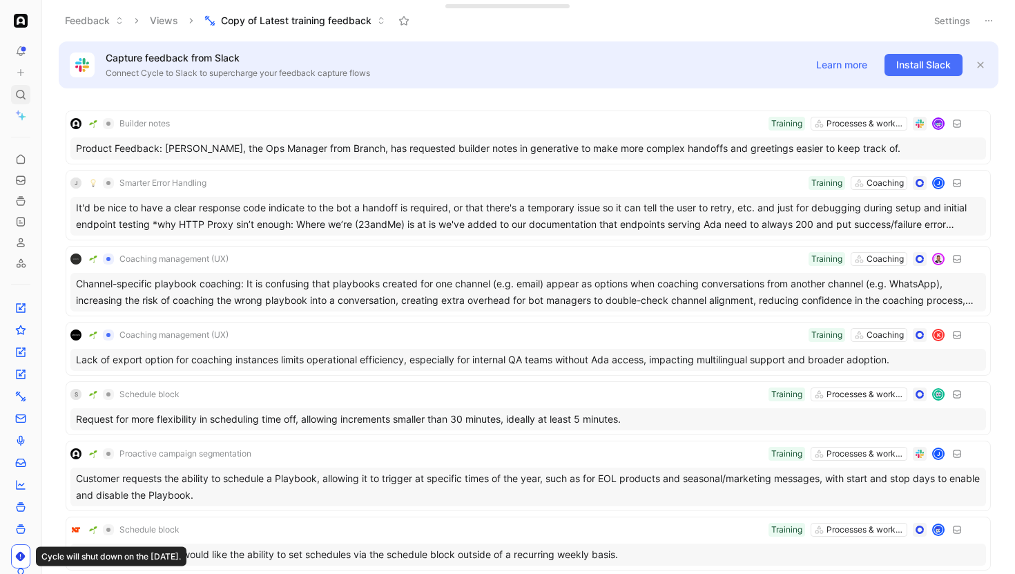
click at [14, 95] on div at bounding box center [20, 94] width 19 height 19
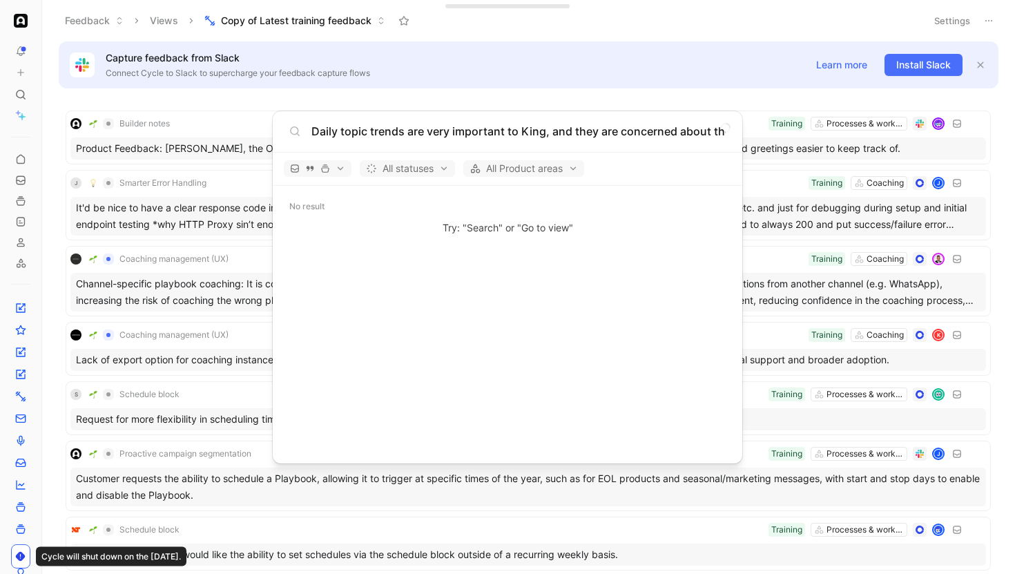
scroll to position [0, 1017]
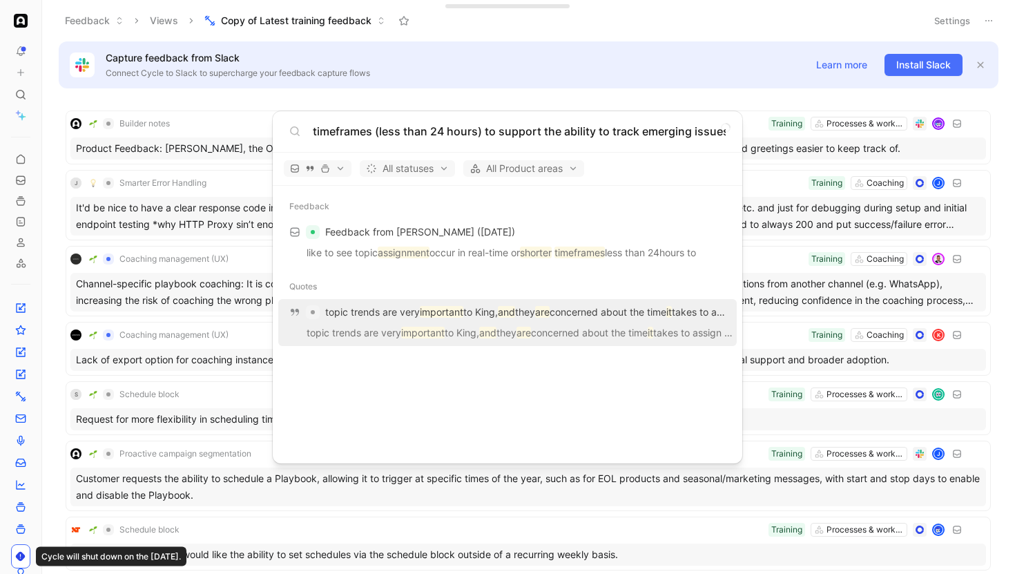
type input "Daily topic trends are very important to King, and they are concerned about the…"
click at [424, 315] on mark "important" at bounding box center [441, 312] width 43 height 12
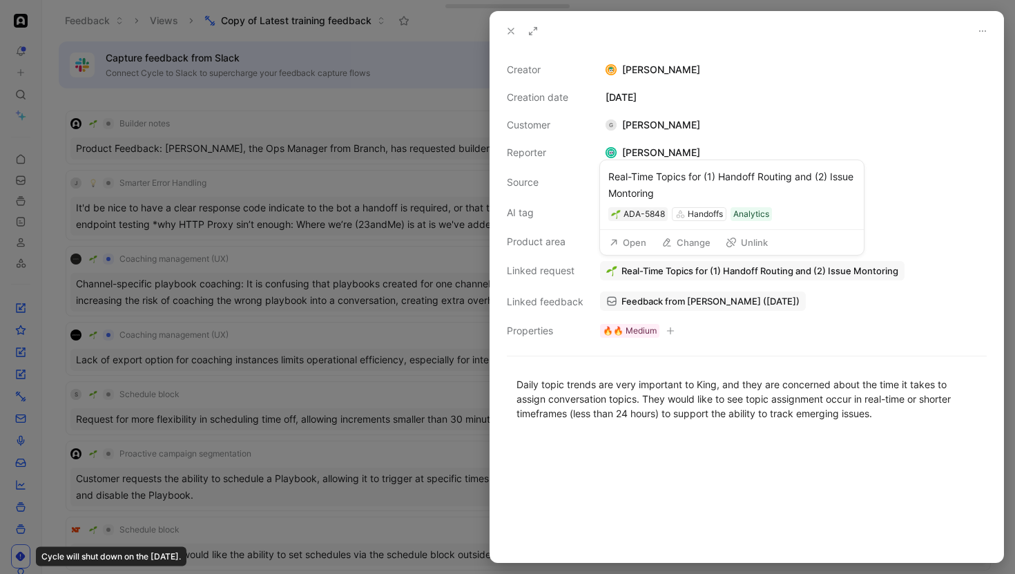
click at [628, 237] on button "Open" at bounding box center [628, 242] width 50 height 19
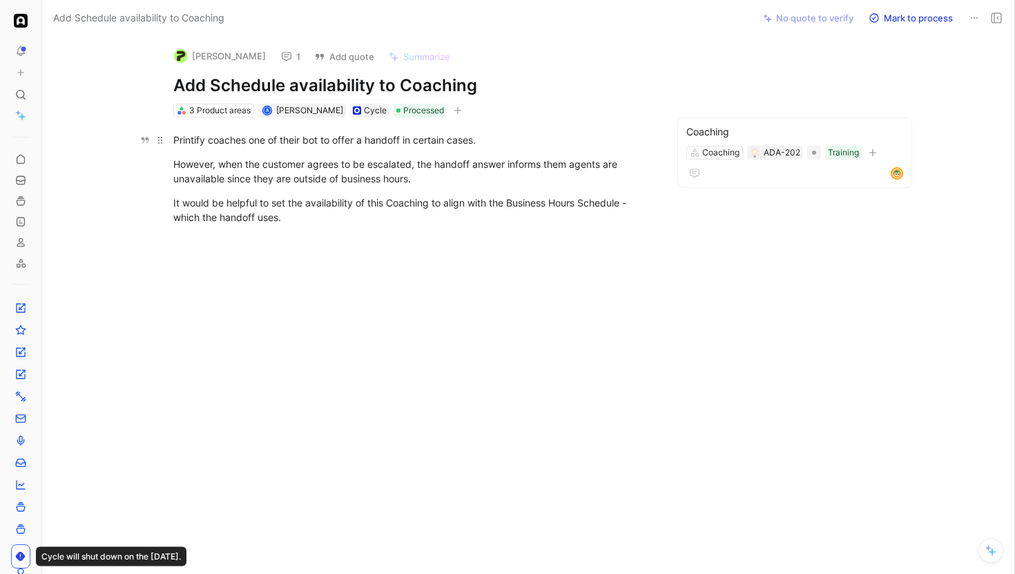
click at [373, 148] on p "Printify coaches one of their bot to offer a handoff in certain cases." at bounding box center [412, 139] width 530 height 23
click at [344, 166] on div "However, when the customer agrees to be escalated, the handoff answer informs t…" at bounding box center [412, 171] width 478 height 29
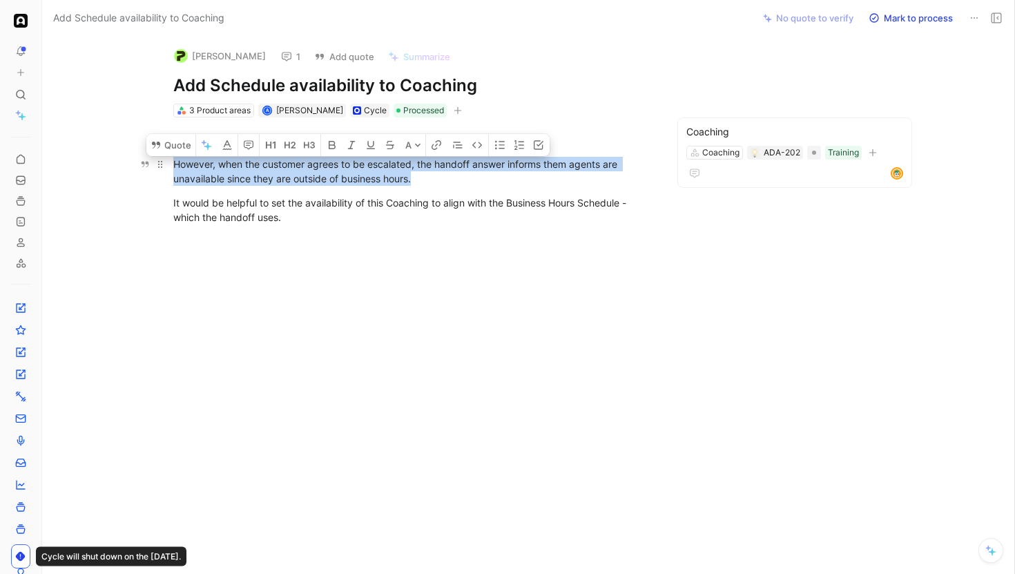
click at [344, 166] on div "However, when the customer agrees to be escalated, the handoff answer informs t…" at bounding box center [412, 171] width 478 height 29
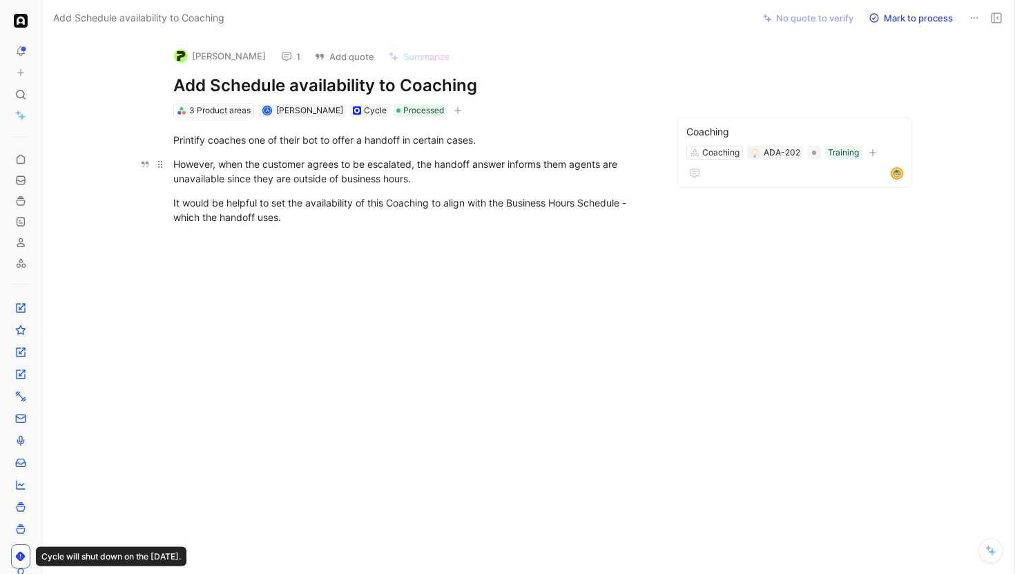
click at [344, 166] on div "However, when the customer agrees to be escalated, the handoff answer informs t…" at bounding box center [412, 171] width 478 height 29
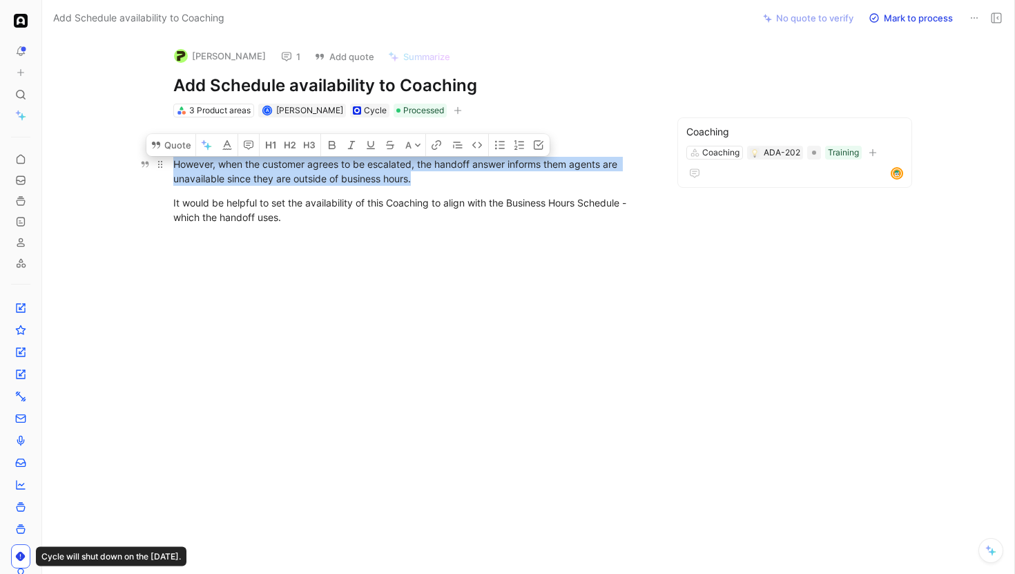
click at [344, 166] on div "However, when the customer agrees to be escalated, the handoff answer informs t…" at bounding box center [412, 171] width 478 height 29
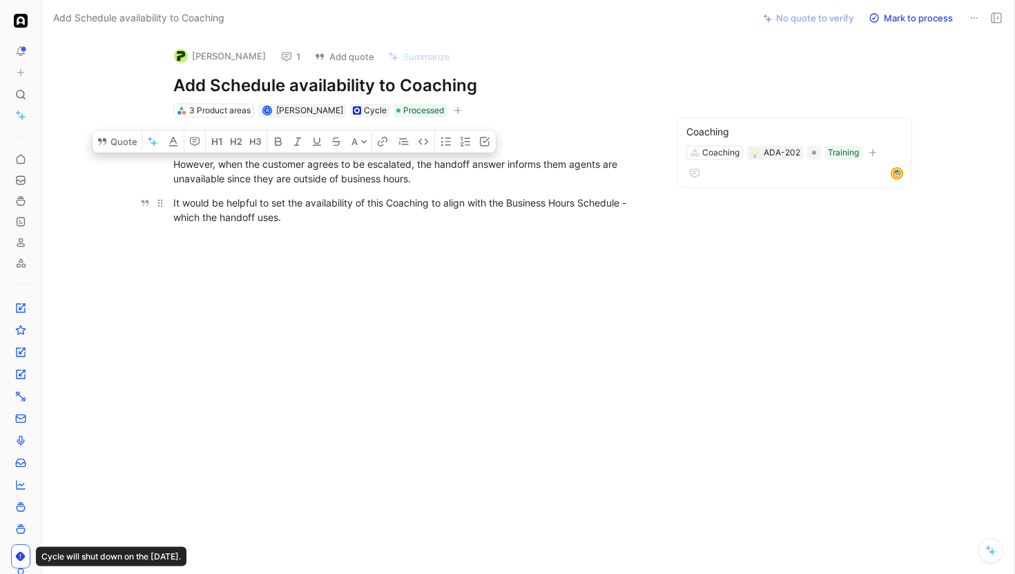
click at [339, 203] on div "It would be helpful to set the availability of this Coaching to align with the …" at bounding box center [412, 209] width 478 height 29
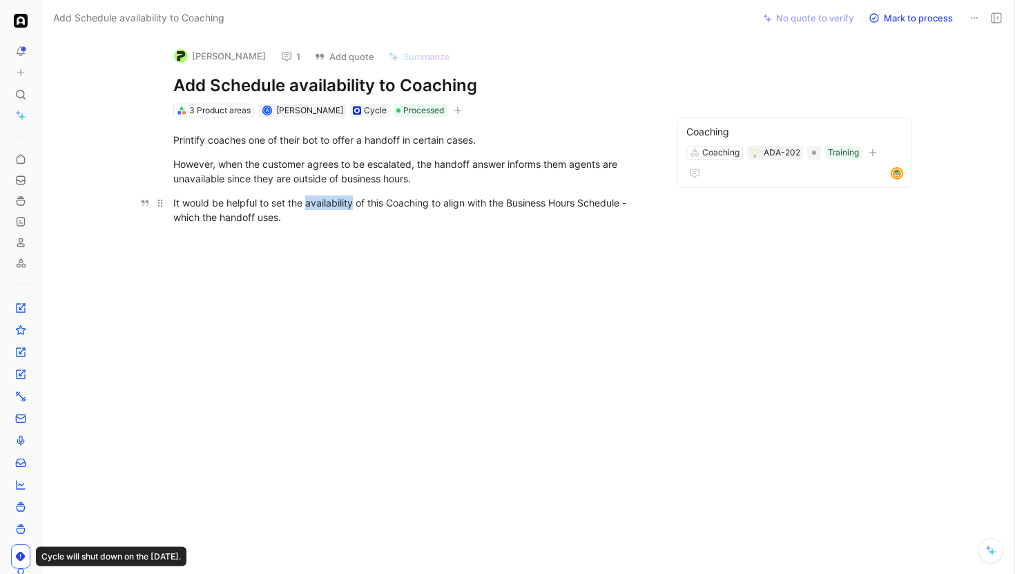
click at [339, 203] on div "It would be helpful to set the availability of this Coaching to align with the …" at bounding box center [412, 209] width 478 height 29
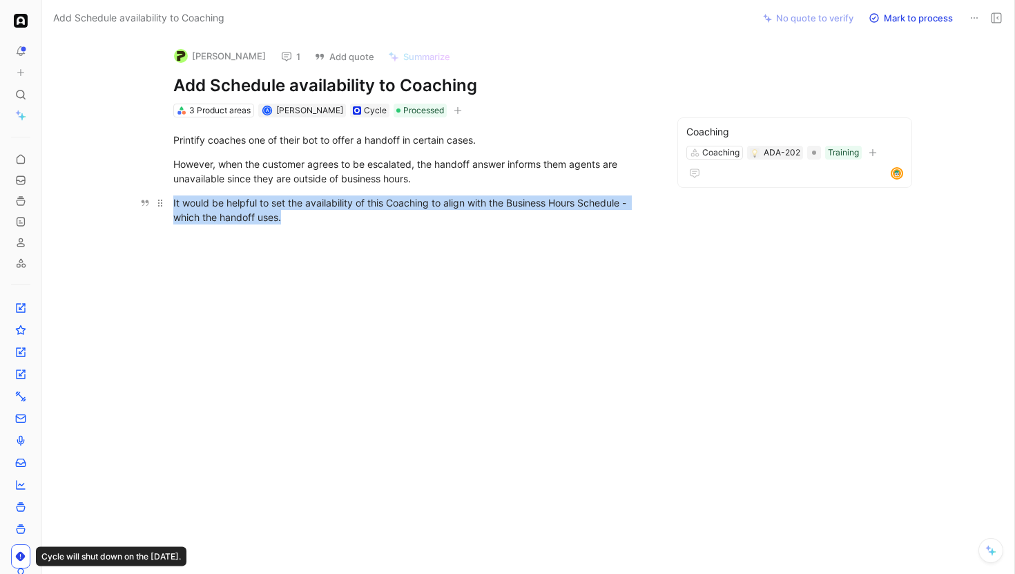
click at [339, 203] on div "It would be helpful to set the availability of this Coaching to align with the …" at bounding box center [412, 209] width 478 height 29
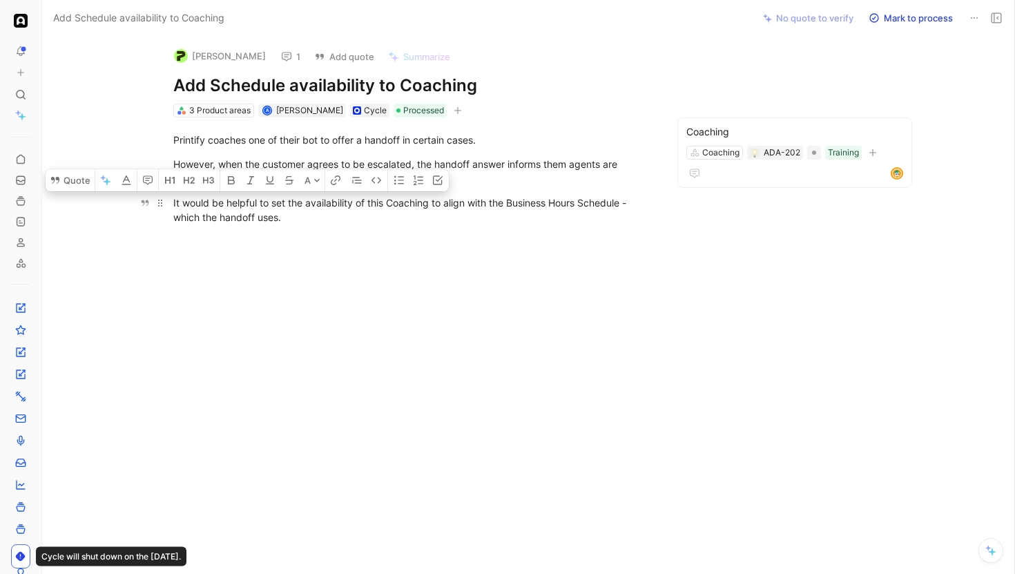
click at [340, 203] on div "It would be helpful to set the availability of this Coaching to align with the …" at bounding box center [412, 209] width 478 height 29
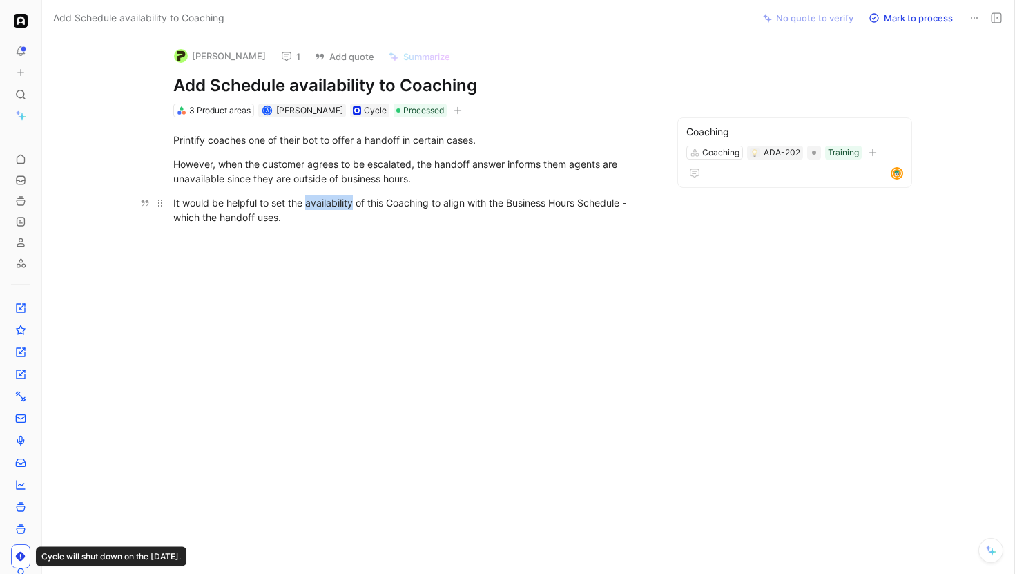
click at [340, 203] on div "It would be helpful to set the availability of this Coaching to align with the …" at bounding box center [412, 209] width 478 height 29
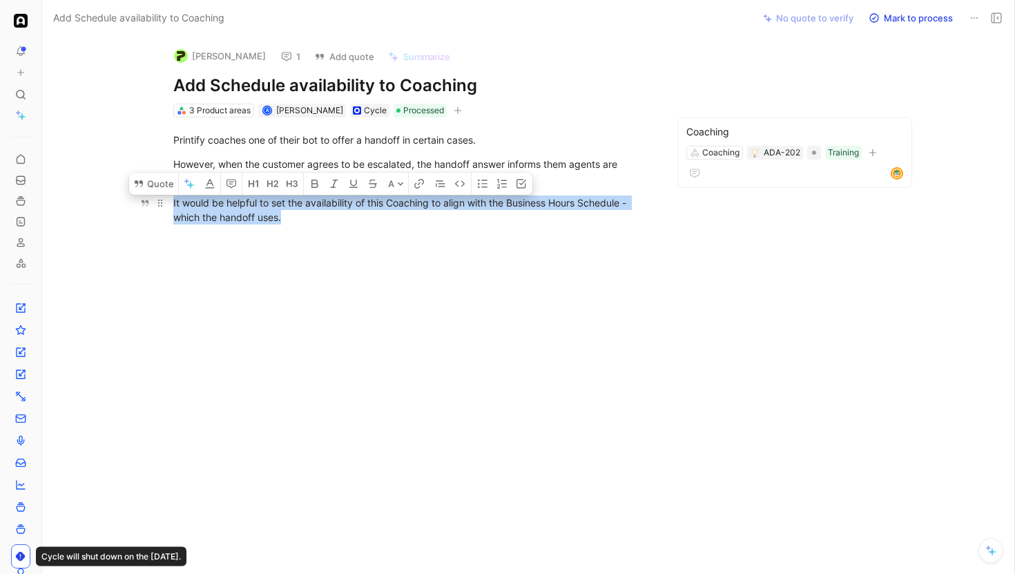
click at [340, 203] on div "It would be helpful to set the availability of this Coaching to align with the …" at bounding box center [412, 209] width 478 height 29
click at [346, 216] on div "It would be helpful to set the availability of this Coaching to align with the …" at bounding box center [412, 209] width 478 height 29
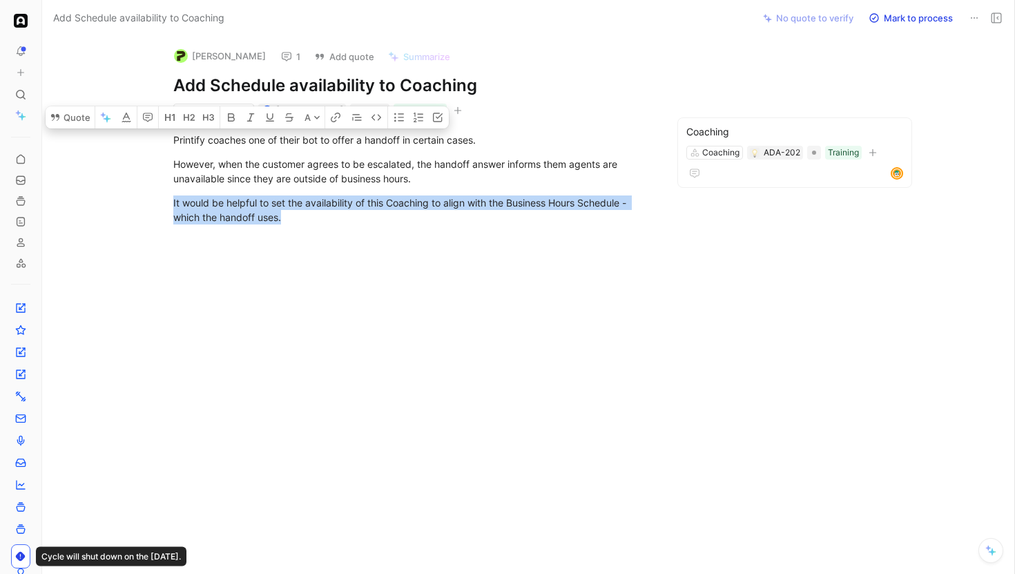
drag, startPoint x: 323, startPoint y: 221, endPoint x: 157, endPoint y: 61, distance: 230.4
click at [157, 61] on div "Sam Scott 1 Add quote Summarize Add Schedule availability to Coaching 3 Product…" at bounding box center [528, 305] width 972 height 538
copy div "Printify coaches one of their bot to offer a handoff in certain cases. However,…"
click at [498, 176] on div "However, when the customer agrees to be escalated, the handoff answer informs t…" at bounding box center [412, 171] width 478 height 29
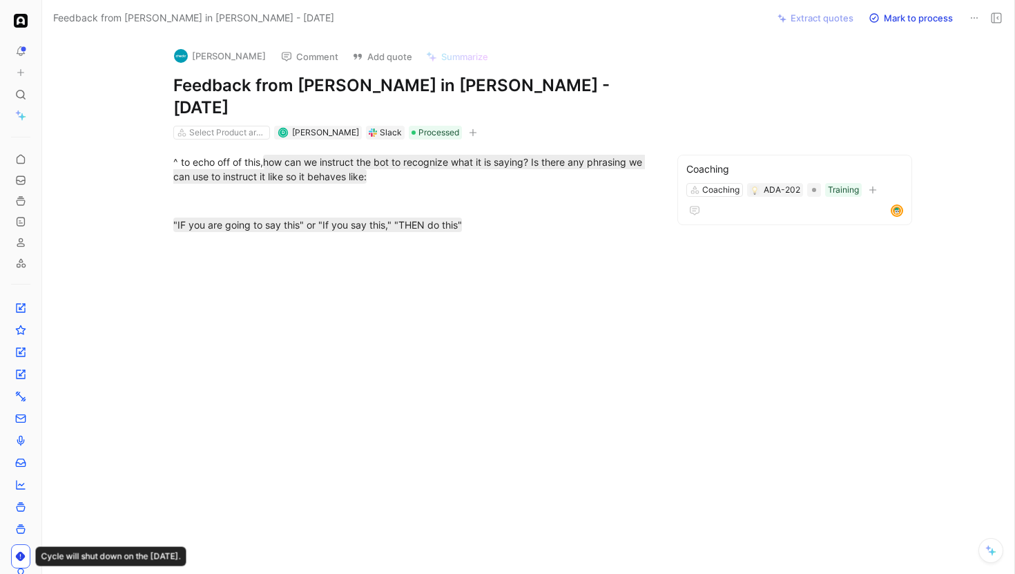
click at [195, 55] on button "[PERSON_NAME]" at bounding box center [220, 56] width 104 height 21
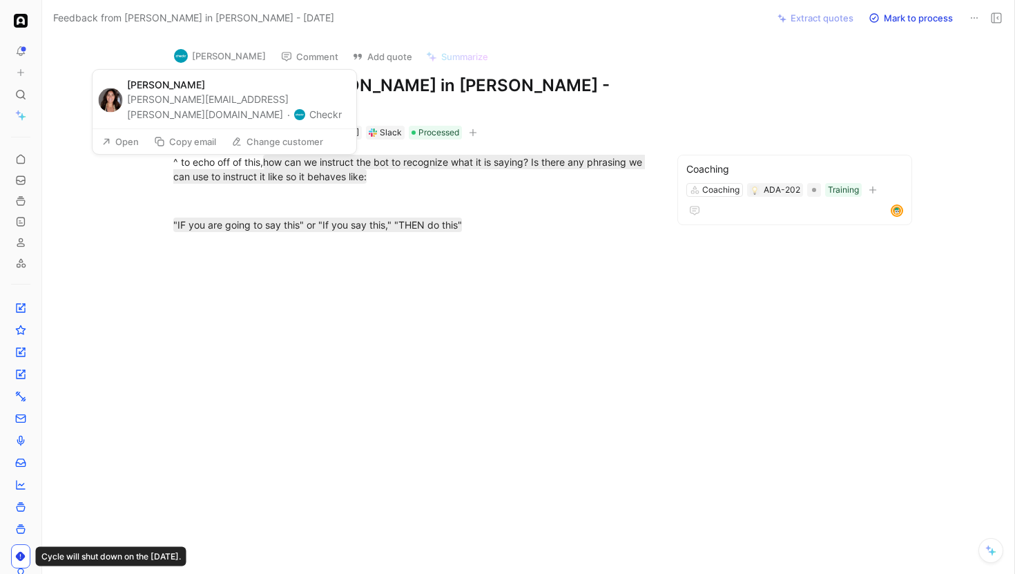
click at [137, 132] on button "Open" at bounding box center [120, 141] width 50 height 19
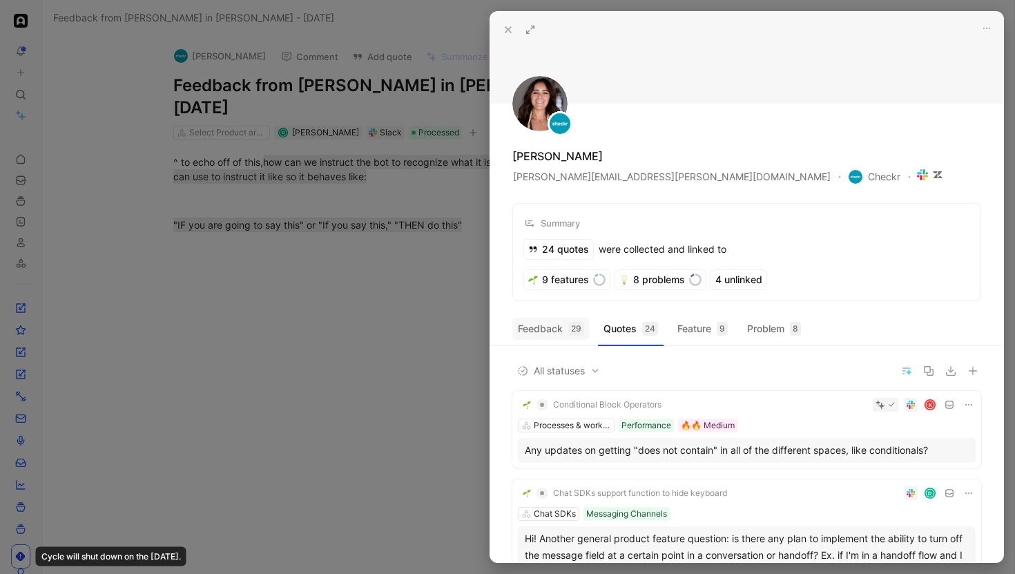
click at [539, 326] on button "Feedback 29" at bounding box center [550, 328] width 77 height 22
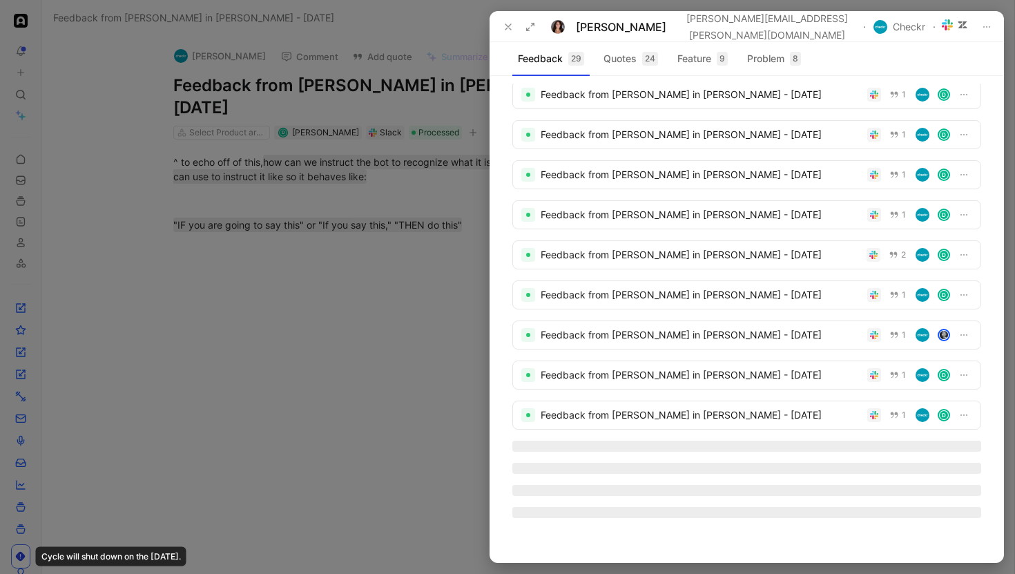
scroll to position [228, 0]
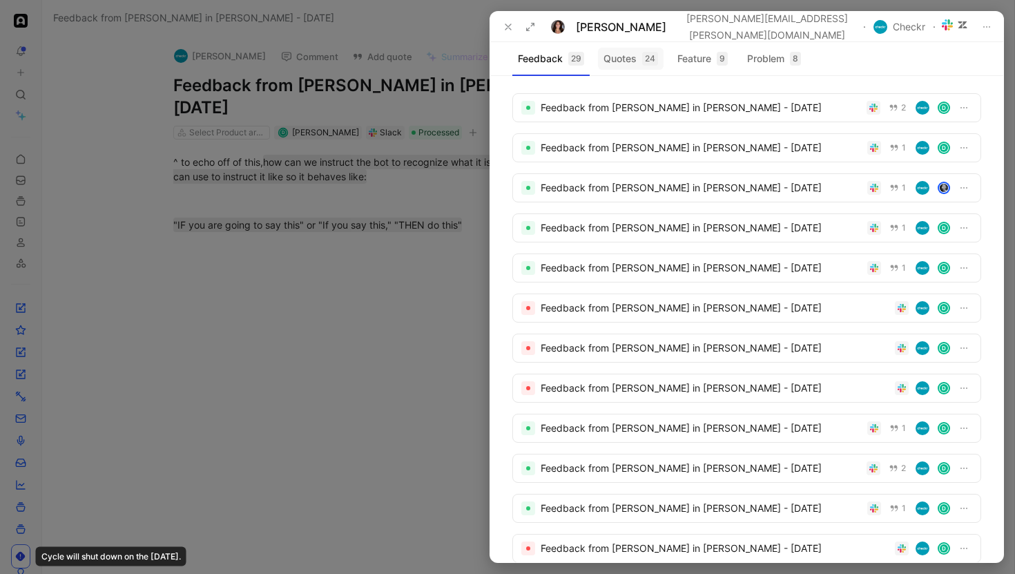
click at [628, 67] on button "Quotes 24" at bounding box center [631, 59] width 66 height 22
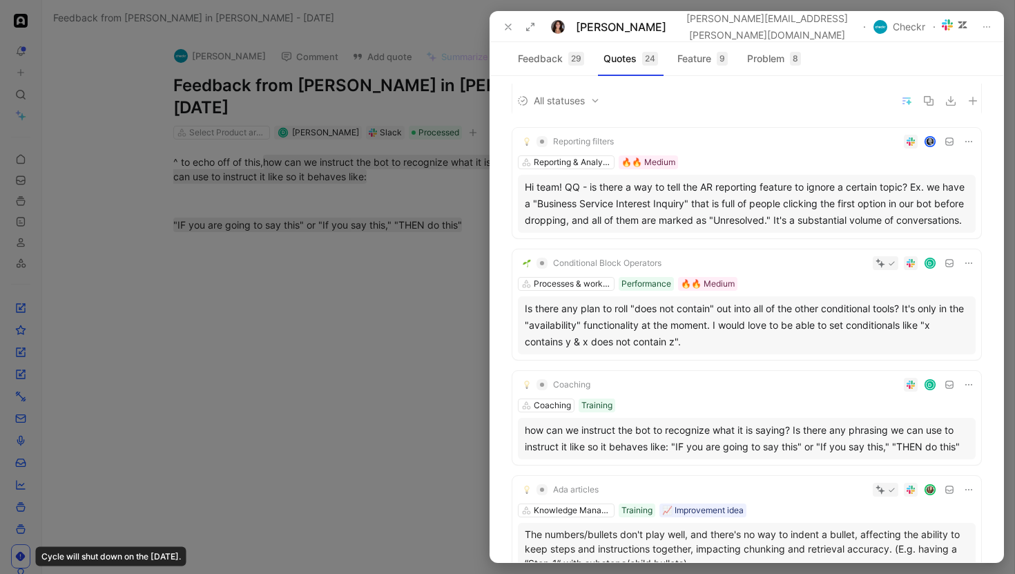
scroll to position [863, 0]
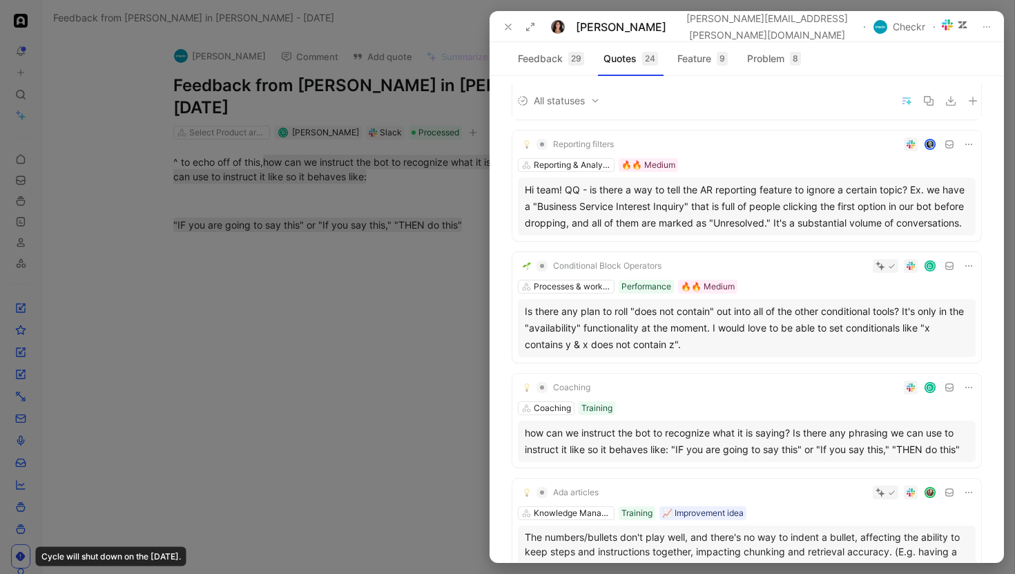
click at [736, 400] on div "Coaching D Coaching Training how can we instruct the bot to recognize what it i…" at bounding box center [746, 420] width 469 height 94
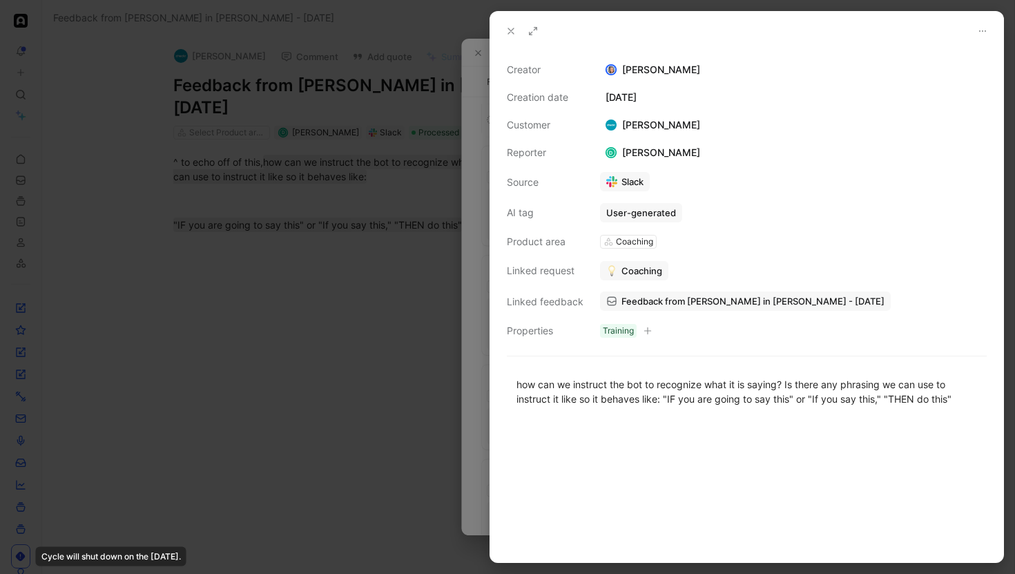
click at [685, 305] on span "Feedback from Taylor Santos in Slack - 12/20/2024" at bounding box center [752, 301] width 263 height 12
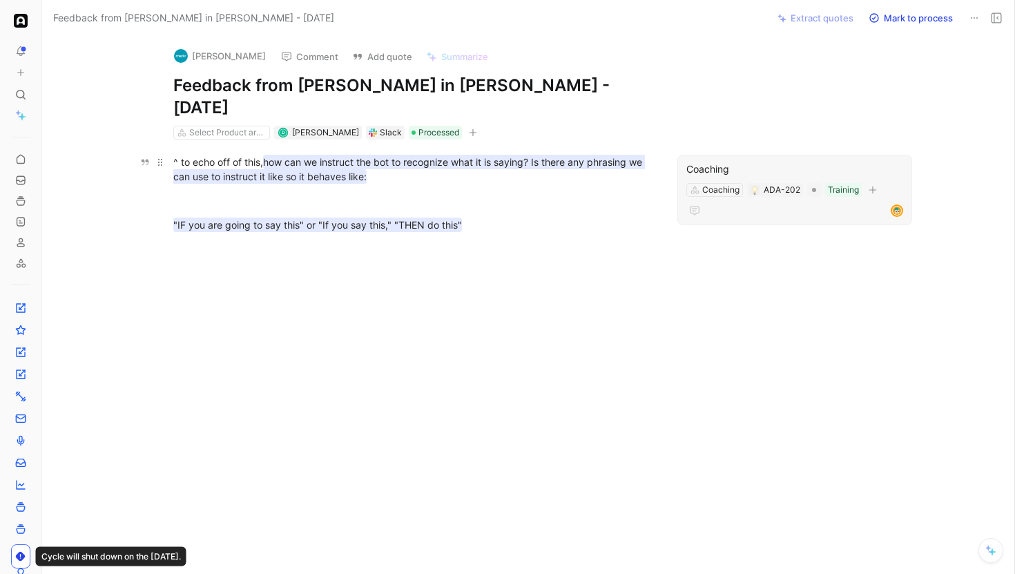
click at [383, 155] on mark "how can we instruct the bot to recognize what it is saying? Is there any phrasi…" at bounding box center [408, 169] width 471 height 29
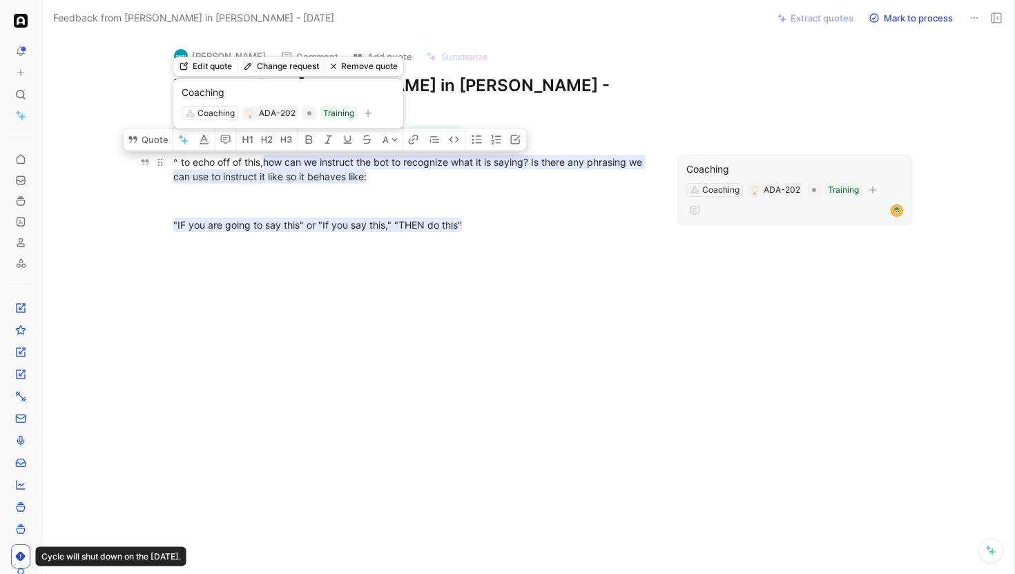
drag, startPoint x: 382, startPoint y: 155, endPoint x: 268, endPoint y: 146, distance: 114.9
click at [268, 155] on mark "how can we instruct the bot to recognize what it is saying? Is there any phrasi…" at bounding box center [408, 169] width 471 height 29
copy mark "how can we instruct the bot to recognize what it is saying? Is there any phrasi…"
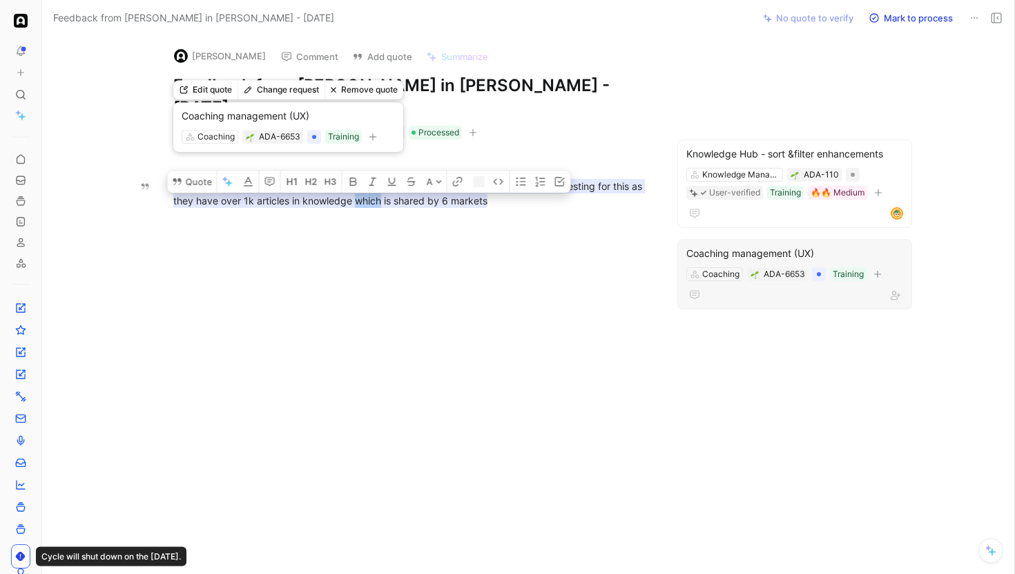
click at [373, 179] on mark "do we plan to be able to filter knowledge by availability rules? Amway is reque…" at bounding box center [408, 193] width 471 height 29
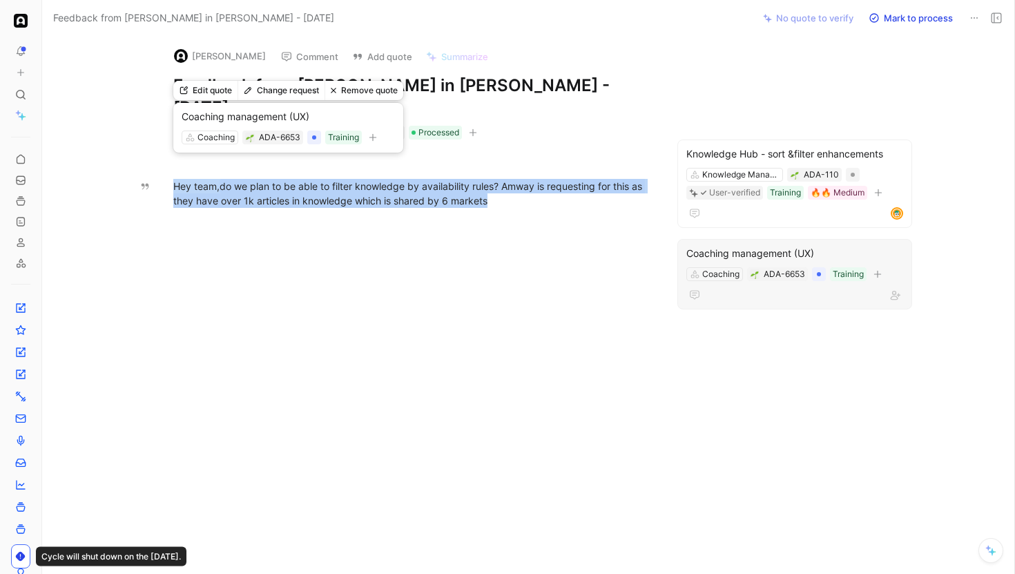
click at [373, 179] on mark "do we plan to be able to filter knowledge by availability rules? Amway is reque…" at bounding box center [408, 193] width 471 height 29
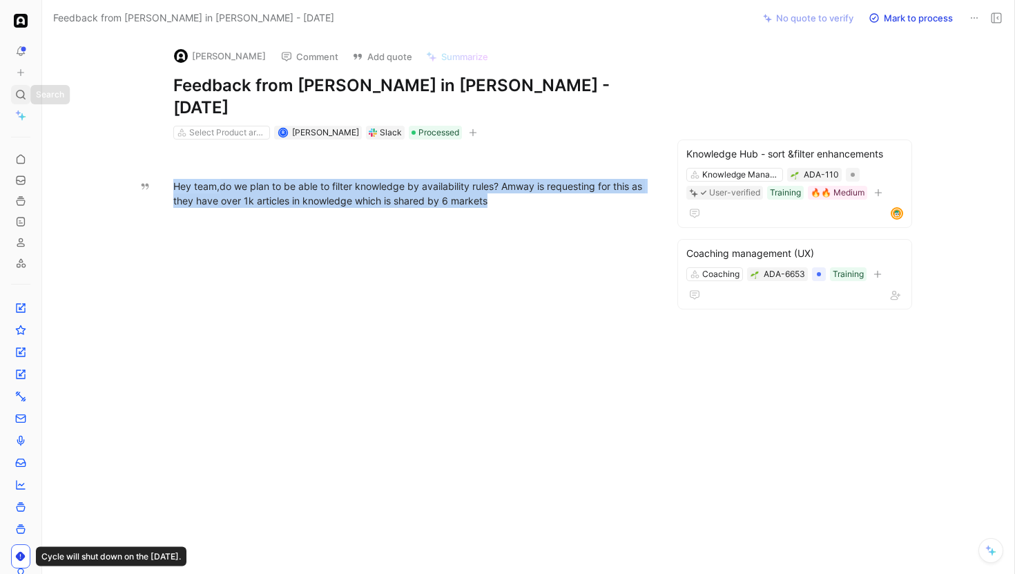
click at [21, 95] on icon at bounding box center [20, 94] width 11 height 11
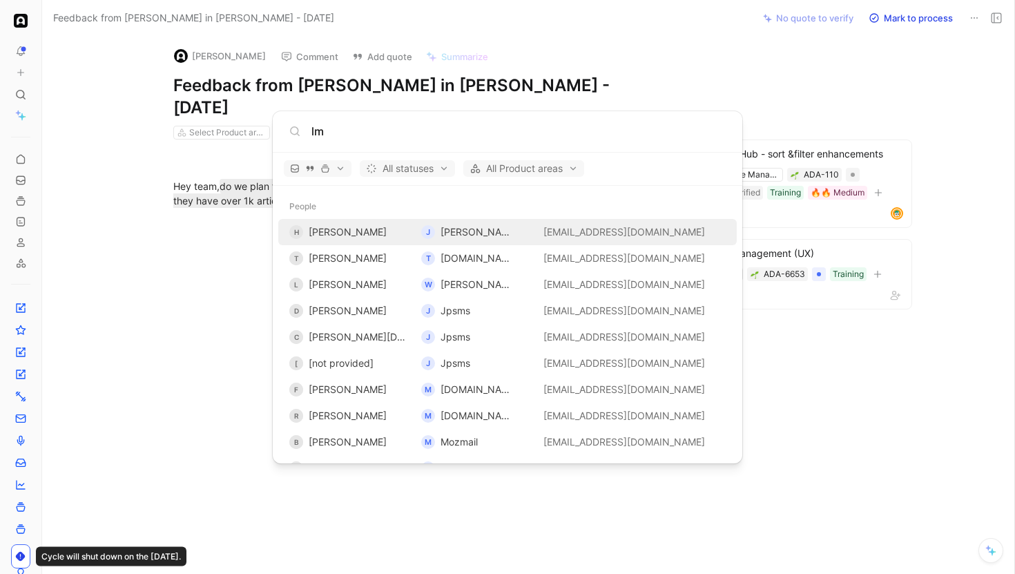
type input "l"
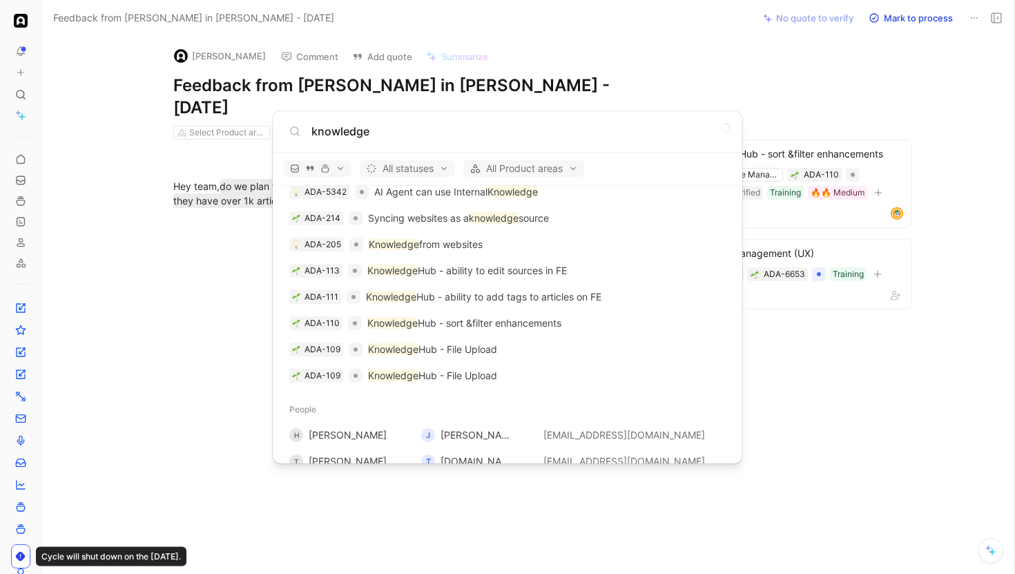
scroll to position [2376, 0]
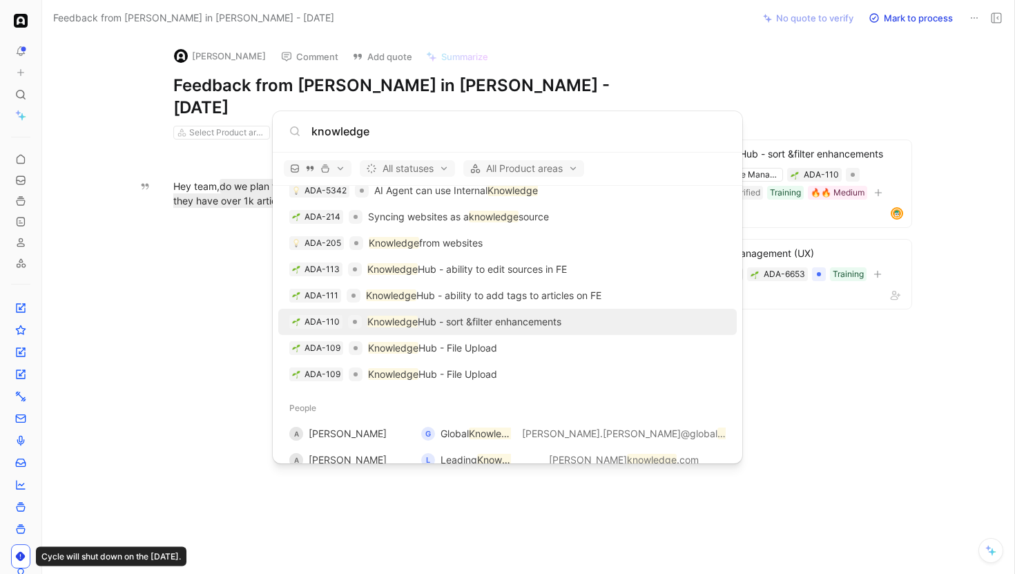
type input "knowledge"
click at [482, 322] on p "Knowledge Hub - sort &filter enhancements" at bounding box center [464, 321] width 194 height 17
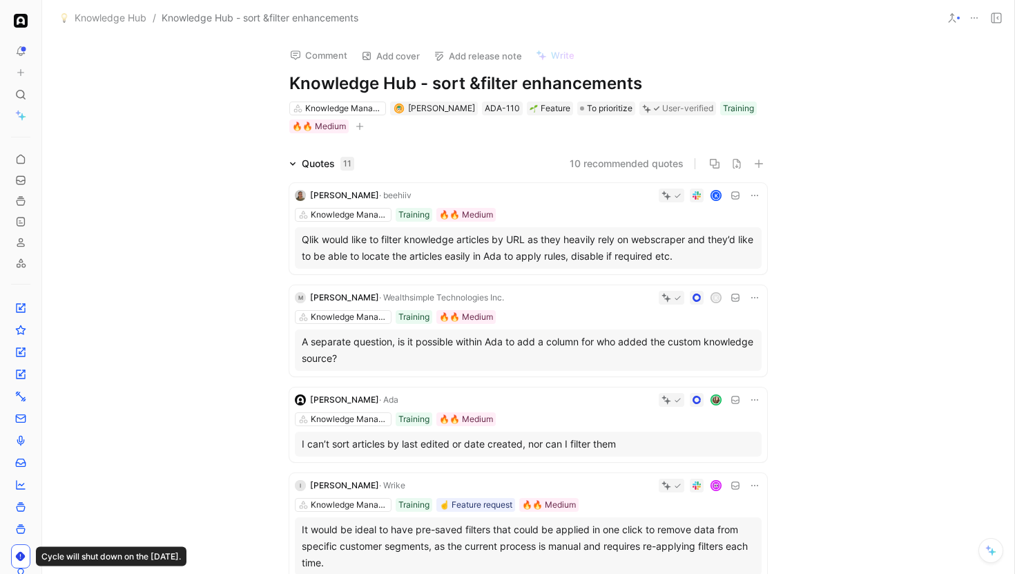
click at [460, 79] on h1 "Knowledge Hub - sort &filter enhancements" at bounding box center [528, 83] width 478 height 22
copy h1 "Knowledge Hub - sort &filter enhancements"
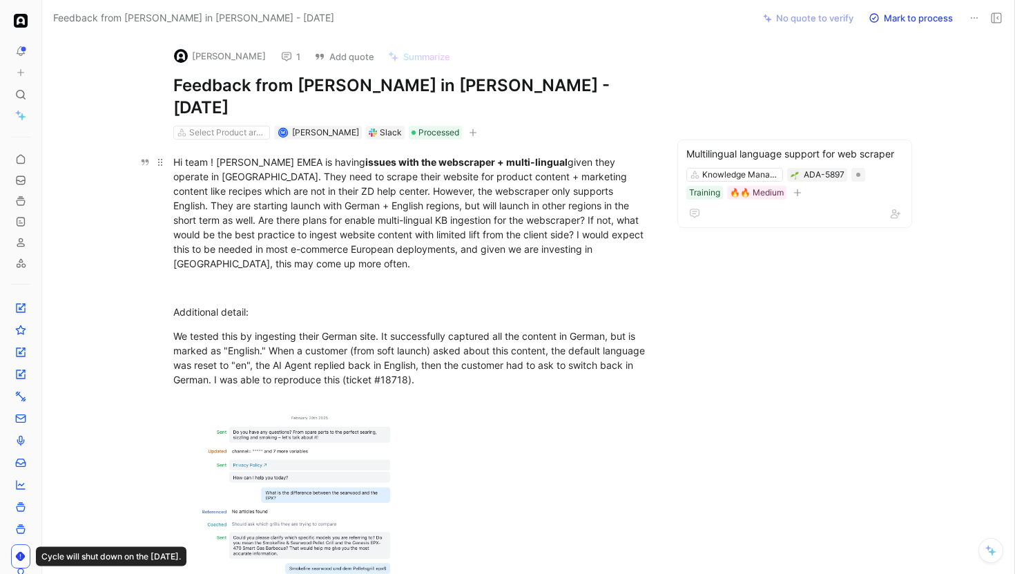
click at [262, 155] on div "Hi team ! [PERSON_NAME] EMEA is having issues with the webscraper + multi-lingu…" at bounding box center [412, 213] width 478 height 116
drag, startPoint x: 273, startPoint y: 140, endPoint x: 219, endPoint y: 139, distance: 53.1
click at [219, 155] on div "Hi team ! [PERSON_NAME] EMEA is having issues with the webscraper + multi-lingu…" at bounding box center [412, 213] width 478 height 116
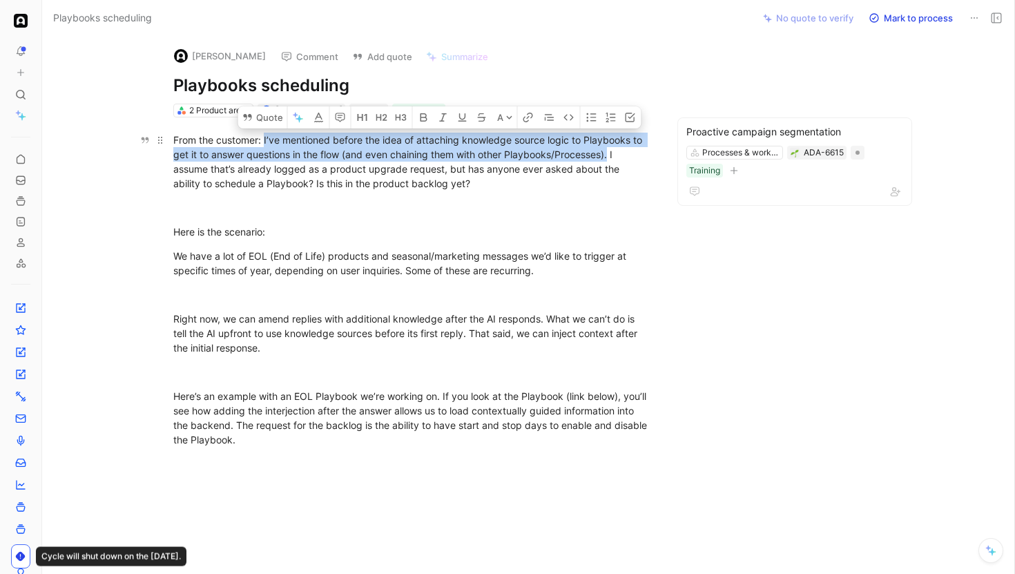
drag, startPoint x: 264, startPoint y: 139, endPoint x: 612, endPoint y: 157, distance: 348.3
click at [612, 157] on div "From the customer: I’ve mentioned before the idea of attaching knowledge source…" at bounding box center [412, 162] width 478 height 58
copy div "I’ve mentioned before the idea of attaching knowledge source logic to Playbooks…"
click at [324, 176] on div "From the customer: I’ve mentioned before the idea of attaching knowledge source…" at bounding box center [412, 162] width 478 height 58
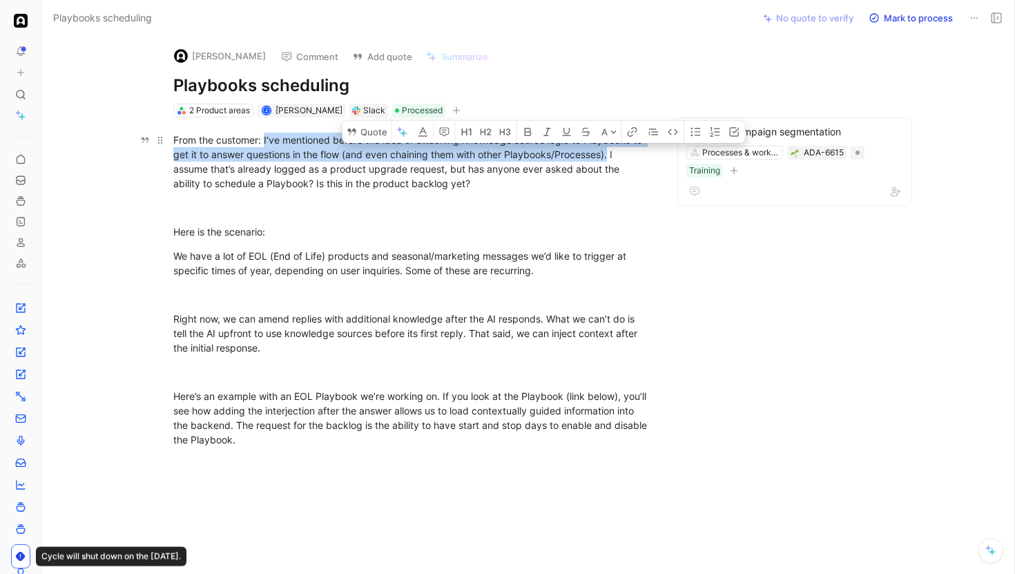
drag, startPoint x: 616, startPoint y: 155, endPoint x: 477, endPoint y: 184, distance: 141.7
click at [477, 184] on div "From the customer: I’ve mentioned before the idea of attaching knowledge source…" at bounding box center [412, 162] width 478 height 58
copy div "I assume that’s already logged as a product upgrade request, but has anyone eve…"
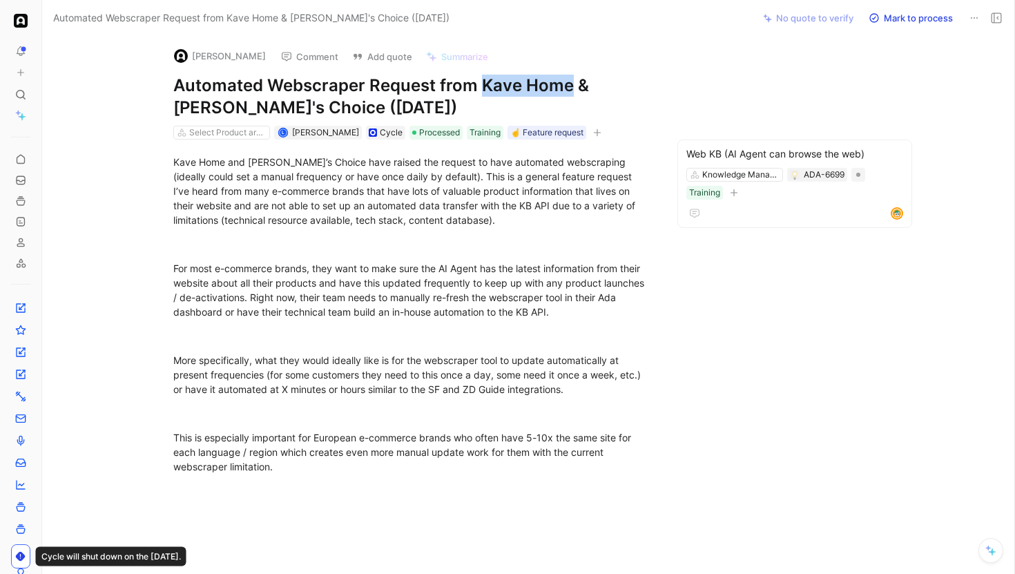
drag, startPoint x: 483, startPoint y: 84, endPoint x: 569, endPoint y: 84, distance: 85.6
click at [569, 84] on h1 "Automated Webscraper Request from Kave Home & [PERSON_NAME]'s Choice ([DATE])" at bounding box center [412, 97] width 478 height 44
copy h1 "Kave Home"
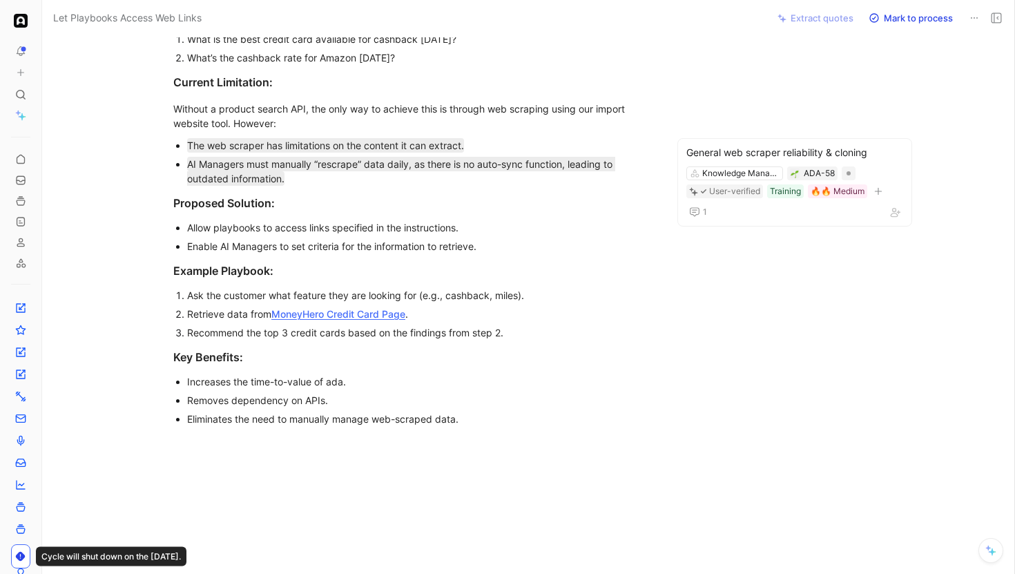
scroll to position [202, 0]
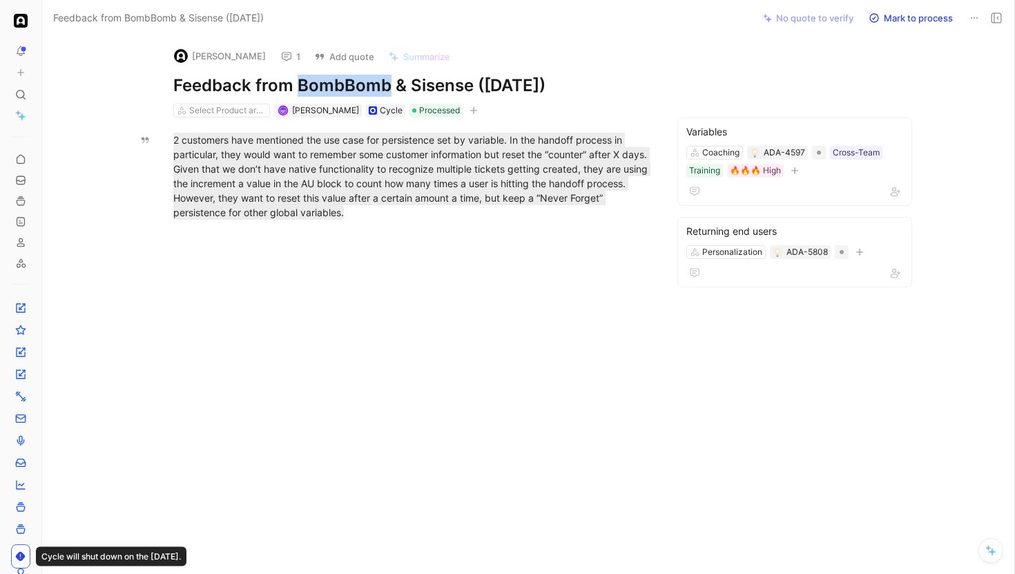
drag, startPoint x: 386, startPoint y: 86, endPoint x: 297, endPoint y: 86, distance: 89.0
click at [297, 86] on h1 "Feedback from BombBomb & Sisense ([DATE])" at bounding box center [412, 86] width 478 height 22
copy h1 "BombBomb"
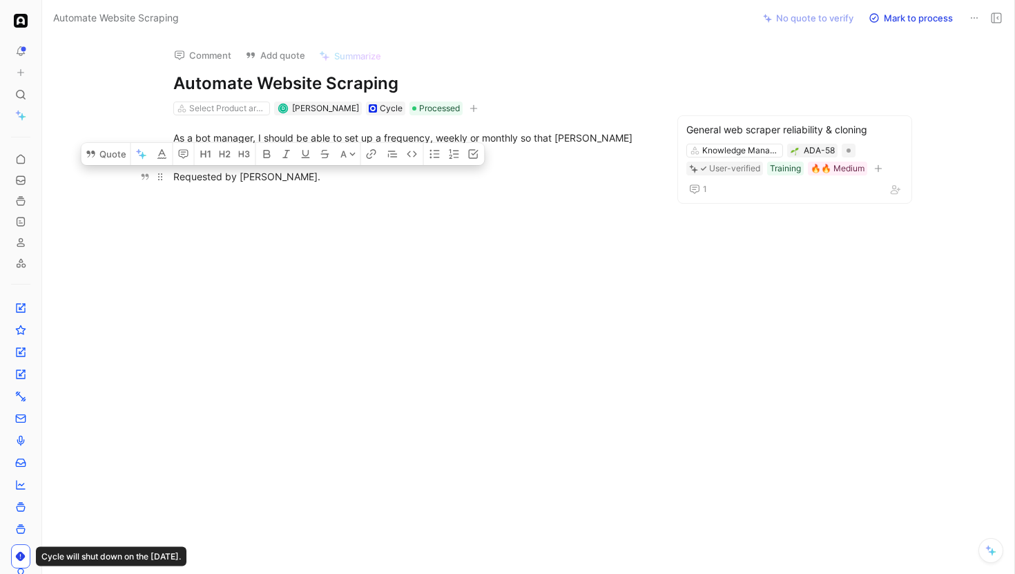
drag, startPoint x: 240, startPoint y: 176, endPoint x: 325, endPoint y: 181, distance: 85.0
click at [325, 181] on div "Requested by Wellington Dufferin." at bounding box center [412, 176] width 478 height 14
copy div "Wellington Dufferin"
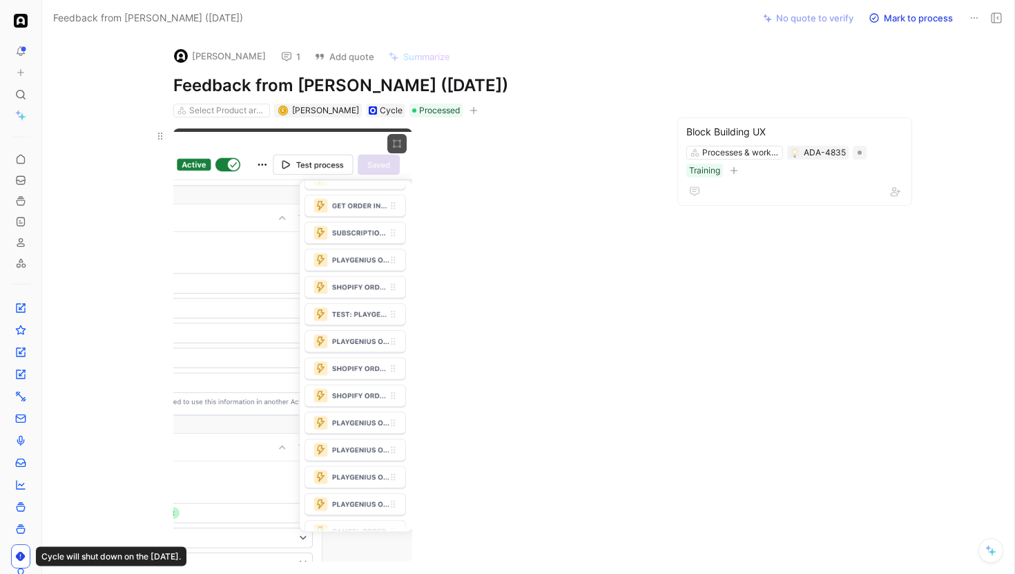
scroll to position [228, 0]
